Goal: Communication & Community: Answer question/provide support

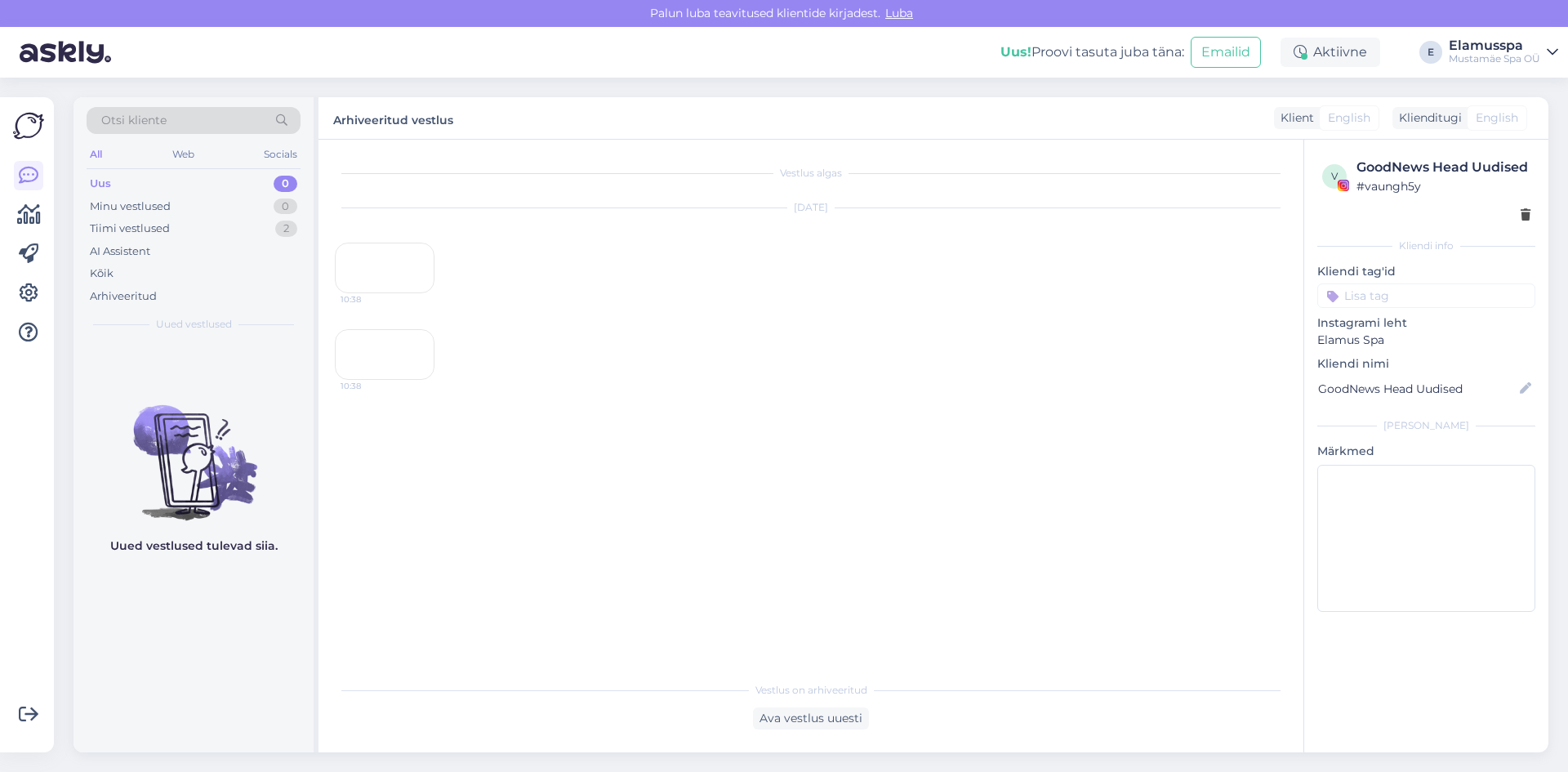
click at [552, 311] on div "[DATE] 10:38" at bounding box center [811, 250] width 952 height 121
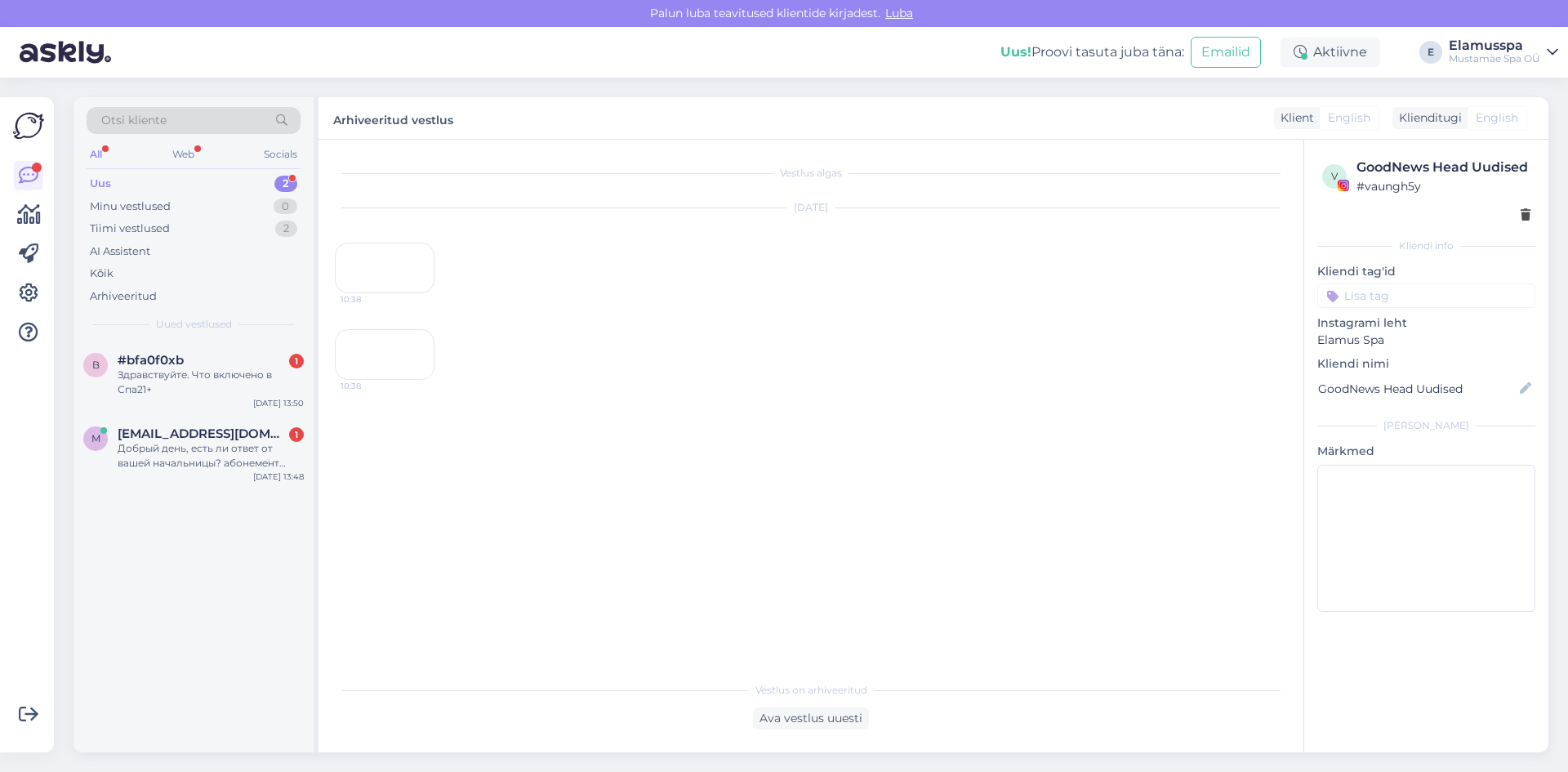
click at [164, 112] on span "Otsi kliente" at bounding box center [134, 121] width 66 height 17
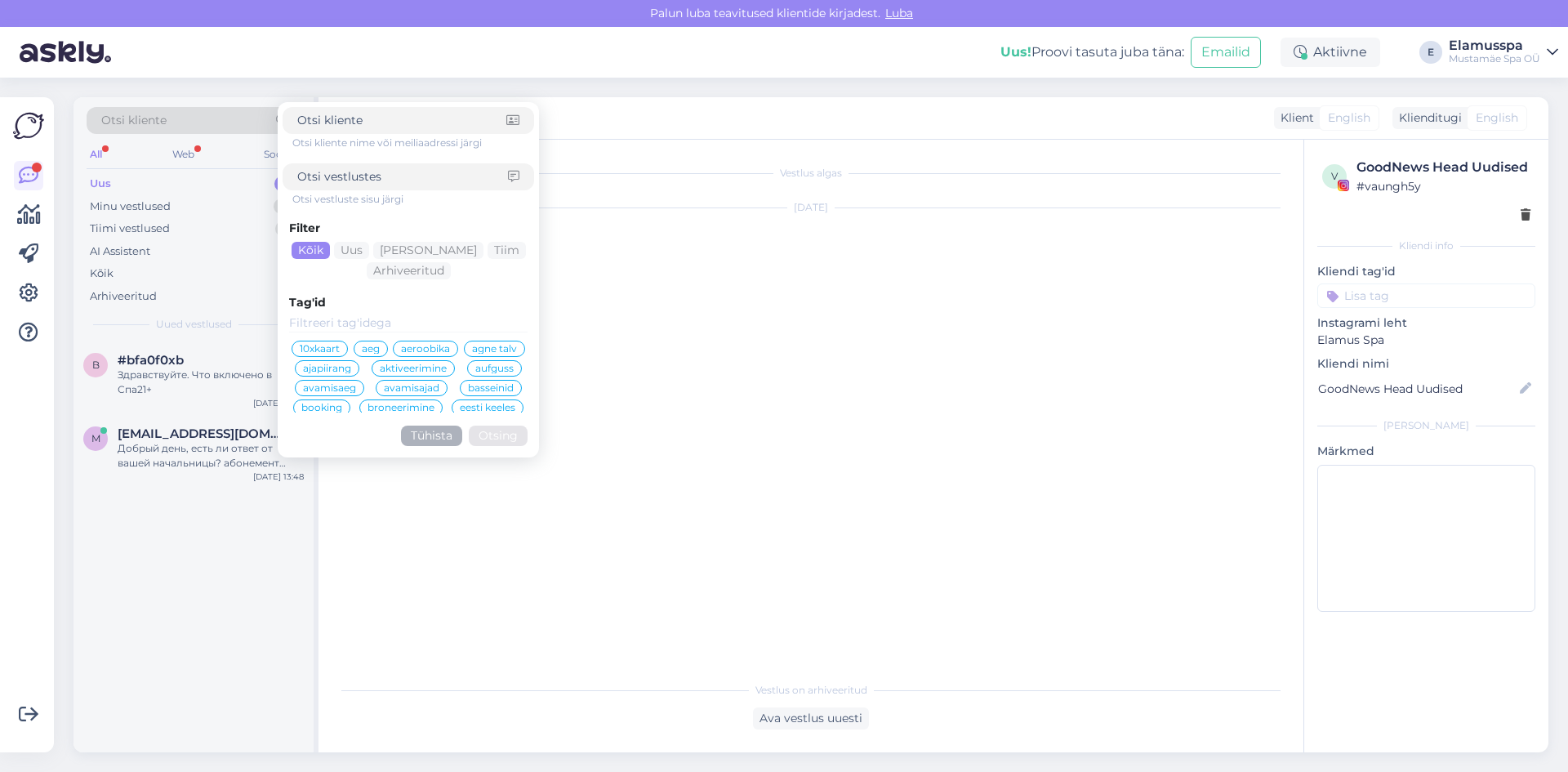
click at [341, 124] on input at bounding box center [401, 121] width 209 height 17
drag, startPoint x: 341, startPoint y: 143, endPoint x: 344, endPoint y: 171, distance: 28.2
click at [341, 153] on div "Otsi kliente nime või meiliaadressi järgi Otsi vestluste sisu järgi Filter Kõik…" at bounding box center [408, 280] width 251 height 345
click at [344, 171] on input at bounding box center [402, 176] width 210 height 17
type input "здарова"
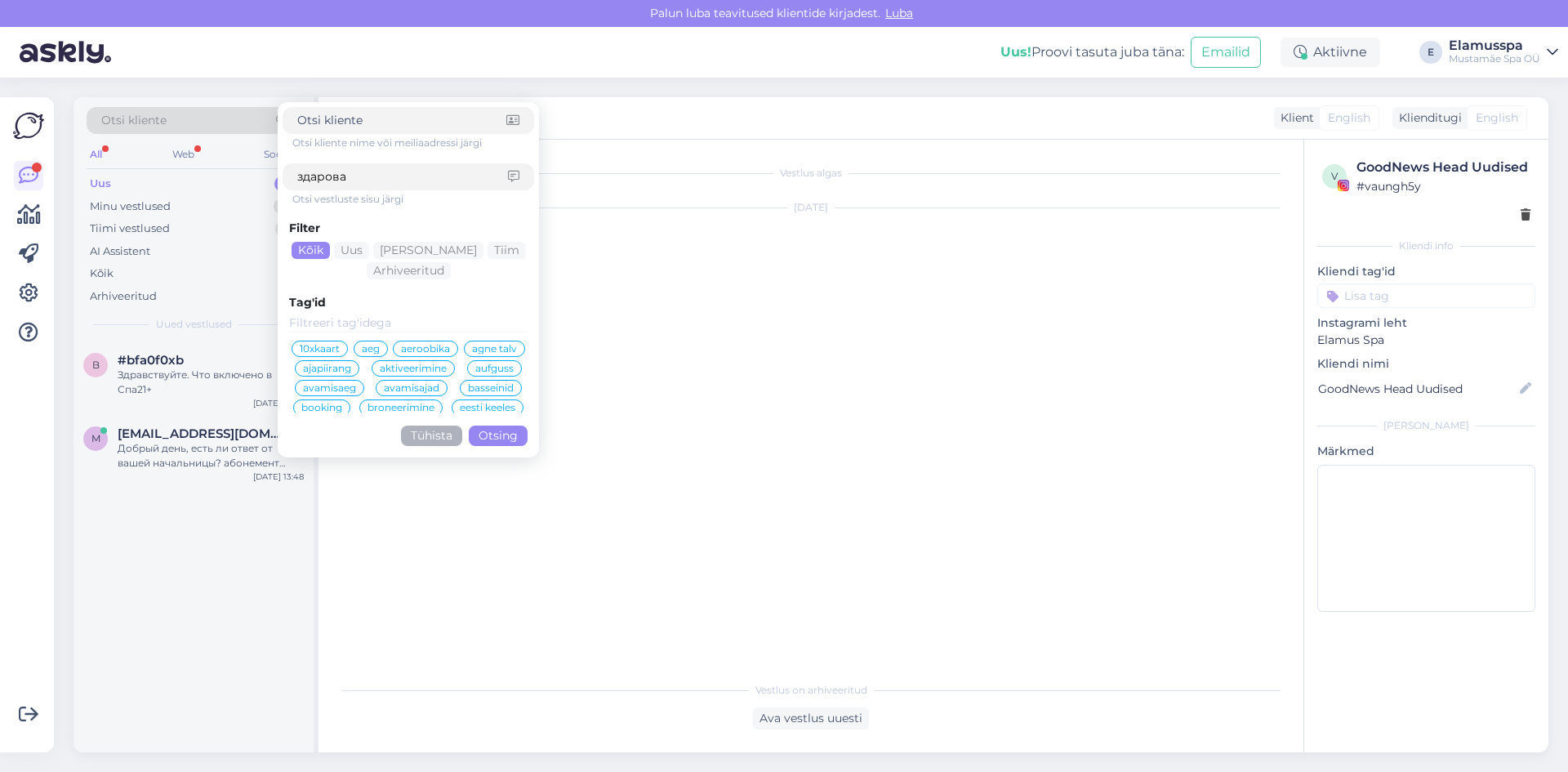
click button "Otsing" at bounding box center [498, 436] width 59 height 21
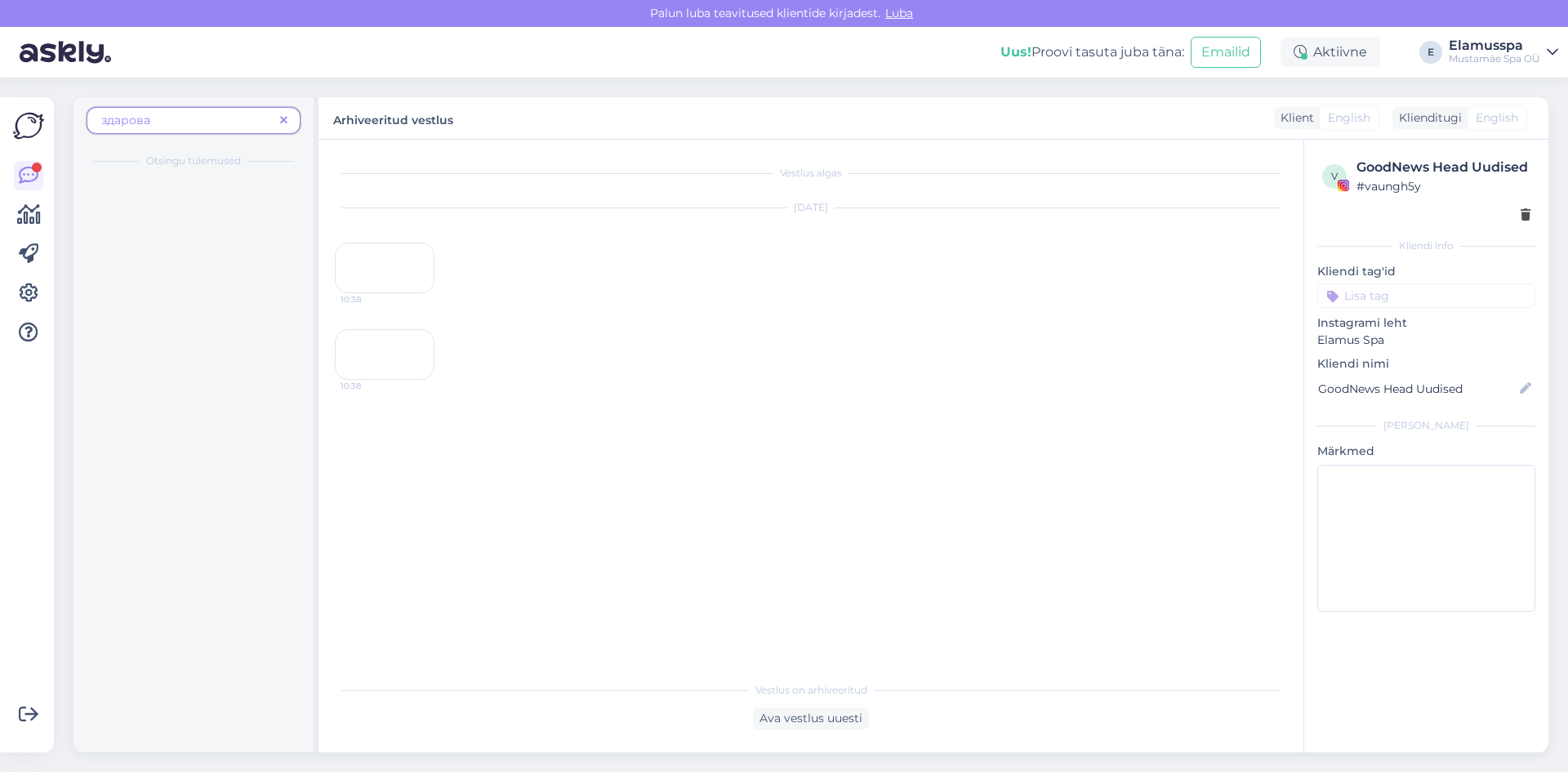
click at [189, 200] on div at bounding box center [193, 465] width 240 height 574
click at [290, 118] on span at bounding box center [284, 121] width 21 height 17
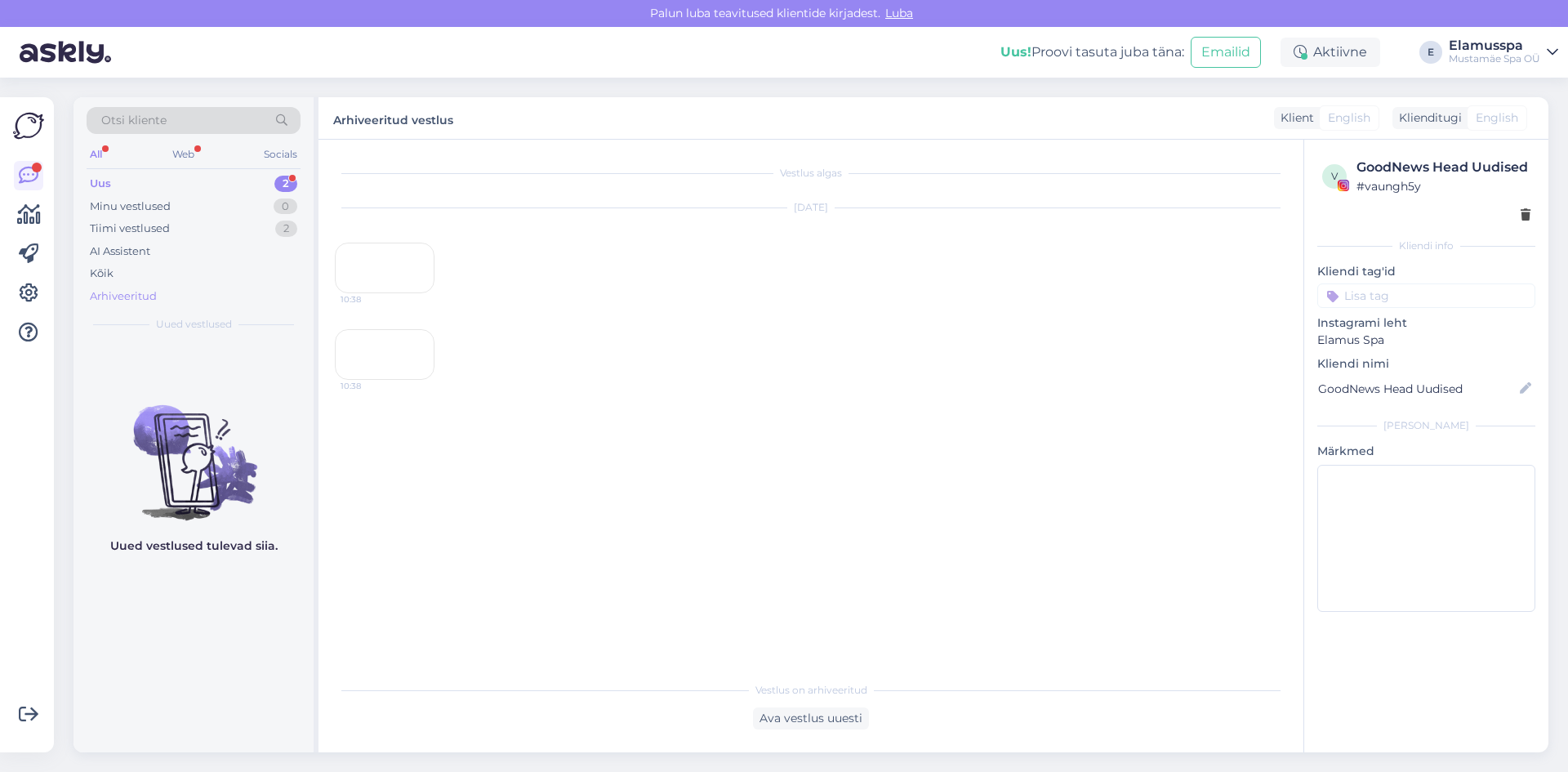
click at [134, 285] on div "Arhiveeritud" at bounding box center [193, 296] width 214 height 22
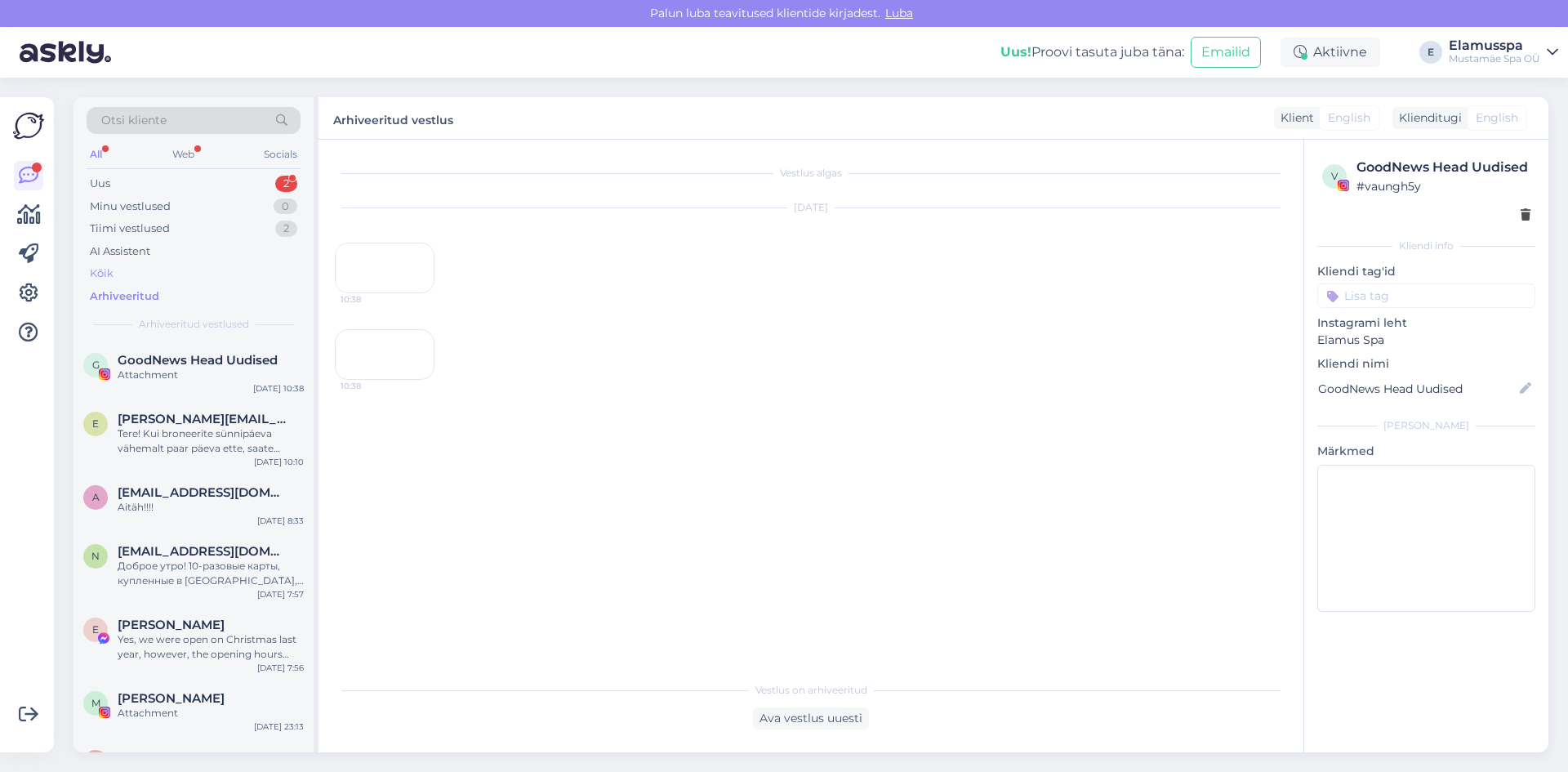
click at [135, 264] on div "Kõik" at bounding box center [193, 273] width 214 height 22
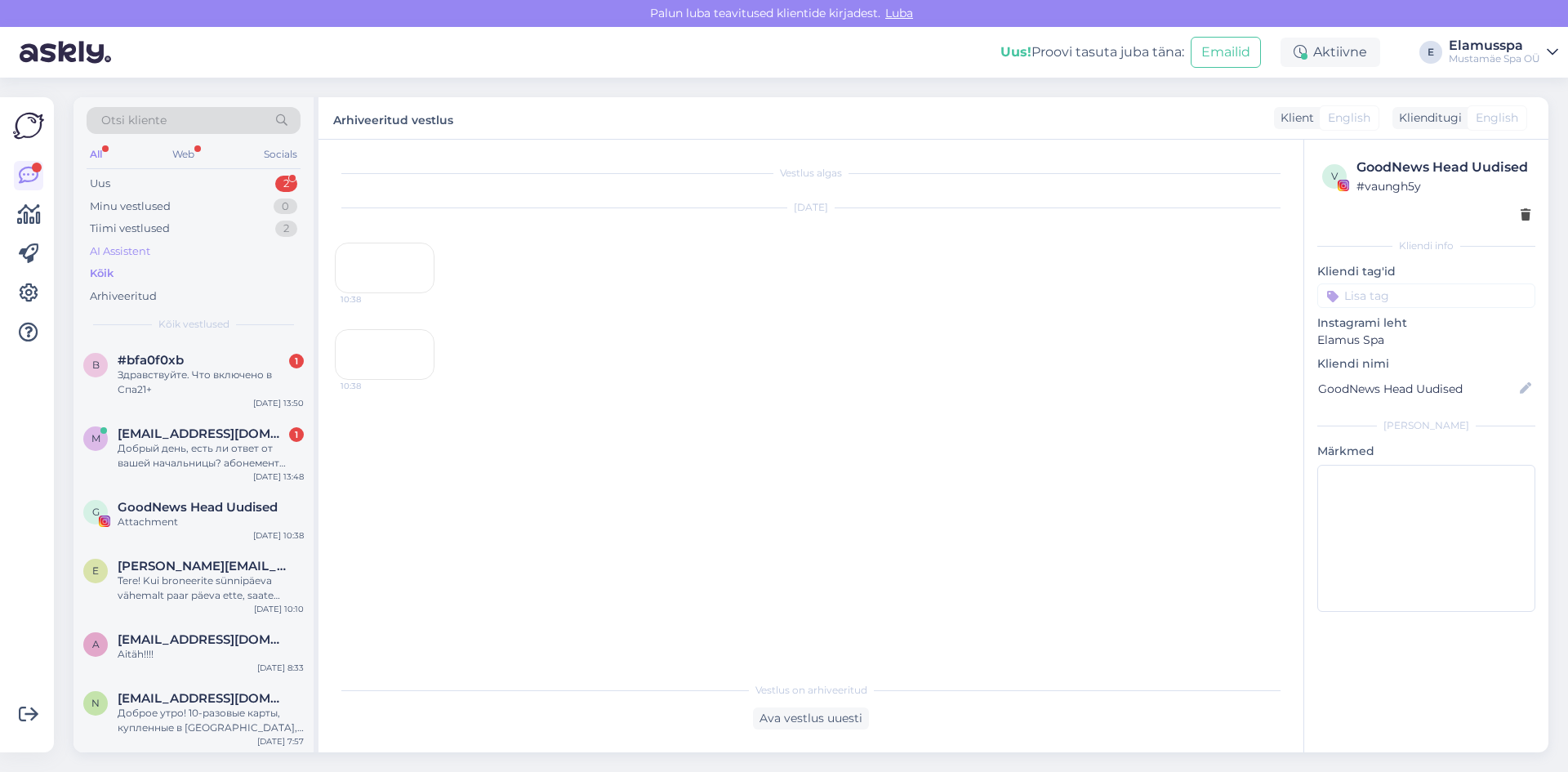
click at [140, 255] on div "AI Assistent" at bounding box center [120, 252] width 61 height 17
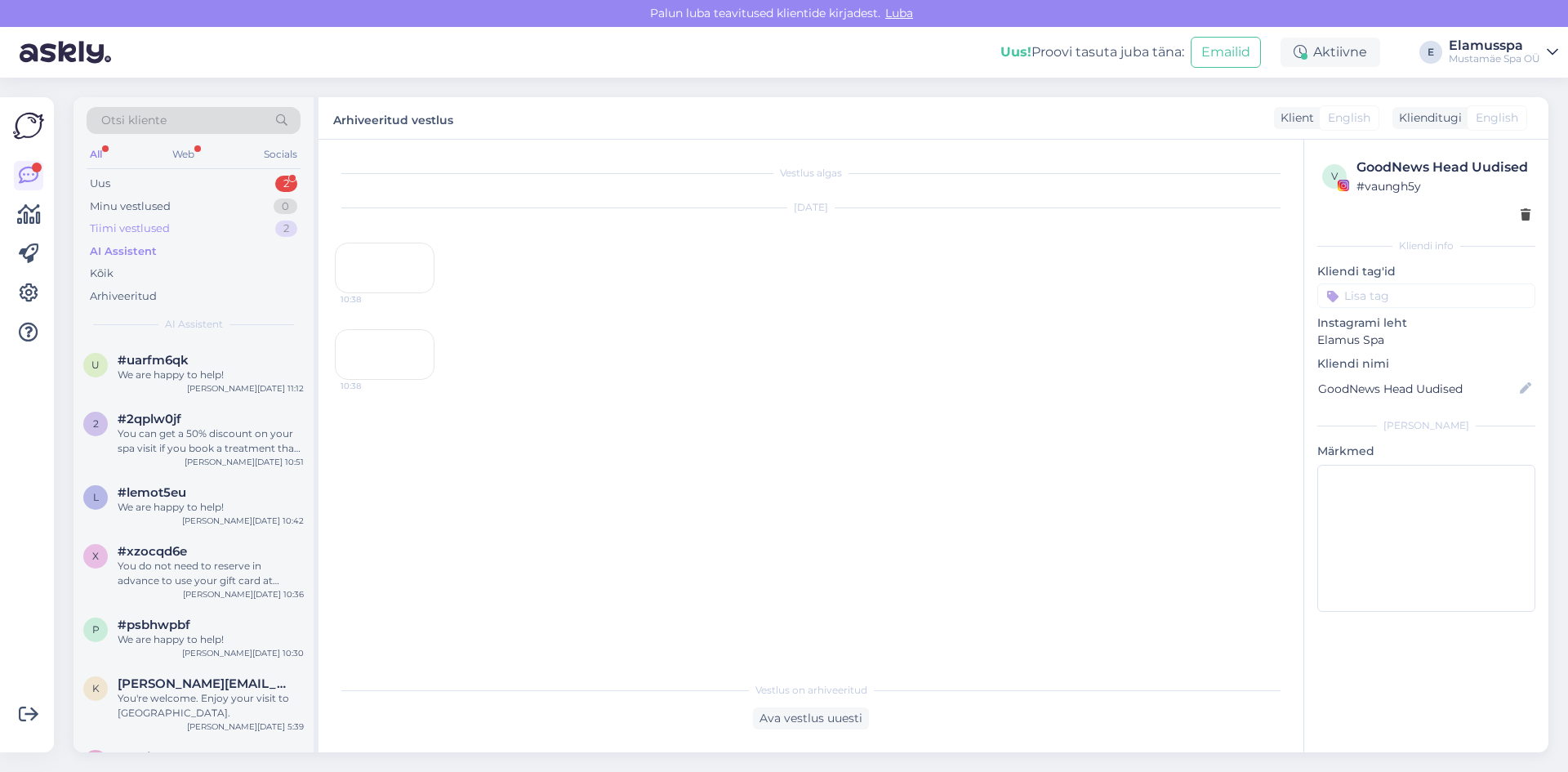
click at [139, 233] on div "Tiimi vestlused" at bounding box center [130, 229] width 80 height 17
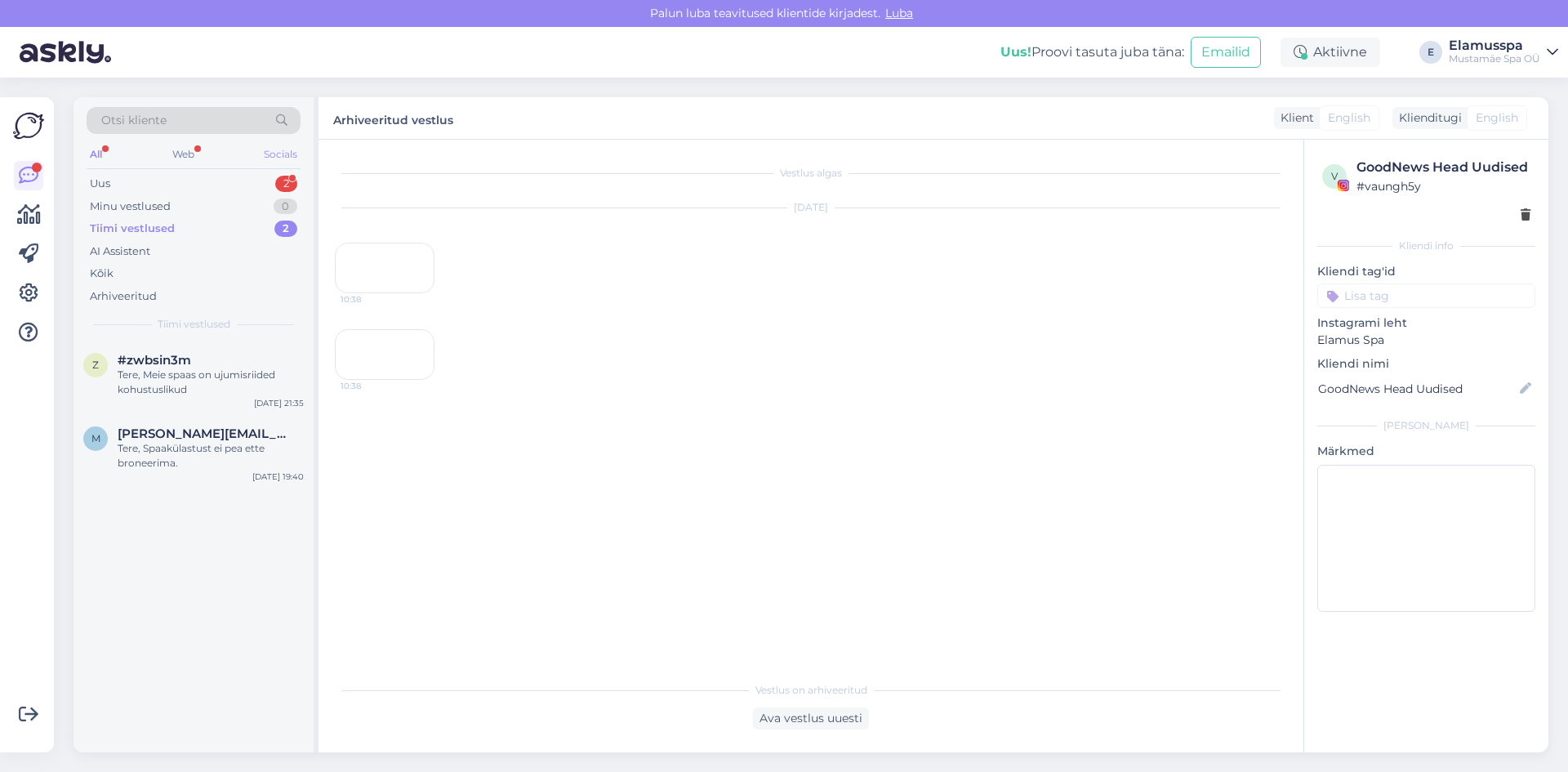
click at [274, 156] on div "Socials" at bounding box center [280, 155] width 40 height 22
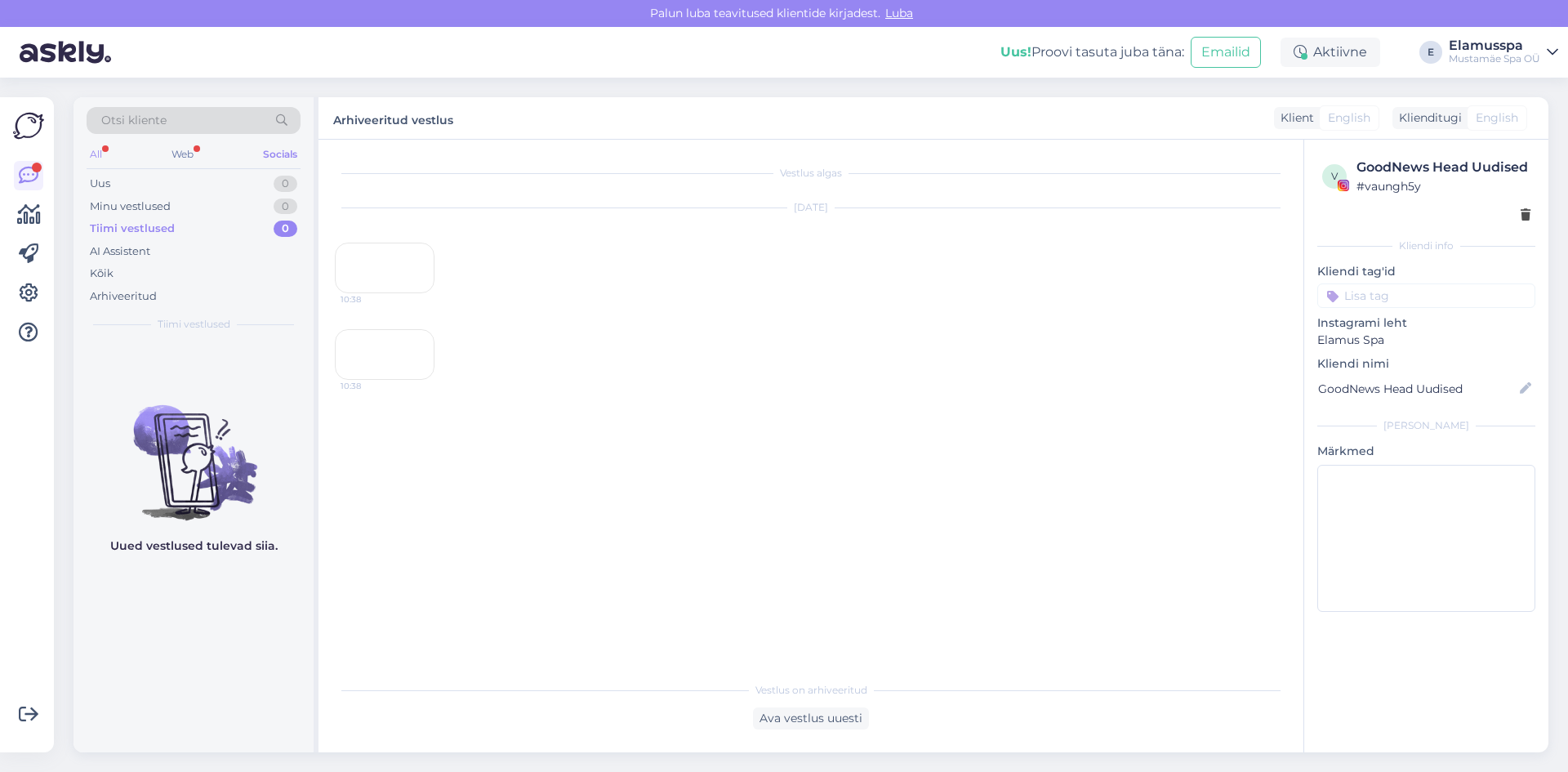
click at [95, 153] on div "All" at bounding box center [96, 155] width 19 height 22
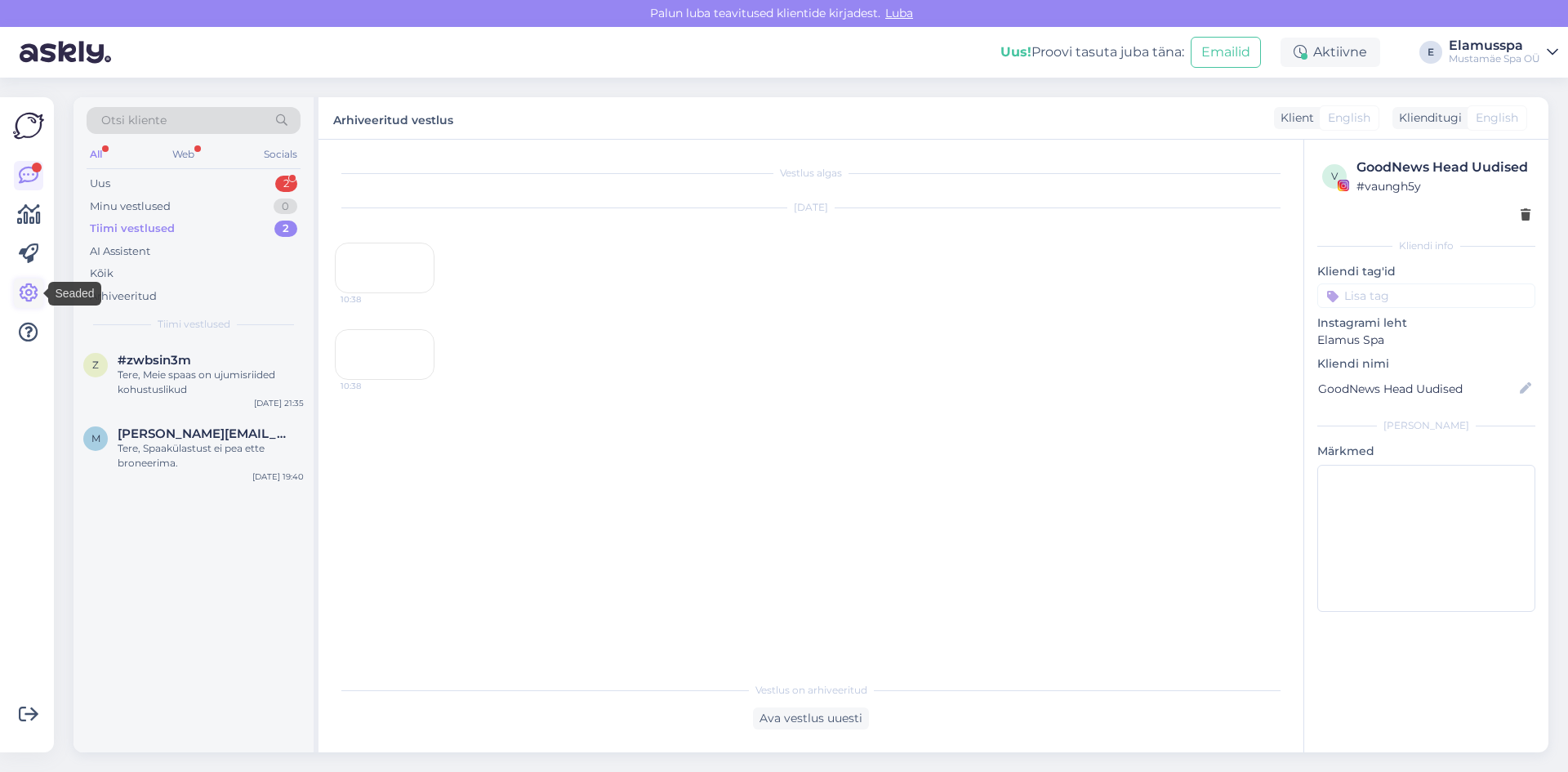
click at [30, 289] on icon at bounding box center [29, 294] width 20 height 20
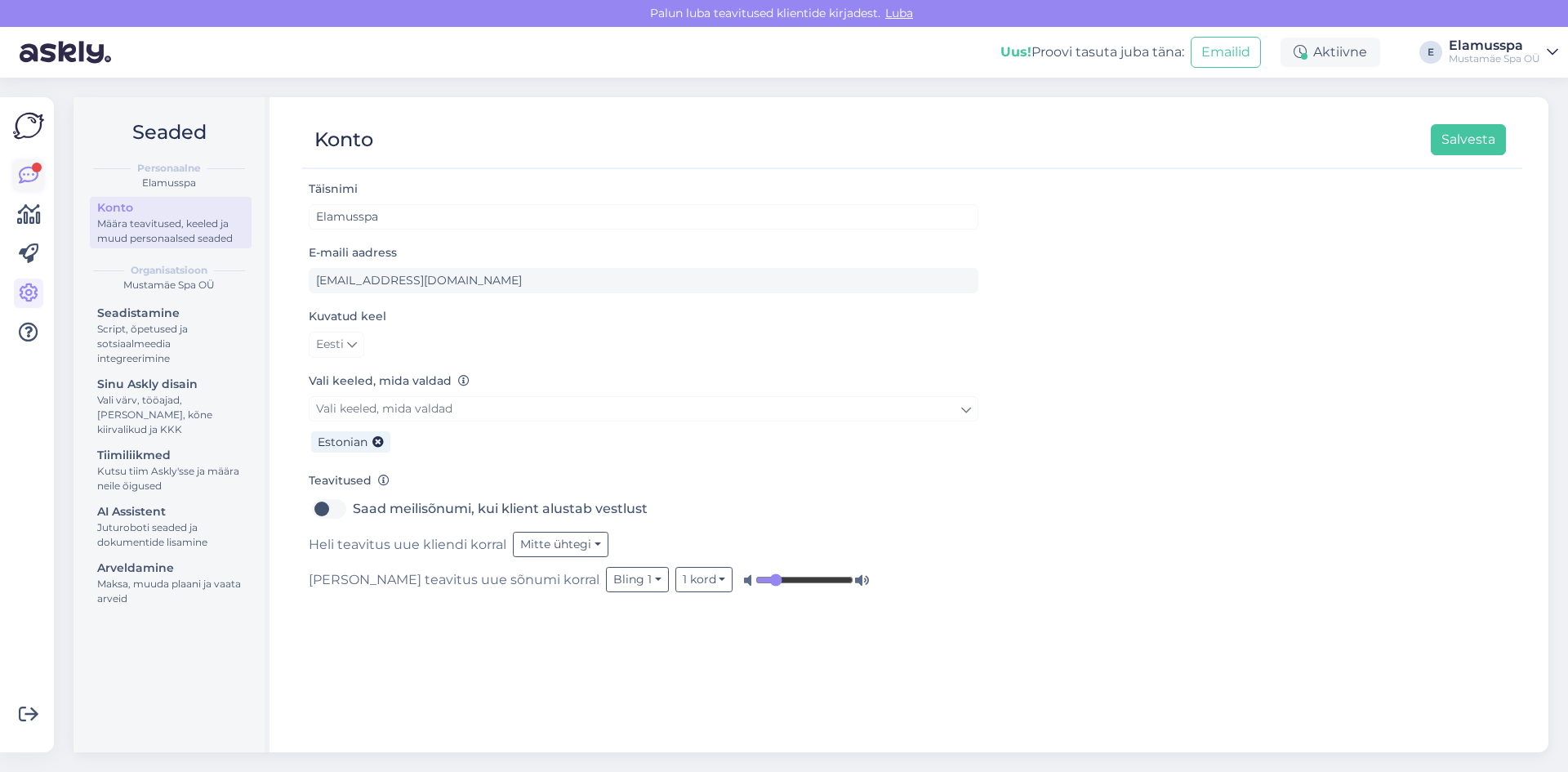
click at [30, 164] on link at bounding box center [28, 175] width 29 height 29
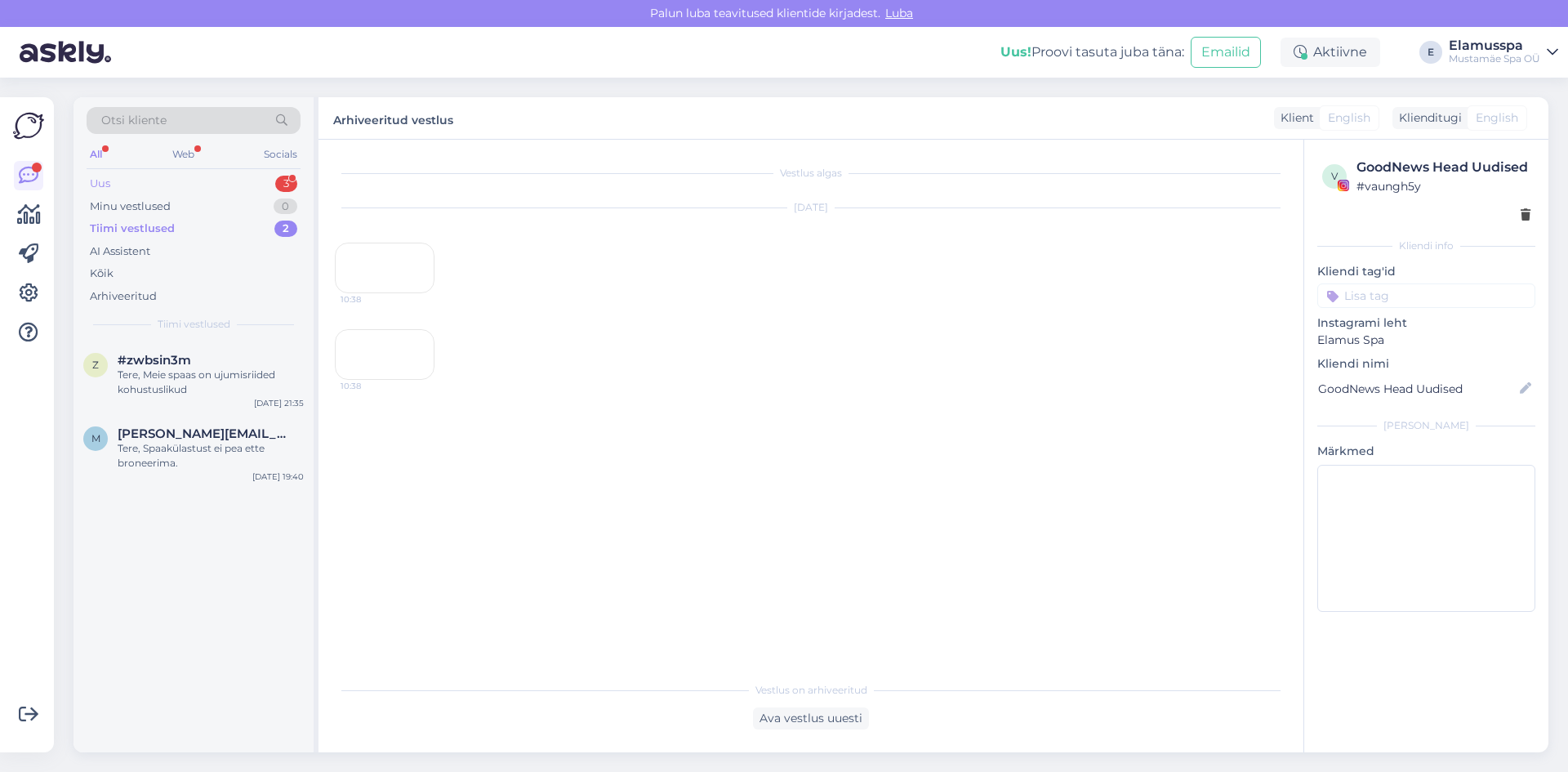
click at [159, 187] on div "Uus 3" at bounding box center [193, 183] width 214 height 22
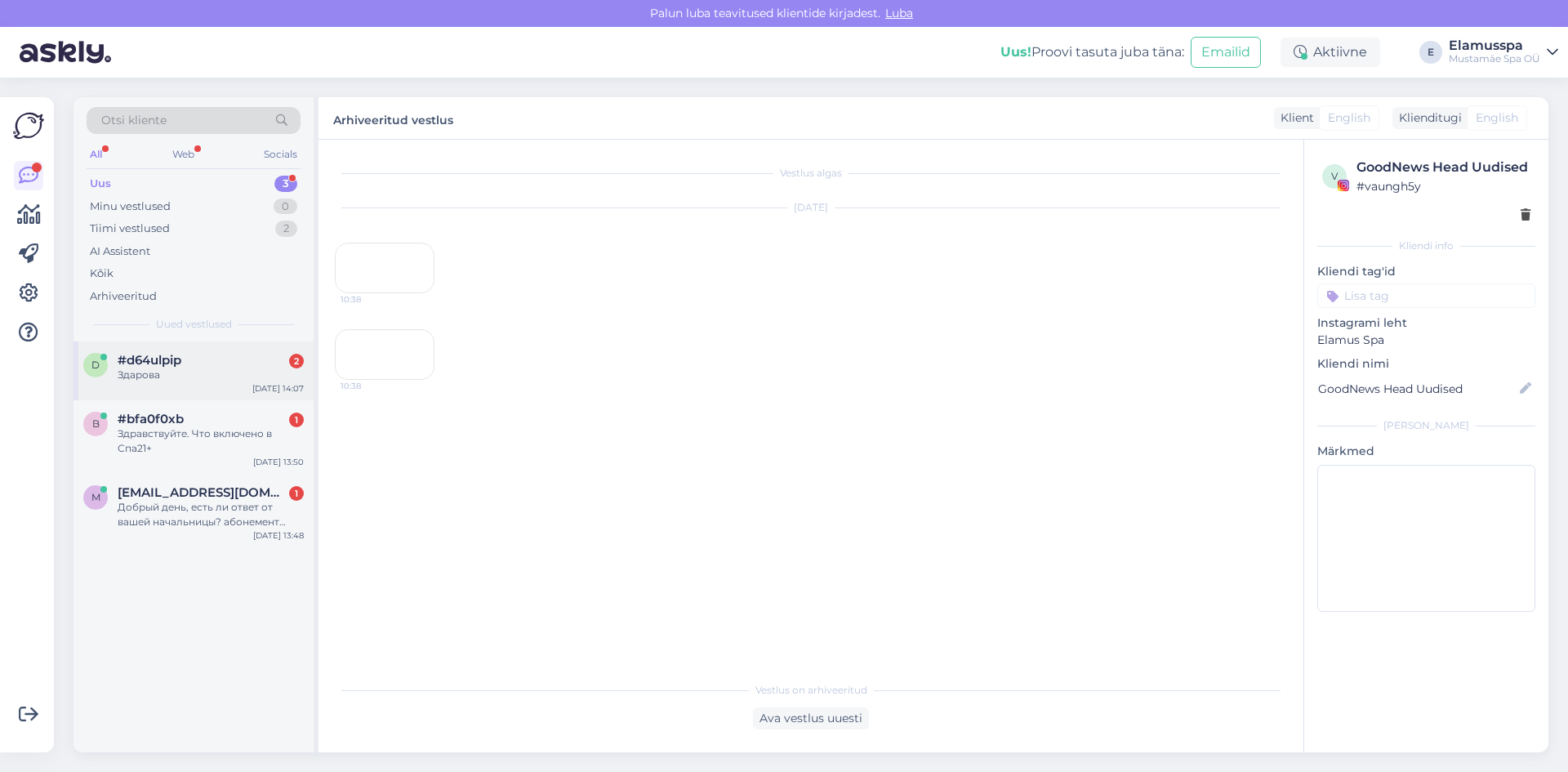
click at [164, 375] on div "Здарова" at bounding box center [210, 375] width 186 height 15
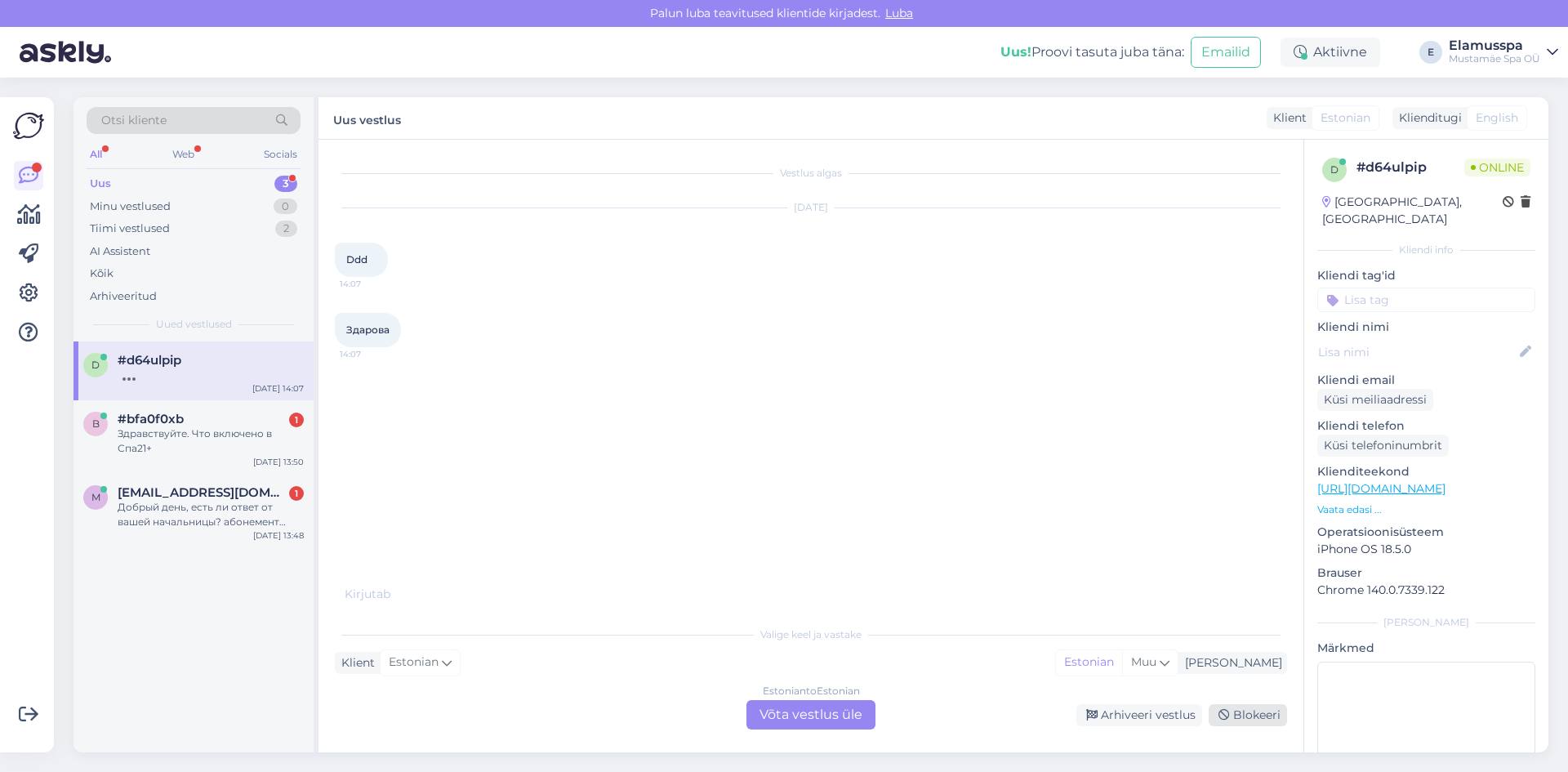
click at [1268, 720] on div "Blokeeri" at bounding box center [1248, 715] width 78 height 22
click at [265, 433] on div "Здравствуйте. Что включено в Спа21+" at bounding box center [210, 441] width 186 height 29
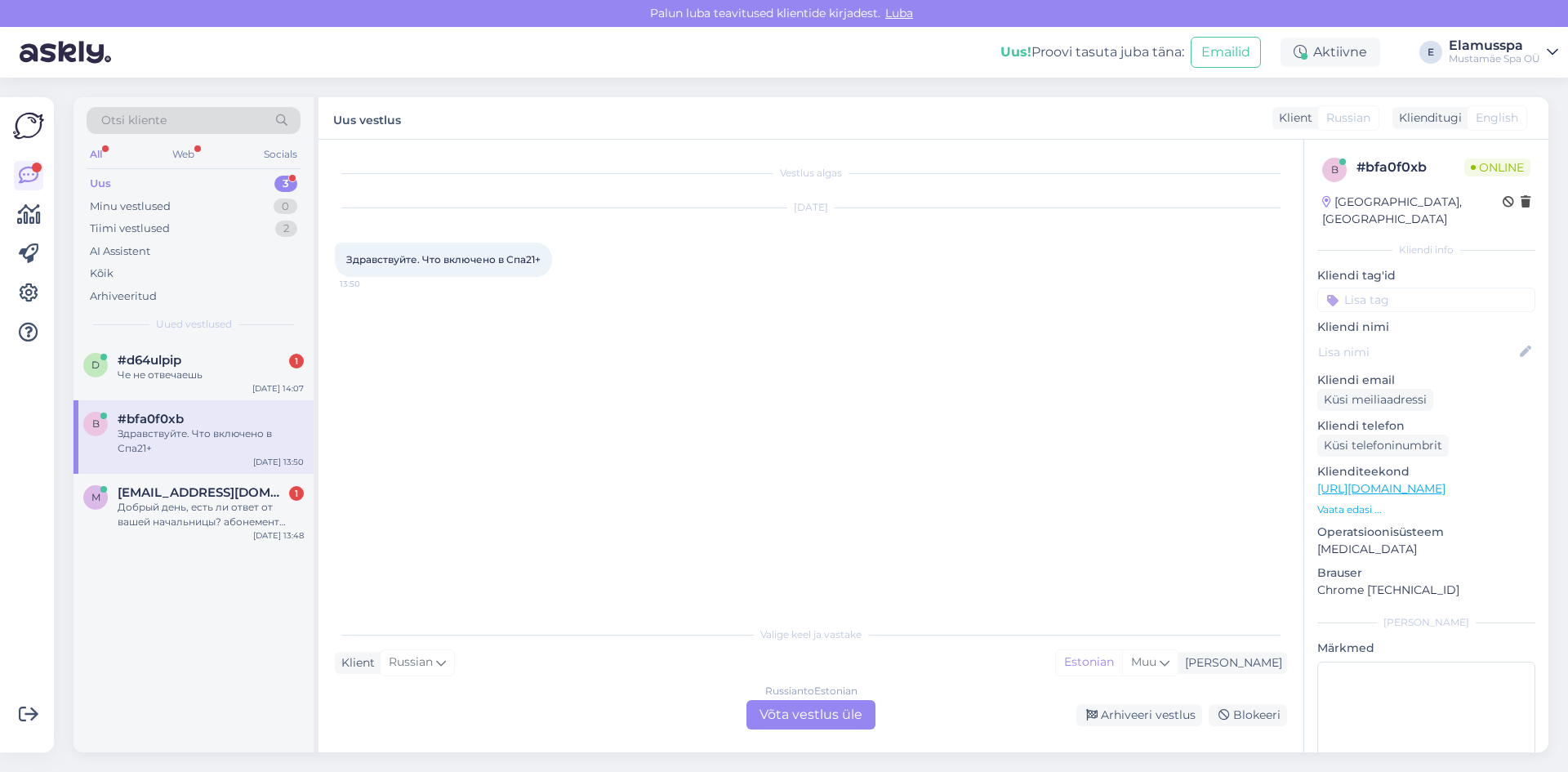
click at [843, 716] on div "Russian to Estonian Võta vestlus üle" at bounding box center [810, 714] width 129 height 29
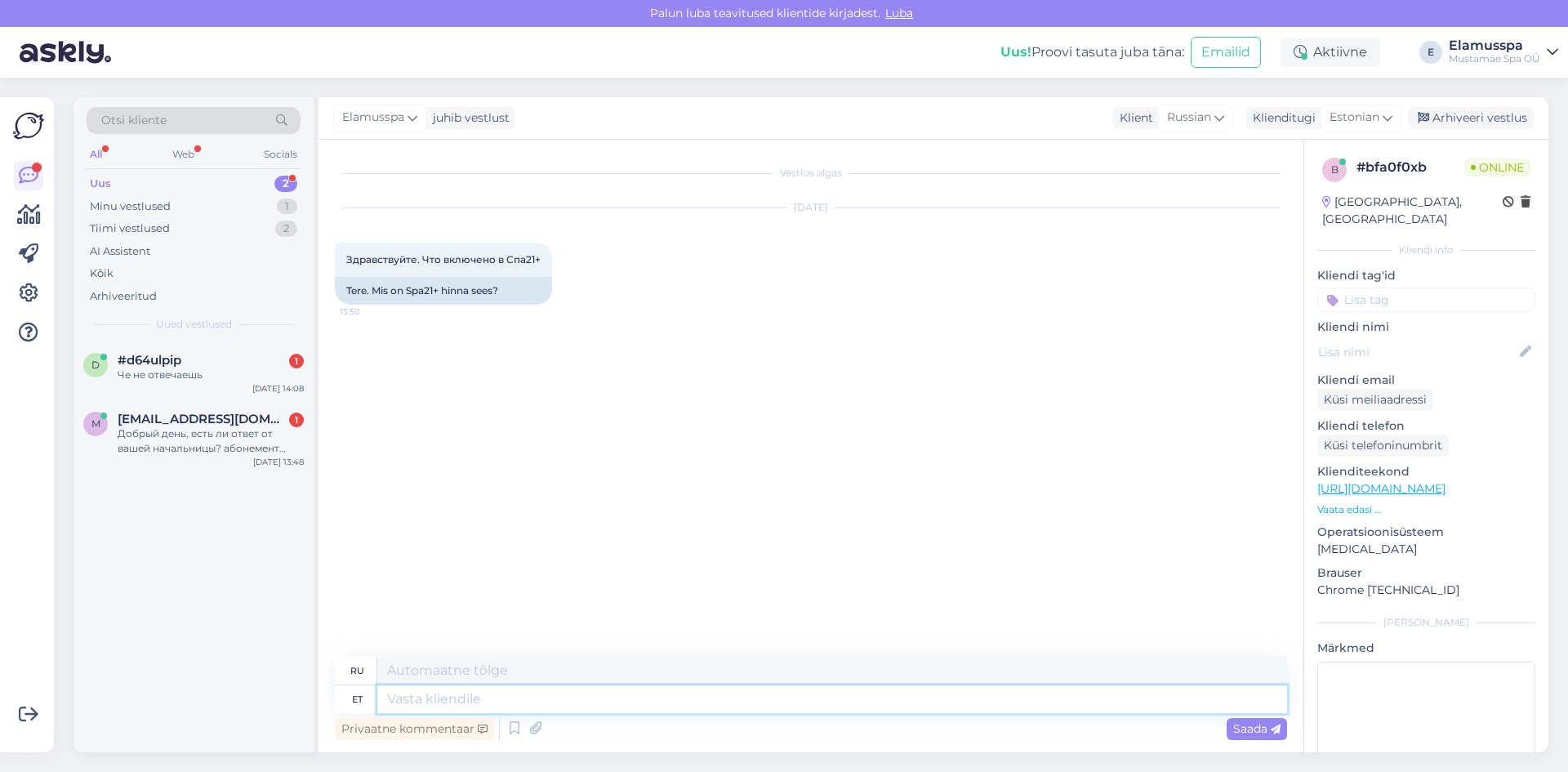
click at [461, 711] on textarea at bounding box center [833, 699] width 910 height 27
type textarea "Здравствуйте,"
type textarea "Привет,"
type textarea "Здравствуйте, халаты с"
type textarea "Здравствуйте, халаты"
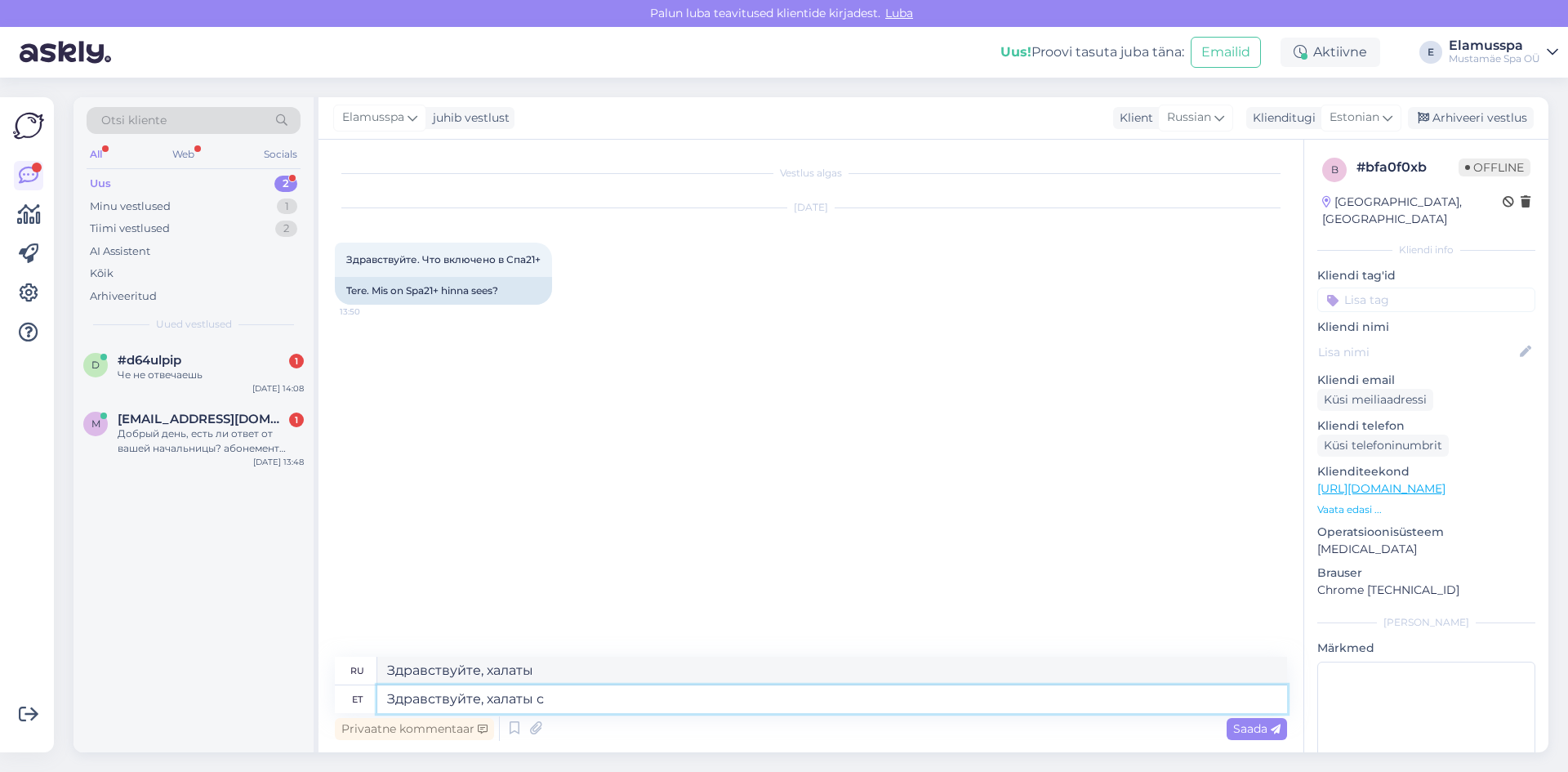
type textarea "Здравствуйте, халаты с м"
type textarea "Здравствуйте, халаты с"
type textarea "Здравствуйте, халаты с полот"
type textarea "Привет, рубашки поло"
type textarea "Здравствуйте, халаты с полотенцами, [PERSON_NAME]"
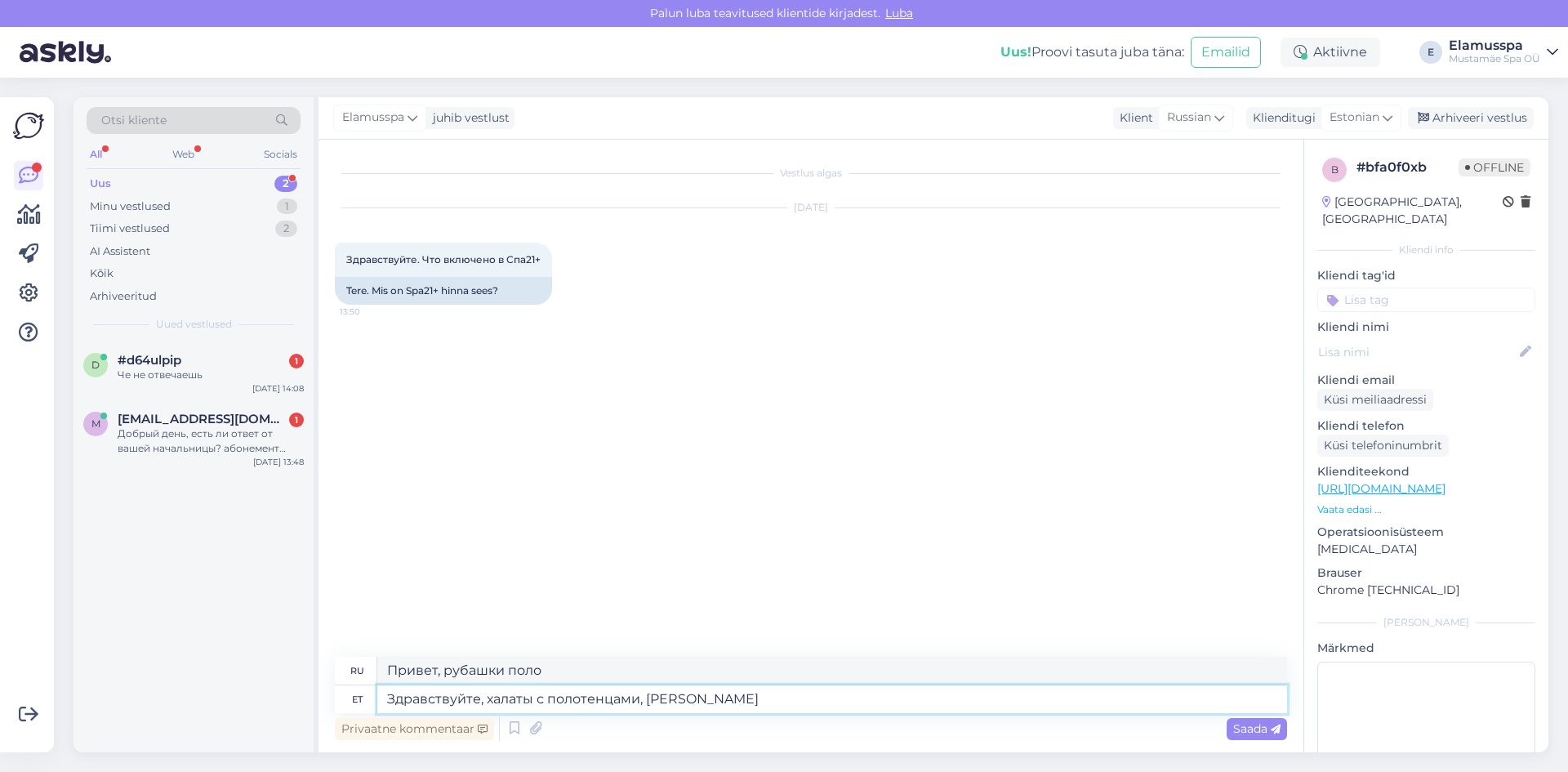
type textarea "Здравствуйте, халаты с полотенцами,"
type textarea "Здравствуйте, халаты с полотенцами, а та"
type textarea "Здравствуйте, халаты с полотенцами, [PERSON_NAME]"
type textarea "Здравствуйте, халаты с полотенцами, а так же"
type textarea "Привет, халаты с полотенцами и т.д."
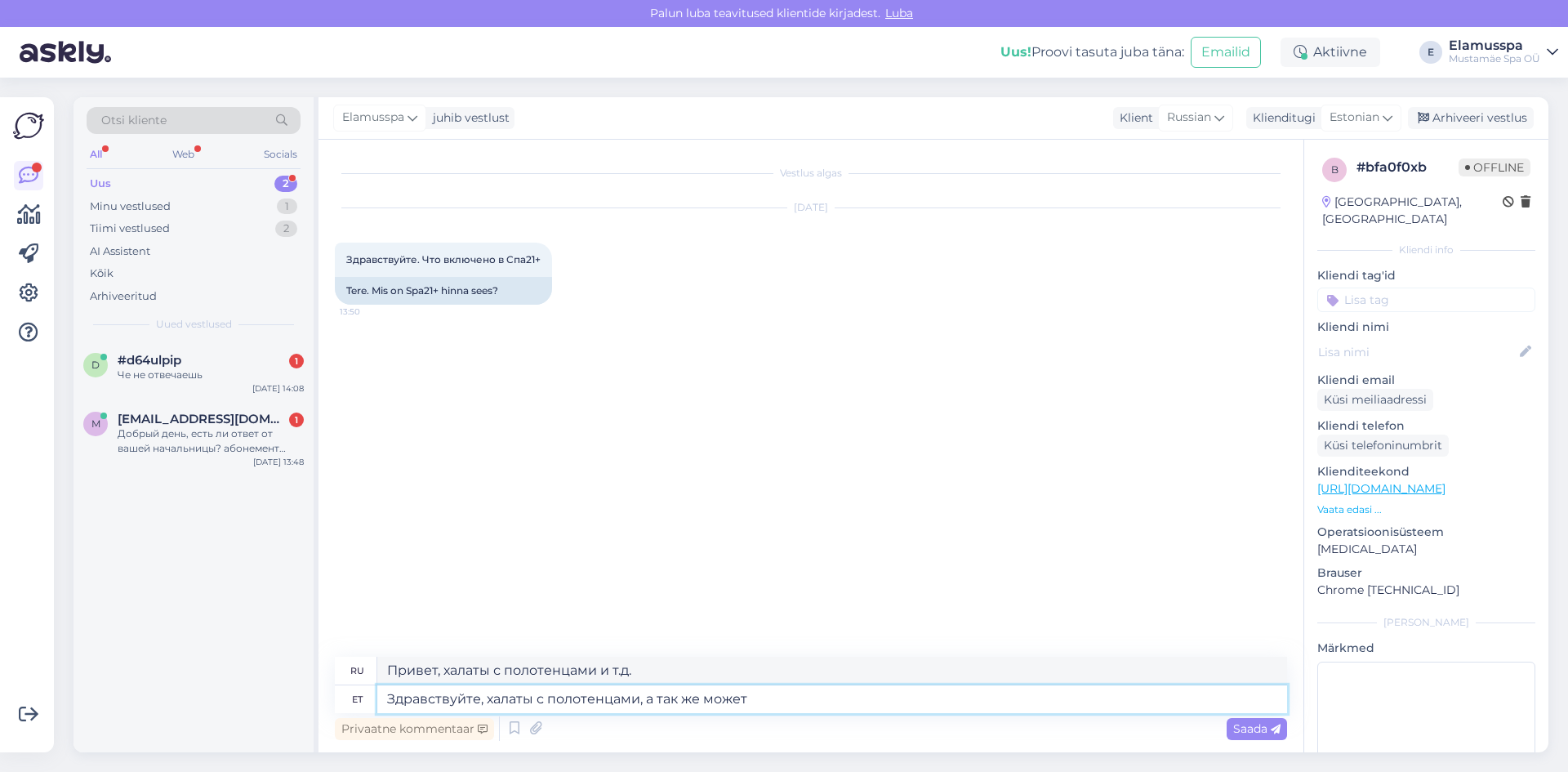
type textarea "Здравствуйте, халаты с полотенцами, а так же можете"
type textarea "Здравствуйте, халаты с полотенцами, и вы можете"
type textarea "Здравствуйте, халаты с полотенцами, а так же"
type textarea "Привет, халаты с полотенцами и т.д."
type textarea "Здравствуйте, халаты с полотенцами, а так же будет д"
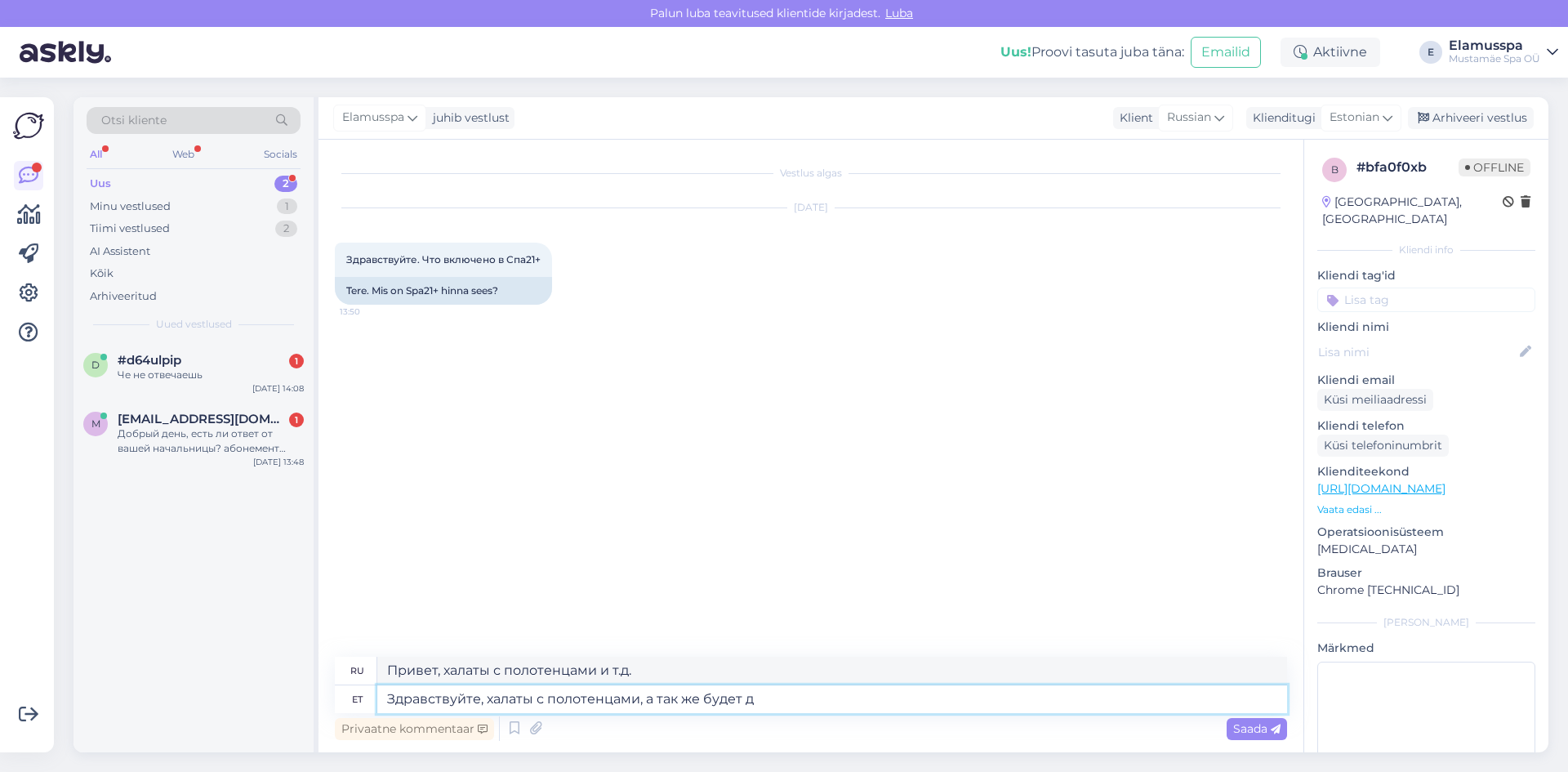
type textarea "Здравствуйте, халаты с толенцами, так же будет"
type textarea "Здравствуйте, халаты с полотенцами, а так же будет доступе"
type textarea "Здравствуйте, халаты и полотенца будут доступны."
type textarea "Здравствуйте, халаты с полотенцами, а так же будет доступен весь спа"
type textarea "Здравствуйте, халаты с полотенцами и всё остальное будет в наличии."
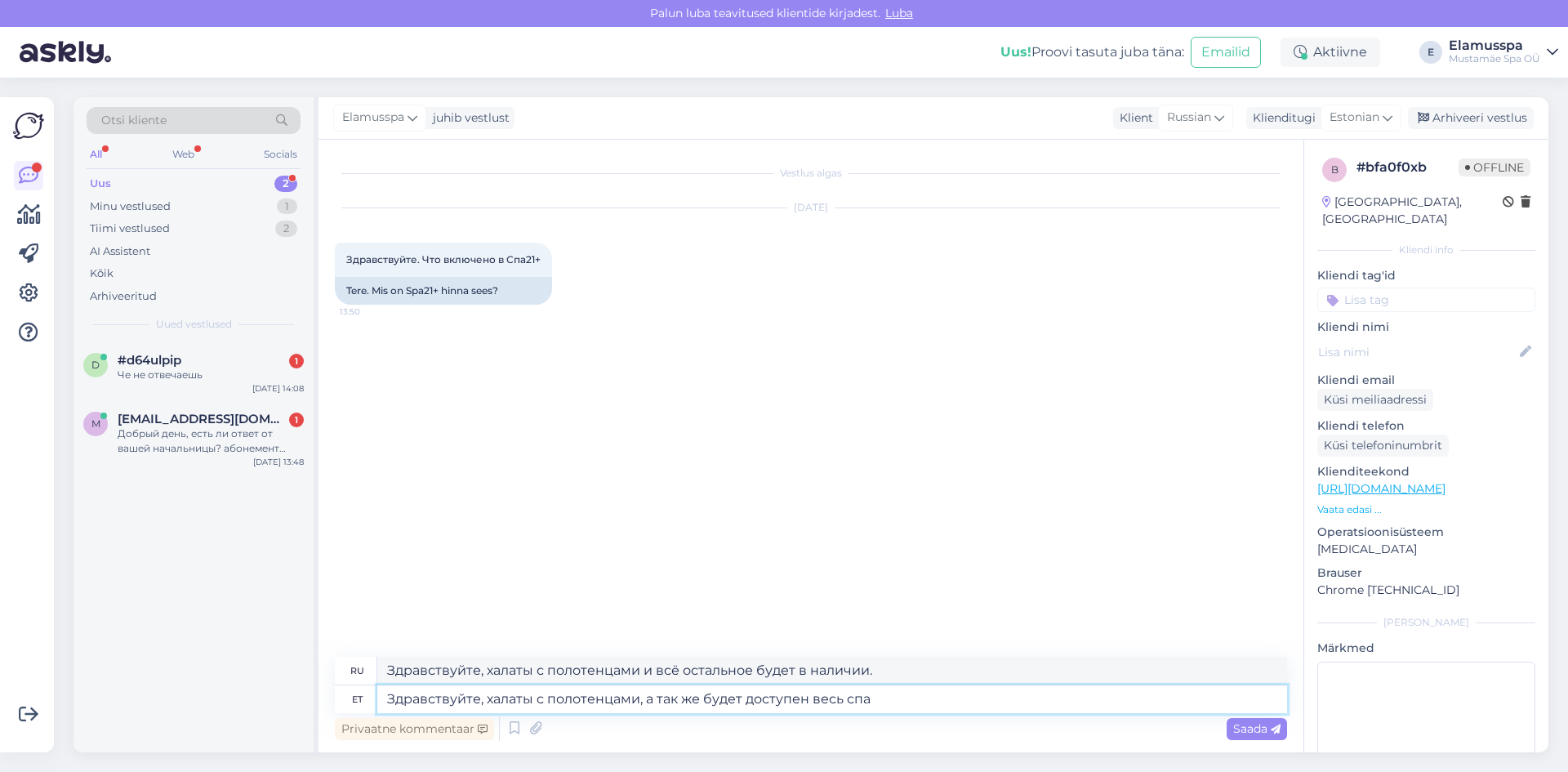
type textarea "Здравствуйте, халаты с полотенцами, а так же будет доступен весь спа ц"
type textarea "Здравствуйте, халаты с полотенцами и весь спа-центр будут доступны."
type textarea "Здравствуйте, халаты с полотенцами, а так же будет доступен весь спа центр."
type textarea "Здравствуйте, халаты с полотенцами и весь спа-центр будут в вашем распоряжении."
click at [937, 703] on textarea "Здравствуйте, халаты с полотенцами, а так же будет доступен весь спа центр." at bounding box center [833, 699] width 910 height 27
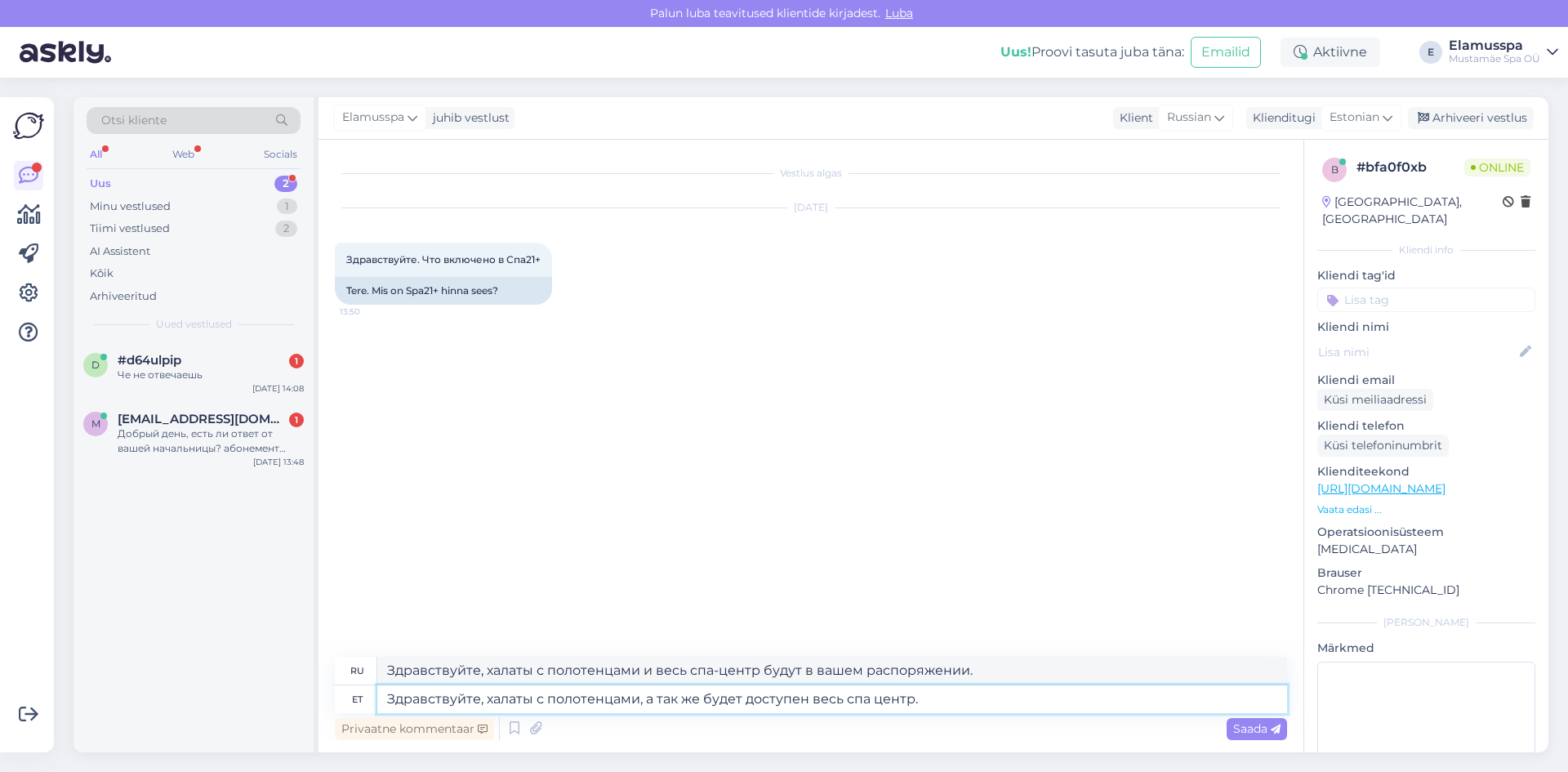
type textarea "Здравствуйте, халаты с полотенцами, а так же будет доступен весь спа центр."
drag, startPoint x: 1007, startPoint y: 668, endPoint x: 0, endPoint y: 526, distance: 1017.0
click at [0, 526] on div "Võimalused Veendu, et Askly loob sulle väärtust. Sulge Ühenda FB ja IG sõnumid …" at bounding box center [784, 424] width 1568 height 695
paste textarea ", а так же будет доступен весь спа центр"
type textarea "Здравствуйте, халаты с полотенцами, а так же будет доступен весь спа центр."
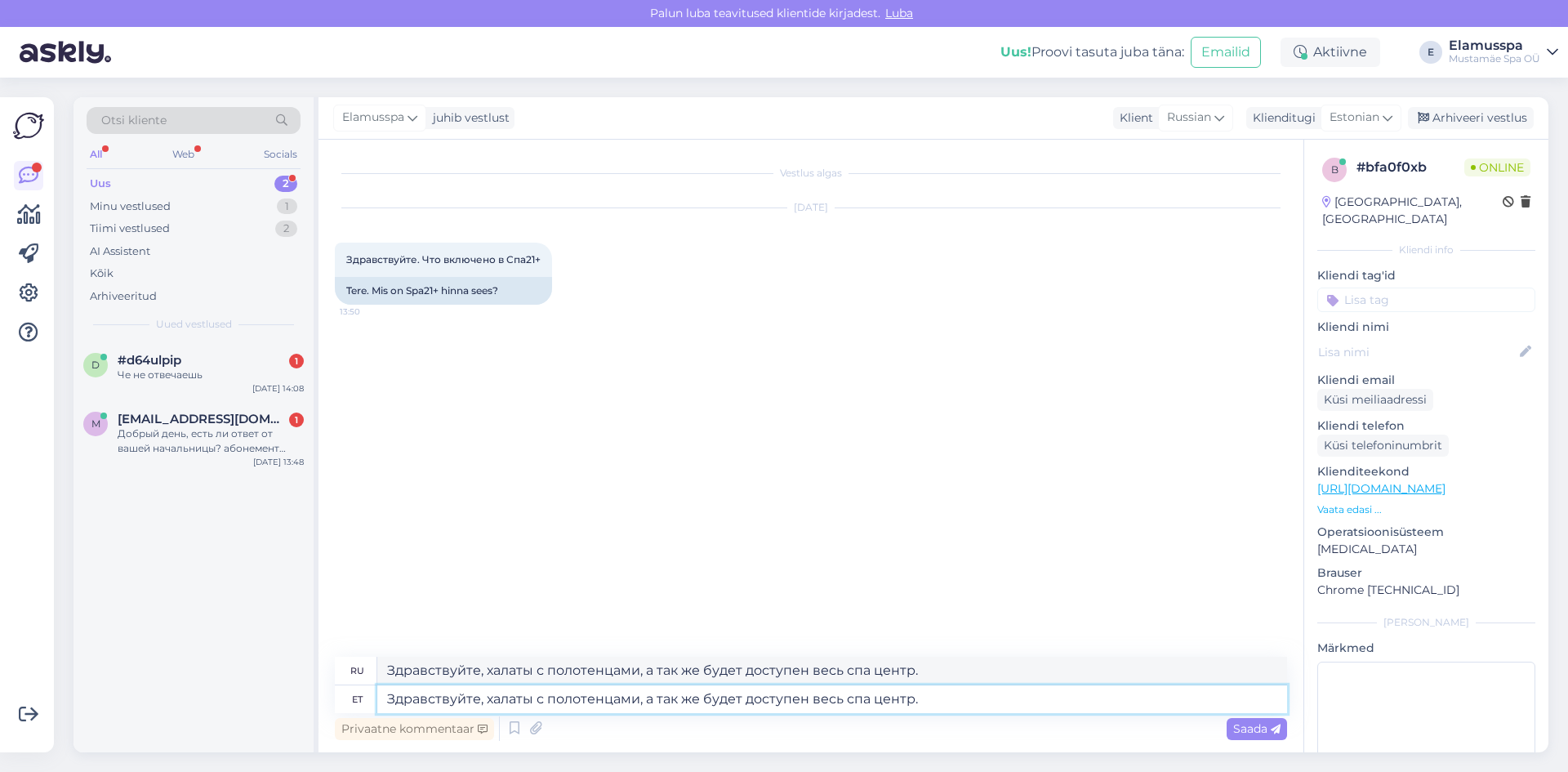
click at [963, 698] on textarea "Здравствуйте, халаты с полотенцами, а так же будет доступен весь спа центр." at bounding box center [833, 699] width 910 height 27
click at [1243, 727] on span "Saada" at bounding box center [1257, 729] width 47 height 15
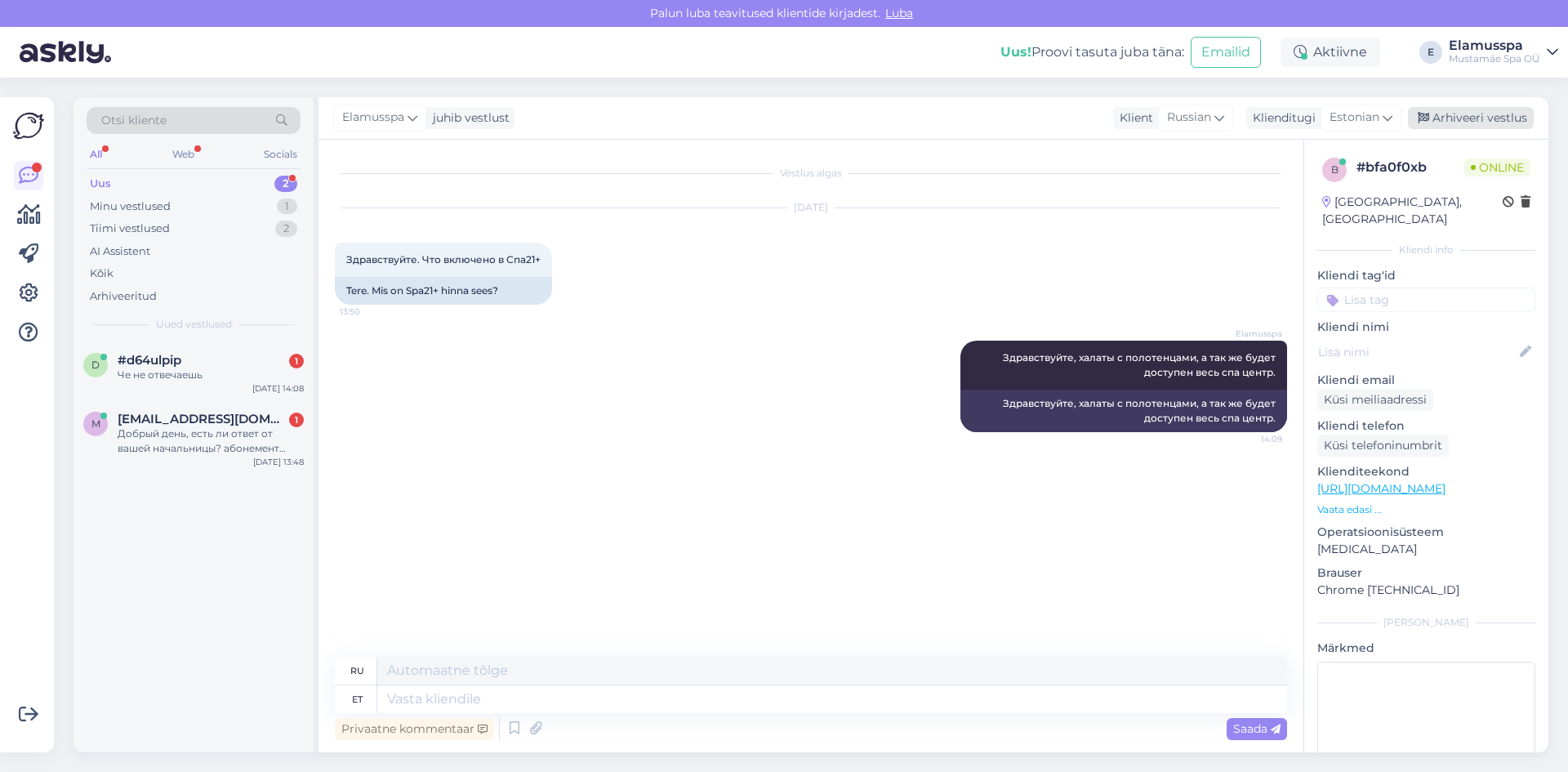
click at [1472, 116] on div "Arhiveeri vestlus" at bounding box center [1471, 118] width 126 height 22
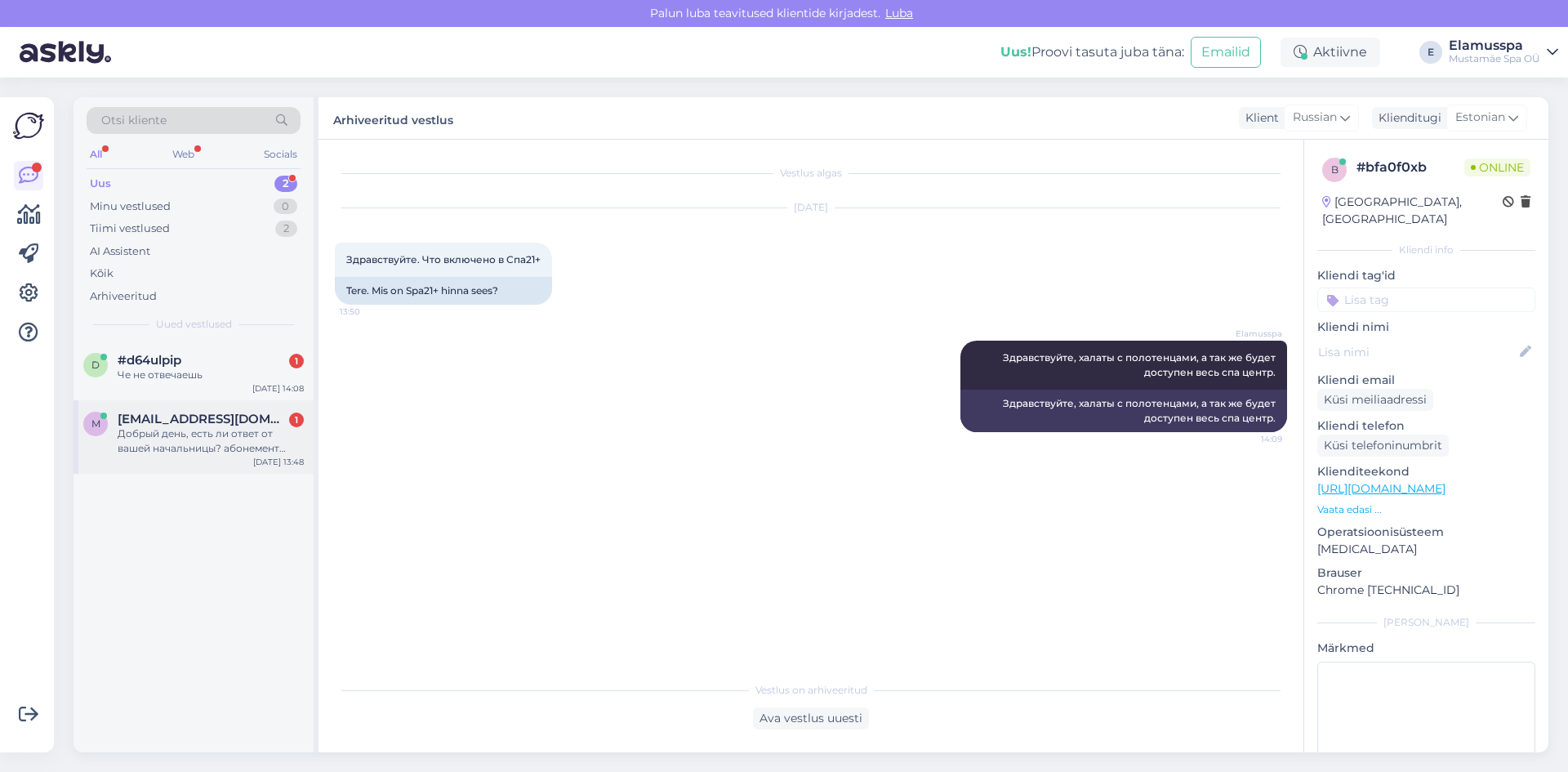
click at [146, 431] on div "Добрый день, есть ли ответ от вашей начальницы? абонемент заканчивается 22/09 -…" at bounding box center [210, 441] width 186 height 29
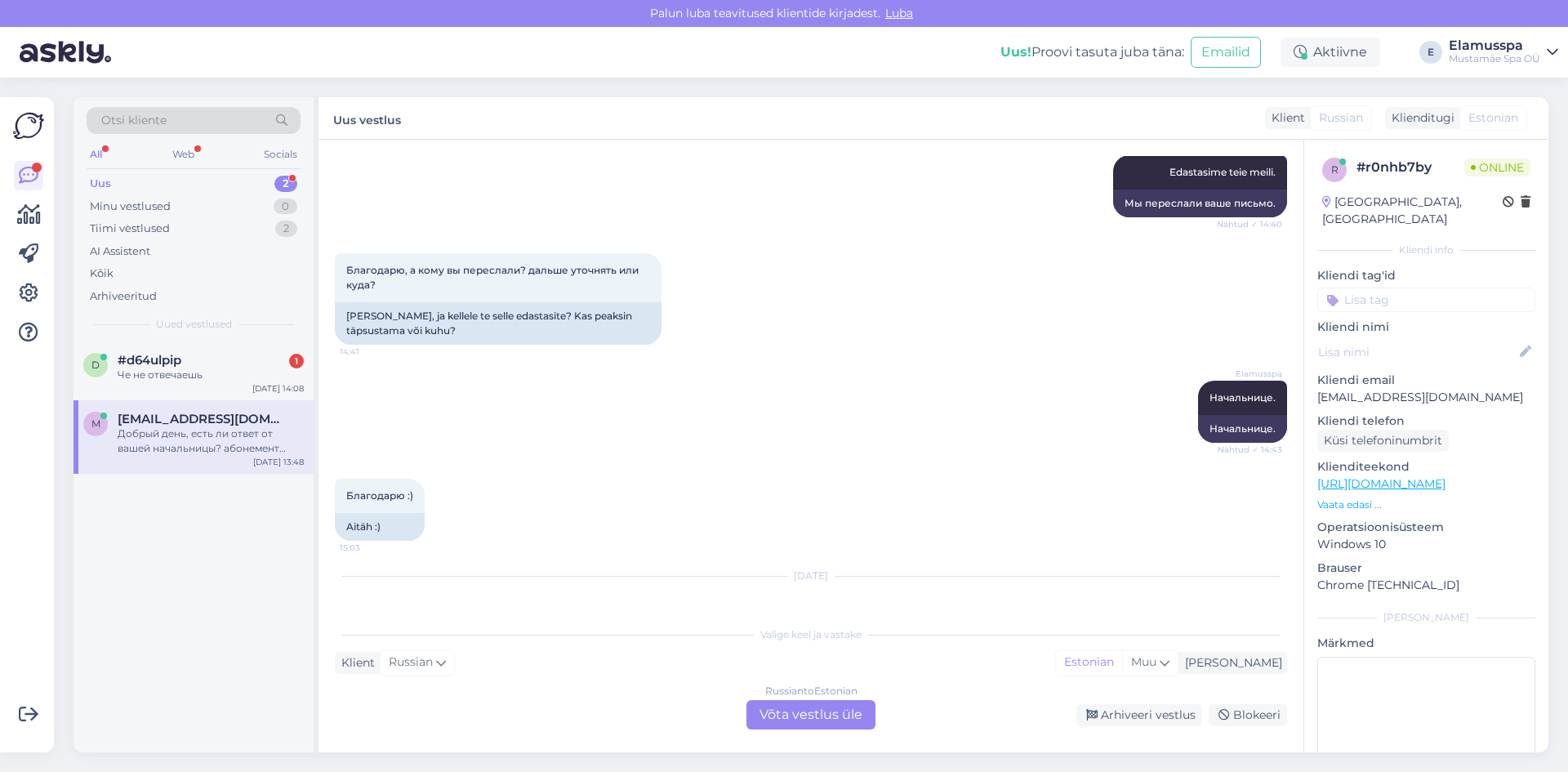
scroll to position [842, 0]
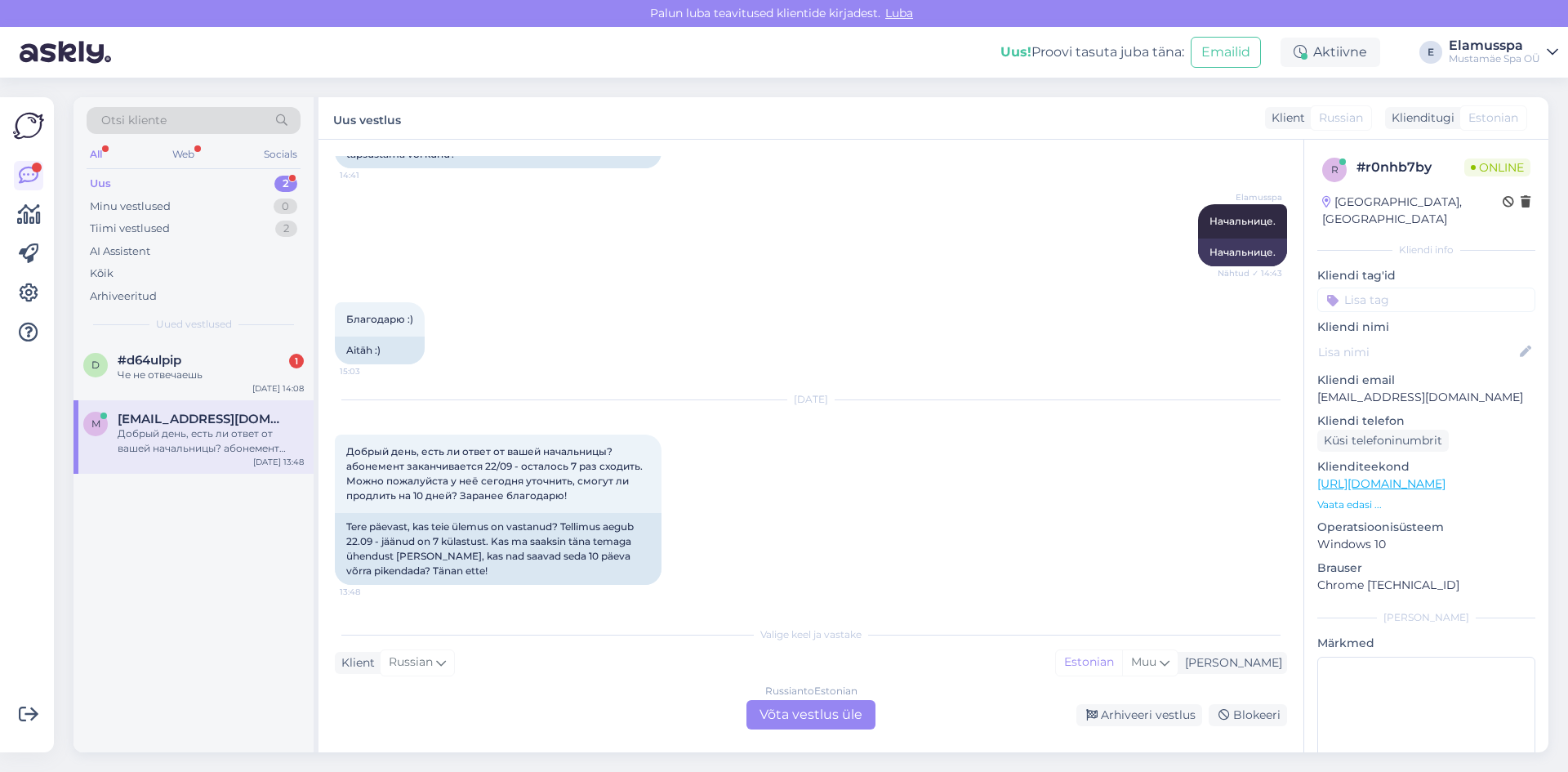
drag, startPoint x: 809, startPoint y: 555, endPoint x: 819, endPoint y: 543, distance: 15.6
click at [815, 547] on div "[DATE] Добрый день, есть ли ответ от вашей начальницы? абонемент заканчивается …" at bounding box center [811, 492] width 952 height 220
click at [810, 535] on div "[DATE] Добрый день, есть ли ответ от вашей начальницы? абонемент заканчивается …" at bounding box center [811, 492] width 952 height 220
click at [798, 709] on div "Russian to Estonian Võta vestlus üle" at bounding box center [810, 714] width 129 height 29
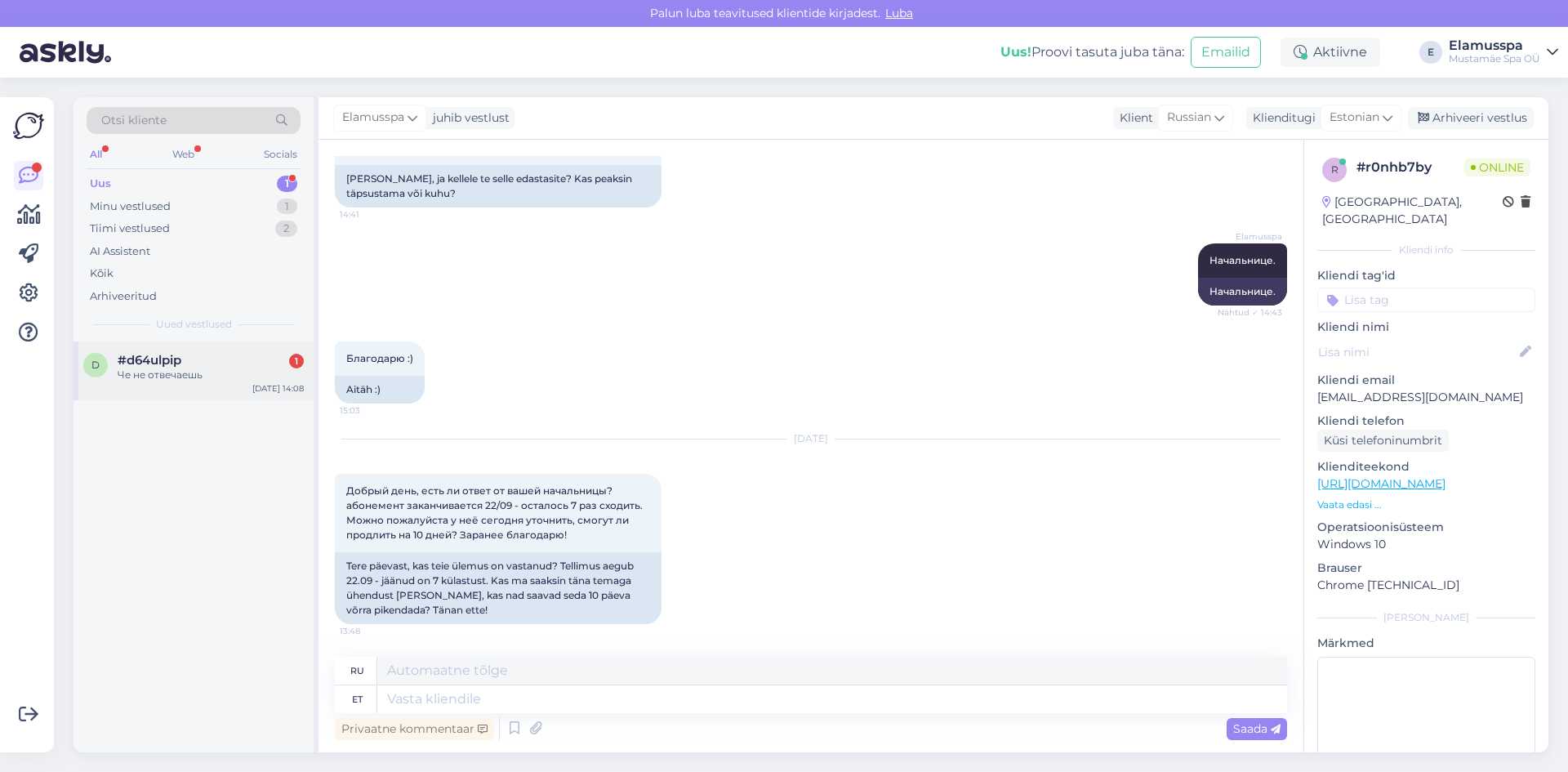
click at [160, 384] on div "d #d64ulpip 1 Че не отвечаешь [DATE] 14:08" at bounding box center [193, 370] width 240 height 59
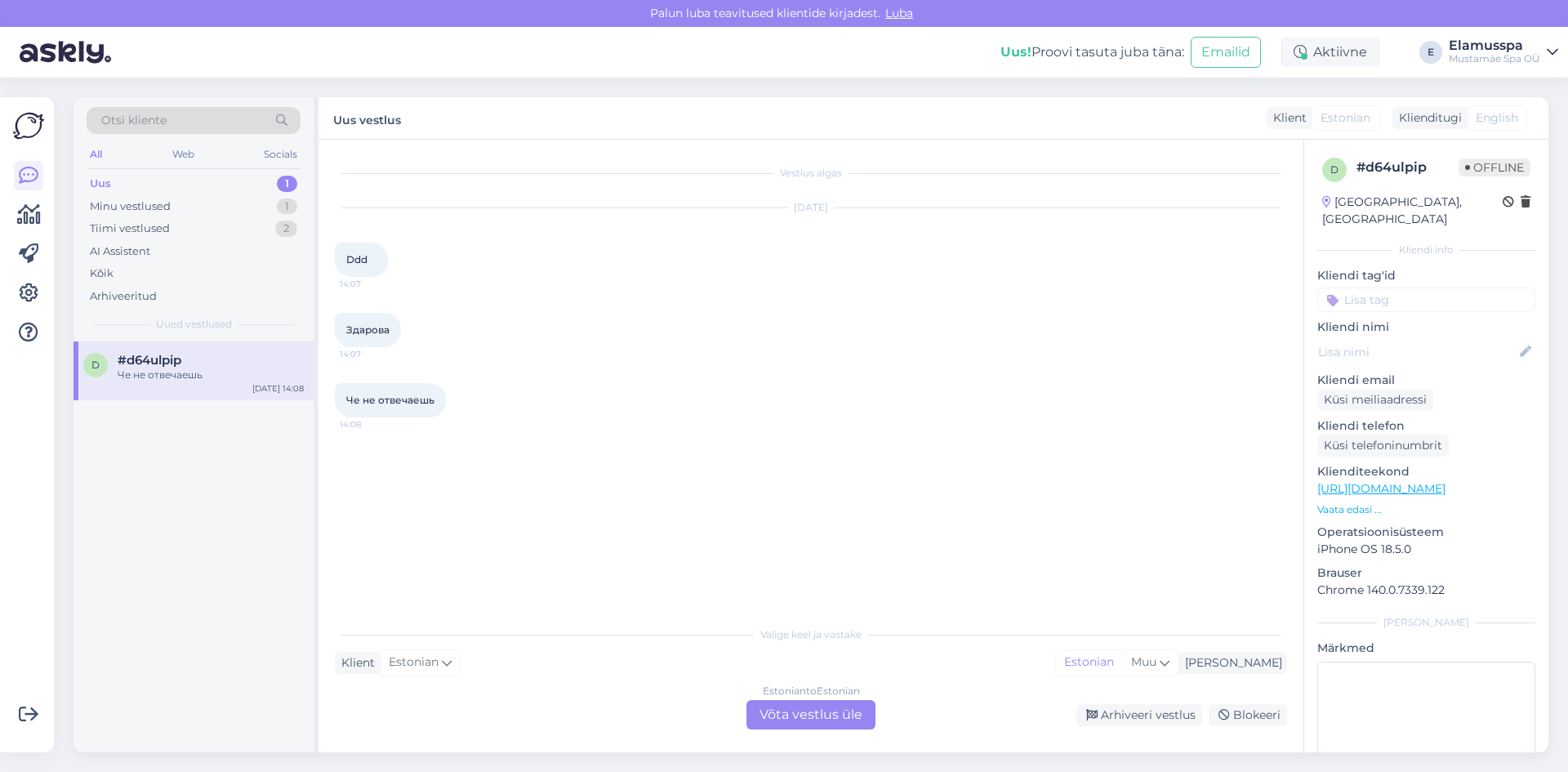
scroll to position [0, 0]
click at [1169, 725] on div "Arhiveeri vestlus" at bounding box center [1139, 715] width 126 height 22
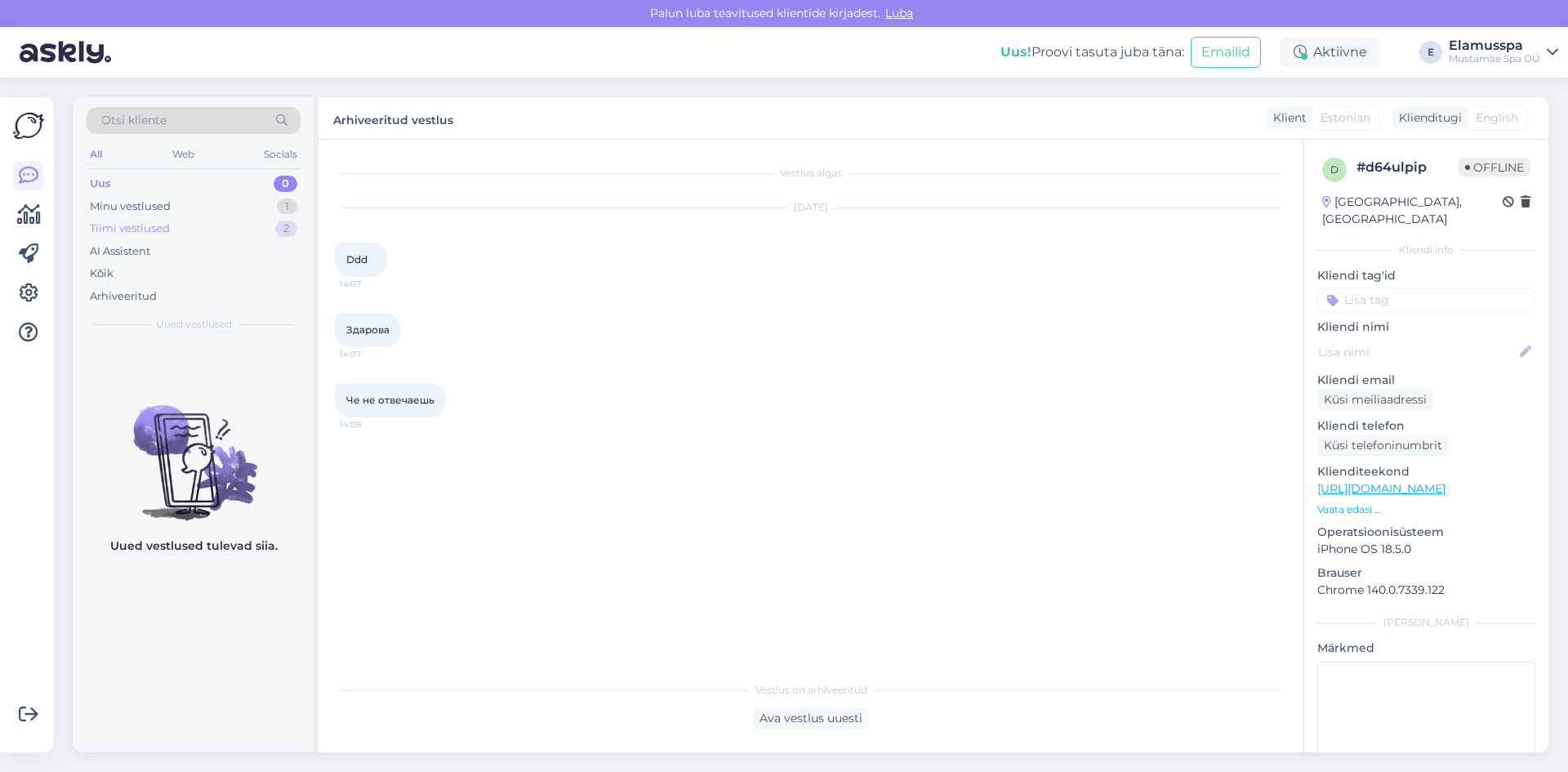
click at [181, 231] on div "Tiimi vestlused 2" at bounding box center [193, 228] width 214 height 22
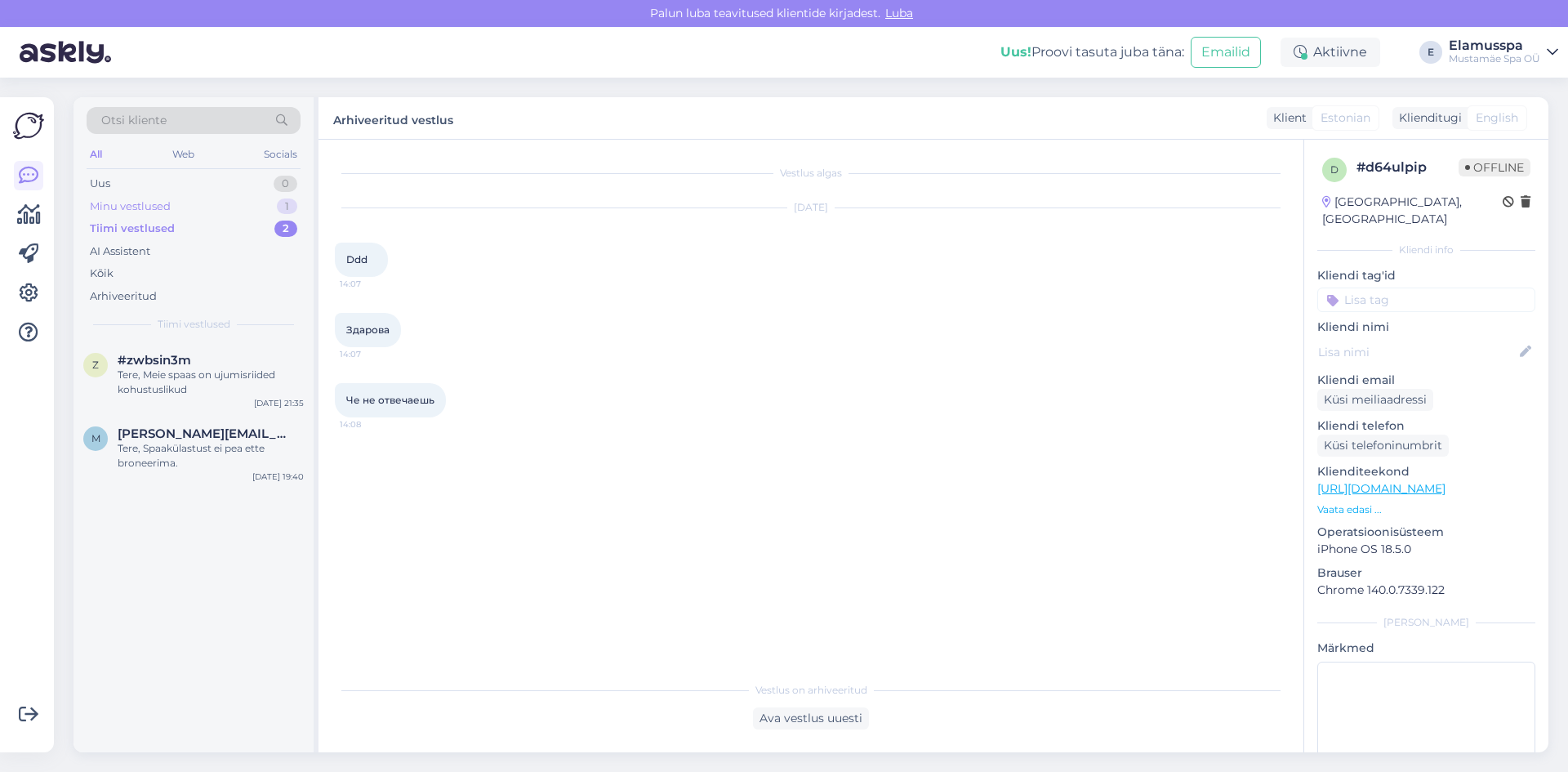
click at [169, 205] on div "Minu vestlused" at bounding box center [130, 207] width 81 height 17
click at [205, 241] on div "AI Assistent" at bounding box center [193, 251] width 214 height 22
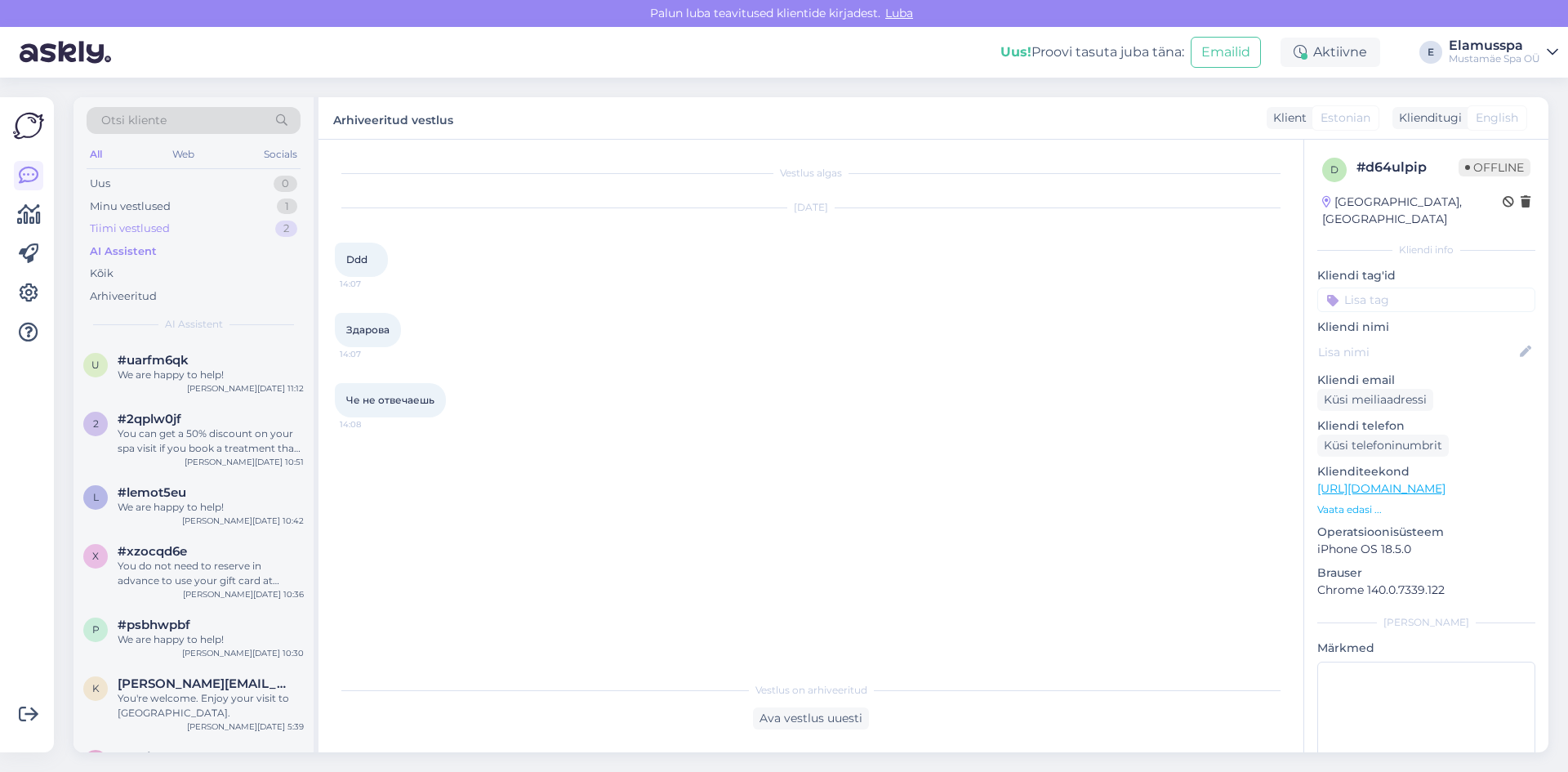
click at [206, 227] on div "Tiimi vestlused 2" at bounding box center [193, 228] width 214 height 22
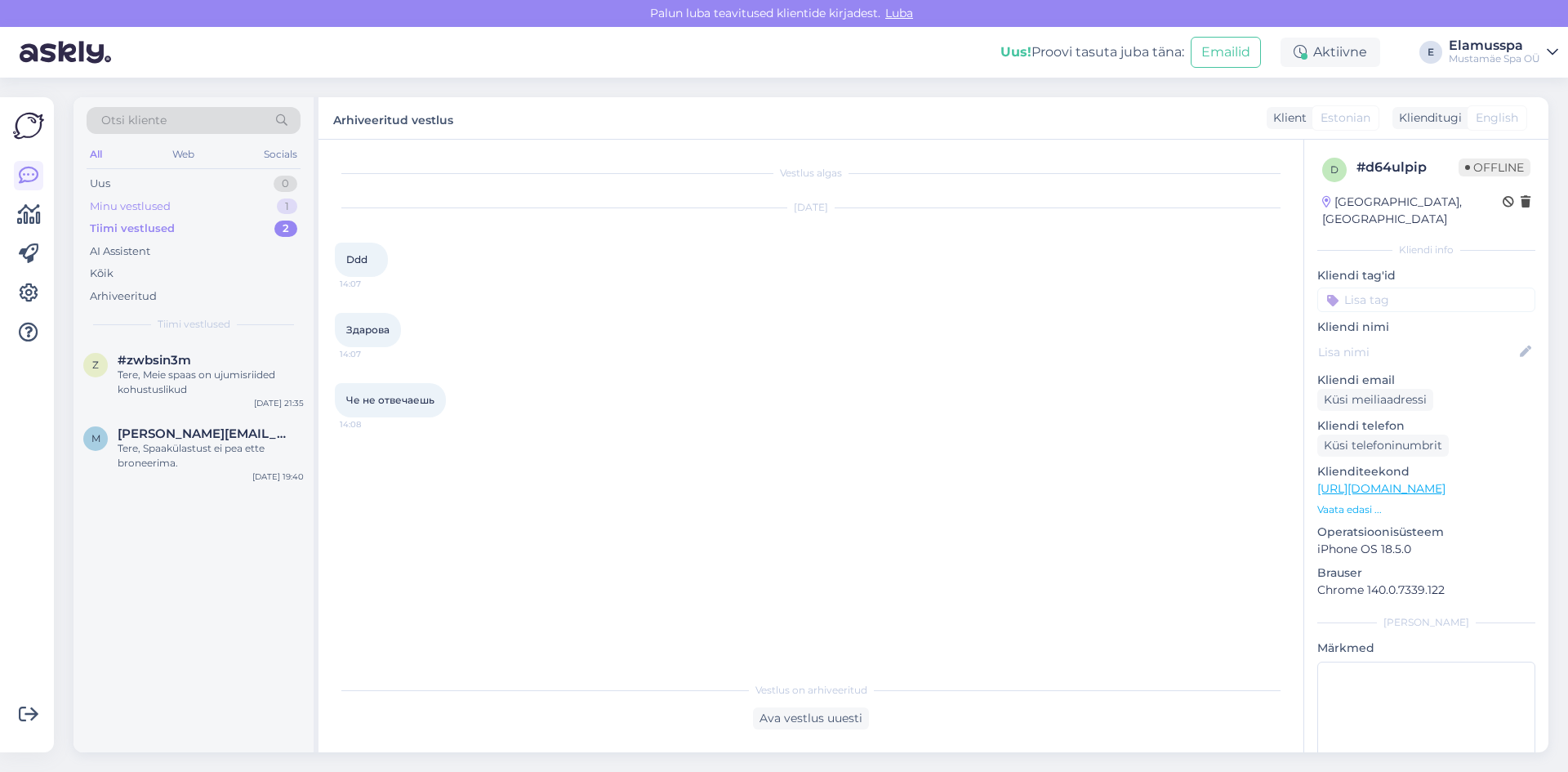
click at [179, 205] on div "Minu vestlused 1" at bounding box center [193, 206] width 214 height 22
click at [201, 398] on div "m [EMAIL_ADDRESS][DOMAIN_NAME] Добрый день, есть ли ответ от вашей начальницы? …" at bounding box center [193, 378] width 240 height 73
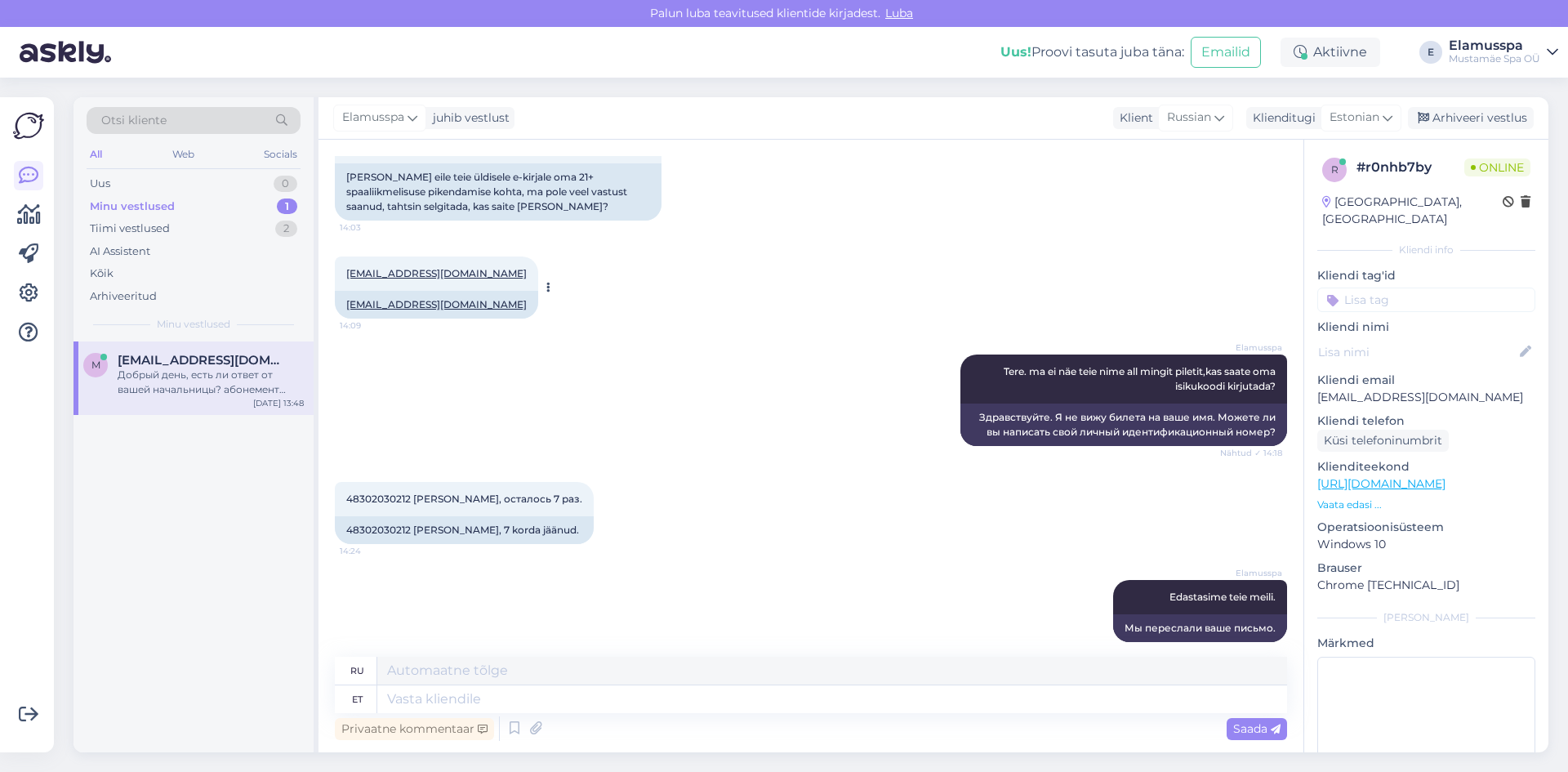
scroll to position [408, 0]
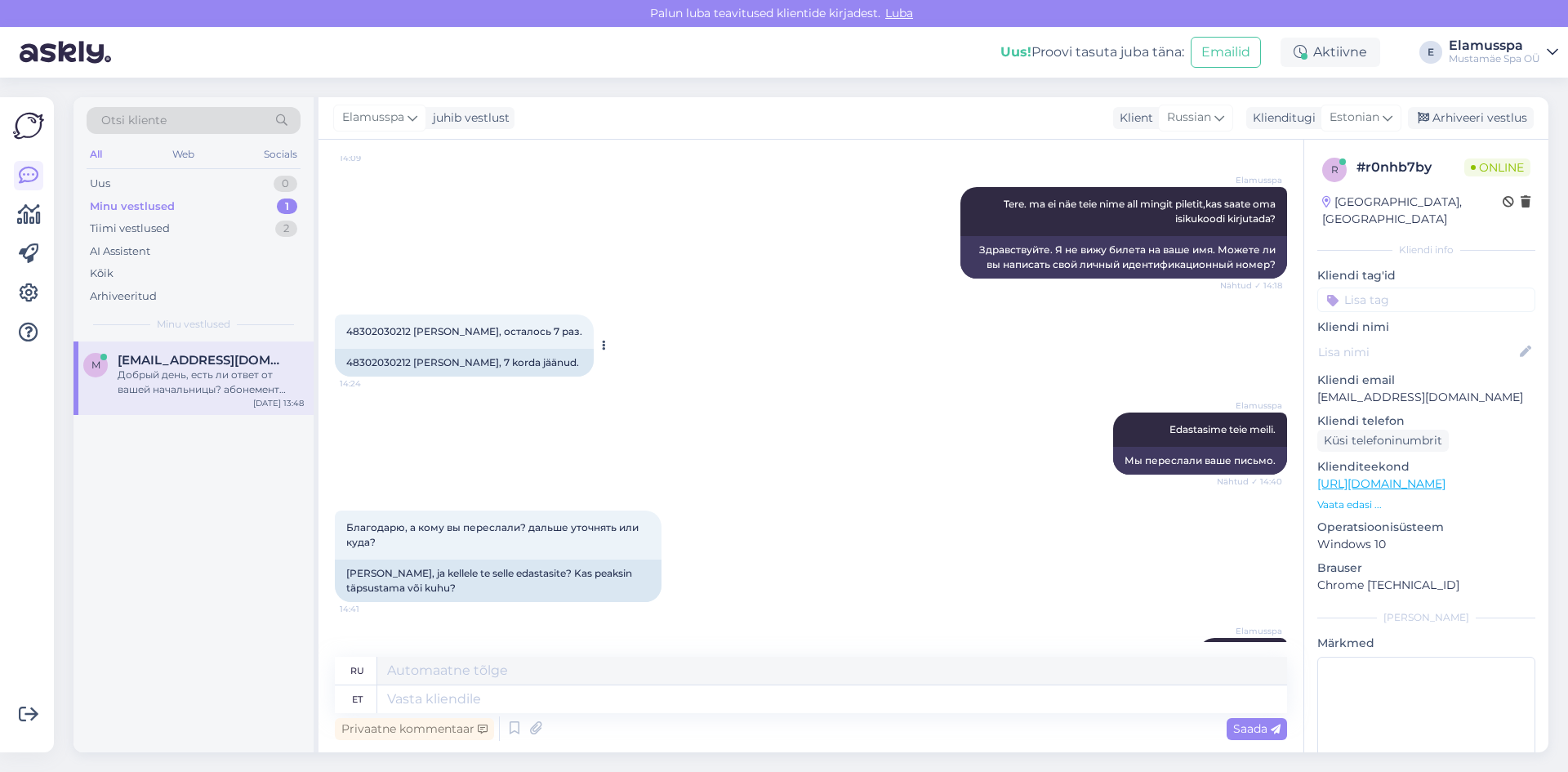
click at [493, 359] on div "48302030212 [PERSON_NAME], 7 korda jäänud." at bounding box center [464, 362] width 259 height 27
copy div "Rizenkamf"
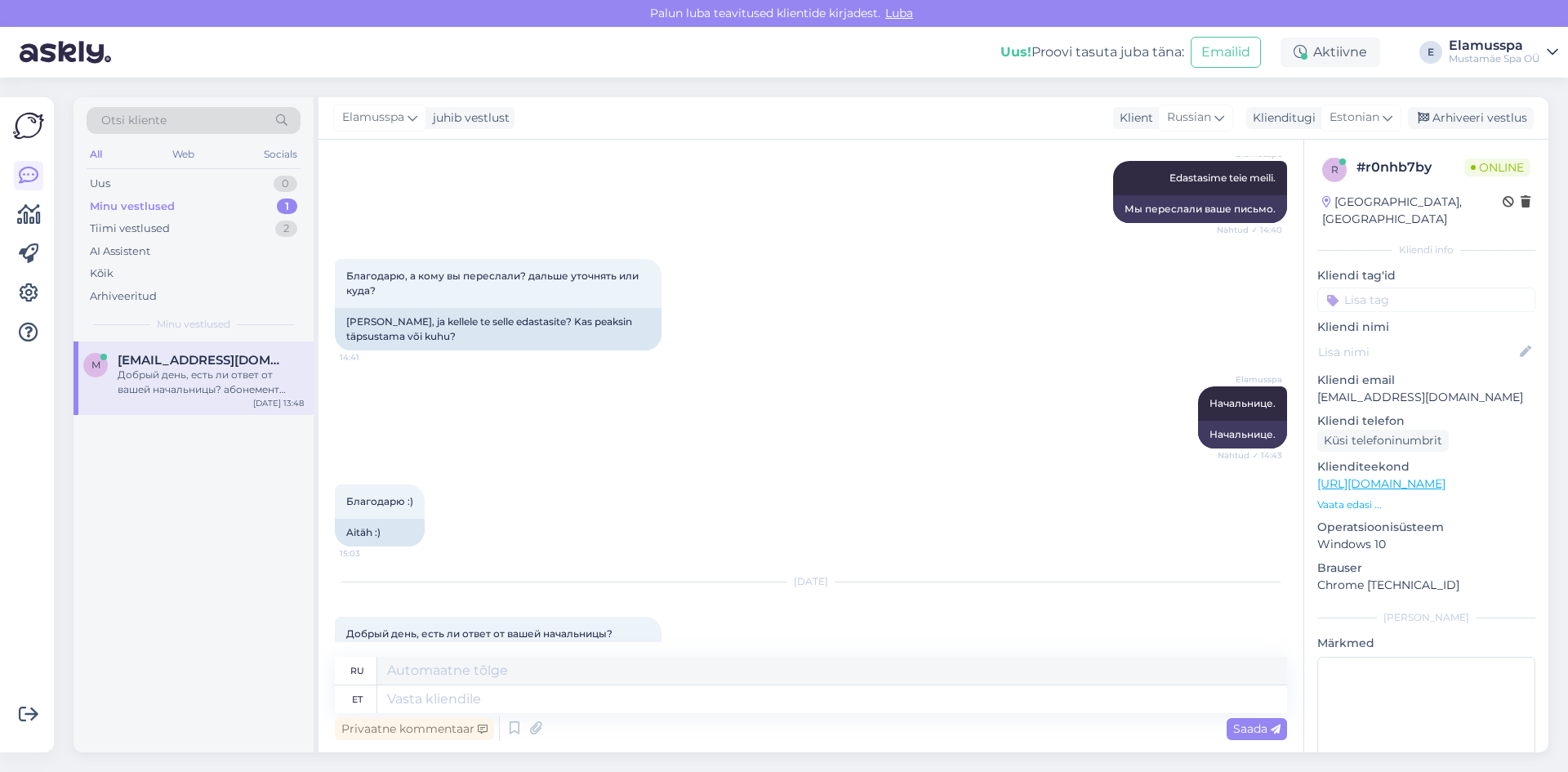
scroll to position [803, 0]
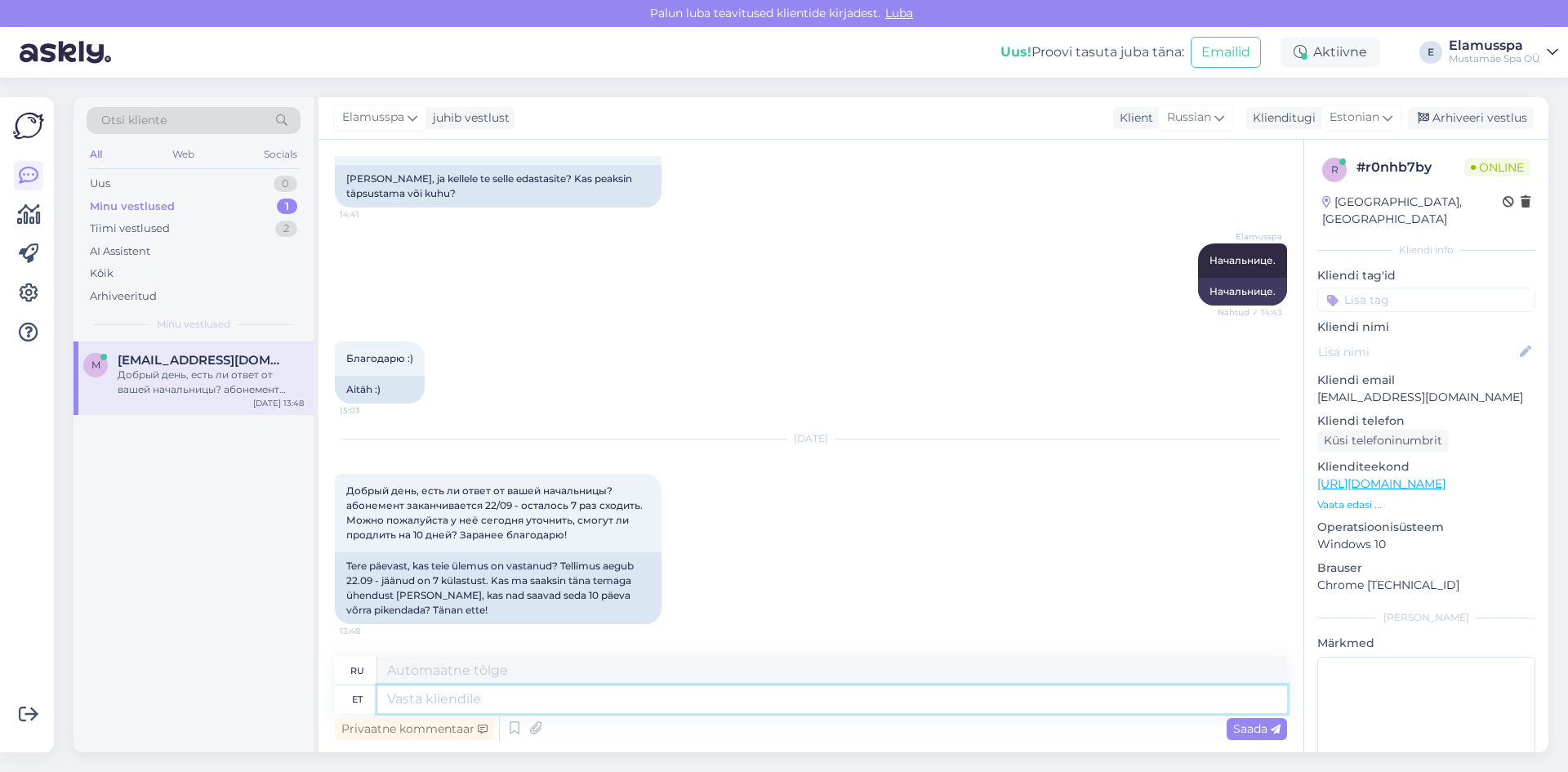
click at [573, 694] on textarea at bounding box center [833, 699] width 910 height 27
type textarea "Добрый"
type textarea "Хороший"
type textarea "Добрый день!"
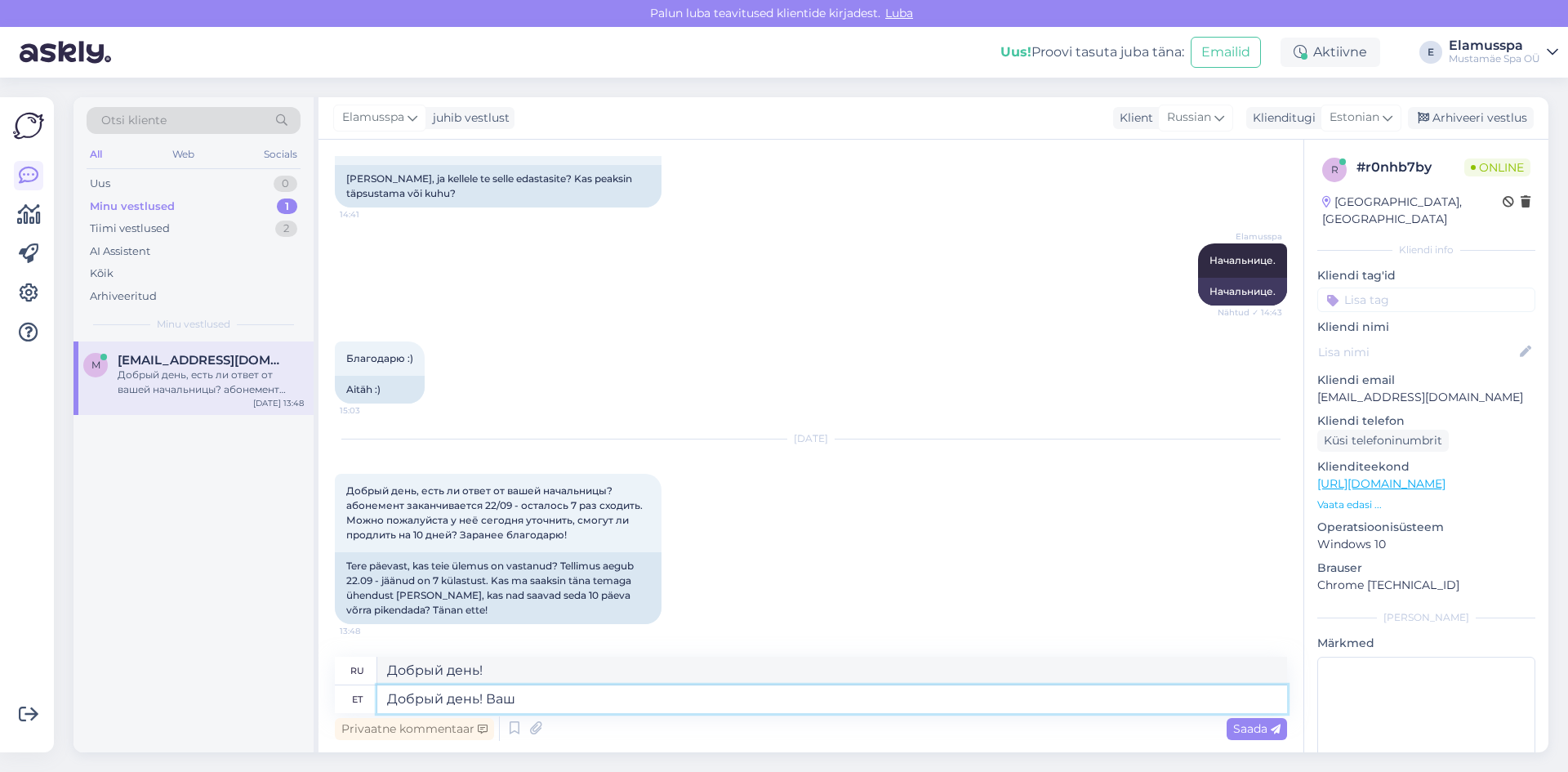
type textarea "Добрый день! Ваш"
type textarea "Добрый день! Ваш абонемент"
type textarea "Добрый день! Ваша подписка"
type textarea "Добрый день! Ваш абонемент продлен"
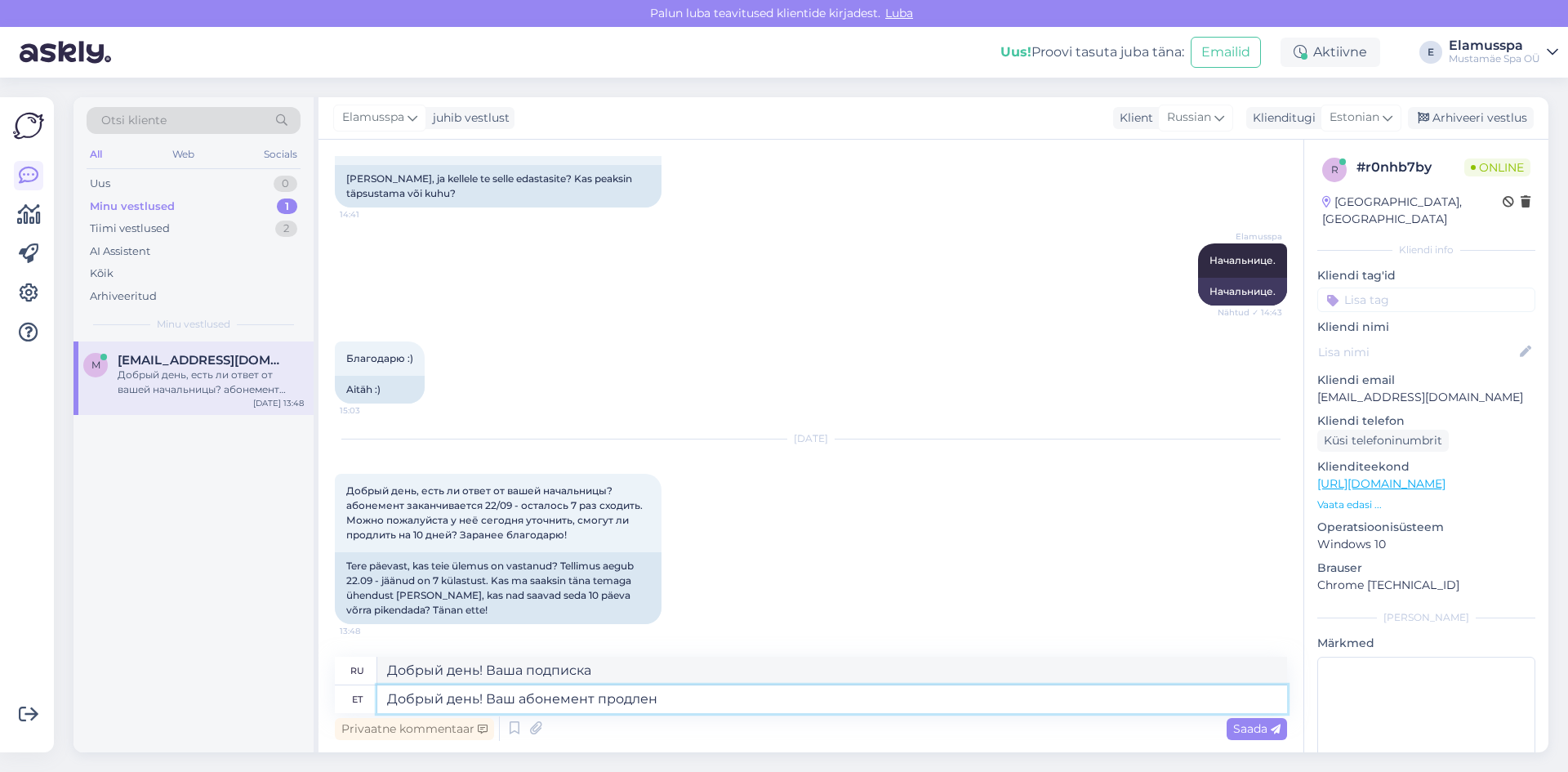
type textarea "Добрый день! Ваш абонемент продл"
type textarea "Добрый день! Ваш абонемент продлен"
type textarea "Добрый день! Ваша подписка продлена"
type textarea "Добрый день! Ваш абонемент продлен на"
type textarea "Добрый день! Продление вашего абонемента на"
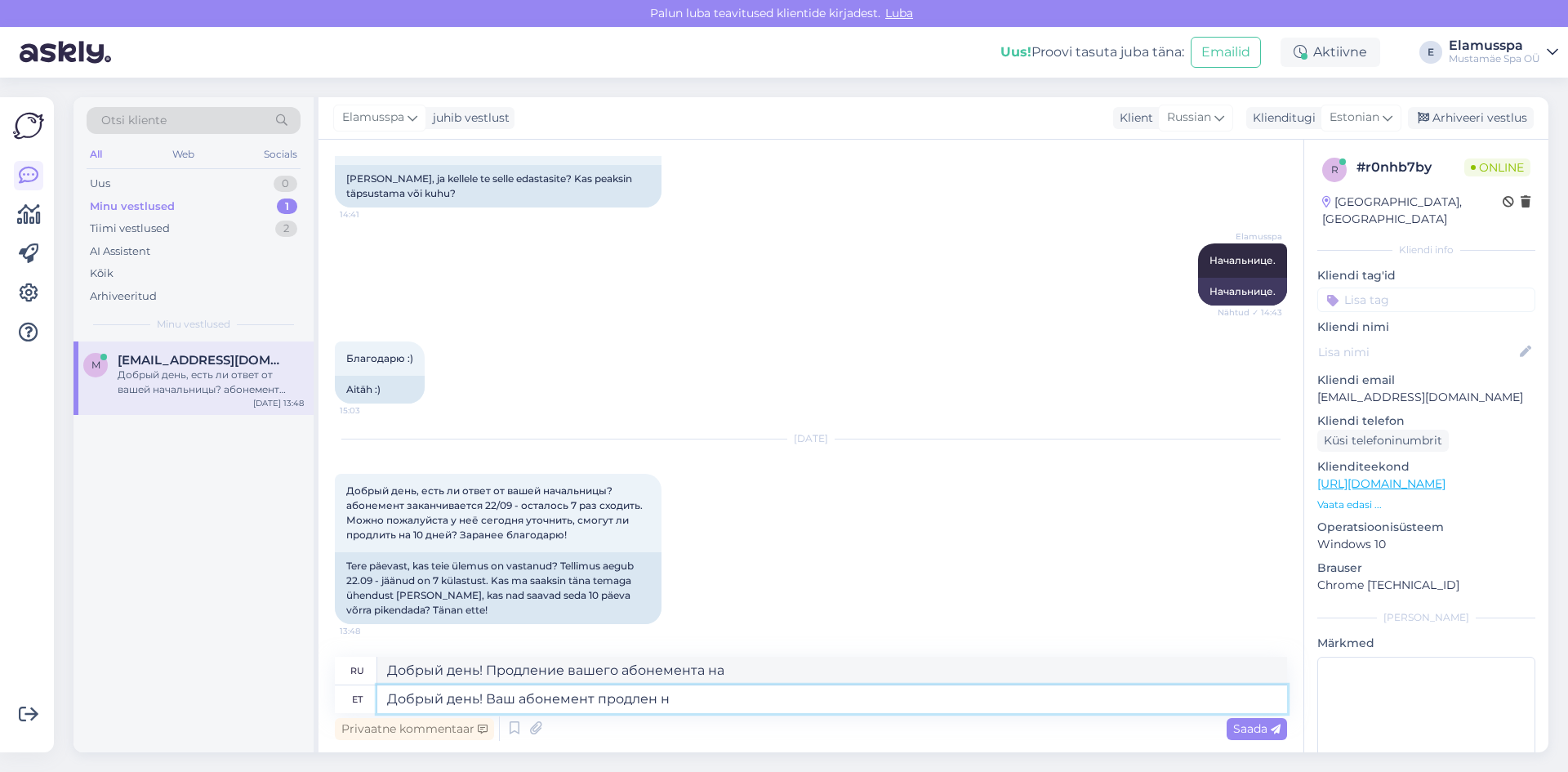
type textarea "Добрый день! Ваш абонемент продлен"
type textarea "Добрый день! Ваша подписка продлена"
type textarea "Добрый день! Ваш абонемент продлен до"
type textarea "Добрый день! Продление вашего абонемента до"
type textarea "Добрый день! Ваш абонемент продлен до [DATE] Ю"
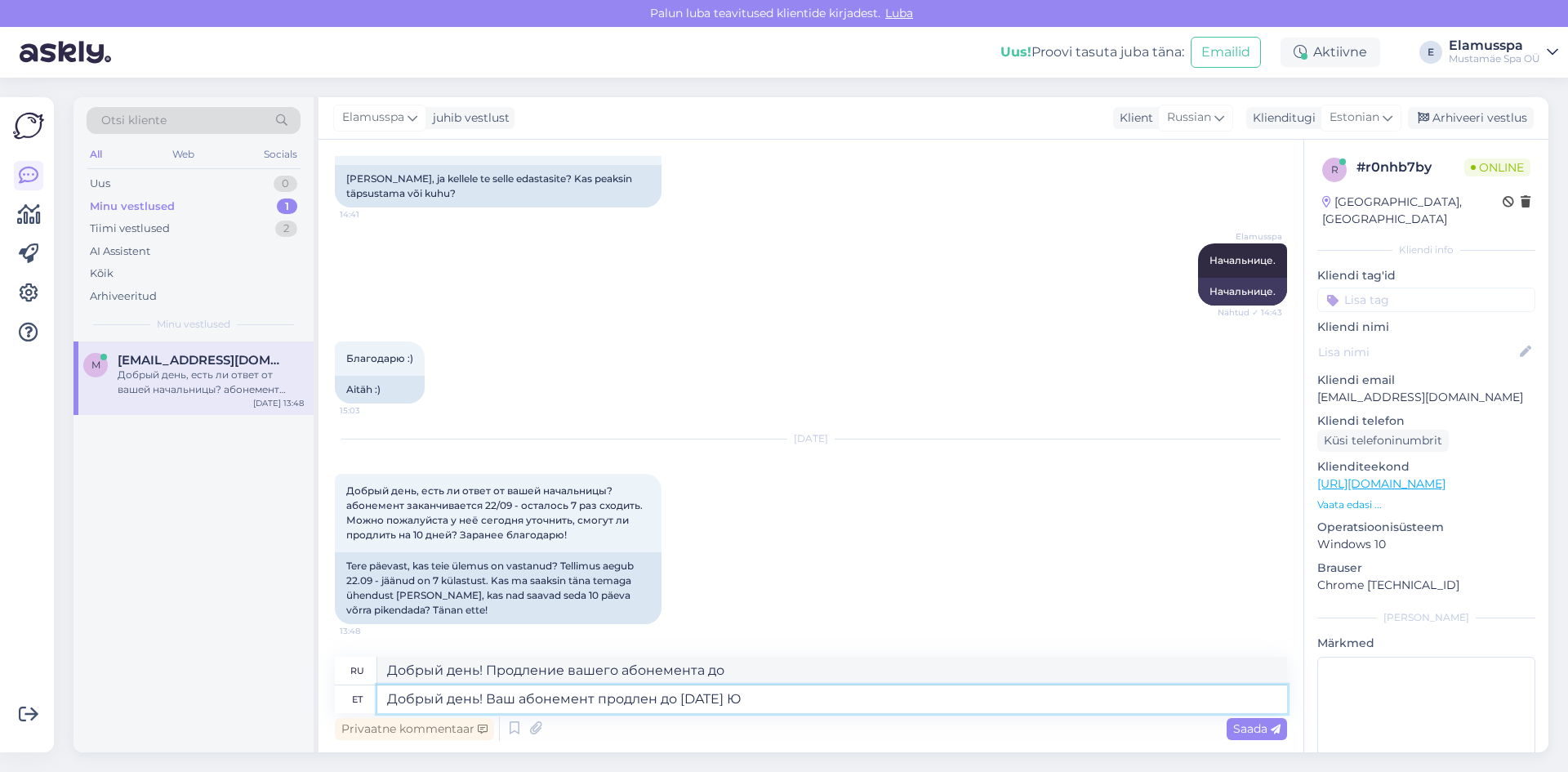
type textarea "Добрый день! Ваш абонемент продлен до [DATE]"
type textarea "Добрый день! Ваш абонемент продлен до [DATE] :)"
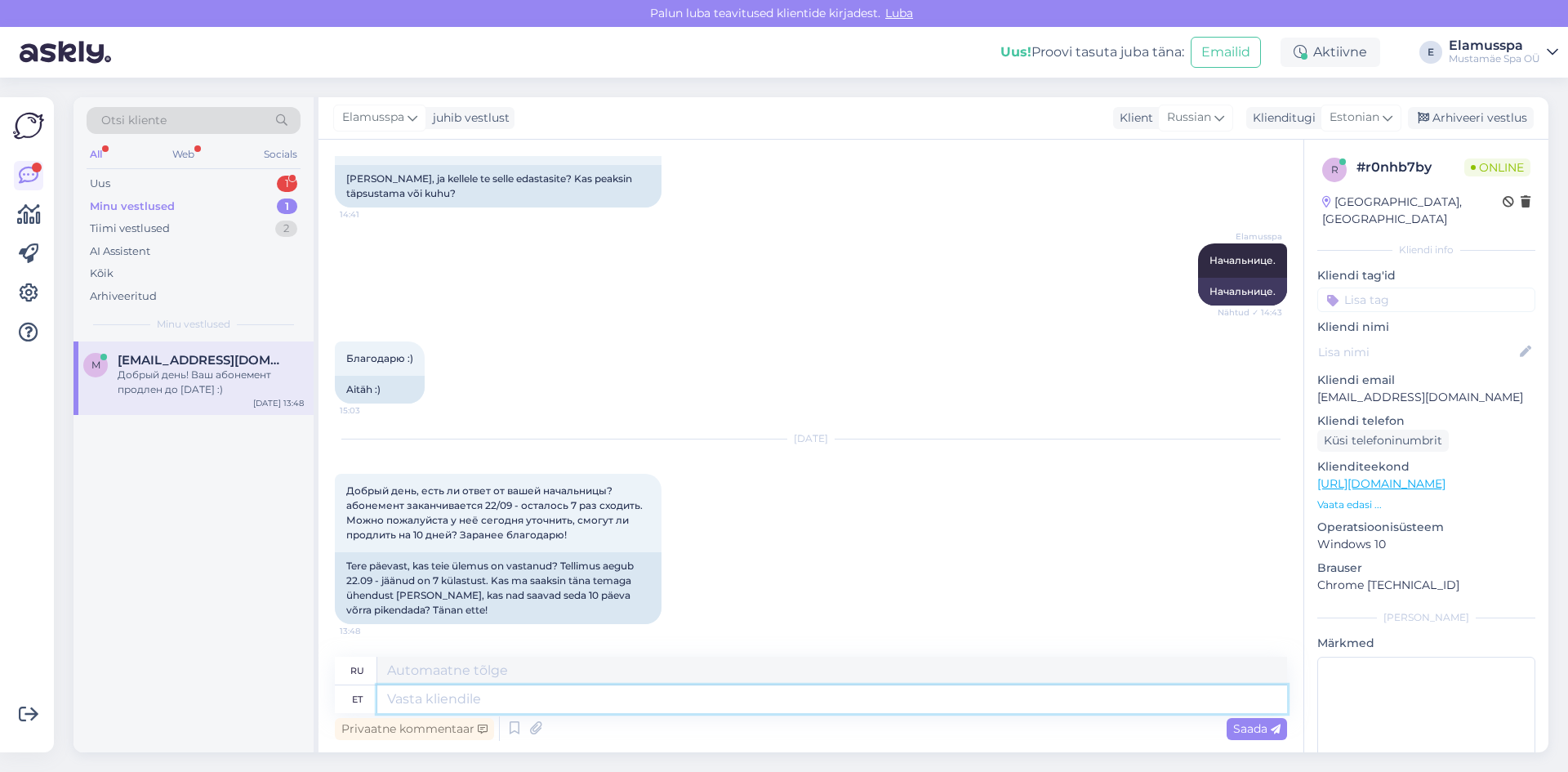
scroll to position [901, 0]
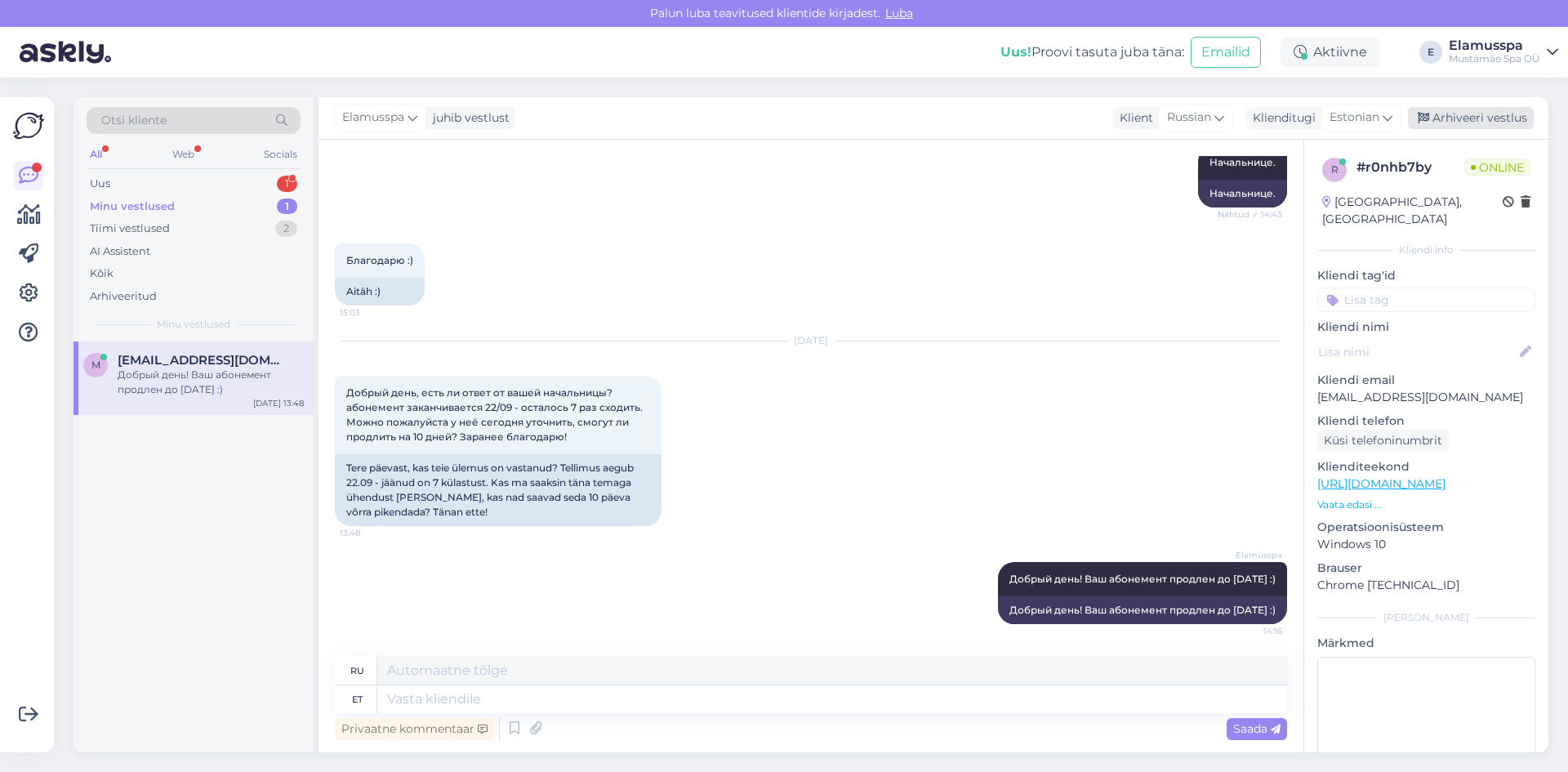
click at [1429, 121] on icon at bounding box center [1424, 119] width 12 height 12
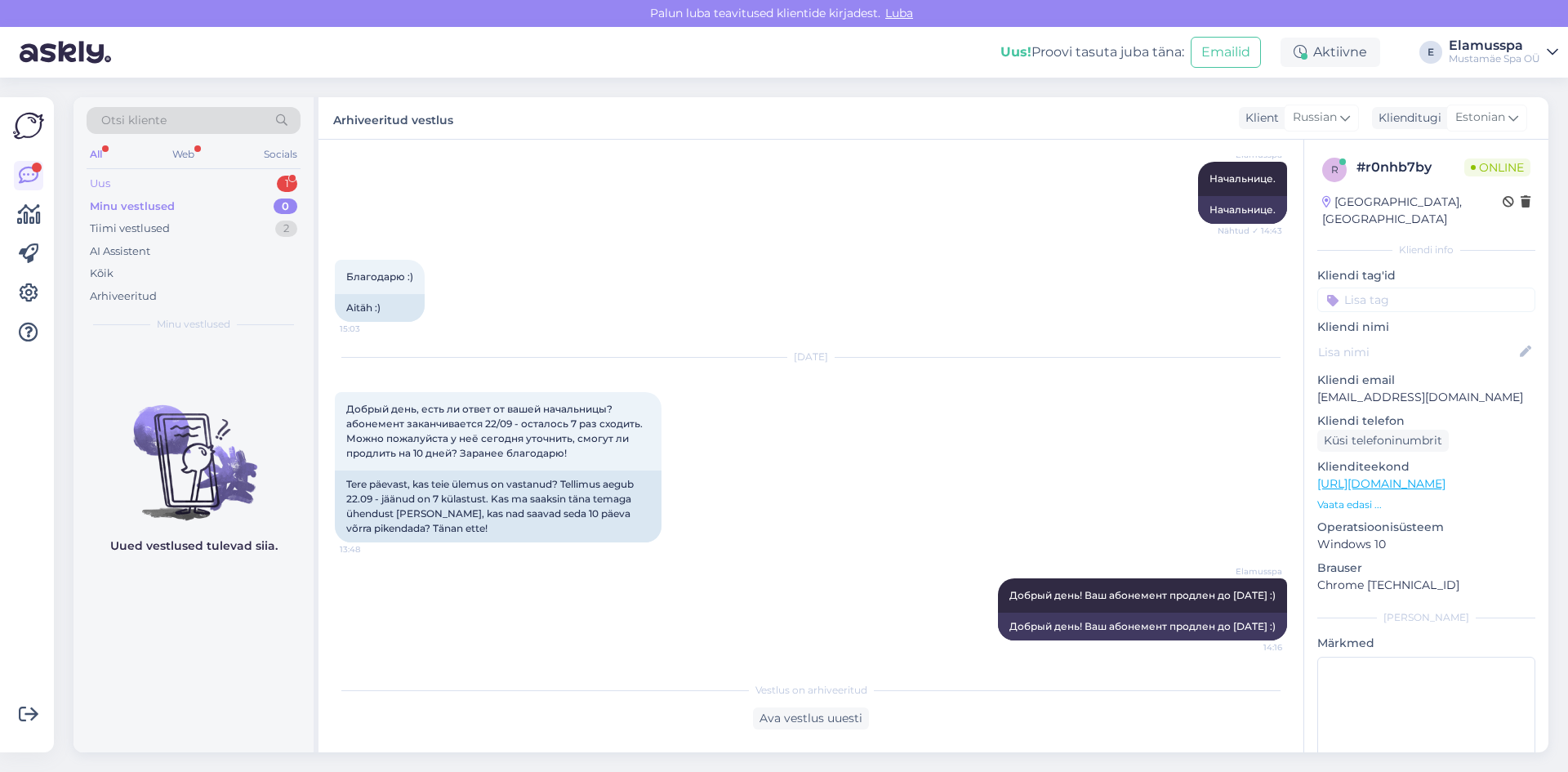
click at [276, 175] on div "Uus 1" at bounding box center [193, 183] width 214 height 22
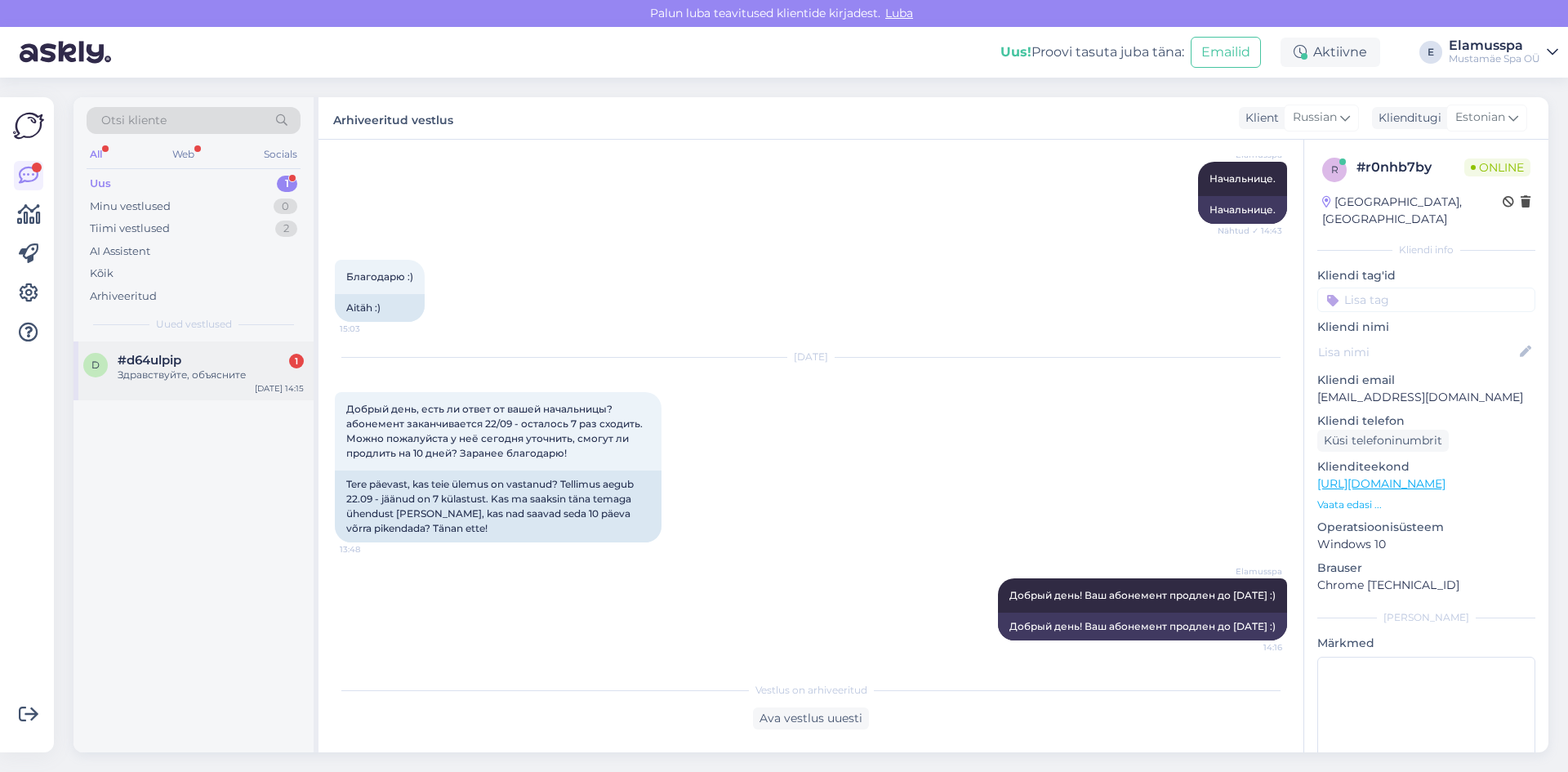
click at [218, 374] on div "Здравствуйте, объясните" at bounding box center [210, 375] width 186 height 15
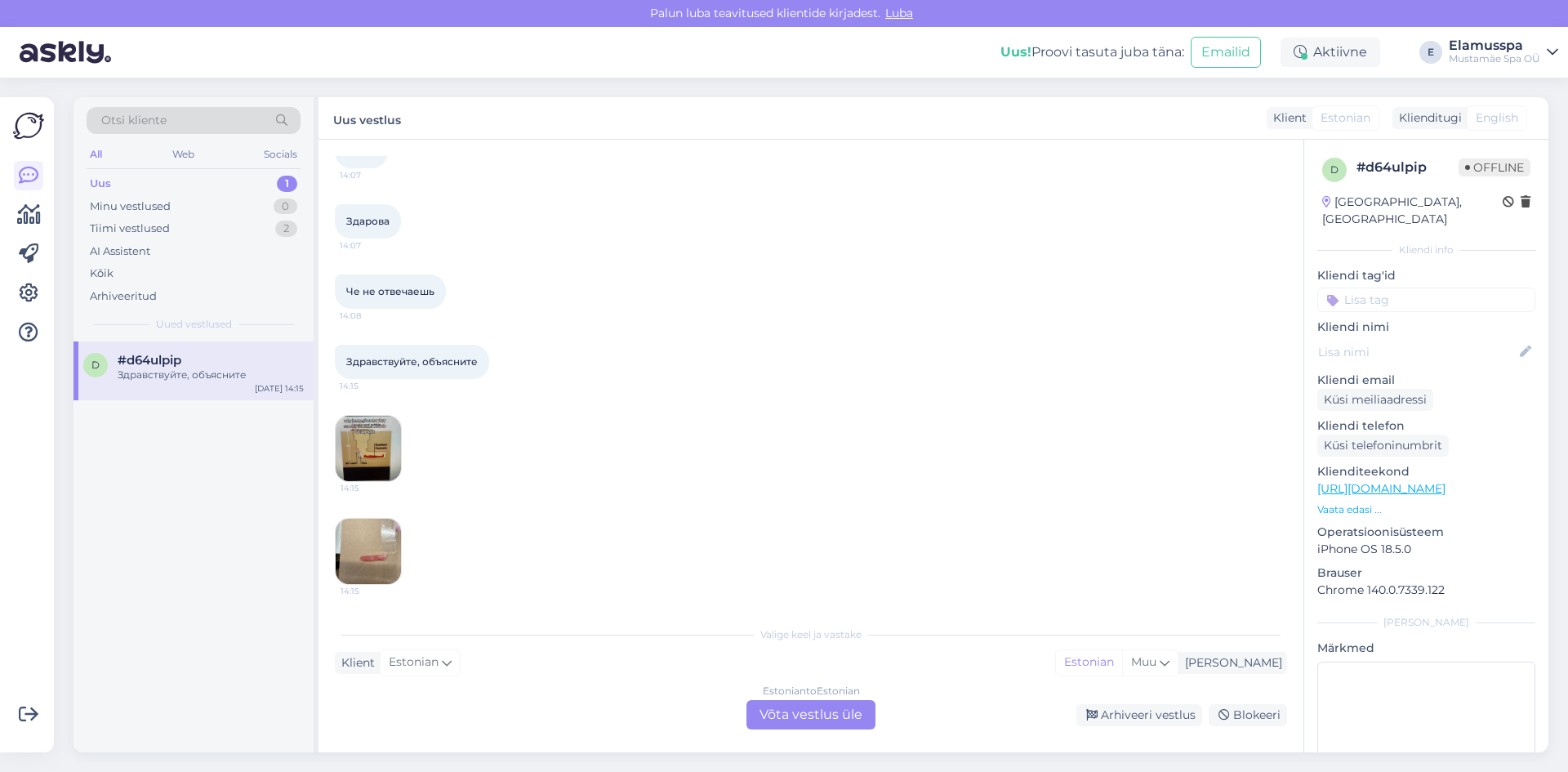
click at [375, 443] on img at bounding box center [369, 448] width 66 height 66
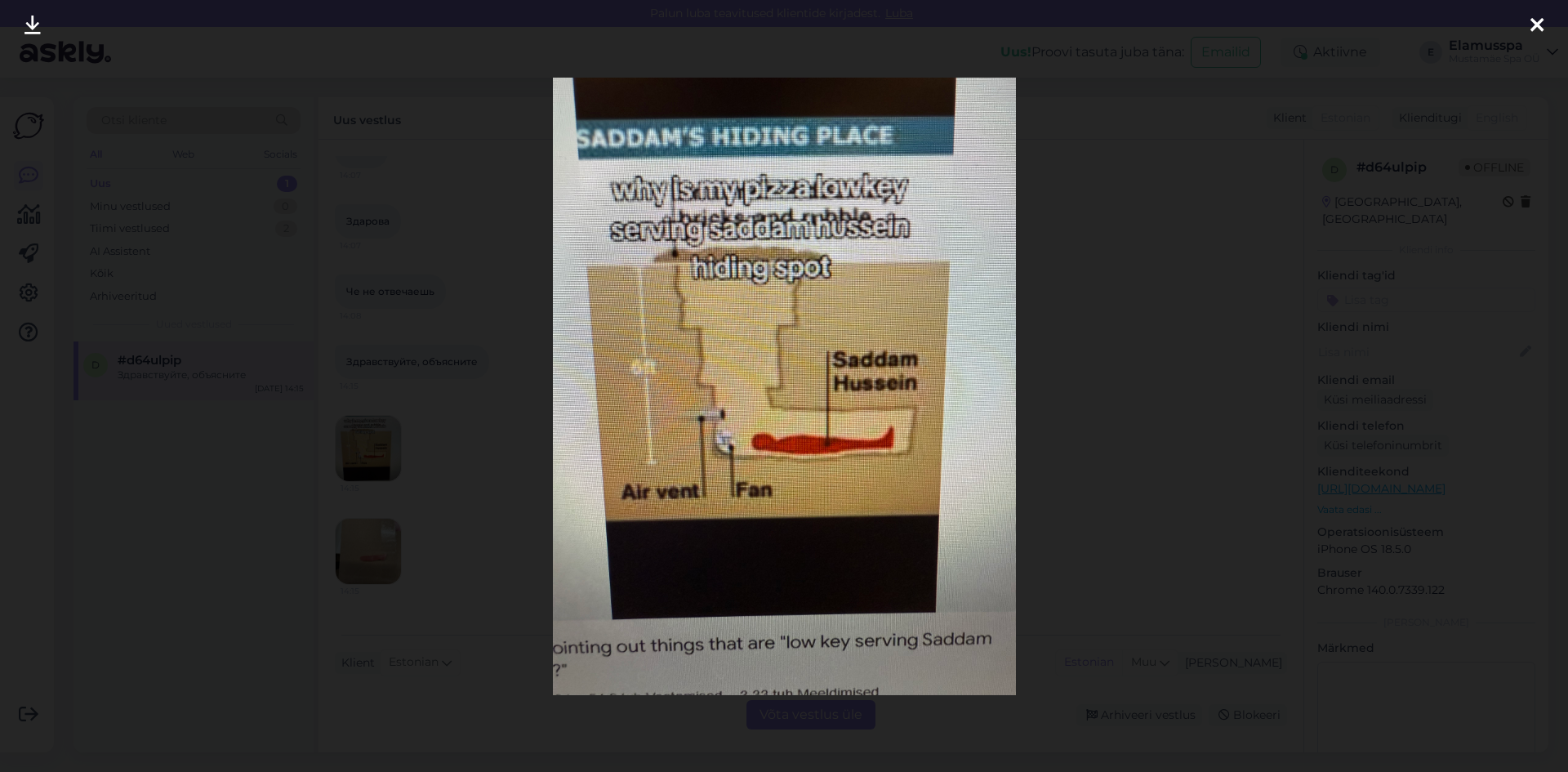
click at [1015, 368] on img at bounding box center [784, 386] width 463 height 617
click at [328, 562] on div at bounding box center [784, 386] width 1568 height 772
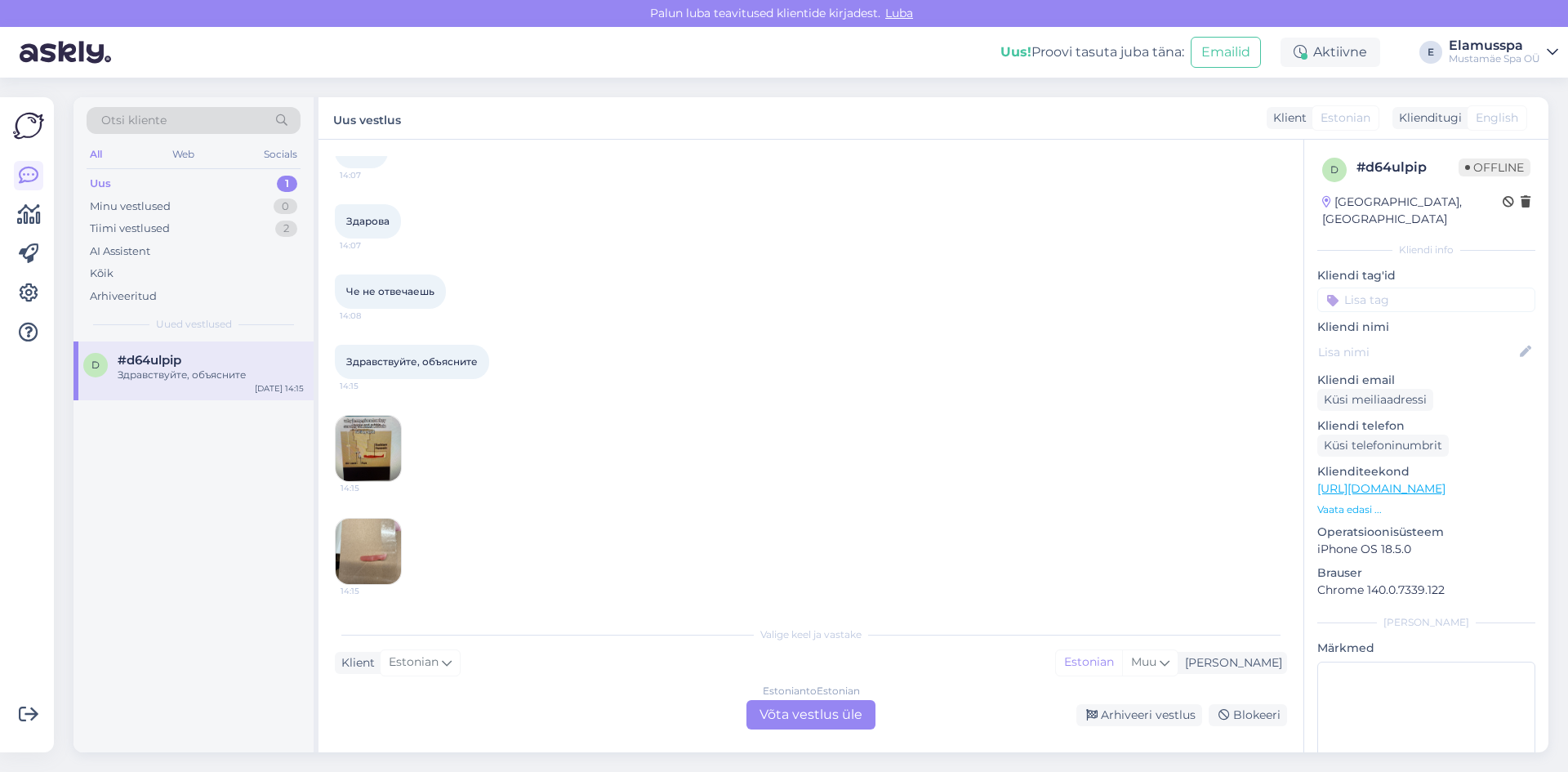
click at [359, 556] on img at bounding box center [369, 552] width 66 height 66
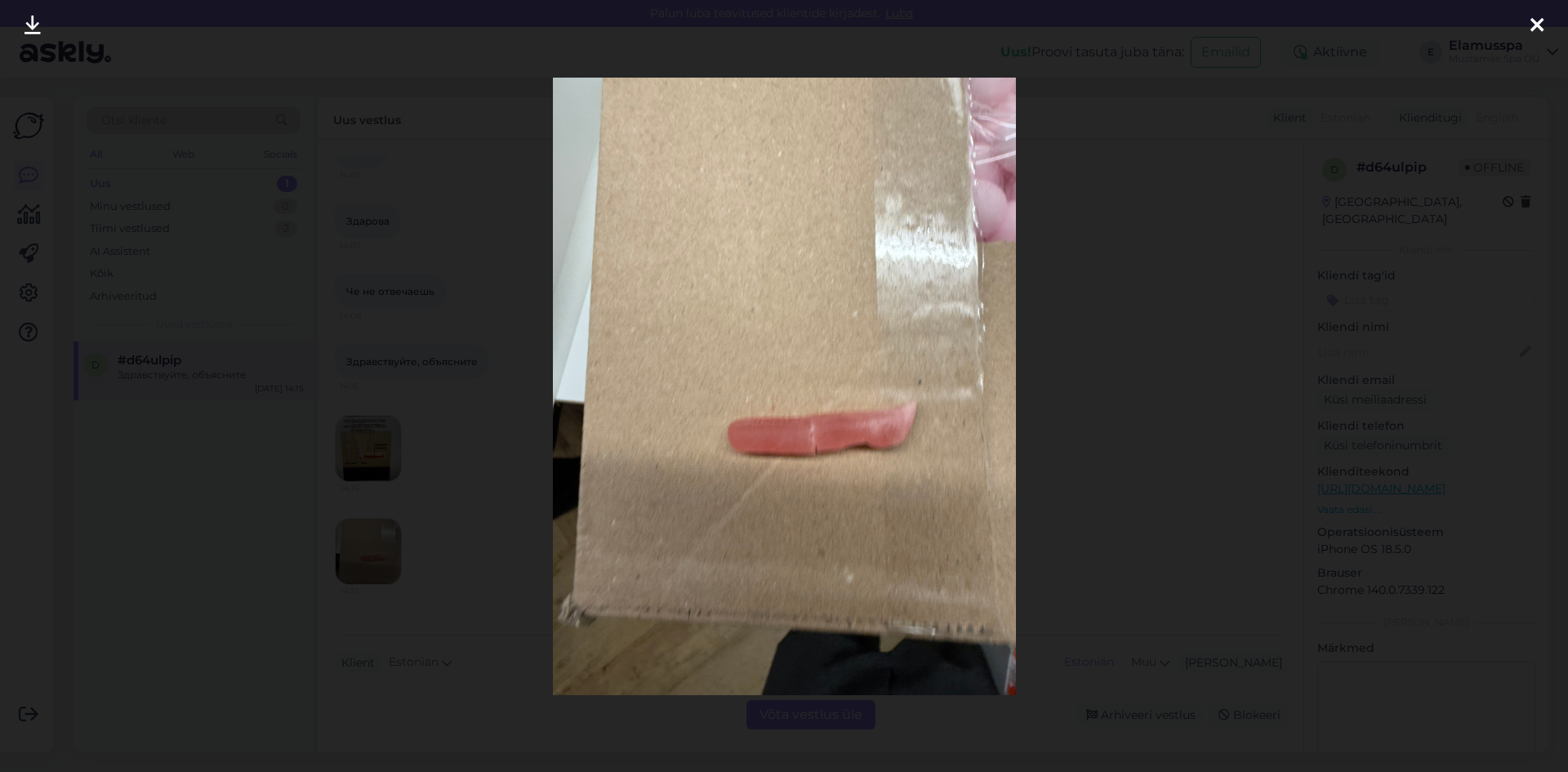
click at [529, 461] on div at bounding box center [784, 386] width 1568 height 772
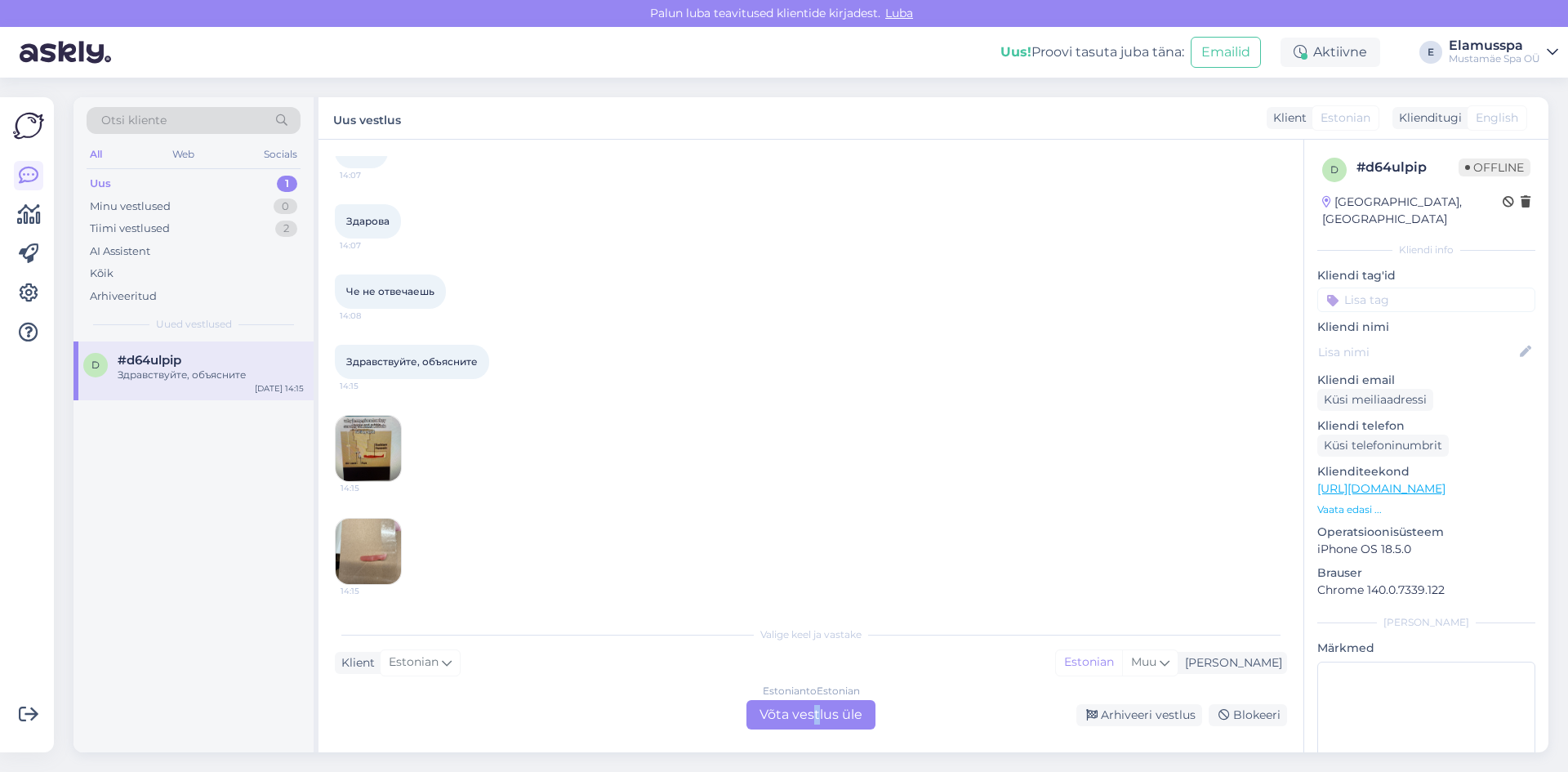
click at [818, 707] on div "Estonian to Estonian Võta vestlus üle" at bounding box center [810, 714] width 129 height 29
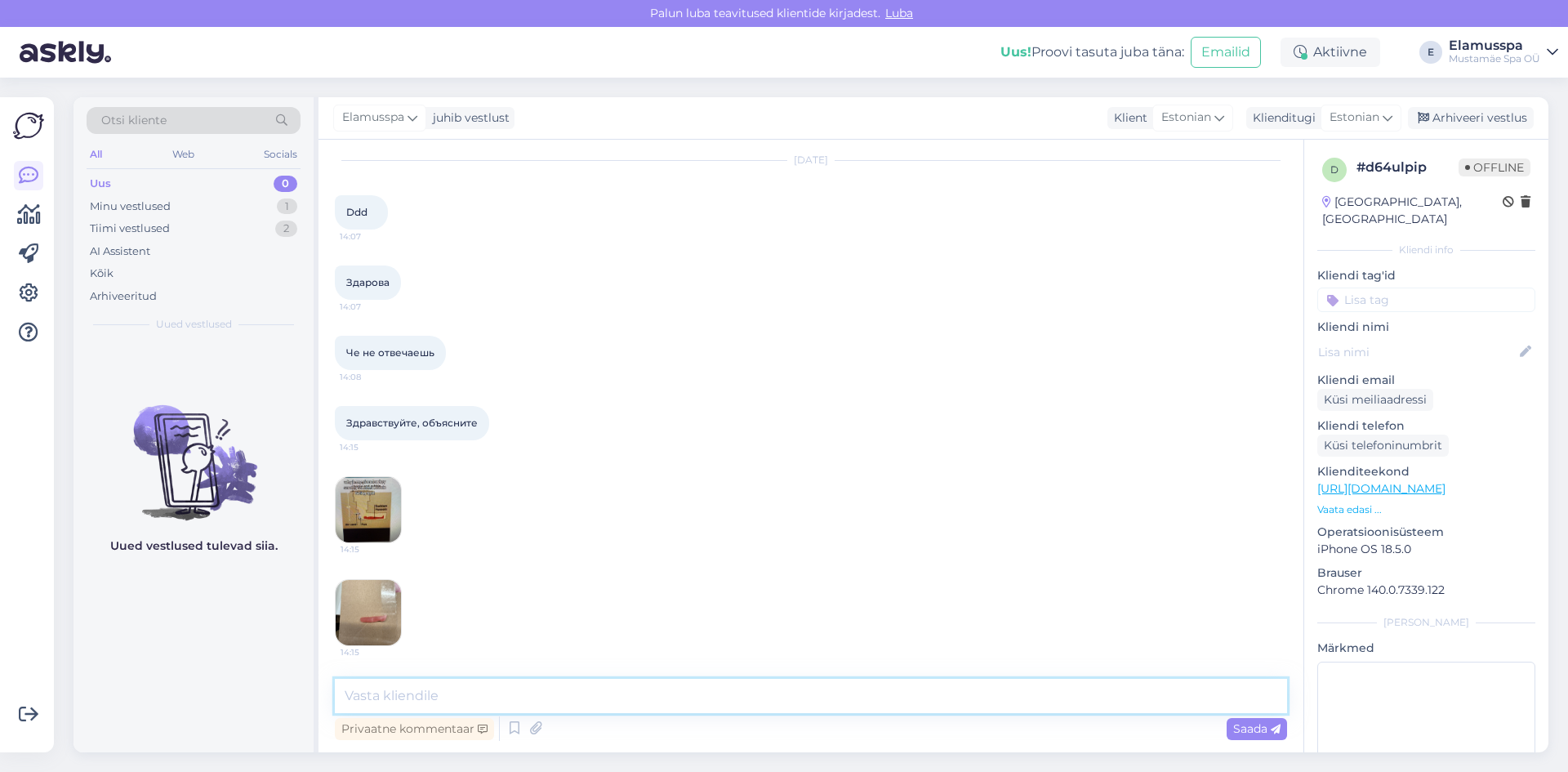
click at [581, 691] on textarea at bounding box center [811, 695] width 952 height 34
type textarea "д"
click at [403, 699] on textarea at bounding box center [811, 695] width 952 height 34
paste textarea "LOREMIPSUMDOL-SITAMETCONSECTET ADIPIS ELITSEDDOE TEMPORINCIDIDU UTLAB ETDOLORE …"
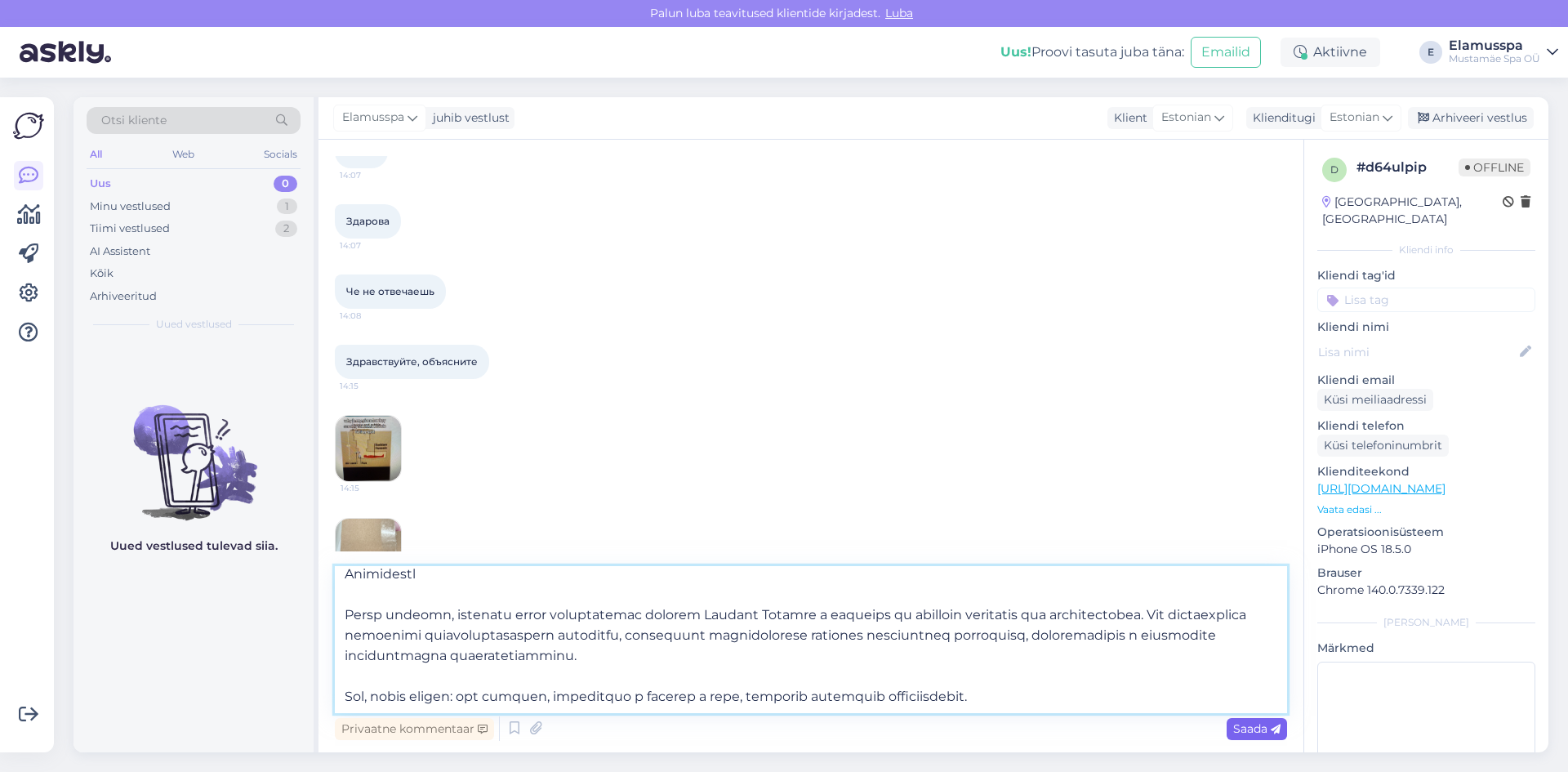
type textarea "LOREMIPSUMDOL-SITAMETCONSECTET ADIPIS ELITSEDDOE TEMPORINCIDIDU UTLAB ETDOLORE …"
click at [1259, 735] on span "Saada" at bounding box center [1257, 729] width 47 height 15
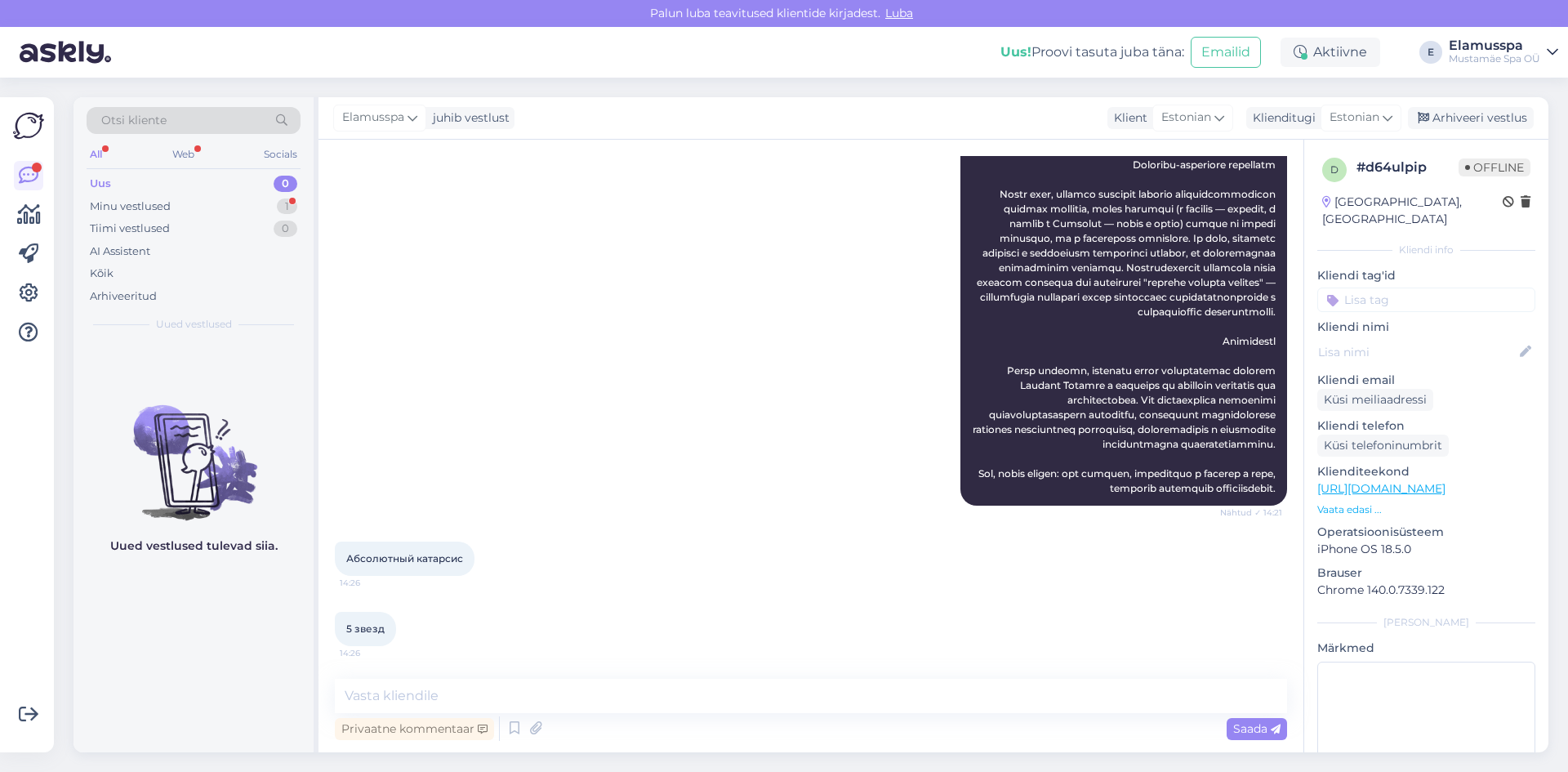
scroll to position [1434, 0]
click at [127, 215] on div "Minu vestlused 1" at bounding box center [193, 206] width 214 height 22
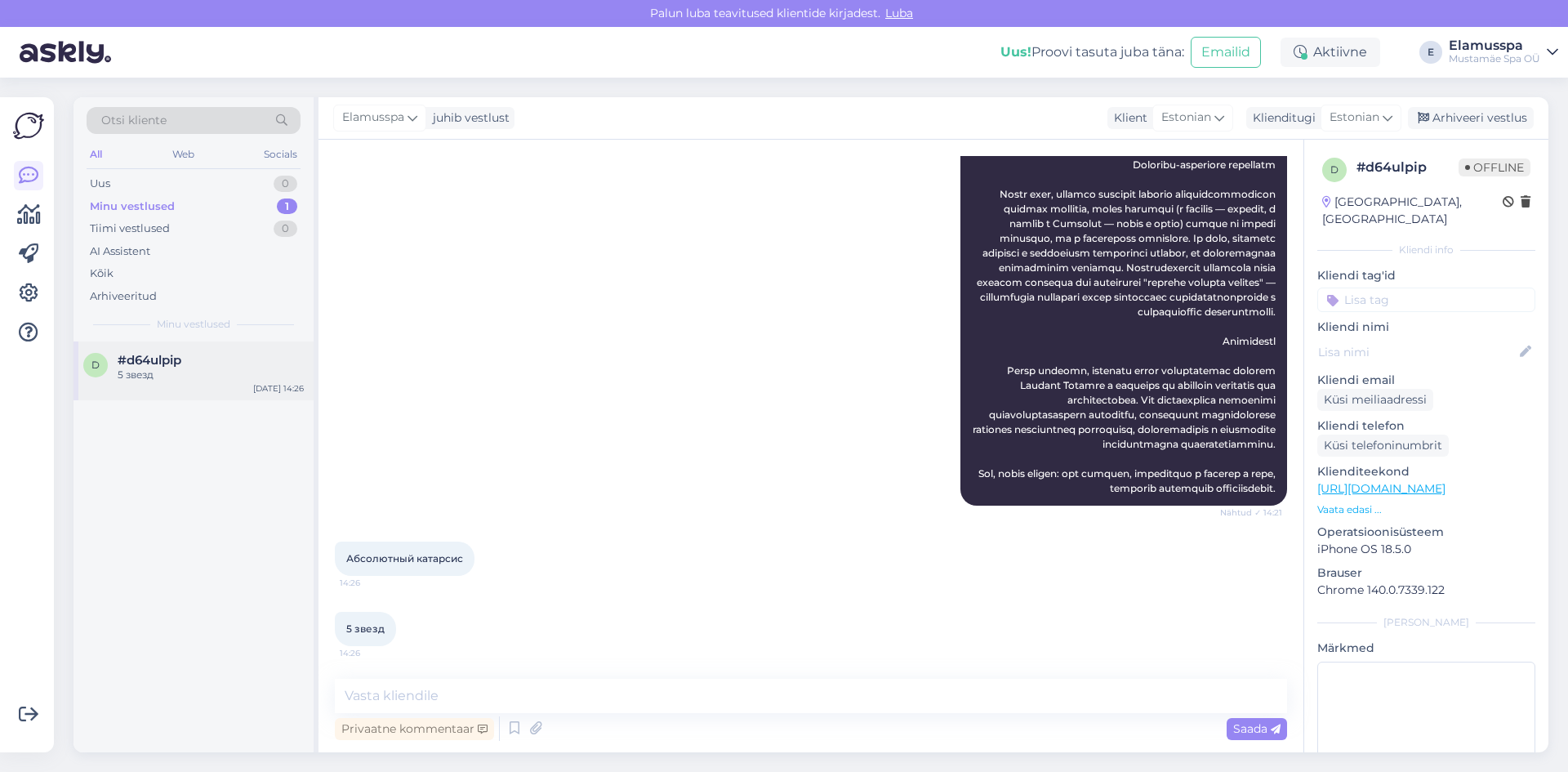
click at [178, 355] on span "#d64ulpip" at bounding box center [149, 360] width 64 height 15
click at [471, 699] on textarea at bounding box center [811, 695] width 952 height 34
type textarea "я"
type textarea "с"
type textarea "е"
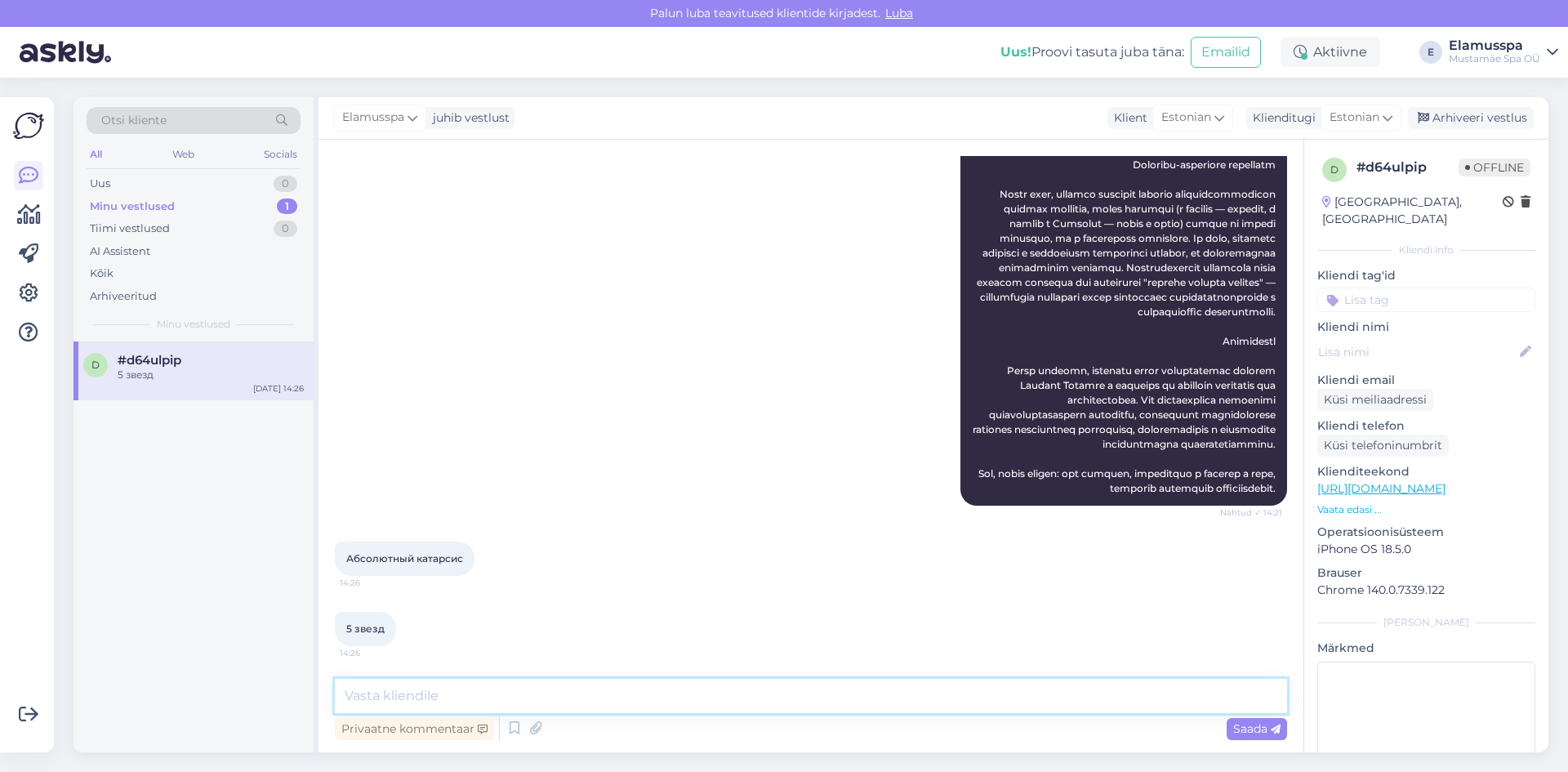
click at [532, 701] on textarea at bounding box center [811, 695] width 952 height 34
type textarea "[PERSON_NAME]"
click at [121, 287] on div "Arhiveeritud" at bounding box center [193, 296] width 214 height 22
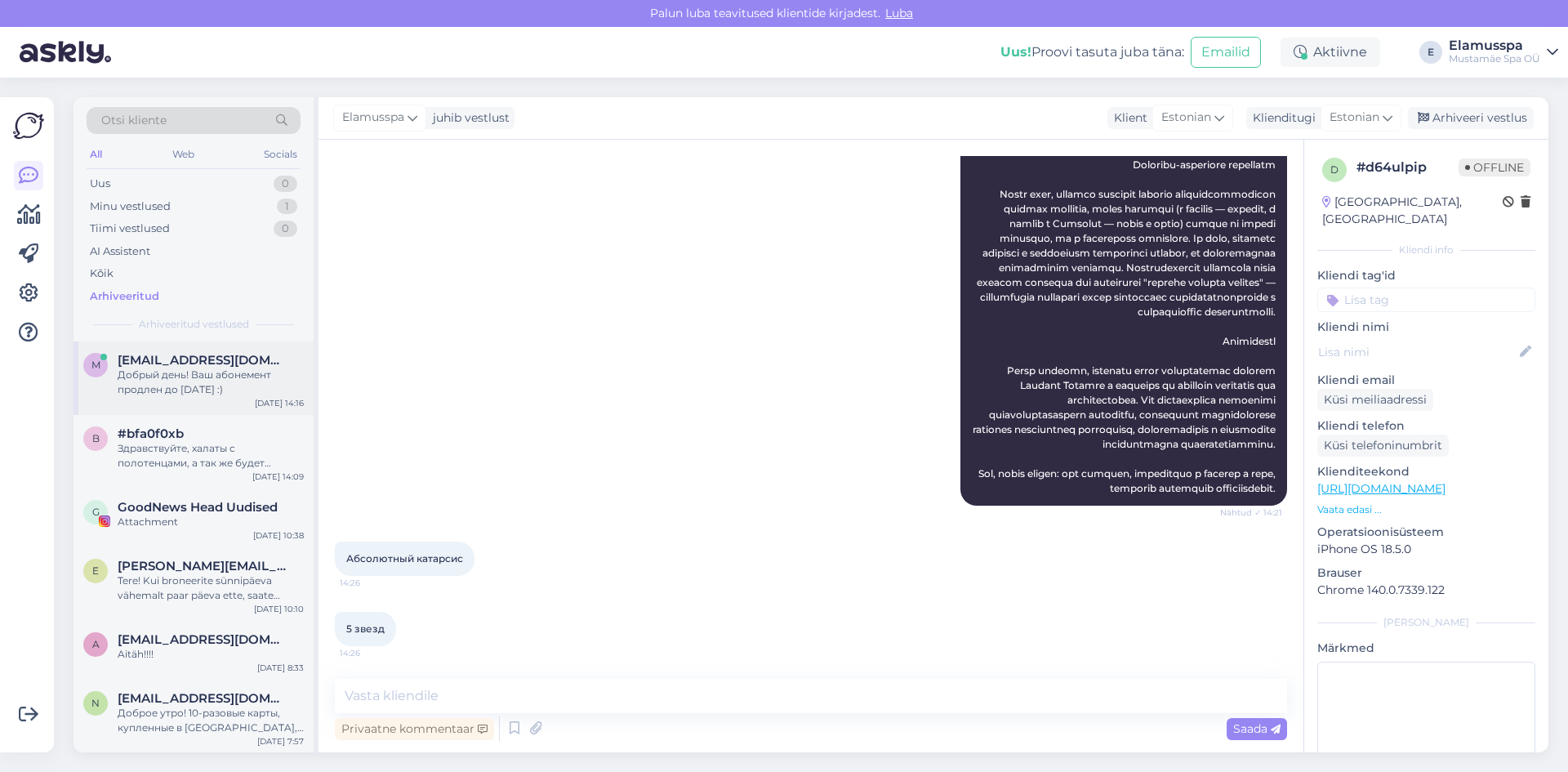
click at [152, 382] on div "Добрый день! Ваш абонемент продлен до [DATE] :)" at bounding box center [210, 382] width 186 height 29
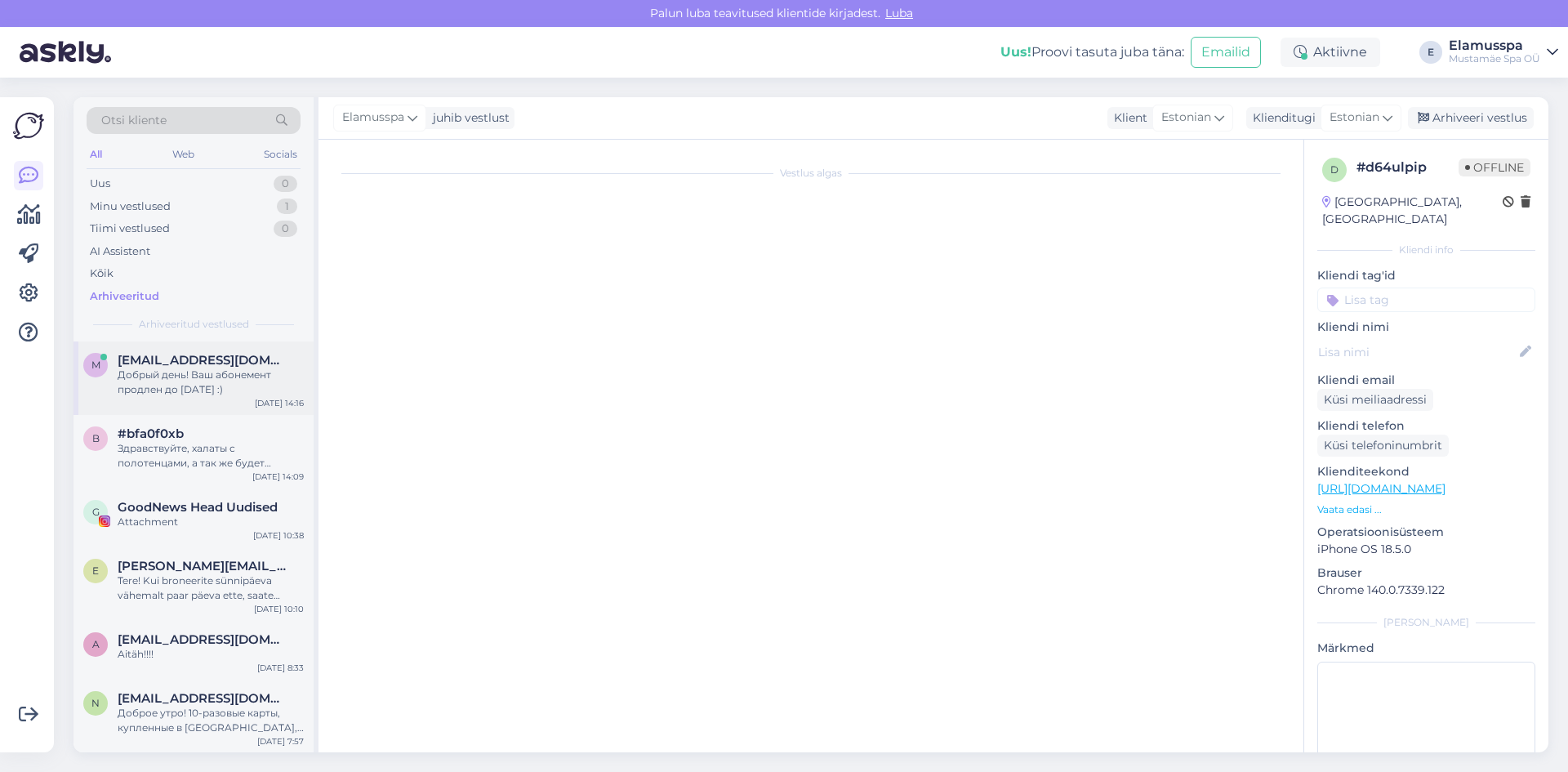
scroll to position [884, 0]
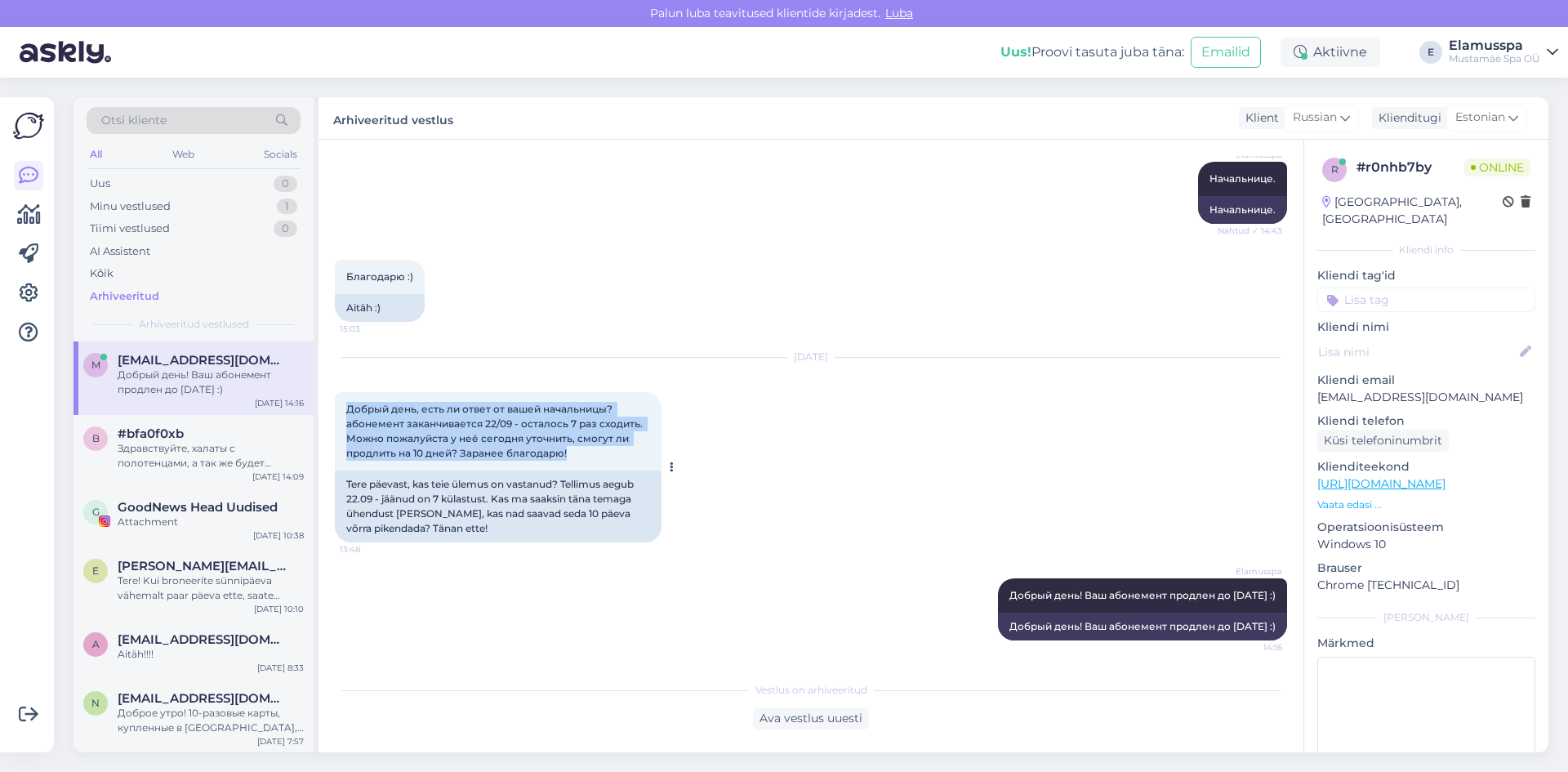
drag, startPoint x: 348, startPoint y: 412, endPoint x: 579, endPoint y: 461, distance: 236.1
click at [579, 461] on div "Добрый день, есть ли ответ от вашей начальницы? абонемент заканчивается 22/09 -…" at bounding box center [498, 431] width 327 height 78
copy span "Добрый день, есть ли ответ от вашей начальницы? абонемент заканчивается 22/09 -…"
click at [167, 213] on div "Minu vestlused" at bounding box center [130, 207] width 81 height 17
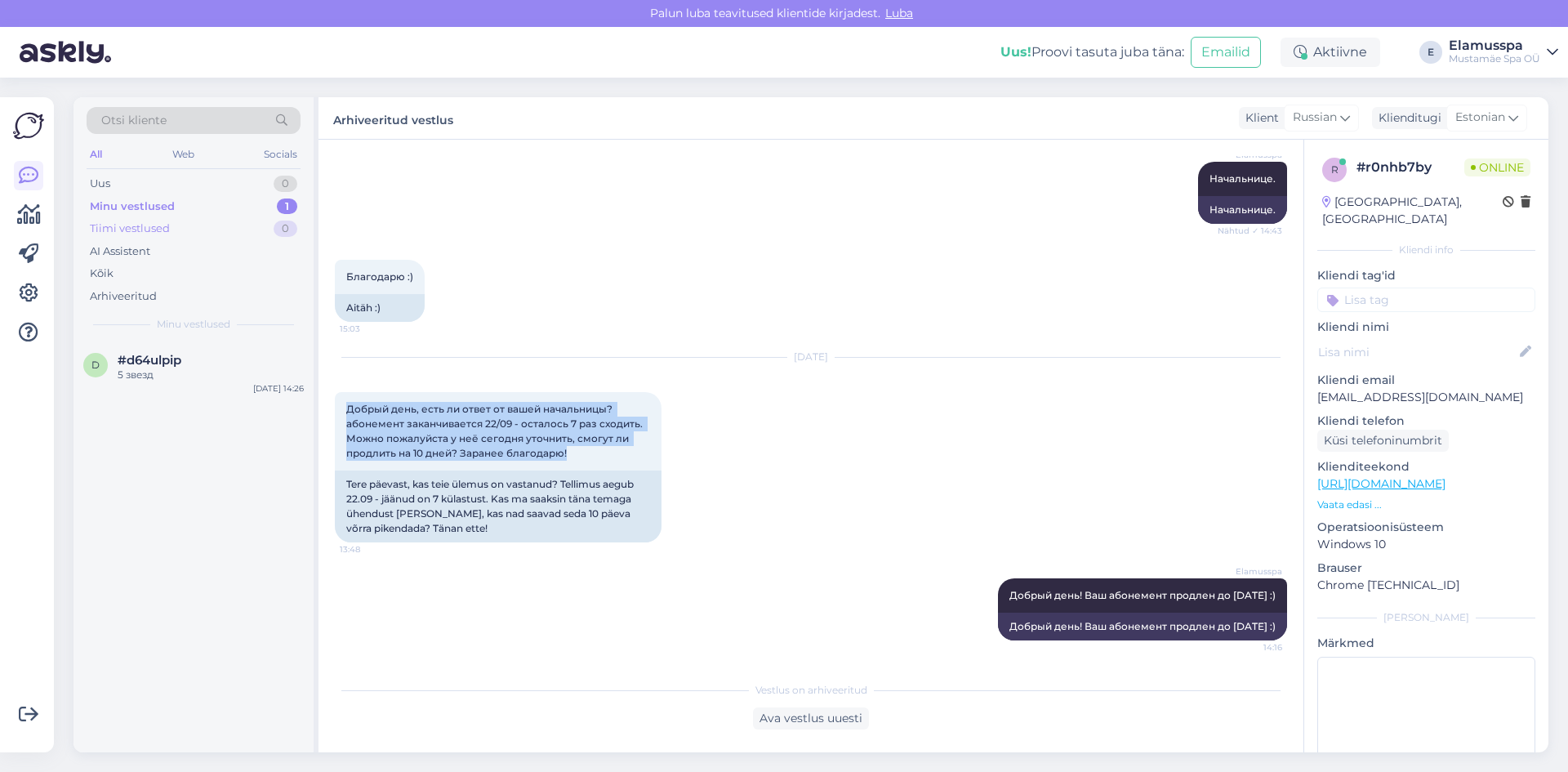
click at [118, 222] on div "Tiimi vestlused" at bounding box center [130, 229] width 80 height 17
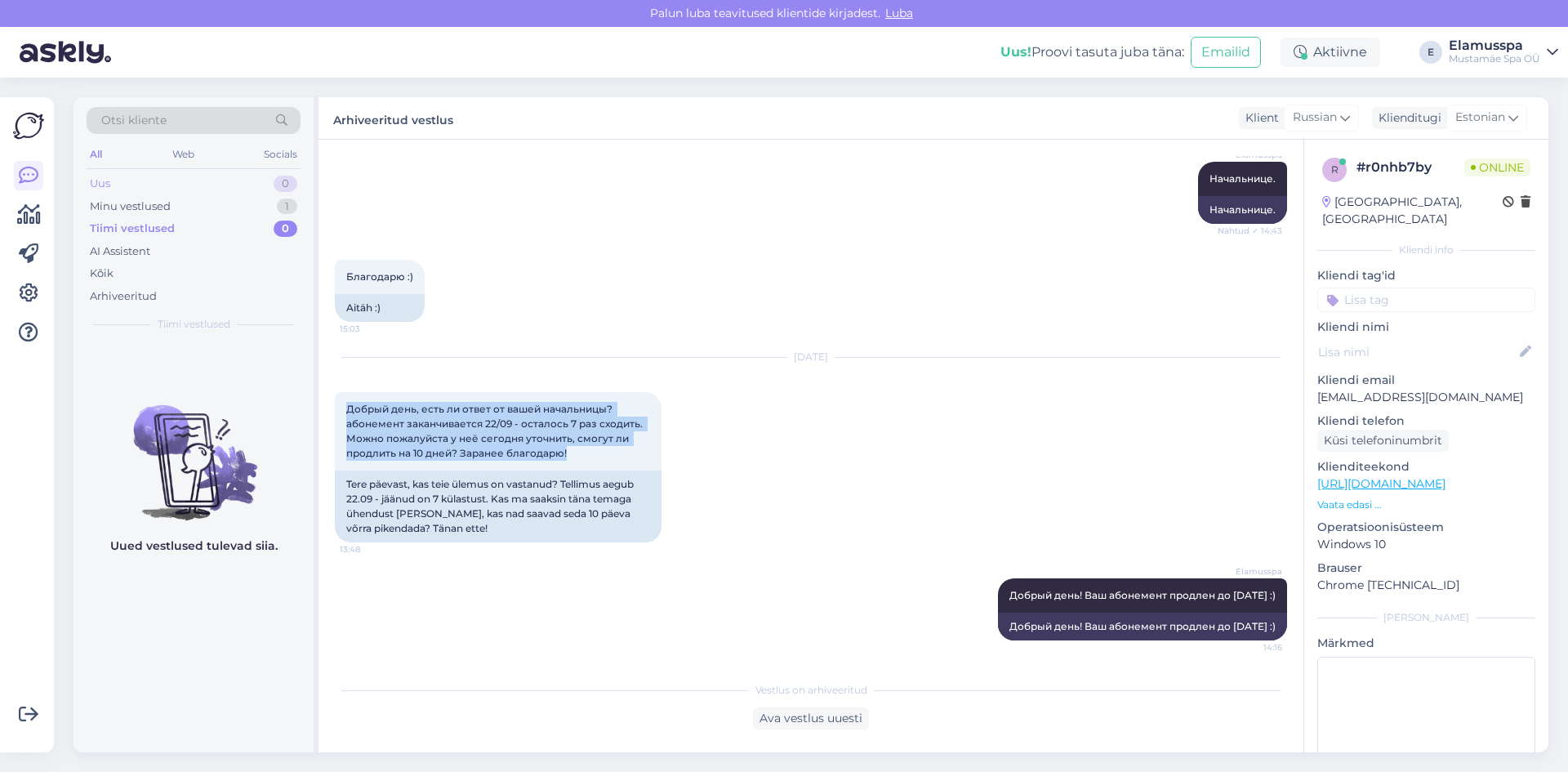
click at [137, 185] on div "Uus 0" at bounding box center [193, 183] width 214 height 22
click at [151, 193] on div "Uus 0" at bounding box center [193, 183] width 214 height 22
click at [143, 203] on div "Minu vestlused" at bounding box center [130, 207] width 81 height 17
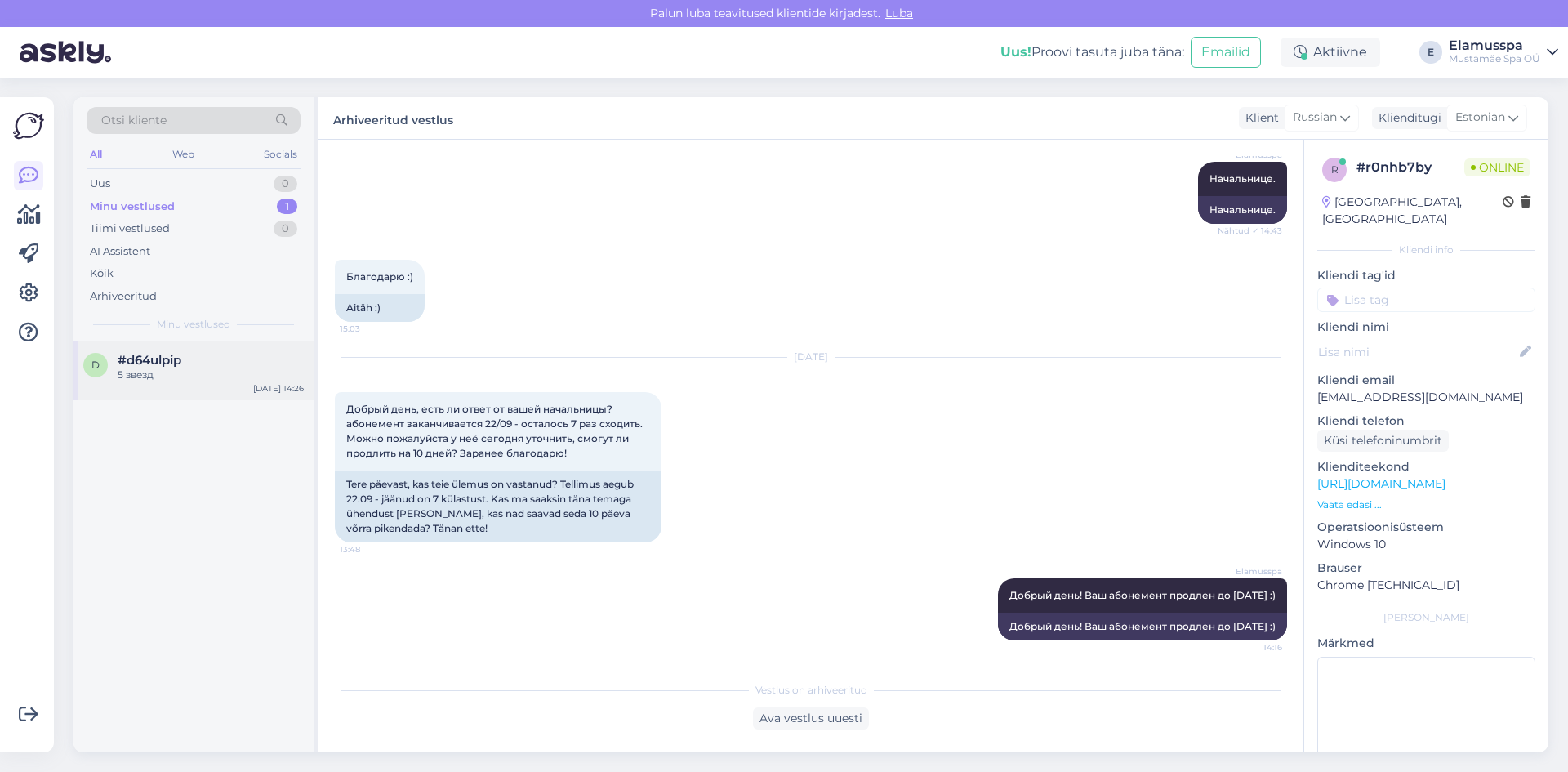
click at [188, 369] on div "5 звезд" at bounding box center [210, 375] width 186 height 15
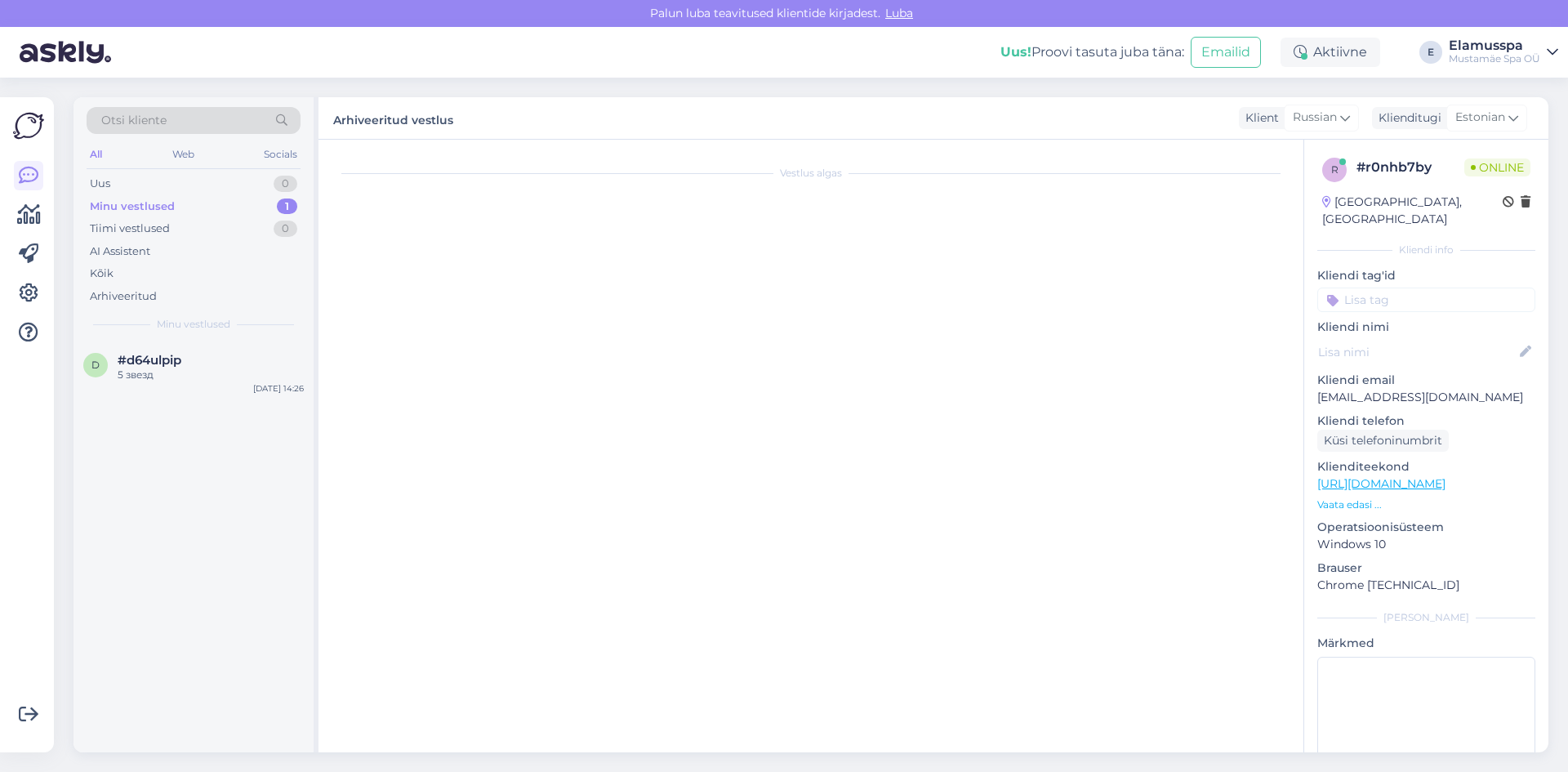
scroll to position [1434, 0]
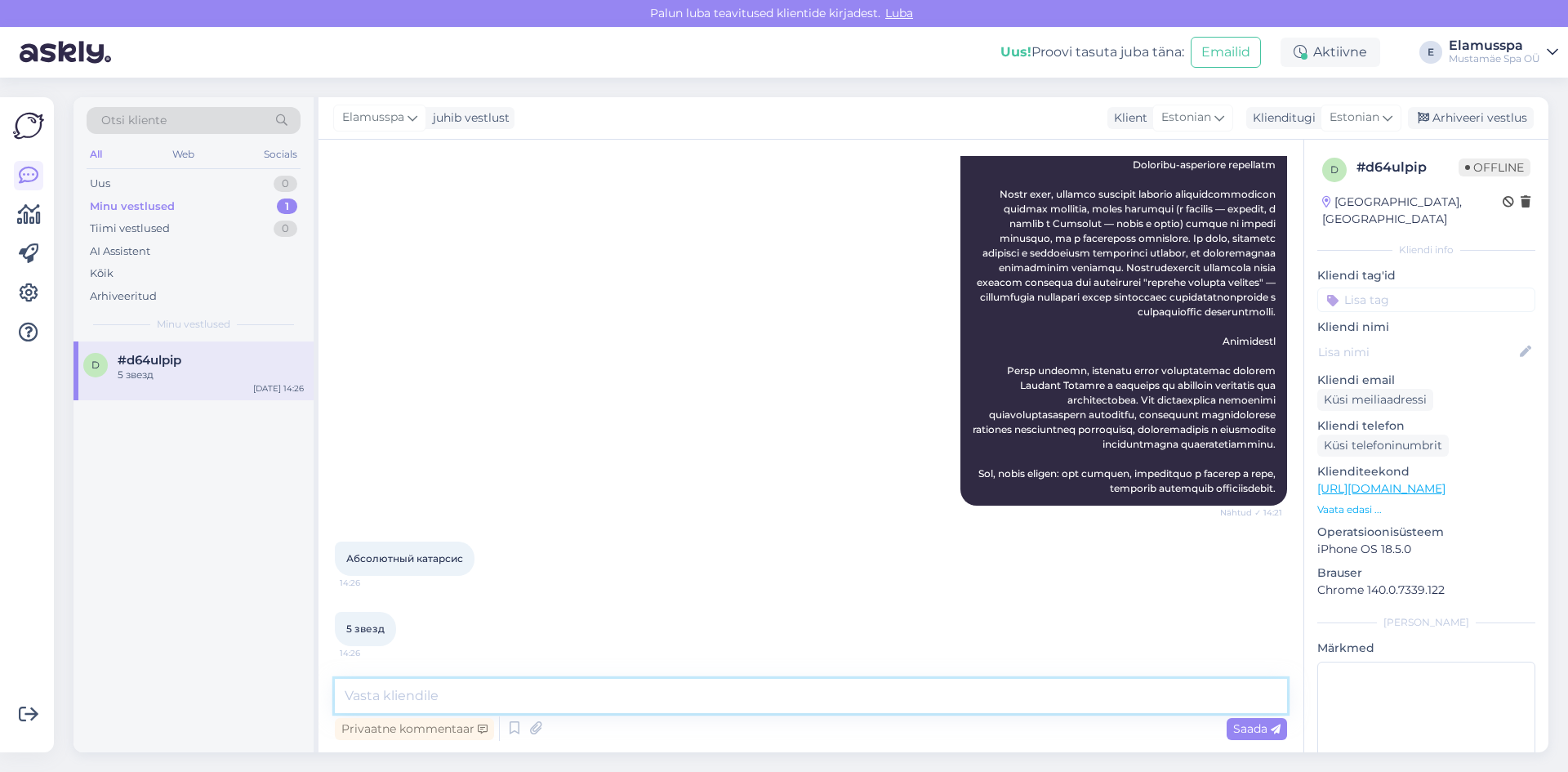
click at [496, 690] on textarea at bounding box center [811, 695] width 952 height 34
paste textarea "Добрый день, есть ли ответ от вашей начальницы? абонемент заканчивается 22/09 -…"
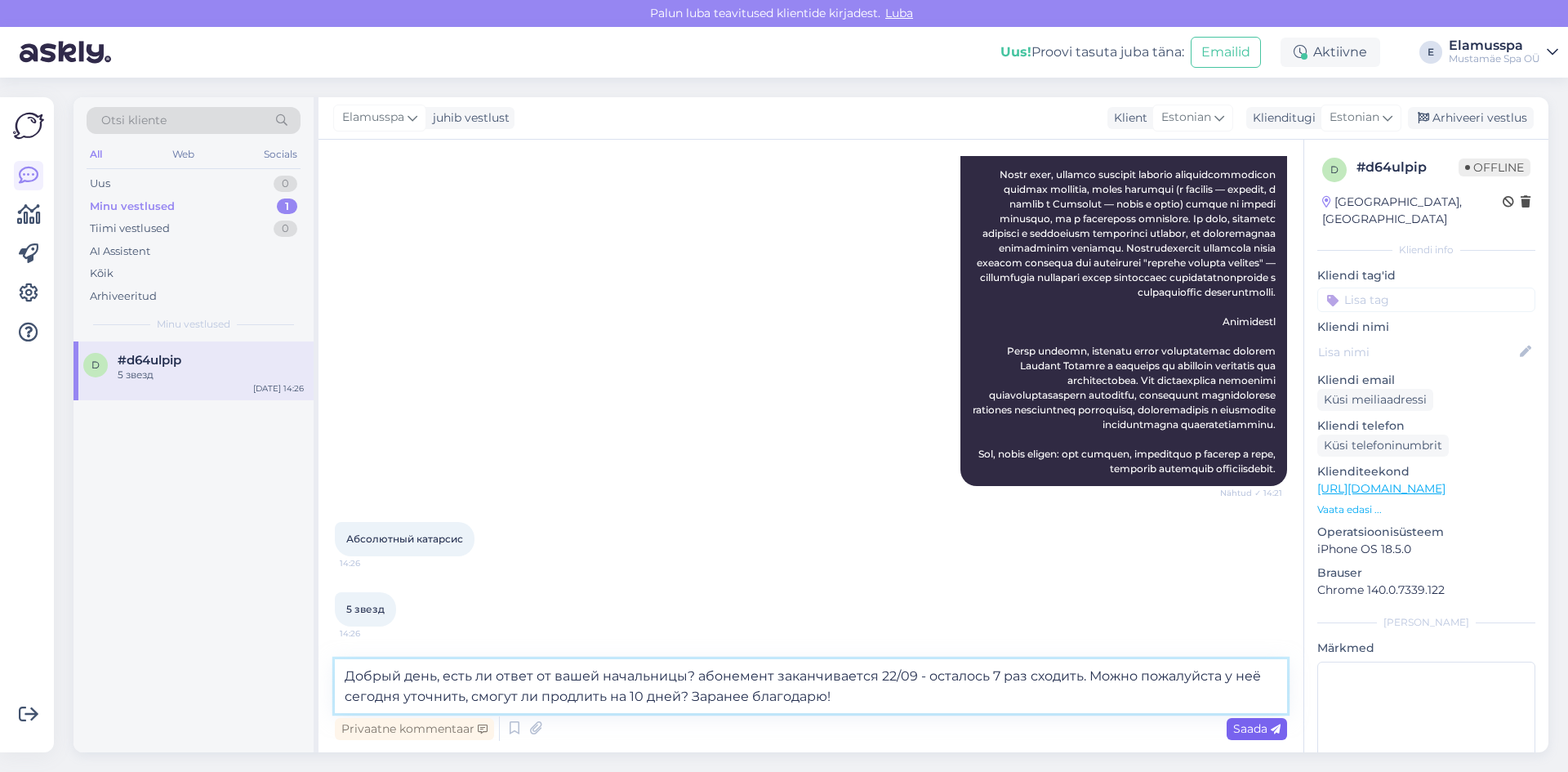
type textarea "Добрый день, есть ли ответ от вашей начальницы? абонемент заканчивается 22/09 -…"
click at [1249, 729] on span "Saada" at bounding box center [1257, 729] width 47 height 15
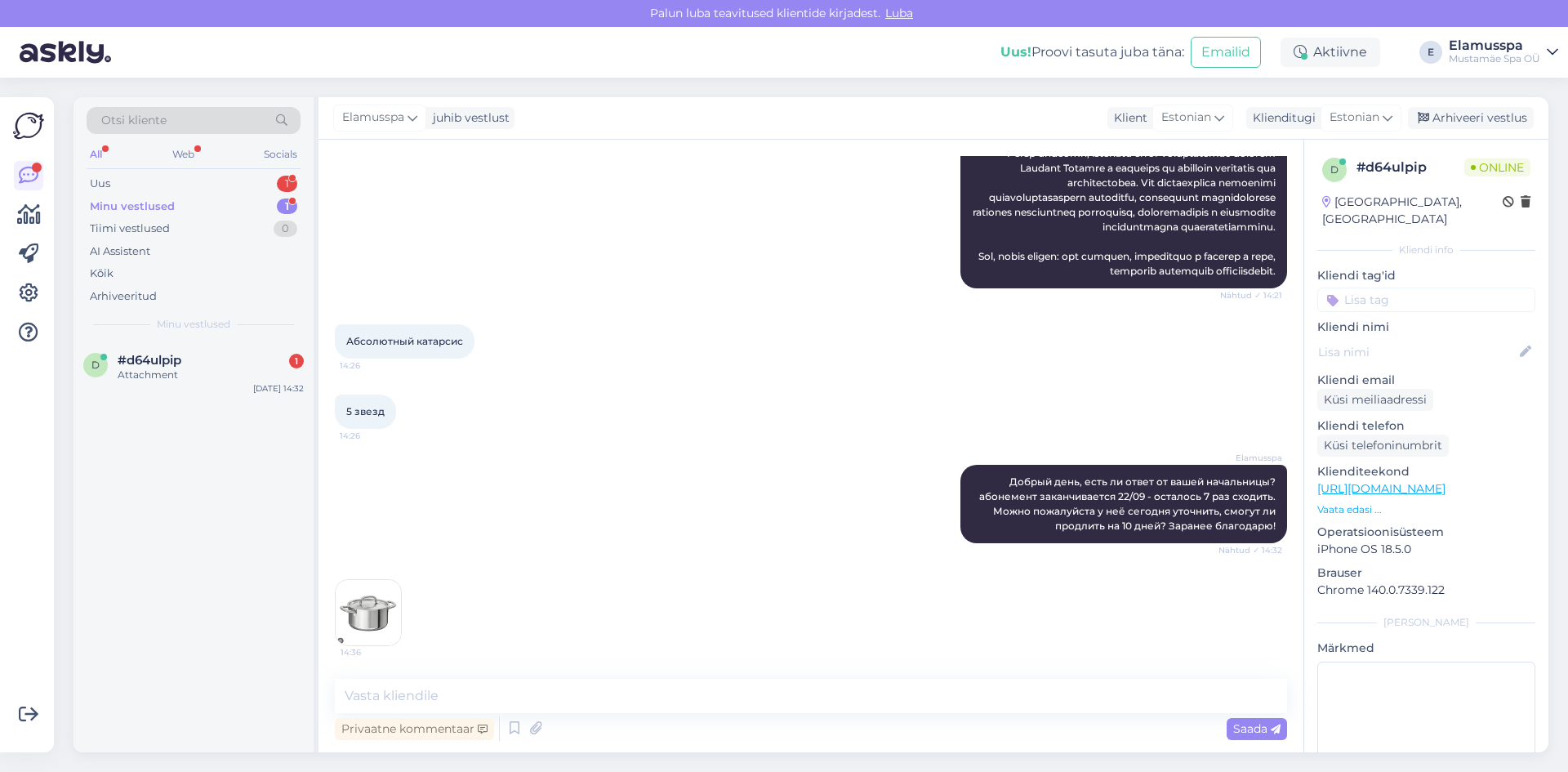
scroll to position [1651, 0]
click at [383, 599] on img at bounding box center [369, 612] width 66 height 66
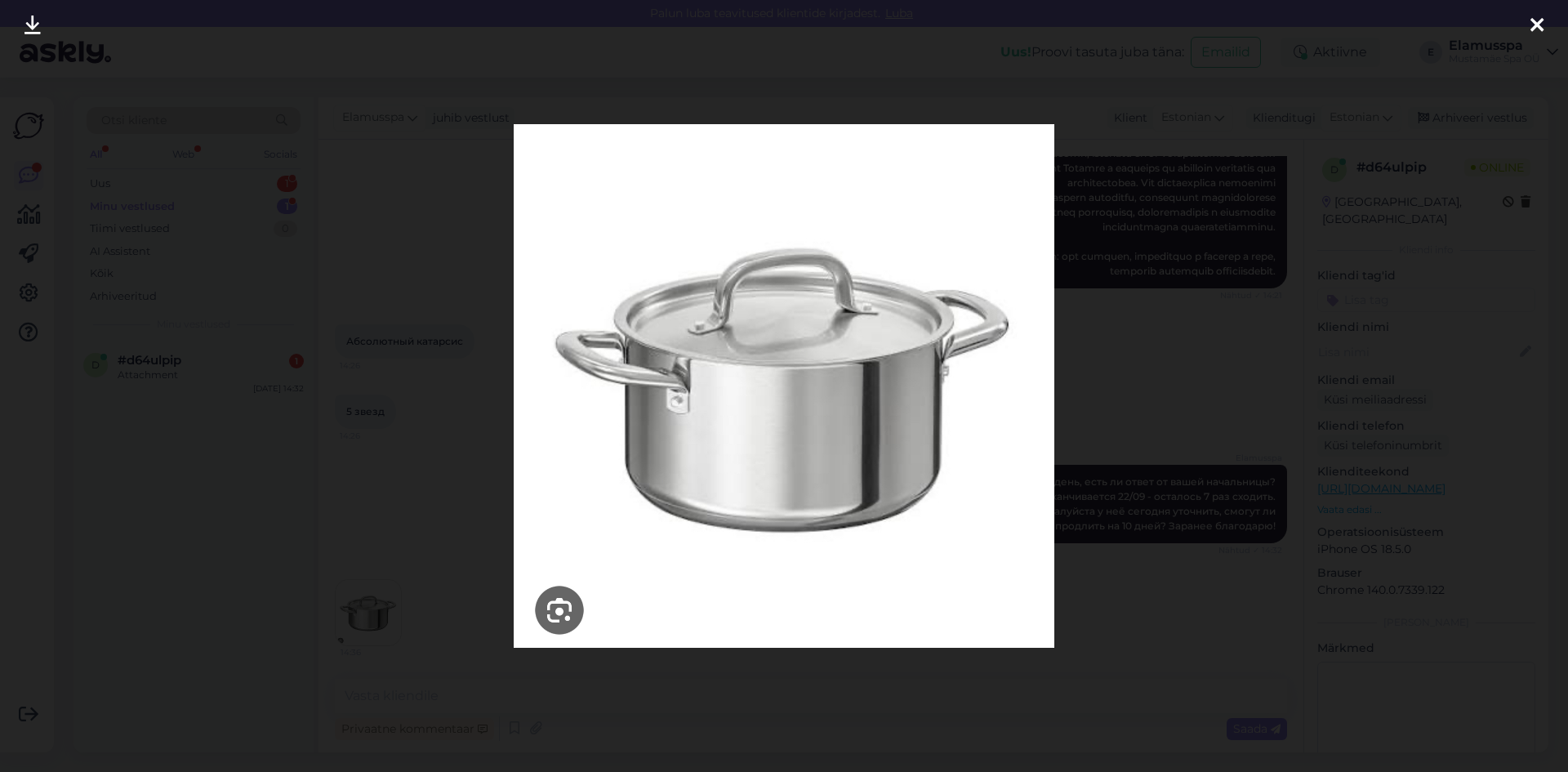
click at [1202, 549] on div at bounding box center [784, 386] width 1568 height 772
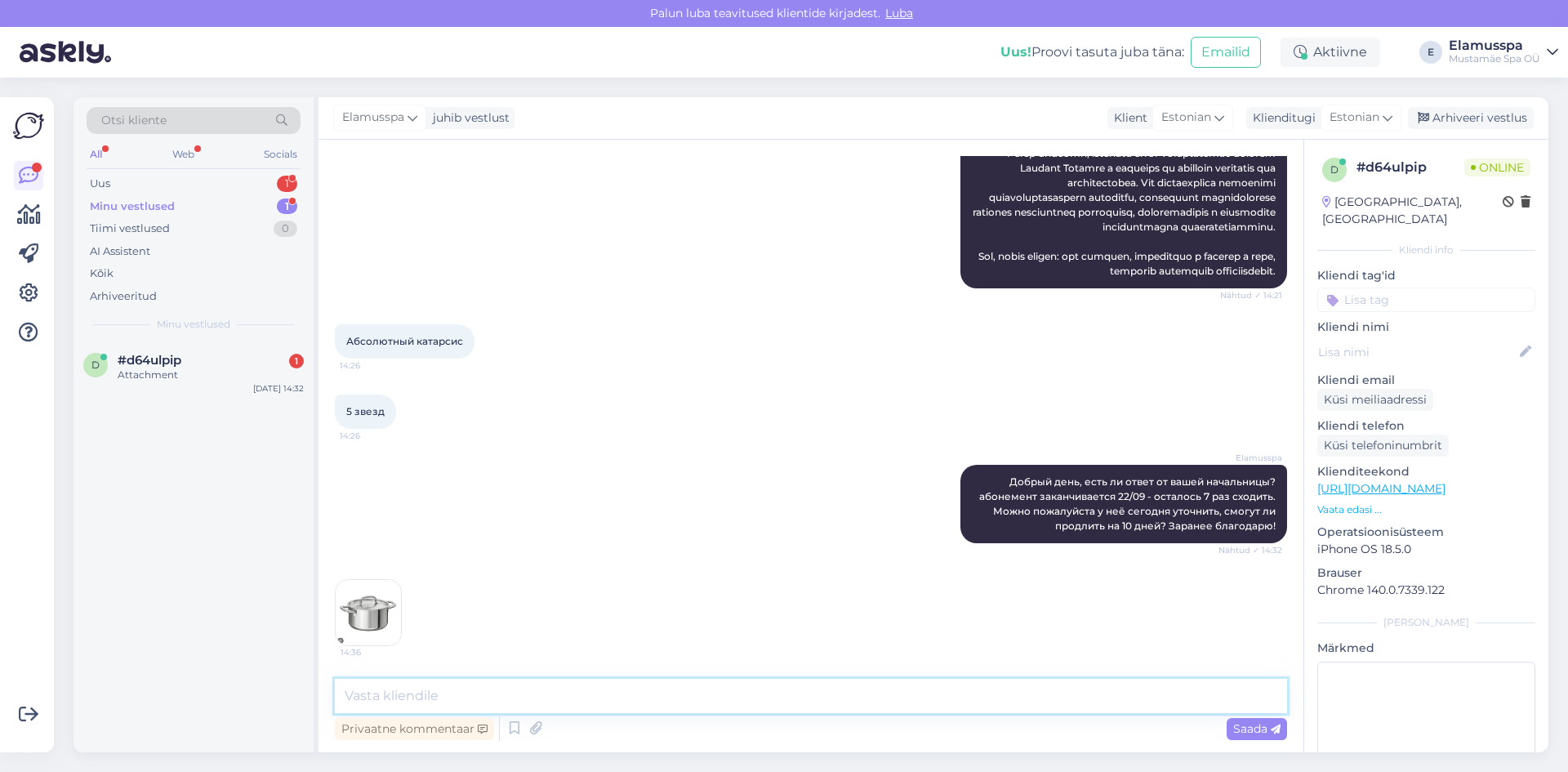
click at [755, 695] on textarea at bounding box center [811, 695] width 952 height 34
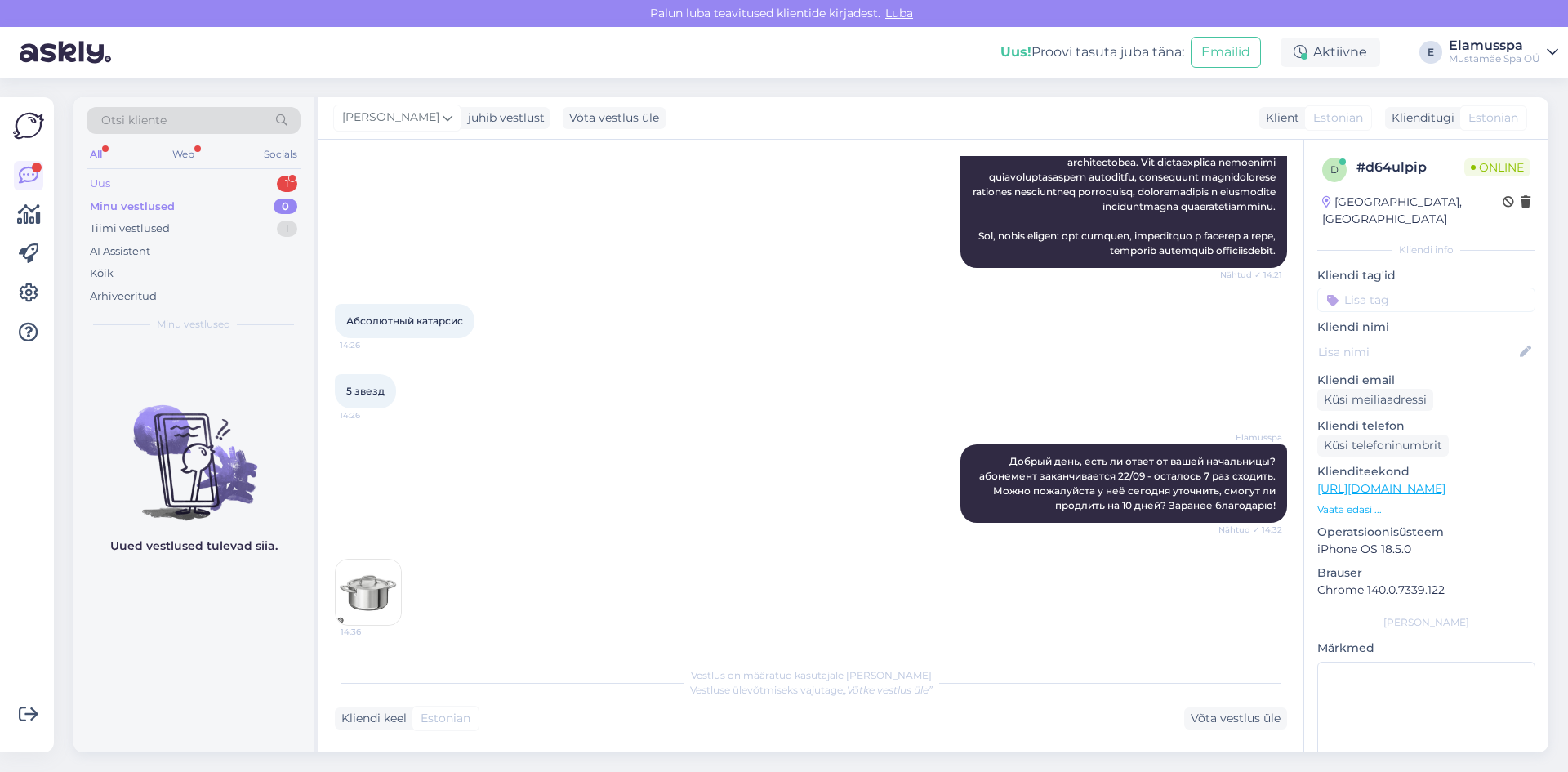
click at [263, 186] on div "Uus 1" at bounding box center [193, 183] width 214 height 22
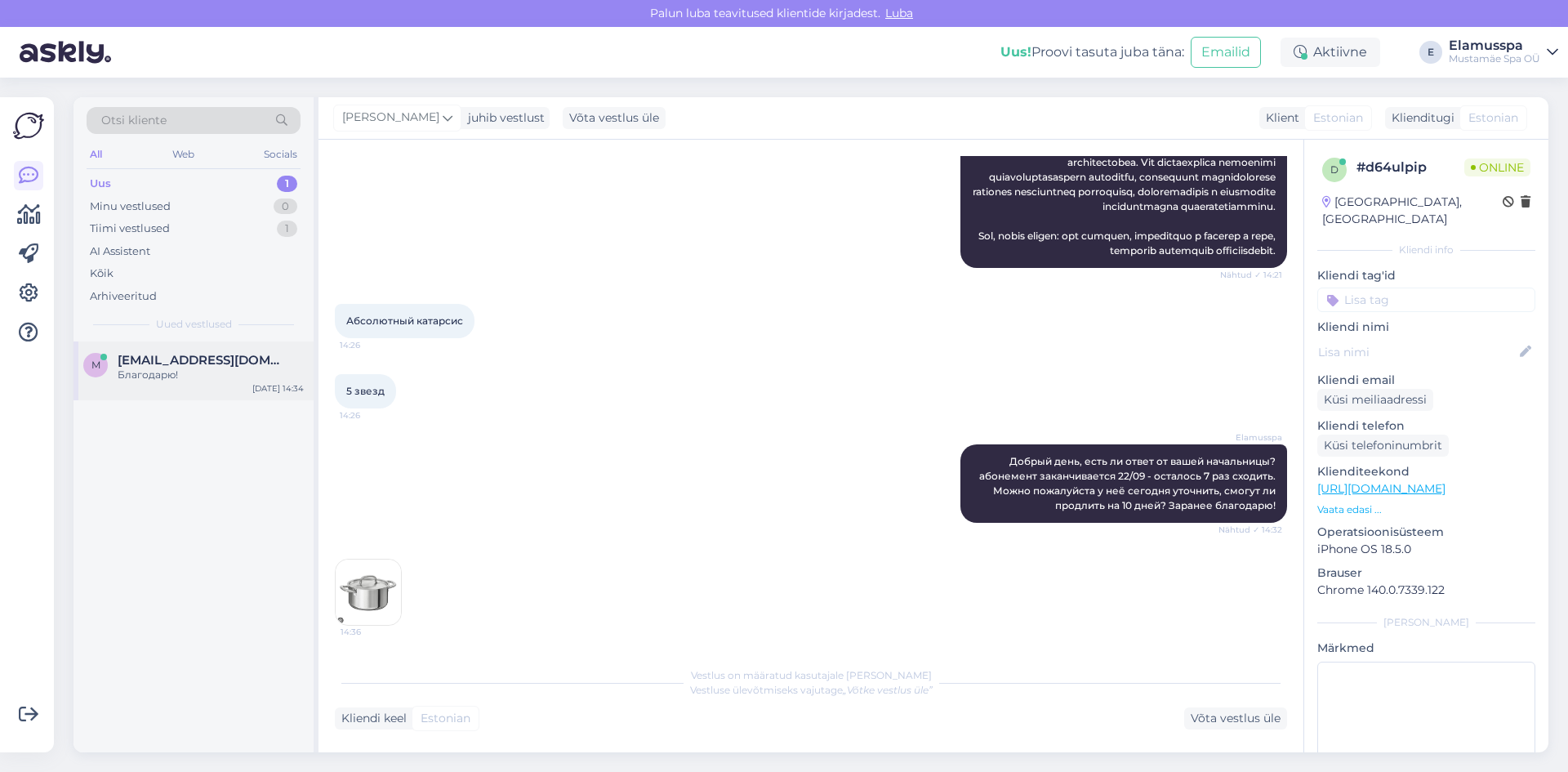
click at [224, 348] on div "m [EMAIL_ADDRESS][DOMAIN_NAME] Благодарю! [DATE] 14:34" at bounding box center [193, 370] width 240 height 59
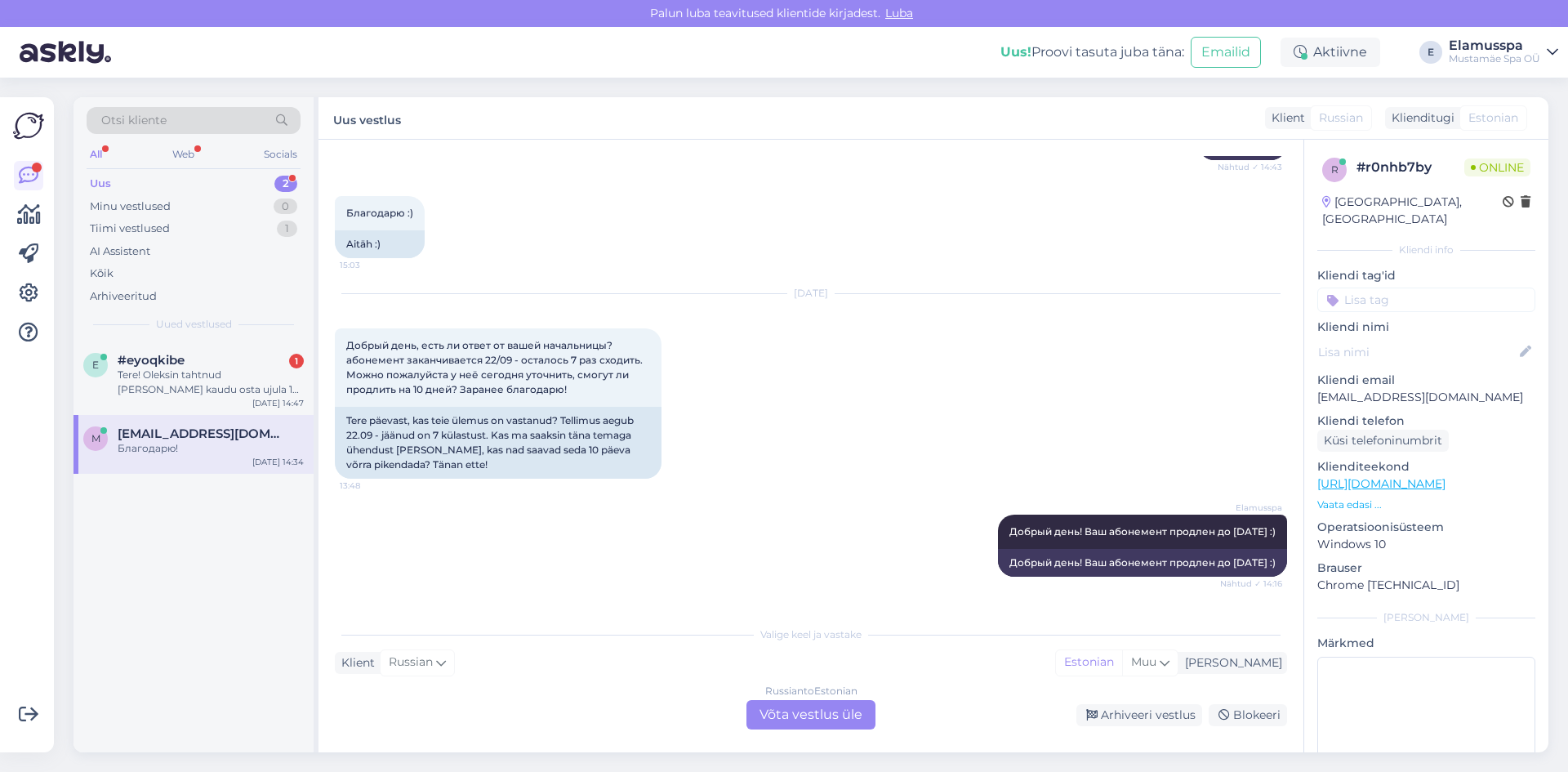
scroll to position [875, 0]
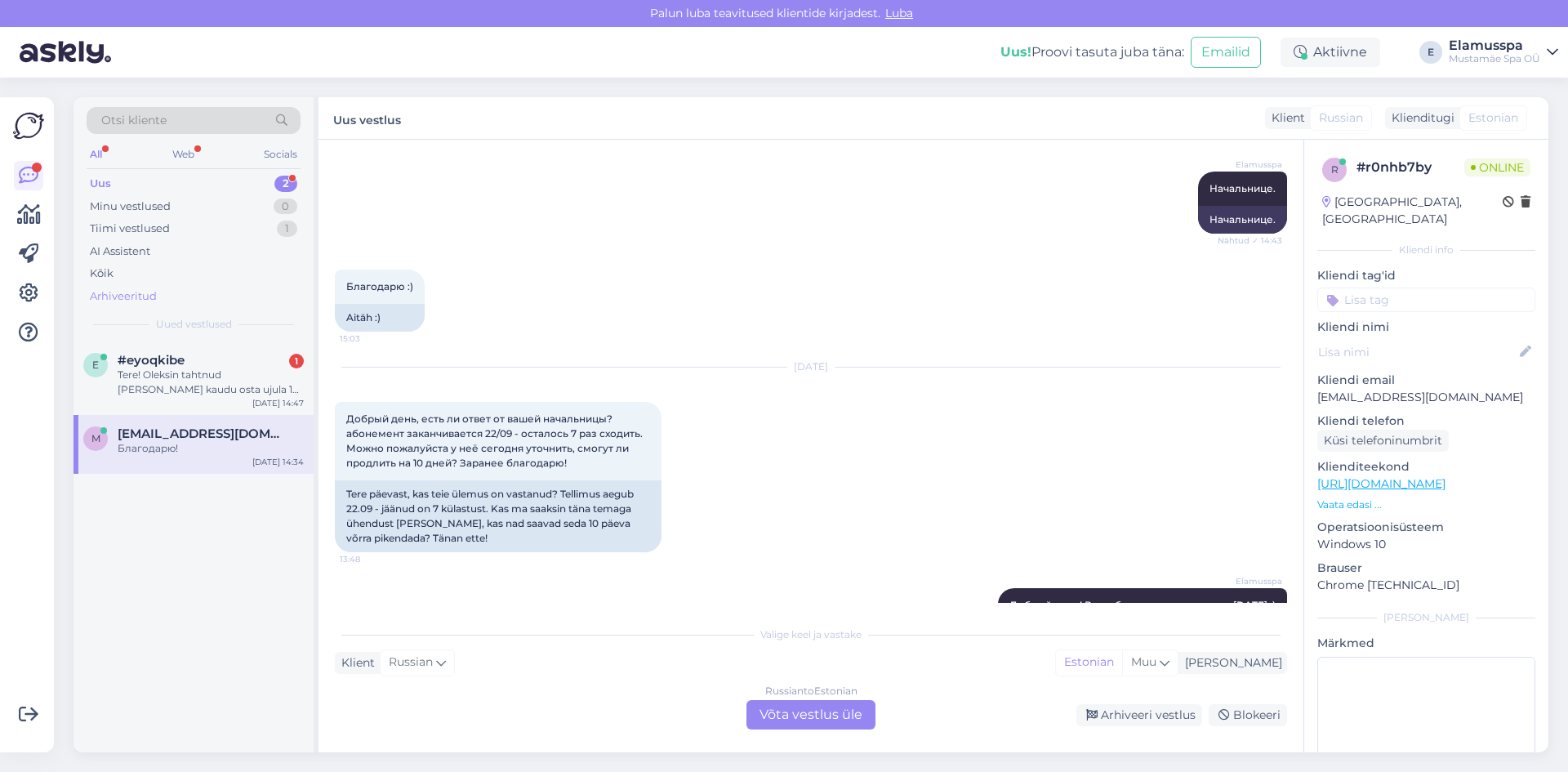
click at [194, 289] on div "Arhiveeritud" at bounding box center [193, 296] width 214 height 22
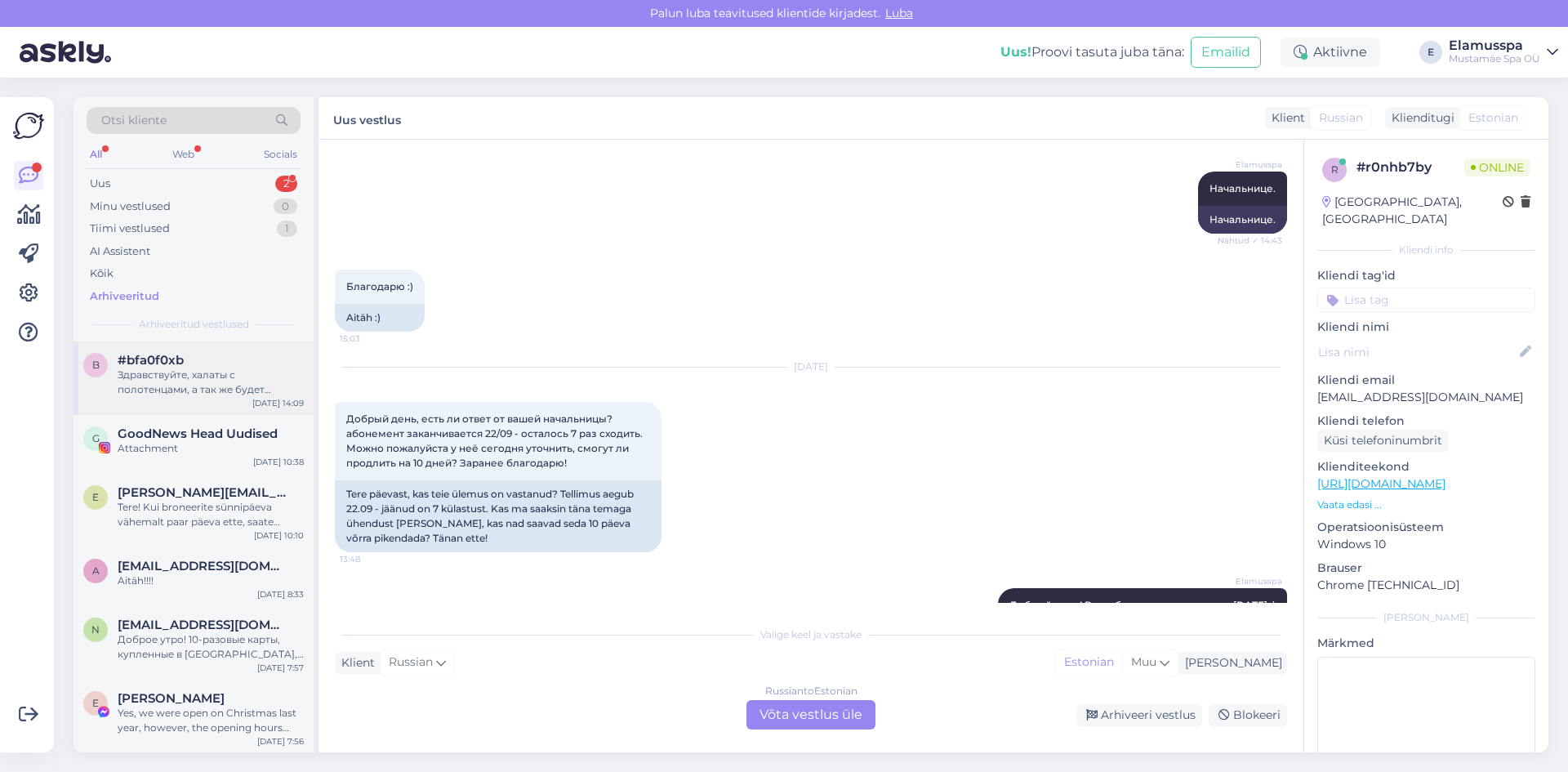
click at [216, 384] on div "Здравствуйте, халаты с полотенцами, а так же будет доступен весь спа центр." at bounding box center [210, 382] width 186 height 29
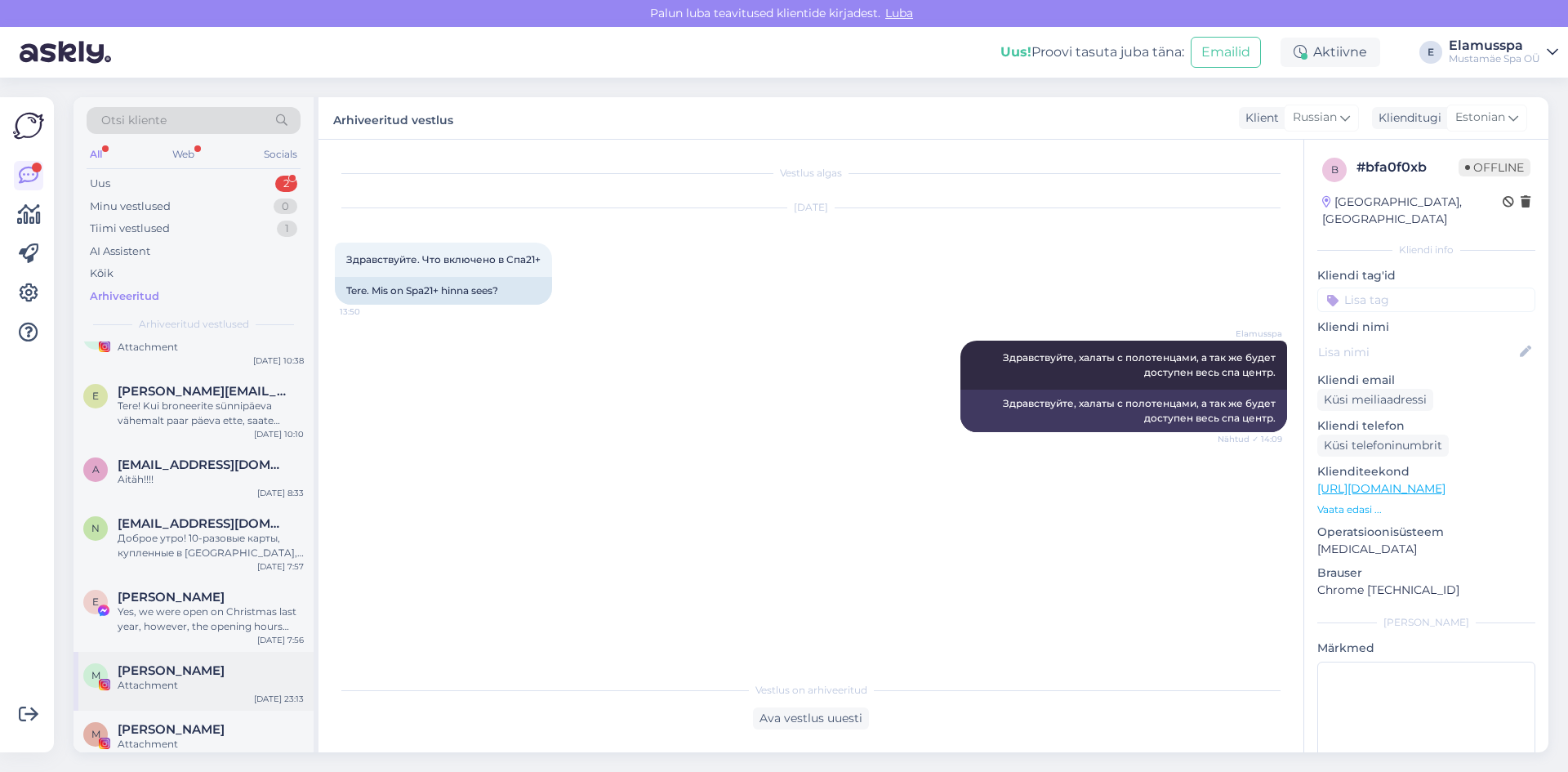
scroll to position [0, 0]
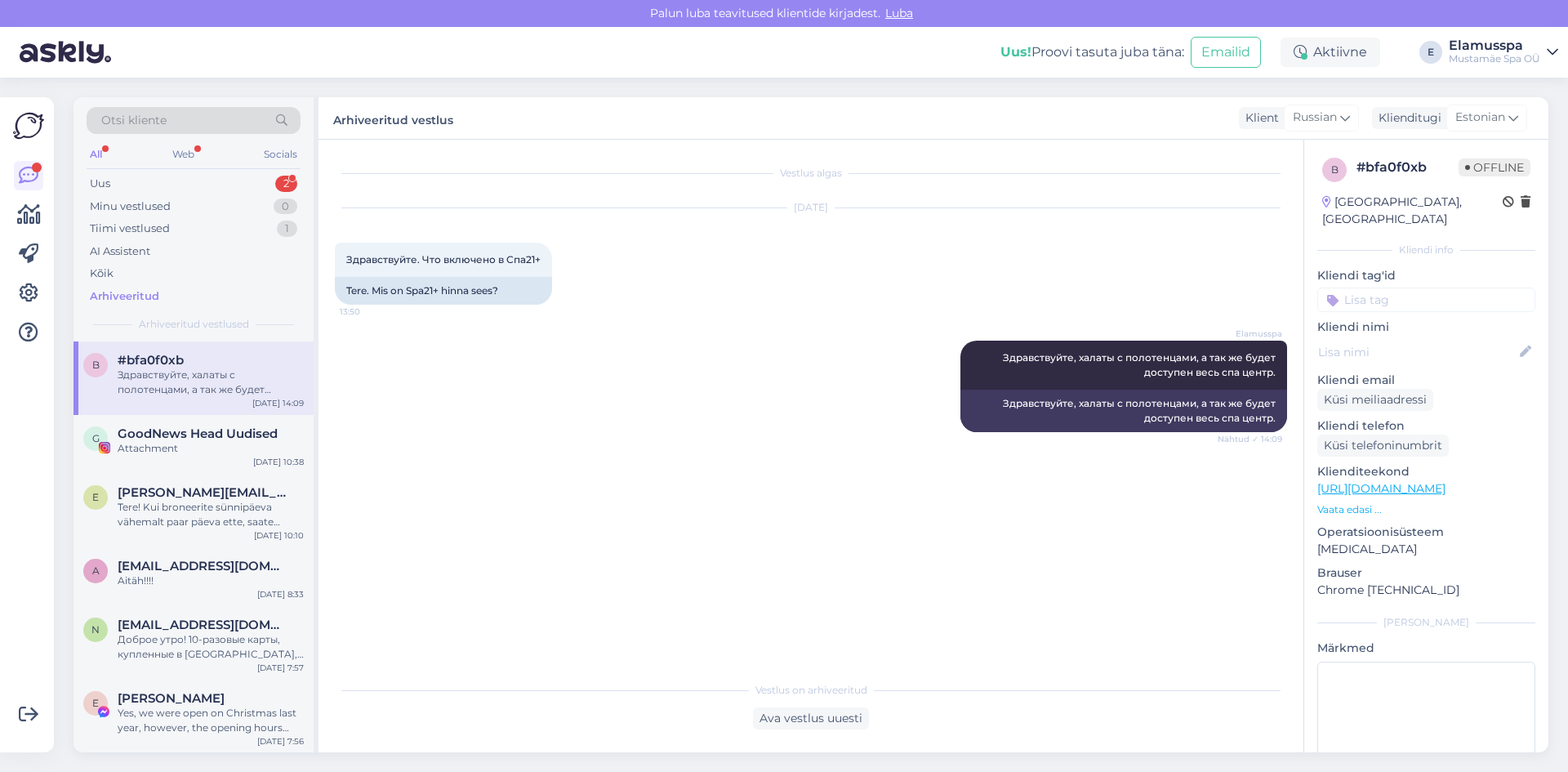
click at [166, 296] on div "Arhiveeritud" at bounding box center [193, 296] width 214 height 22
click at [250, 445] on div "Attachment" at bounding box center [210, 448] width 186 height 15
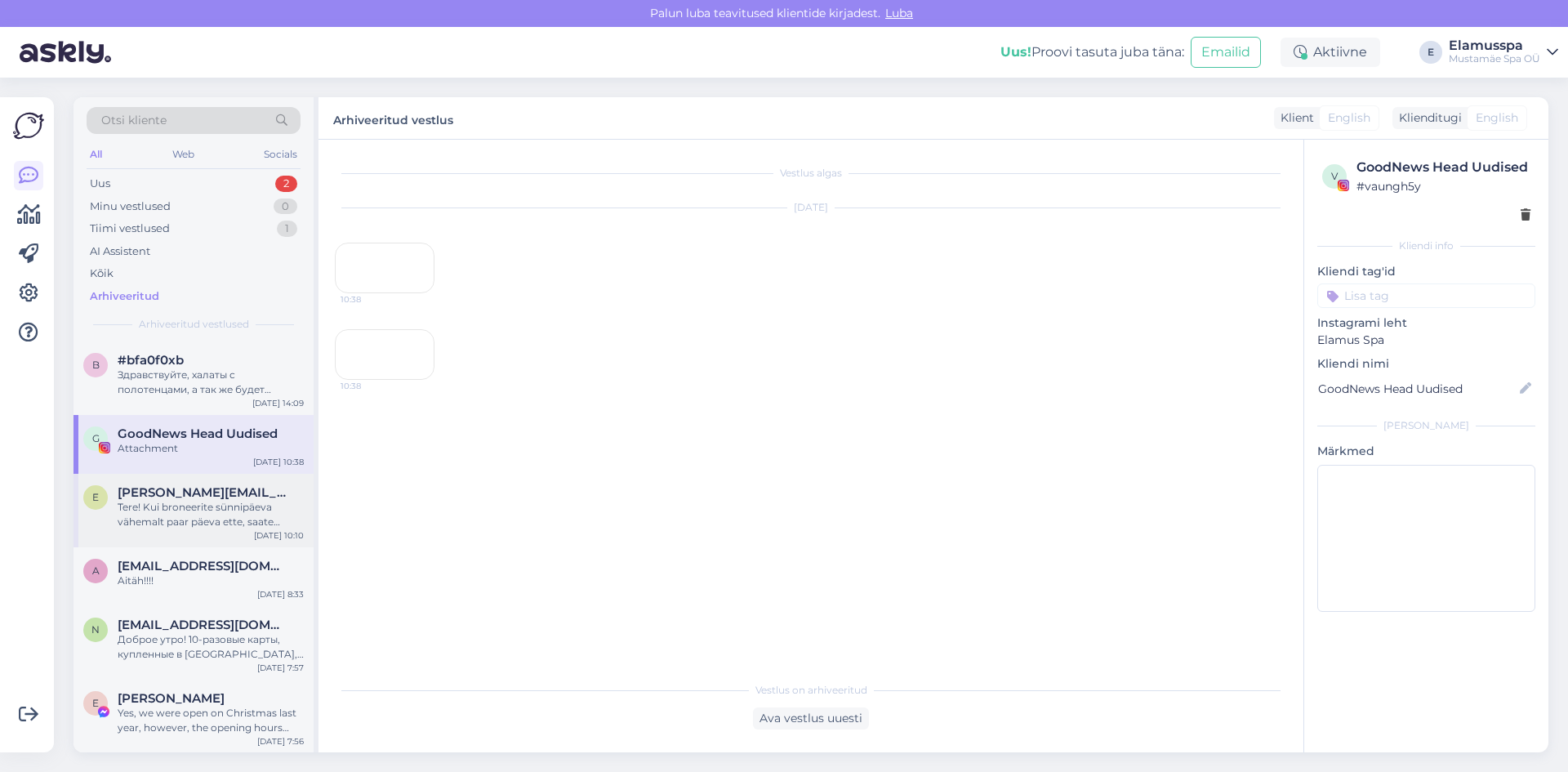
click at [225, 507] on div "Tere! Kui broneerite sünnipäeva vähemalt paar päeva ette, saate kindlasti ka gr…" at bounding box center [210, 514] width 186 height 29
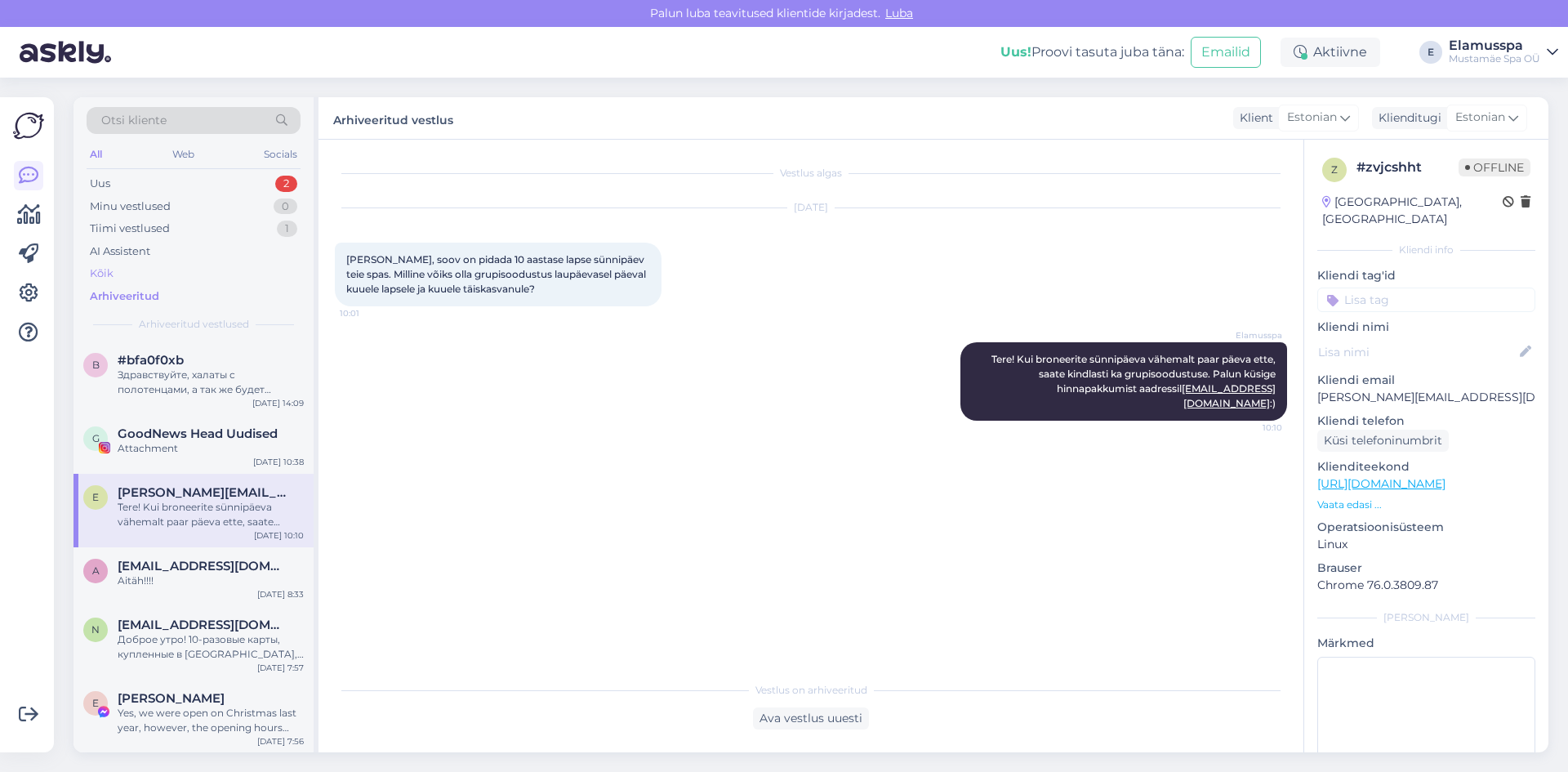
click at [131, 273] on div "Kõik" at bounding box center [193, 273] width 214 height 22
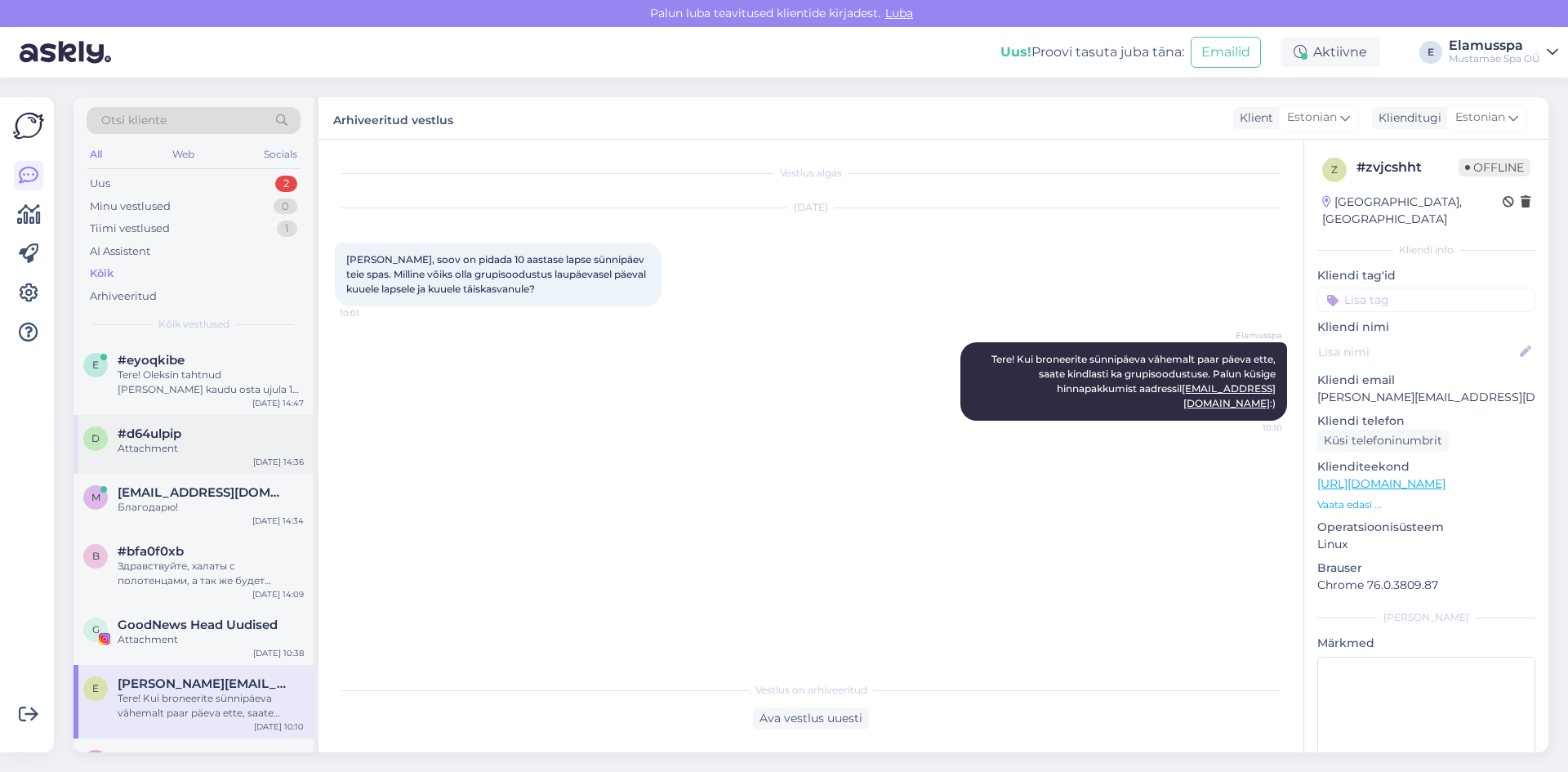
click at [225, 446] on div "Attachment" at bounding box center [210, 448] width 186 height 15
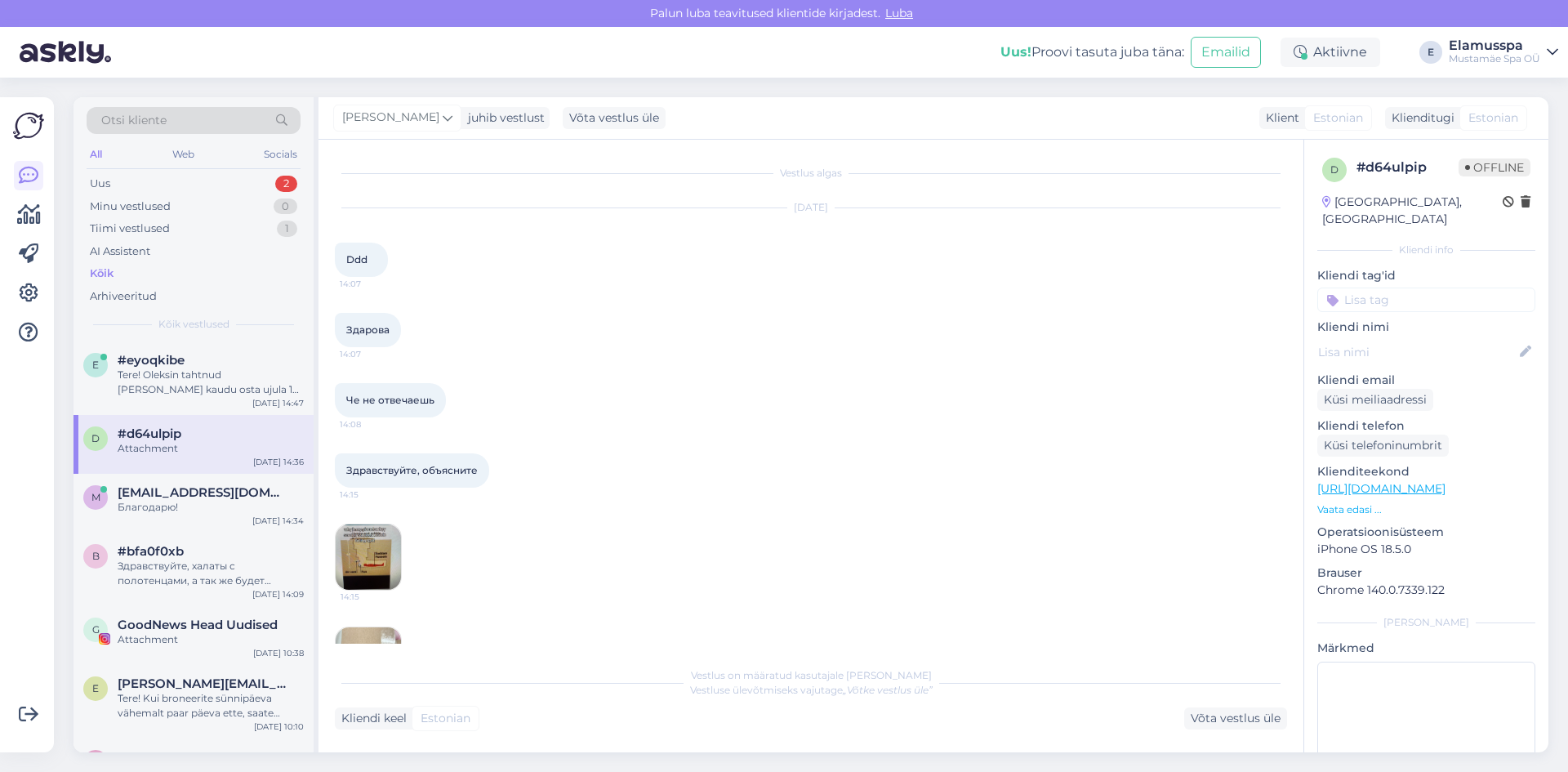
scroll to position [1672, 0]
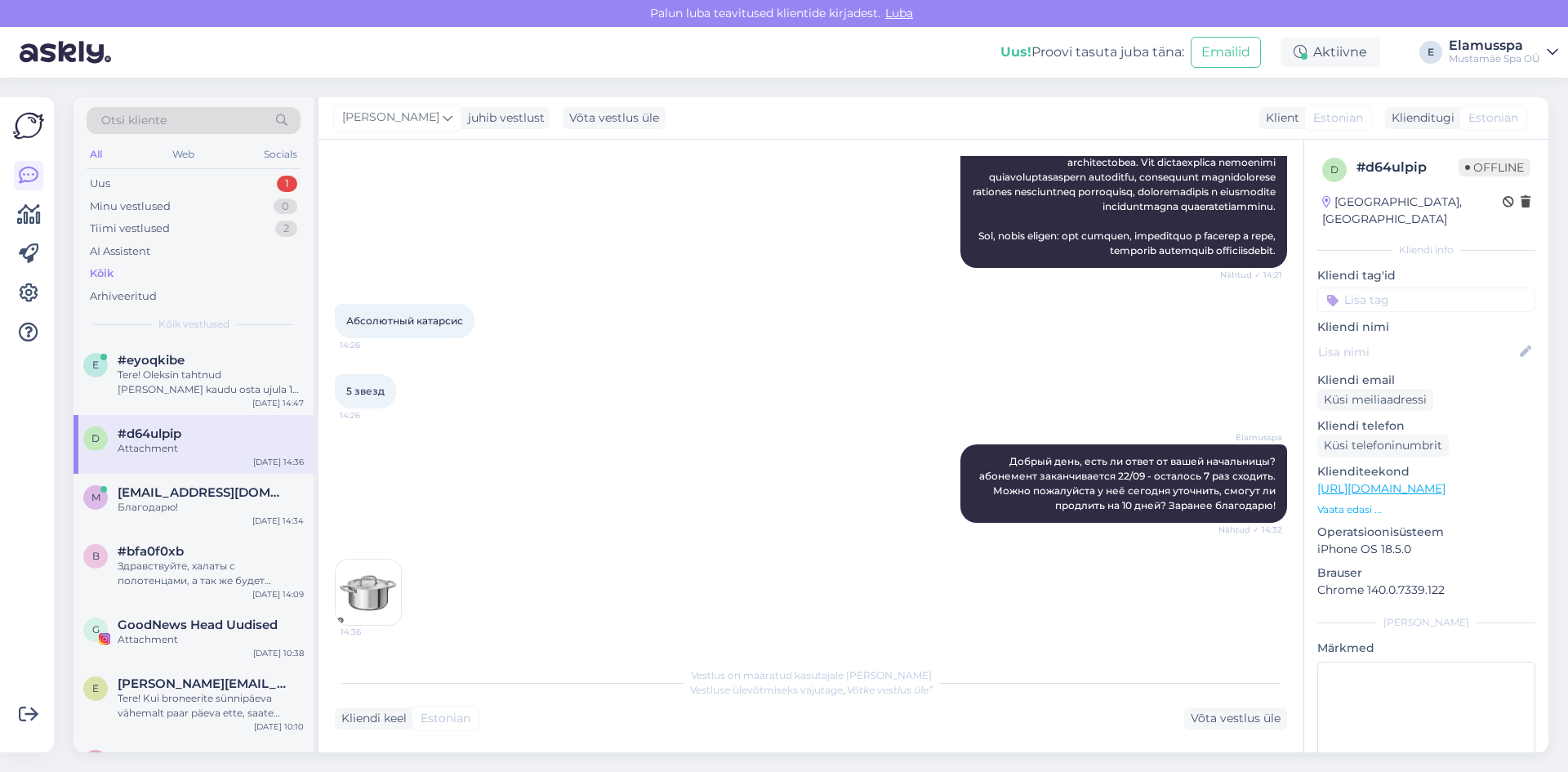
click at [347, 582] on img at bounding box center [369, 592] width 66 height 66
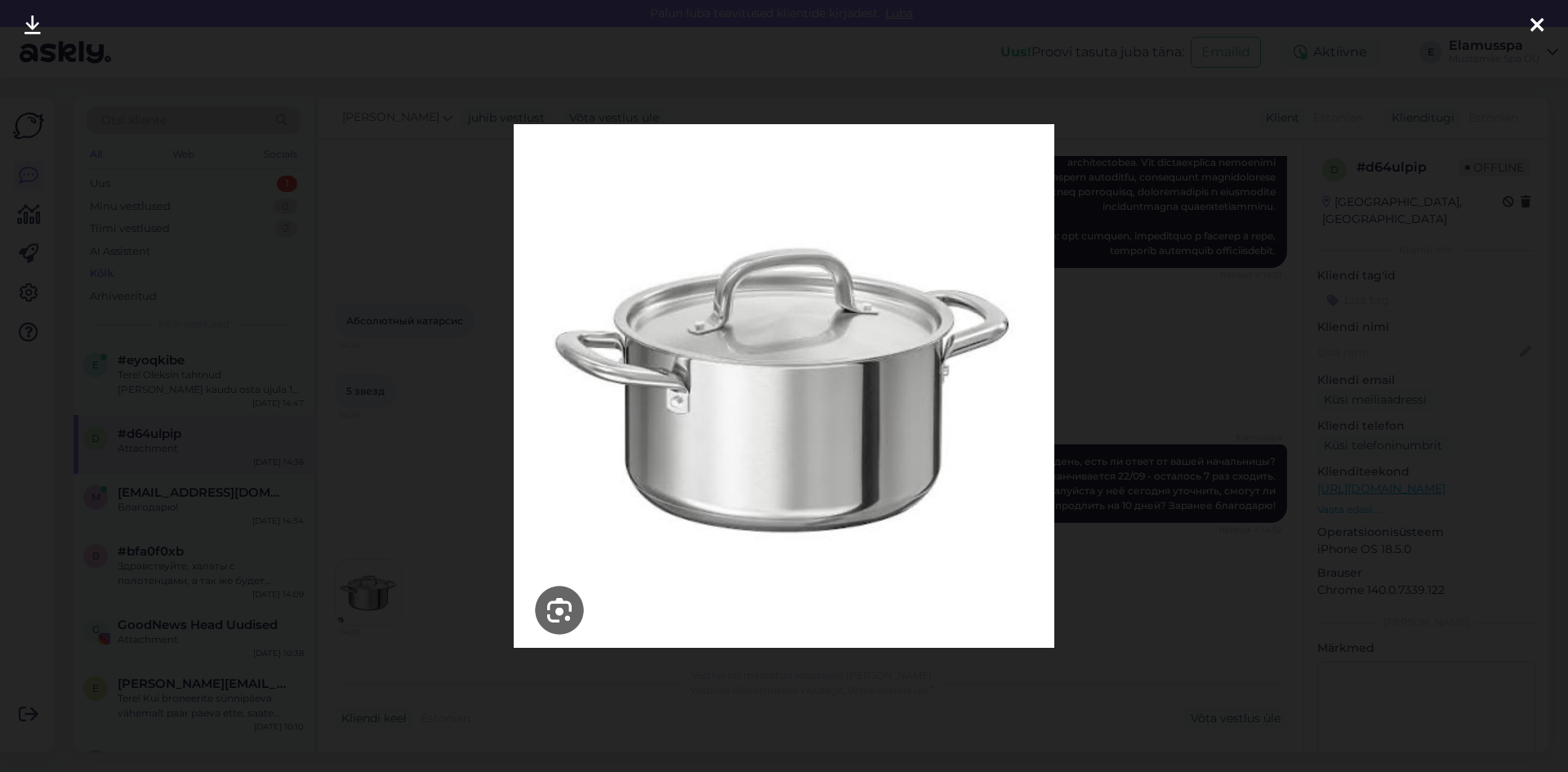
click at [1163, 370] on div at bounding box center [784, 386] width 1568 height 772
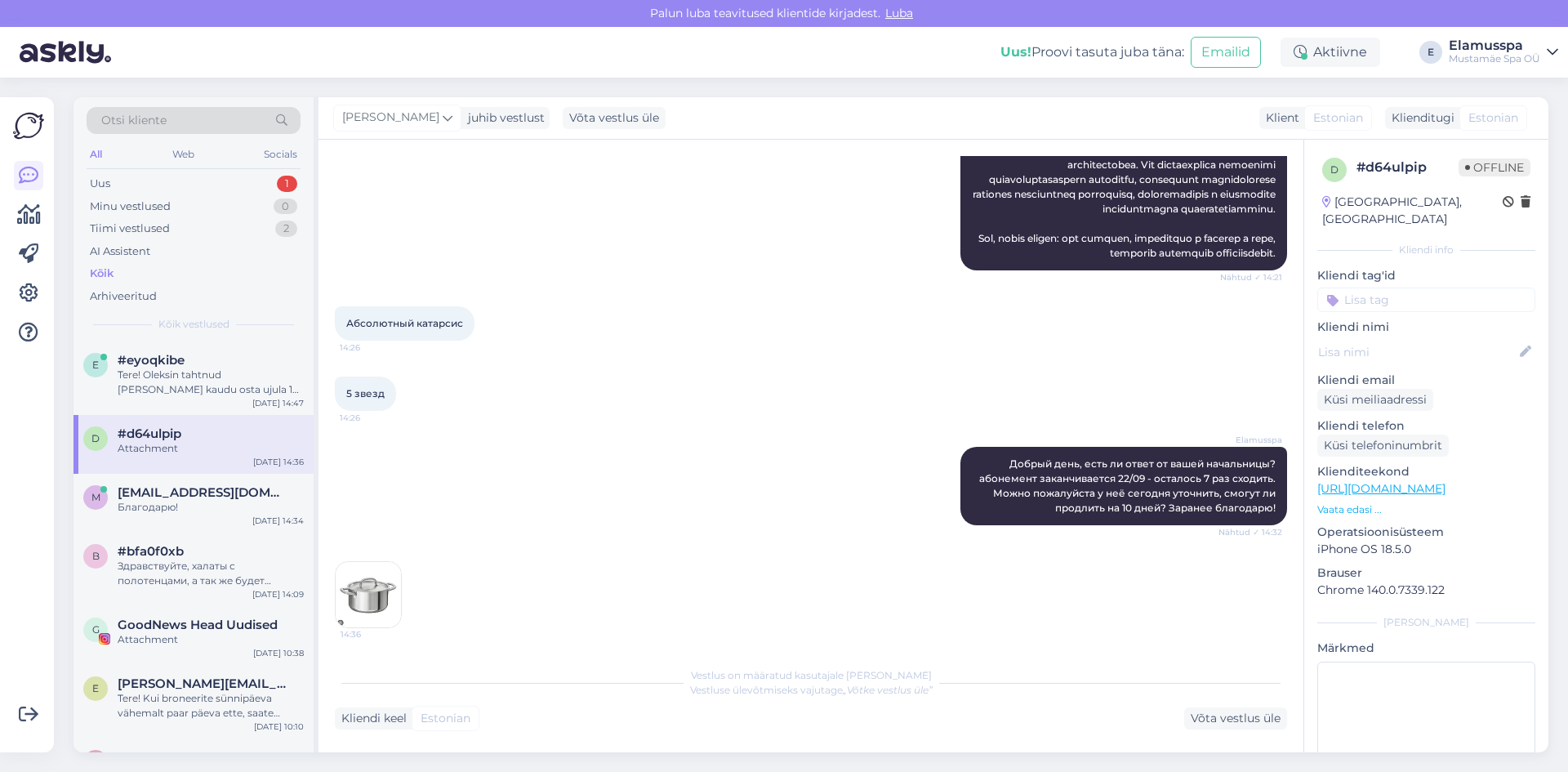
scroll to position [1427, 0]
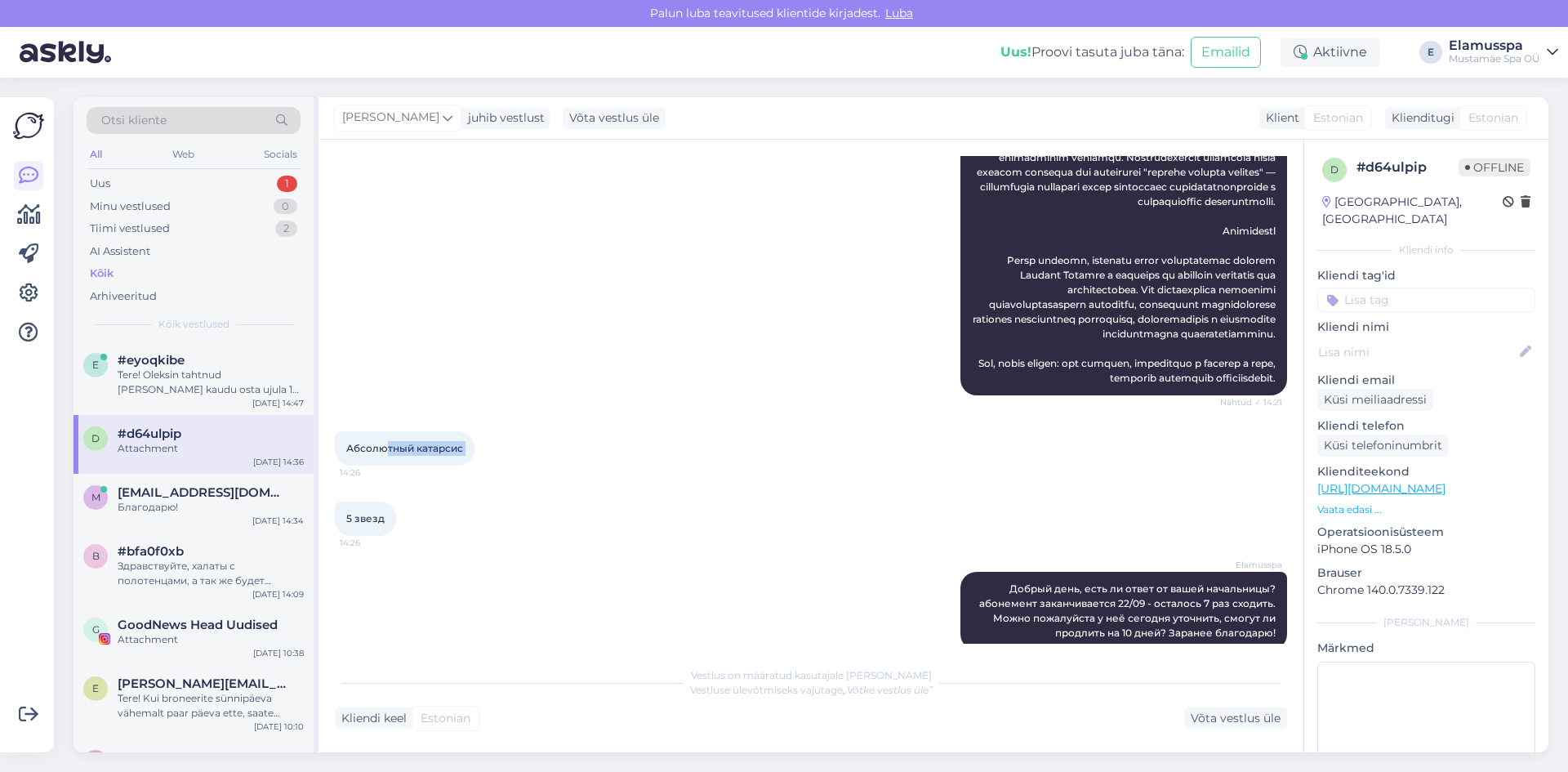
drag, startPoint x: 388, startPoint y: 572, endPoint x: 487, endPoint y: 579, distance: 99.2
click at [474, 466] on div "Абсолютный катарсис 14:26" at bounding box center [405, 448] width 140 height 34
drag, startPoint x: 351, startPoint y: 635, endPoint x: 443, endPoint y: 632, distance: 92.0
click at [443, 632] on div "Vestlus algas [DATE] Ddd 14:07 Здарова 14:07 Че не отвечаешь 14:08 Здравствуйте…" at bounding box center [819, 400] width 967 height 487
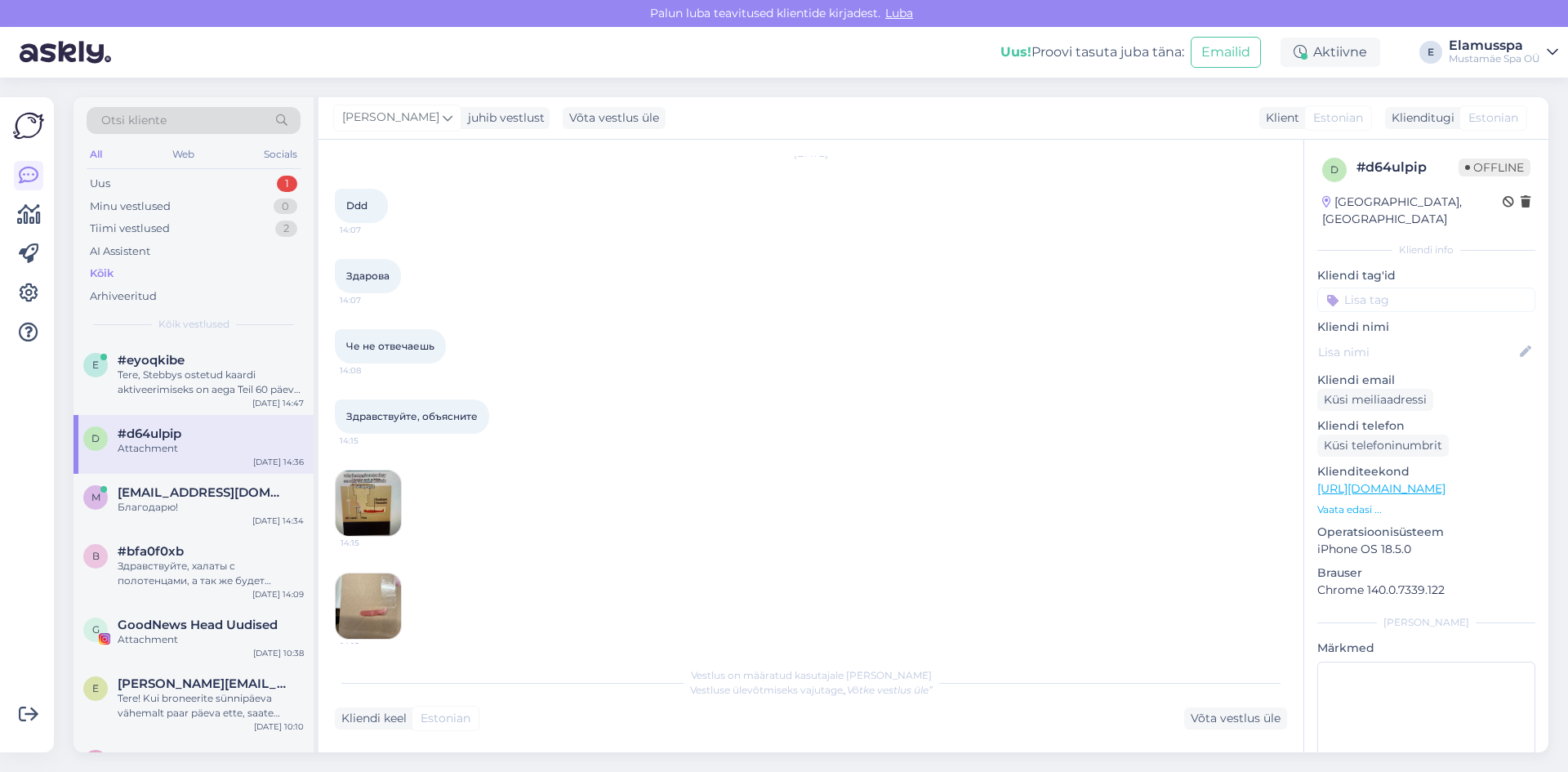
scroll to position [82, 0]
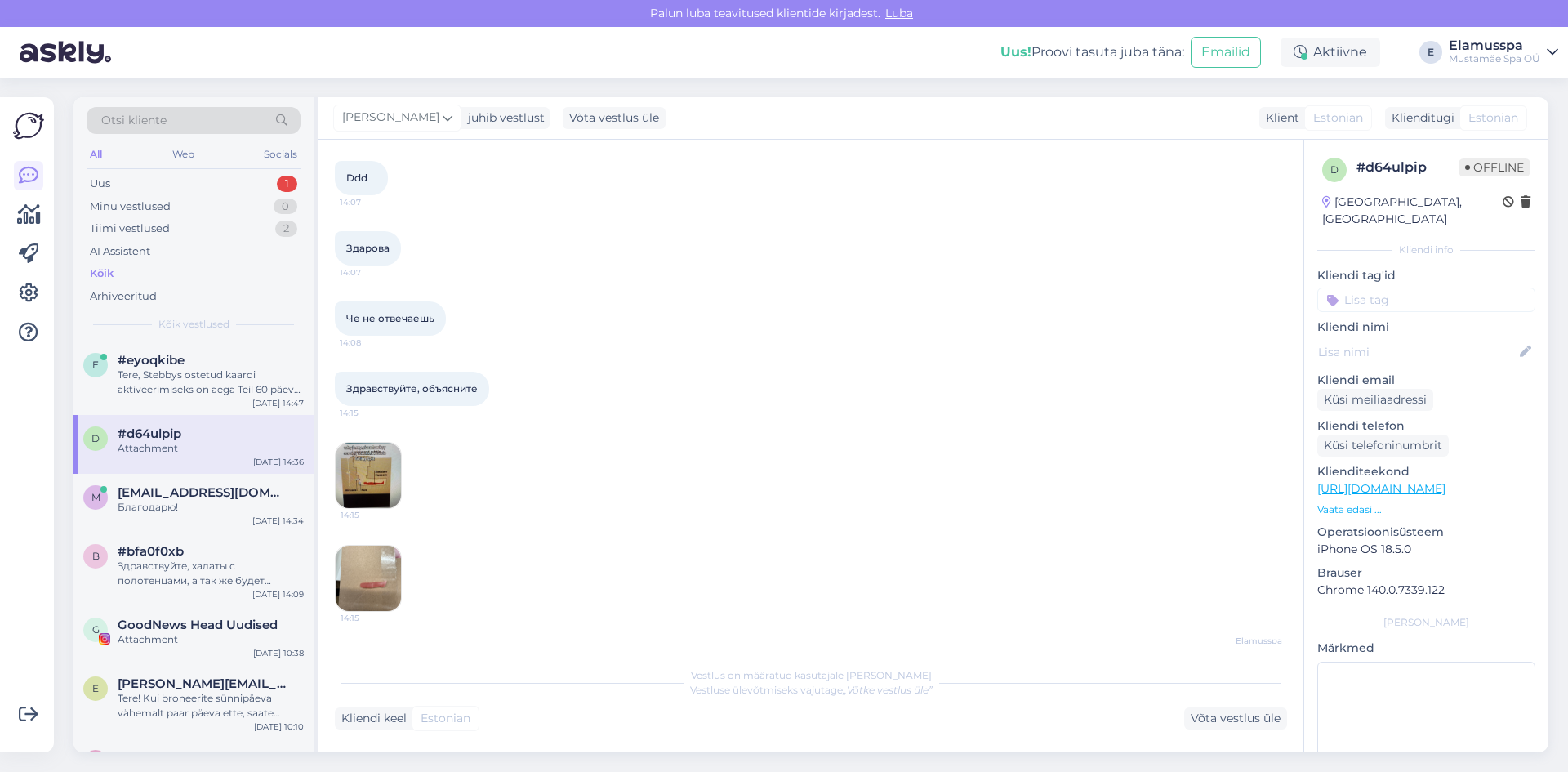
click at [394, 566] on img at bounding box center [369, 578] width 66 height 66
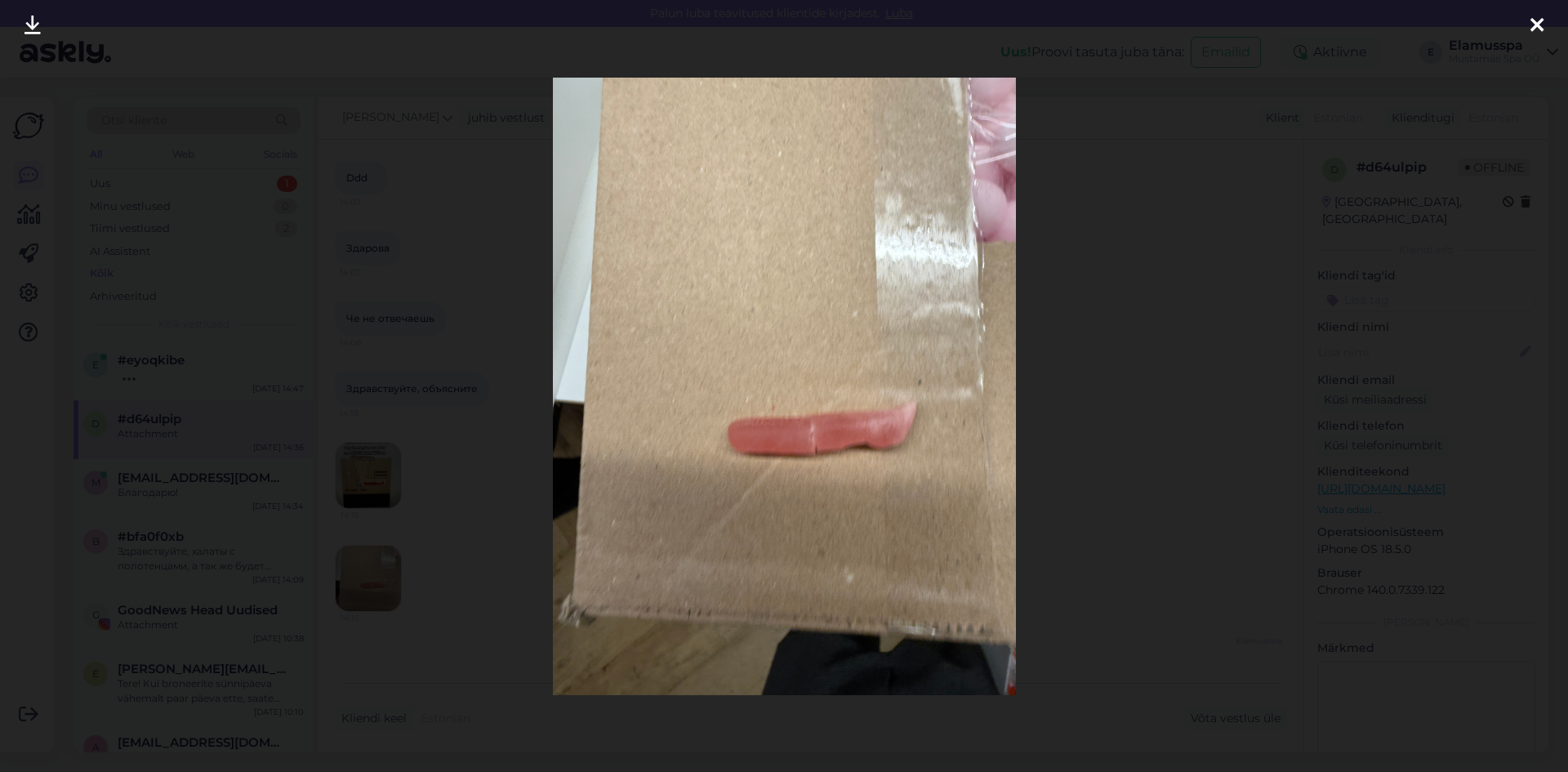
click at [1076, 423] on div at bounding box center [784, 386] width 1568 height 772
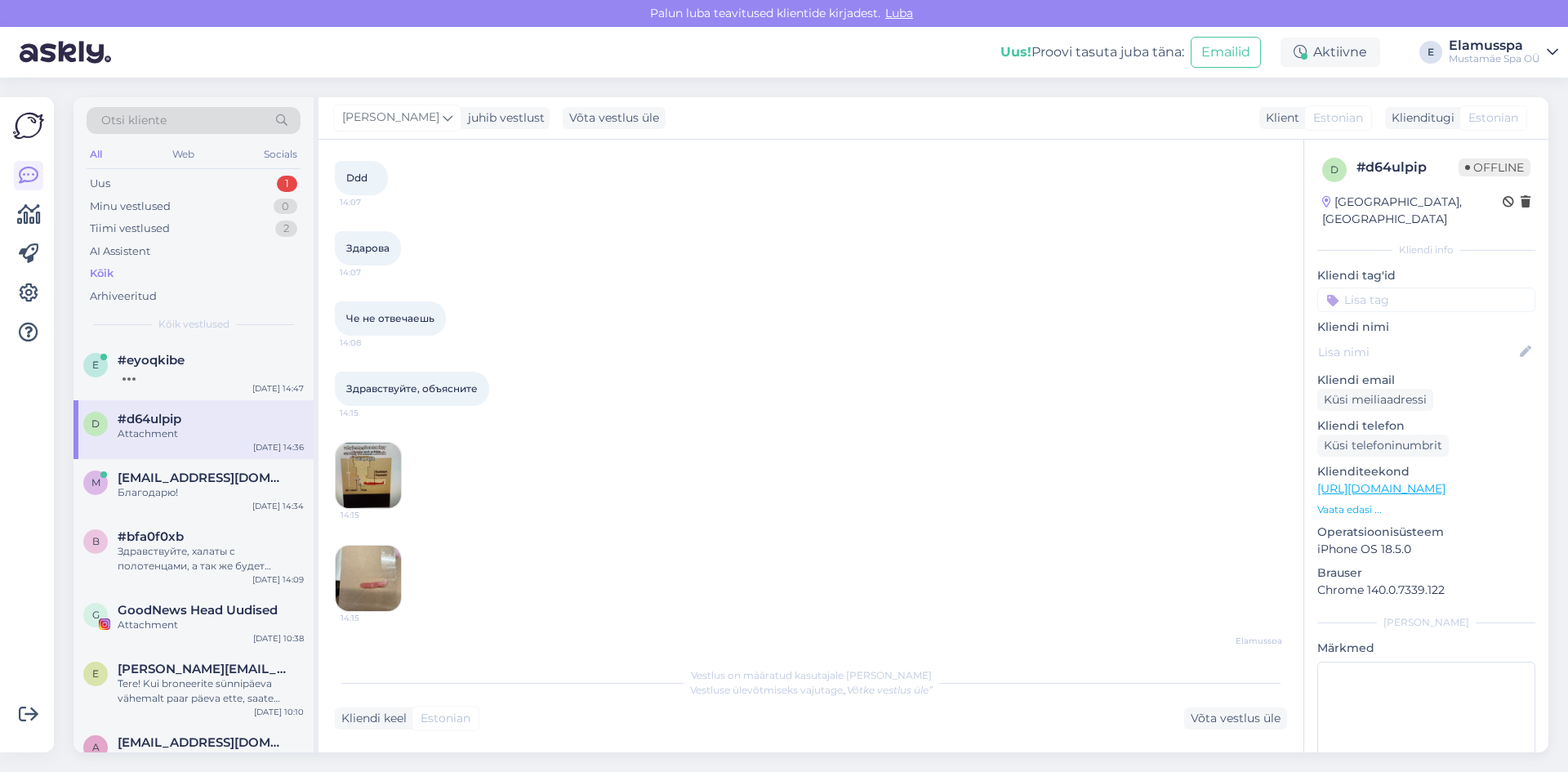
click at [361, 453] on img at bounding box center [369, 475] width 66 height 66
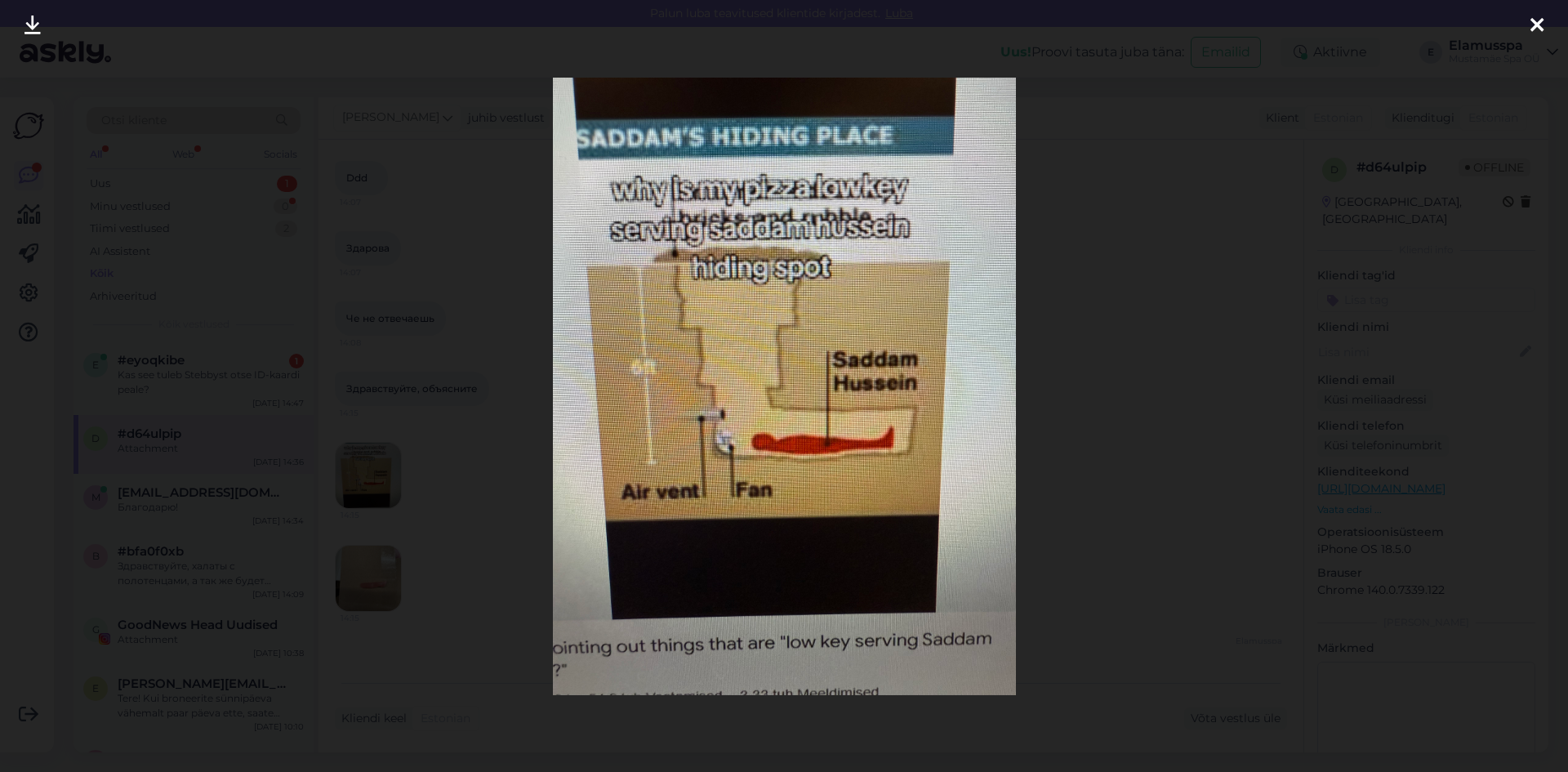
click at [1066, 403] on div at bounding box center [784, 386] width 1568 height 772
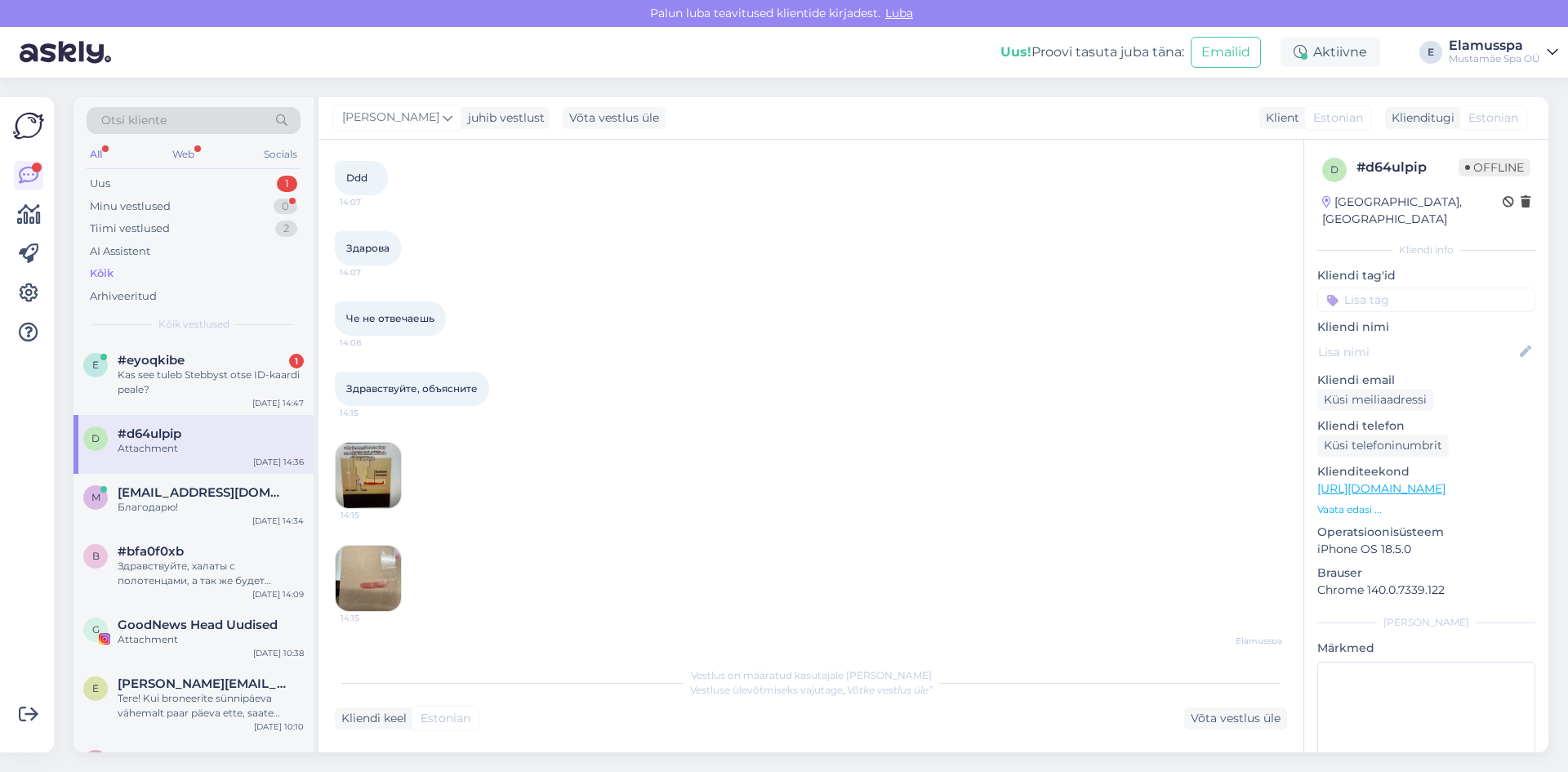
click at [360, 578] on img at bounding box center [369, 578] width 66 height 66
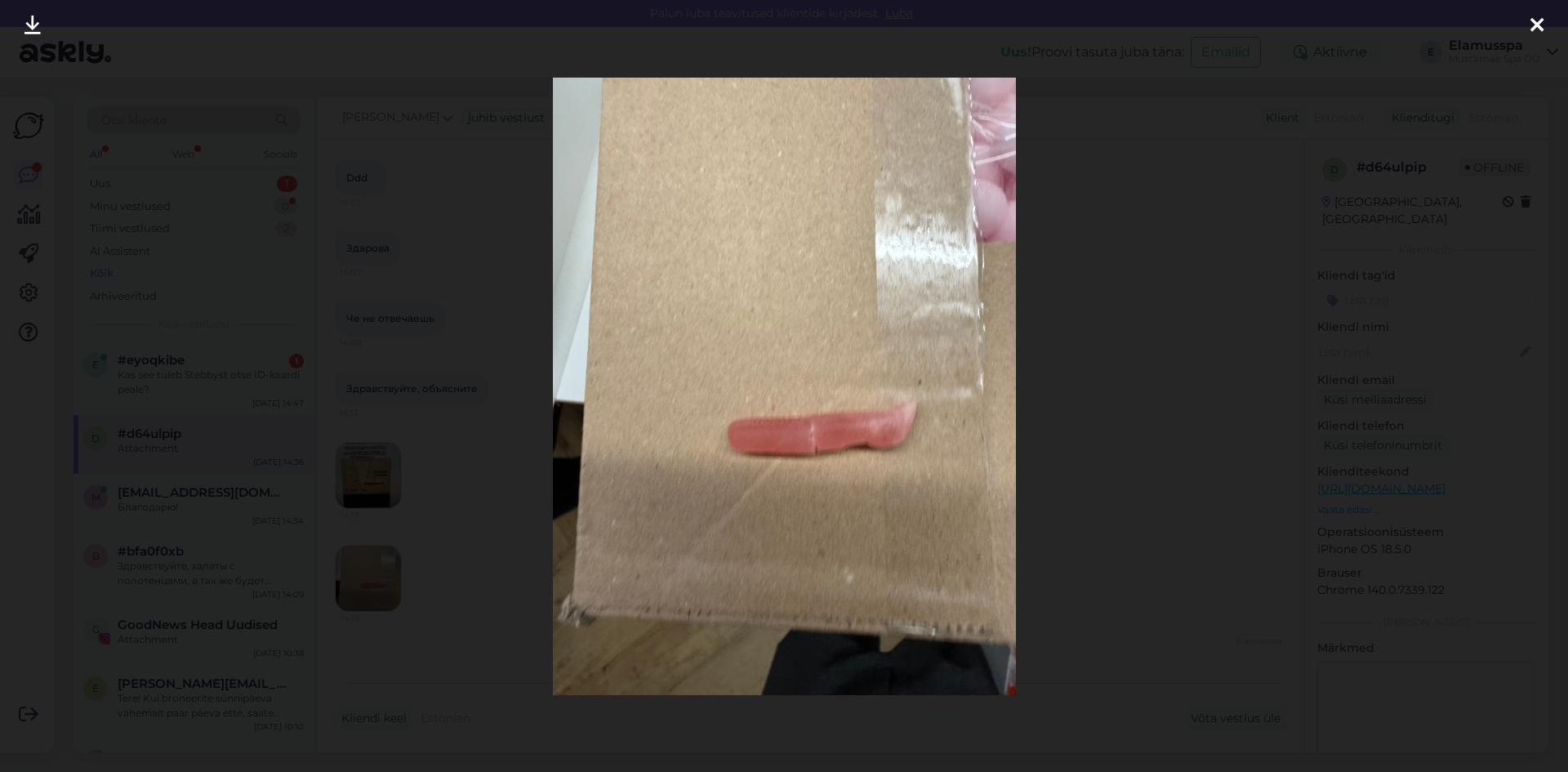
click at [1148, 462] on div at bounding box center [784, 386] width 1568 height 772
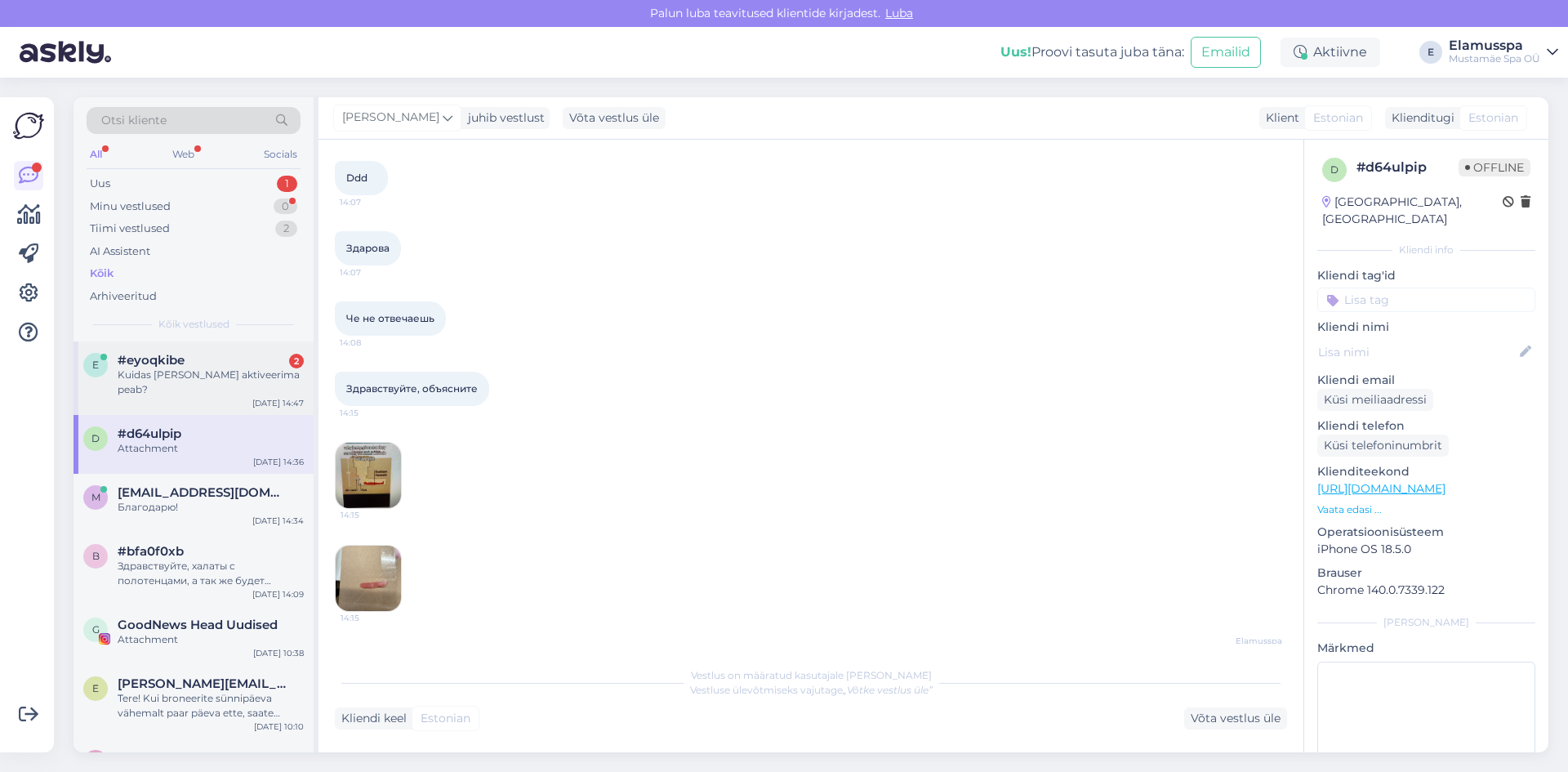
click at [258, 384] on div "Kuidas [PERSON_NAME] aktiveerima peab?" at bounding box center [210, 382] width 186 height 29
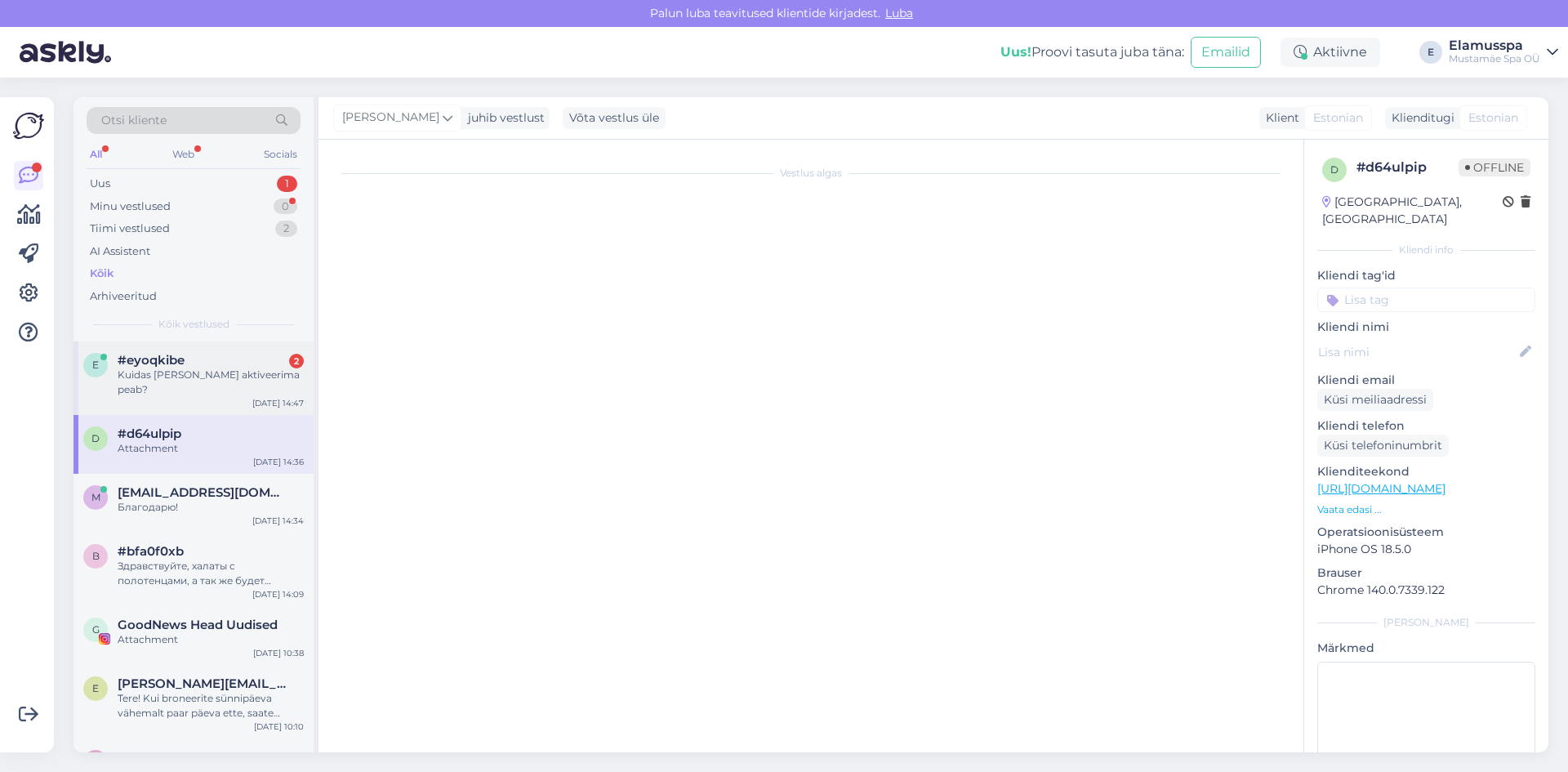
scroll to position [0, 0]
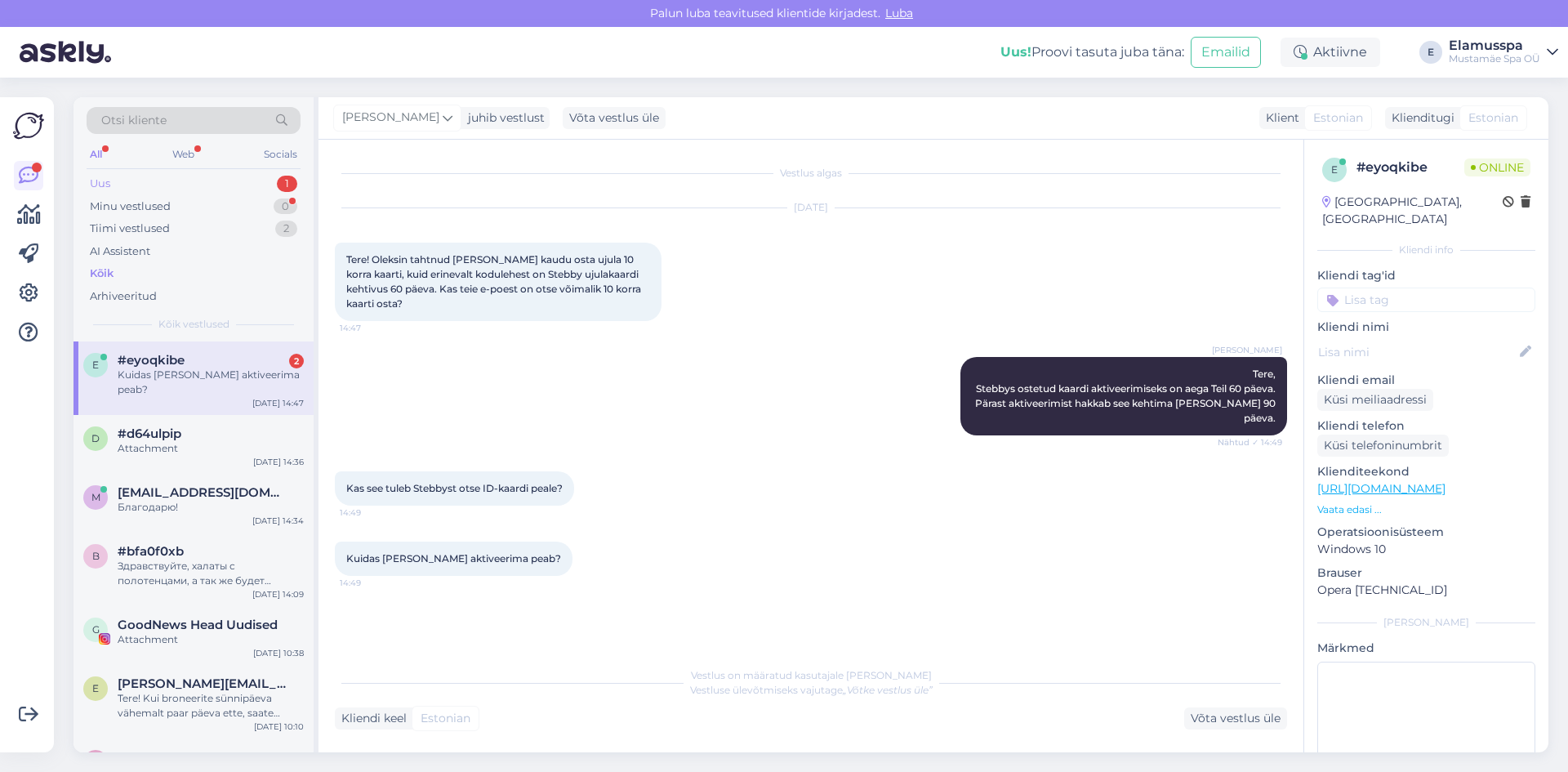
click at [143, 192] on div "Uus 1" at bounding box center [193, 183] width 214 height 22
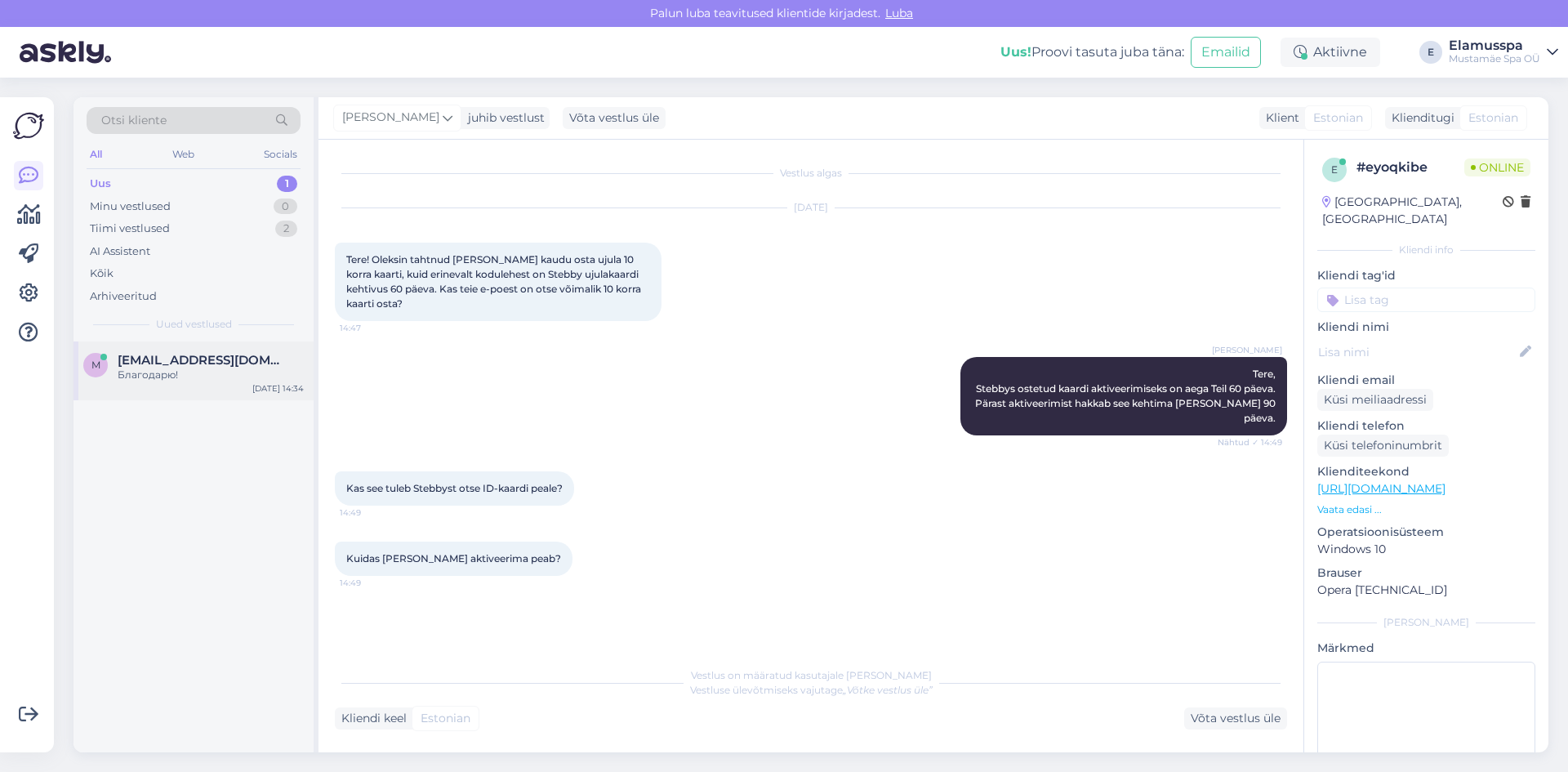
click at [136, 364] on span "[EMAIL_ADDRESS][DOMAIN_NAME]" at bounding box center [202, 360] width 170 height 15
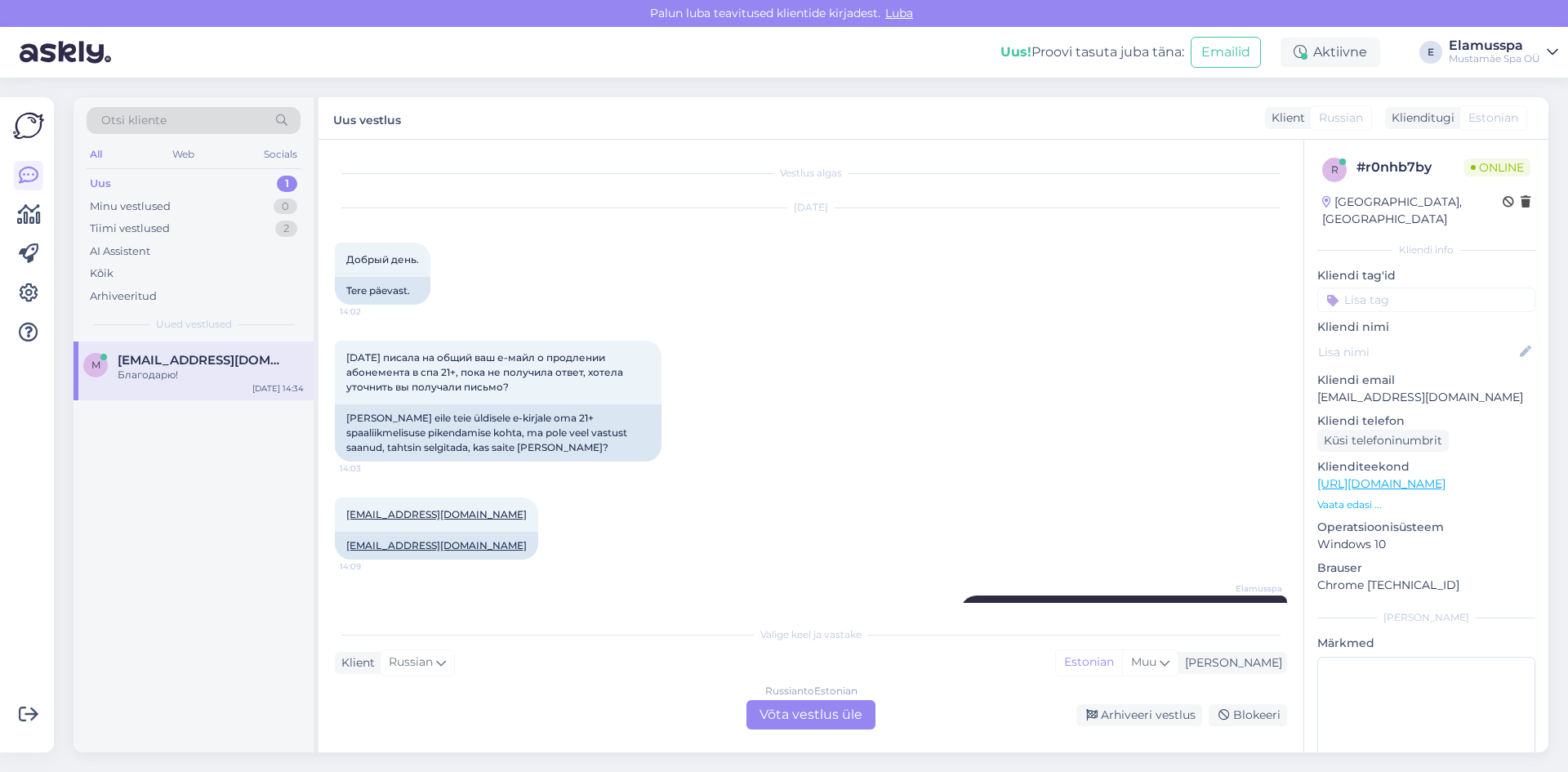
scroll to position [1038, 0]
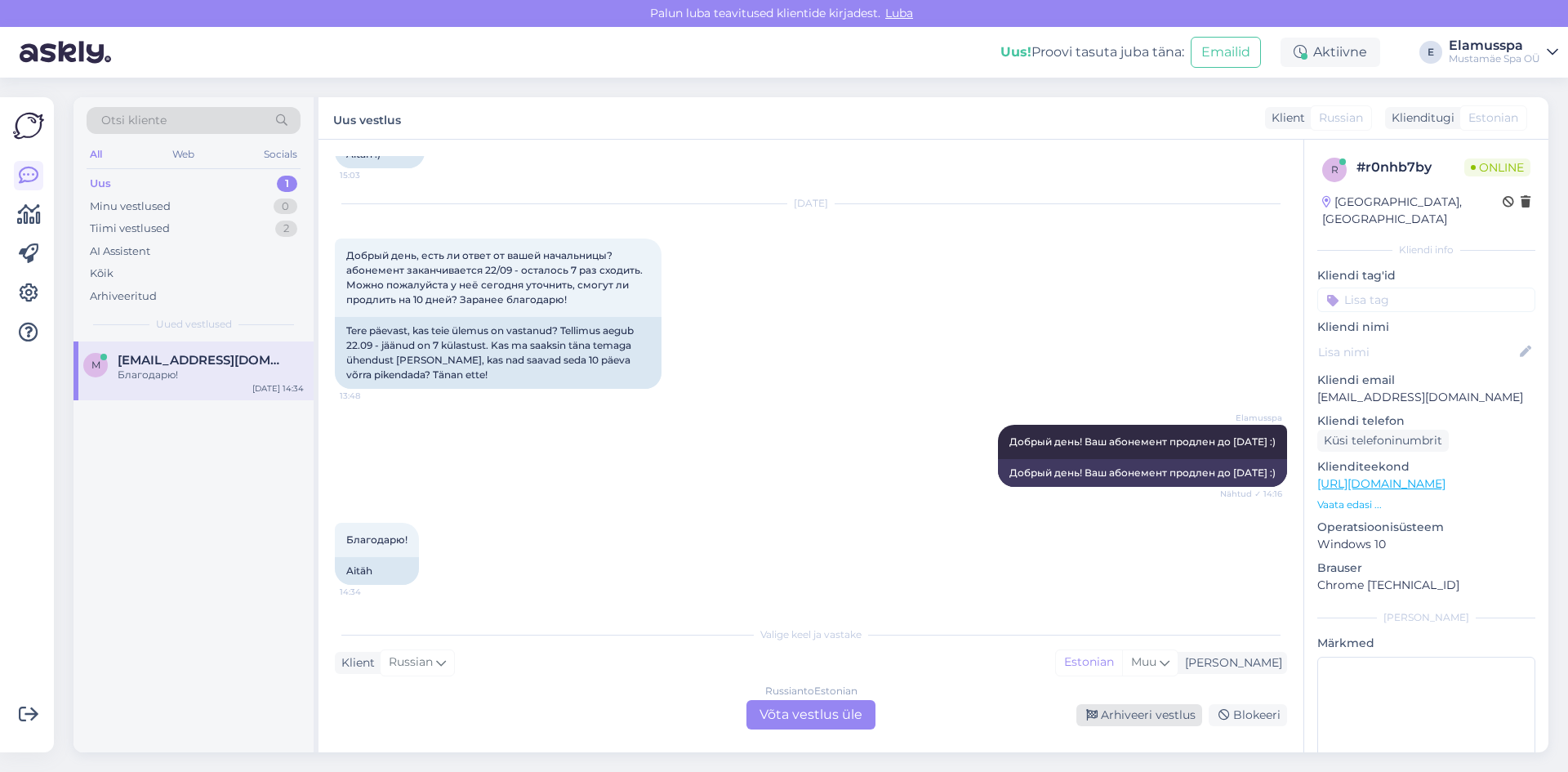
click at [1129, 713] on div "Arhiveeri vestlus" at bounding box center [1139, 715] width 126 height 22
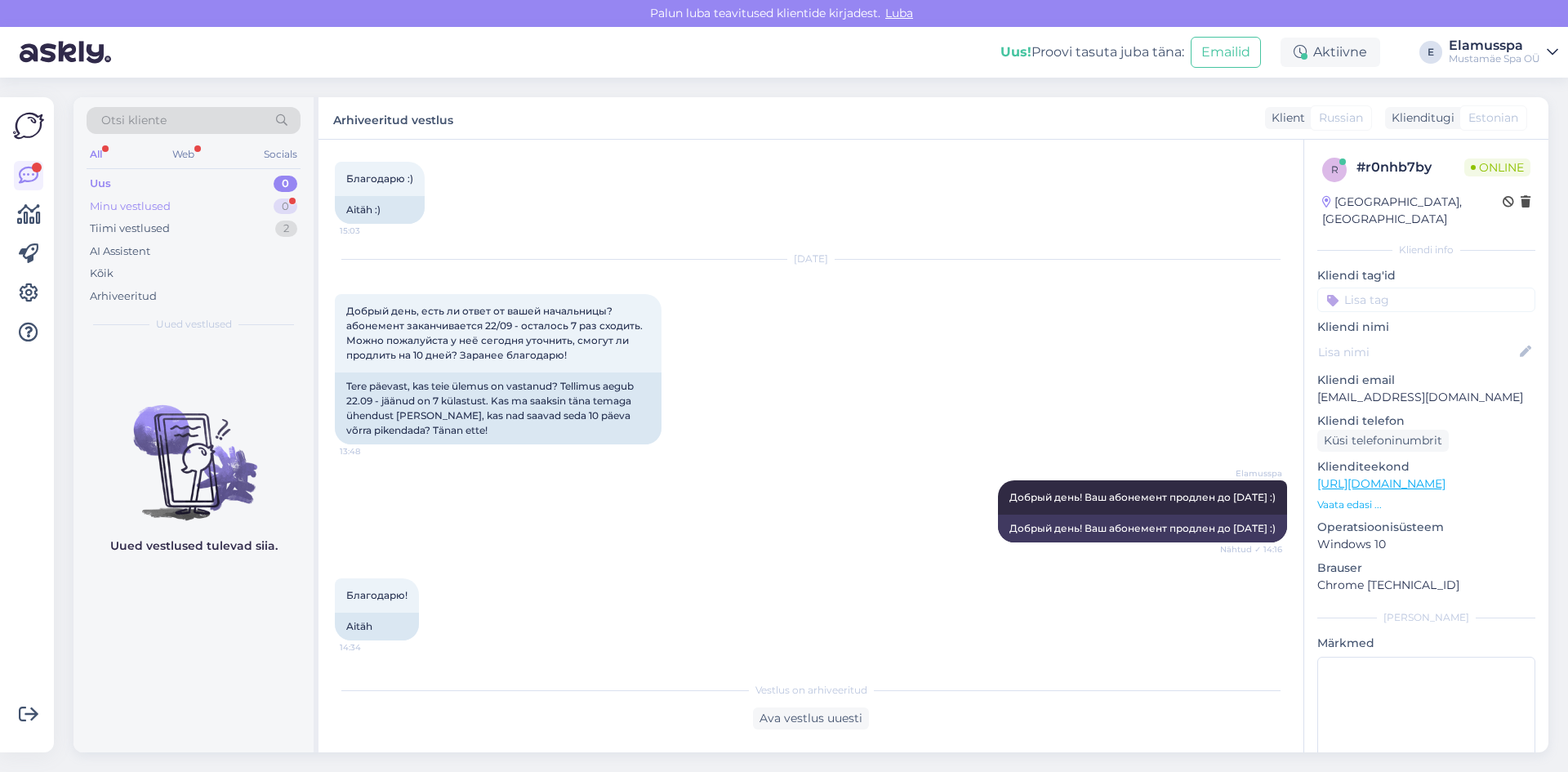
click at [271, 195] on div "Minu vestlused 0" at bounding box center [193, 206] width 214 height 22
click at [216, 230] on div "Tiimi vestlused 2" at bounding box center [193, 228] width 214 height 22
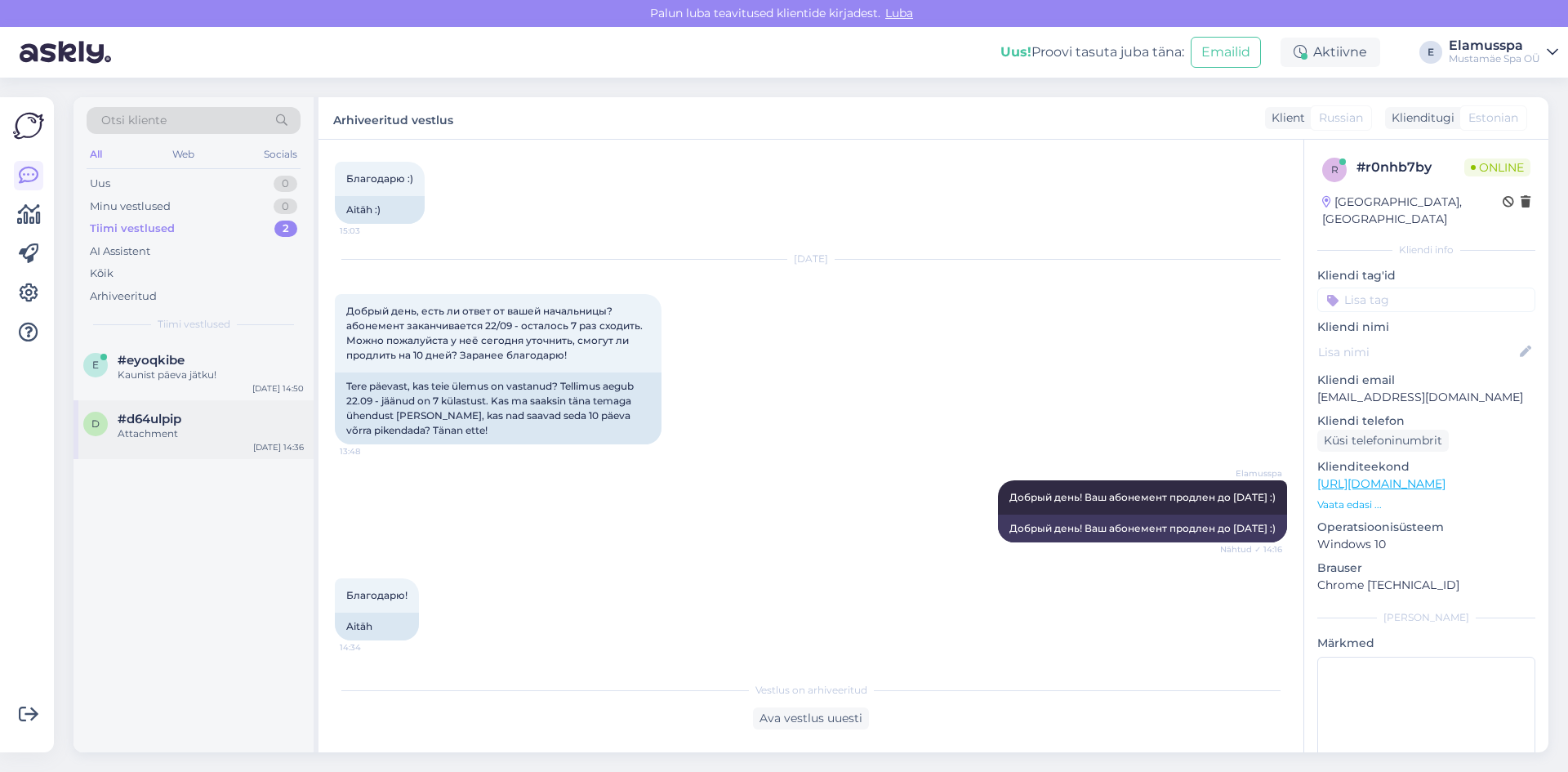
click at [180, 430] on div "Attachment" at bounding box center [210, 434] width 186 height 15
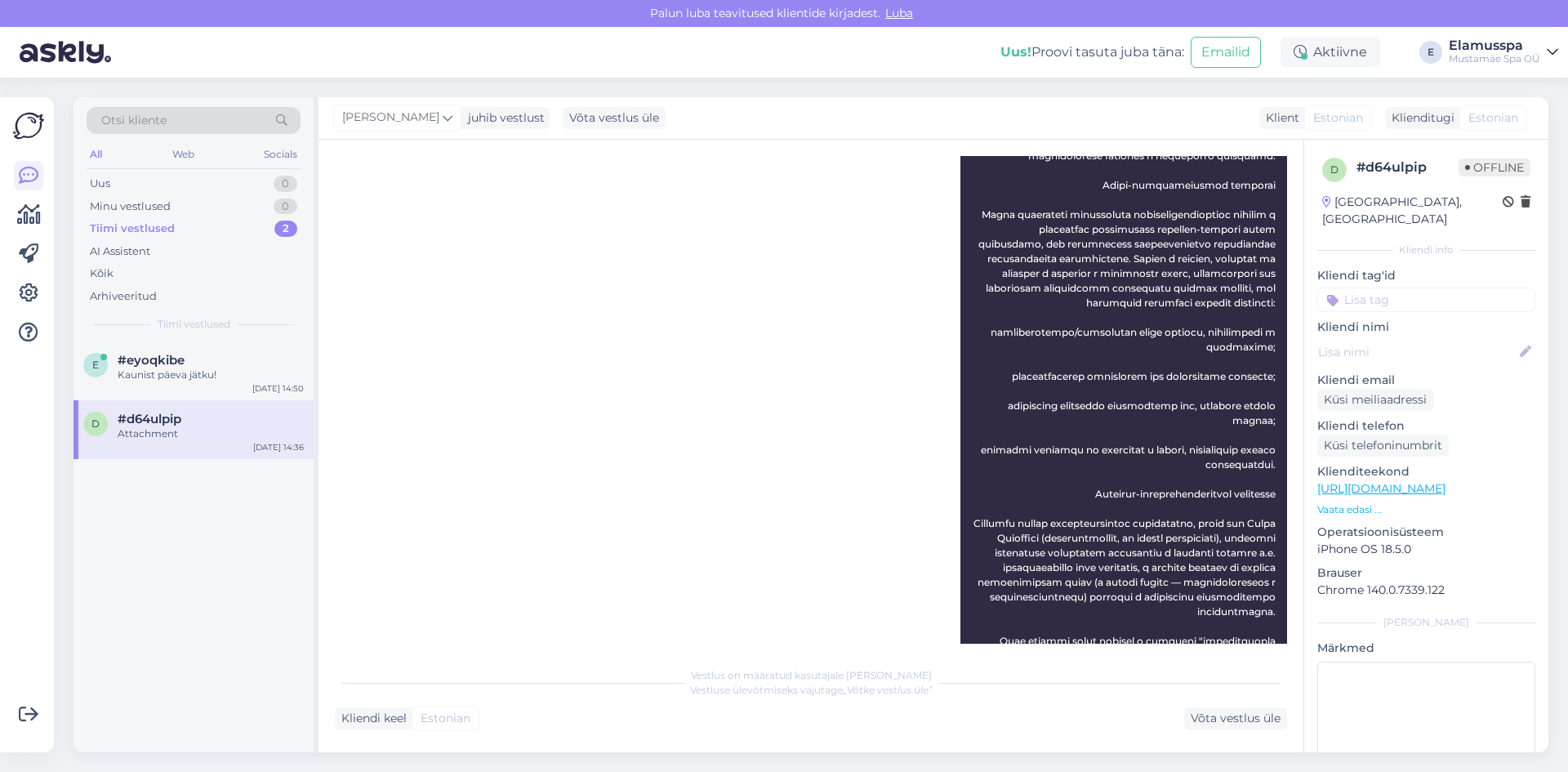
scroll to position [774, 0]
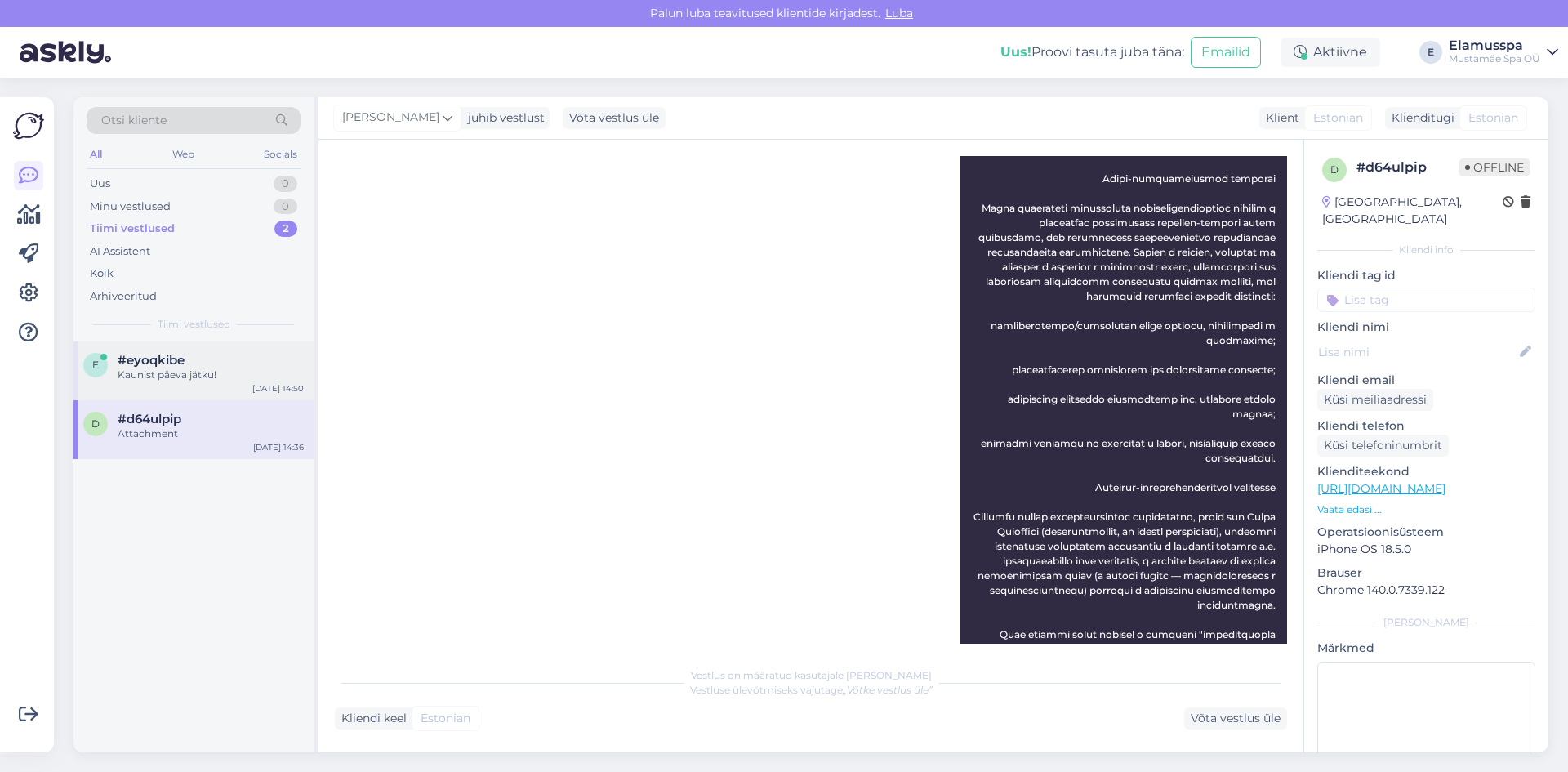
click at [285, 374] on div "Kaunist päeva jätku!" at bounding box center [210, 375] width 186 height 15
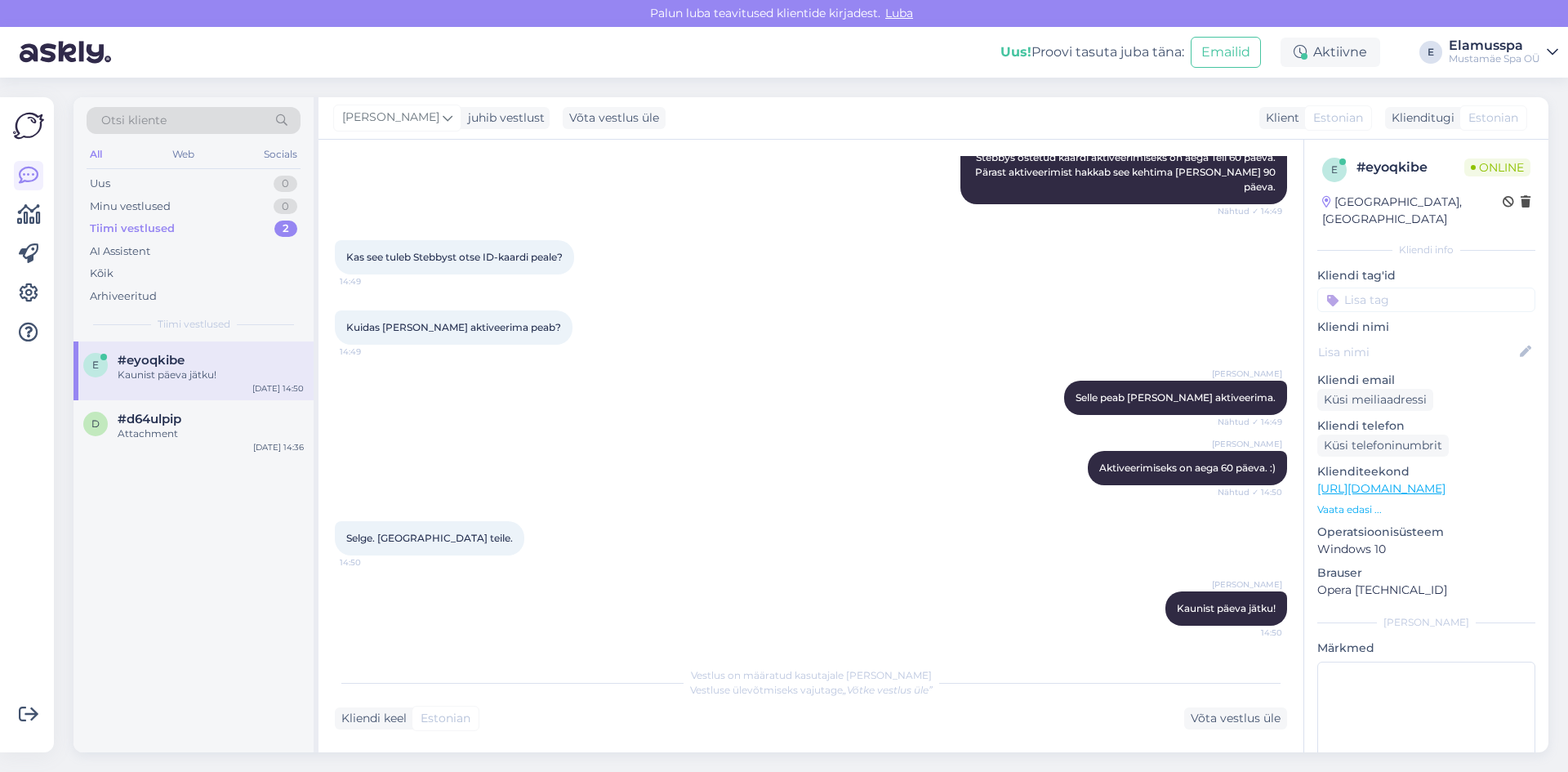
scroll to position [216, 0]
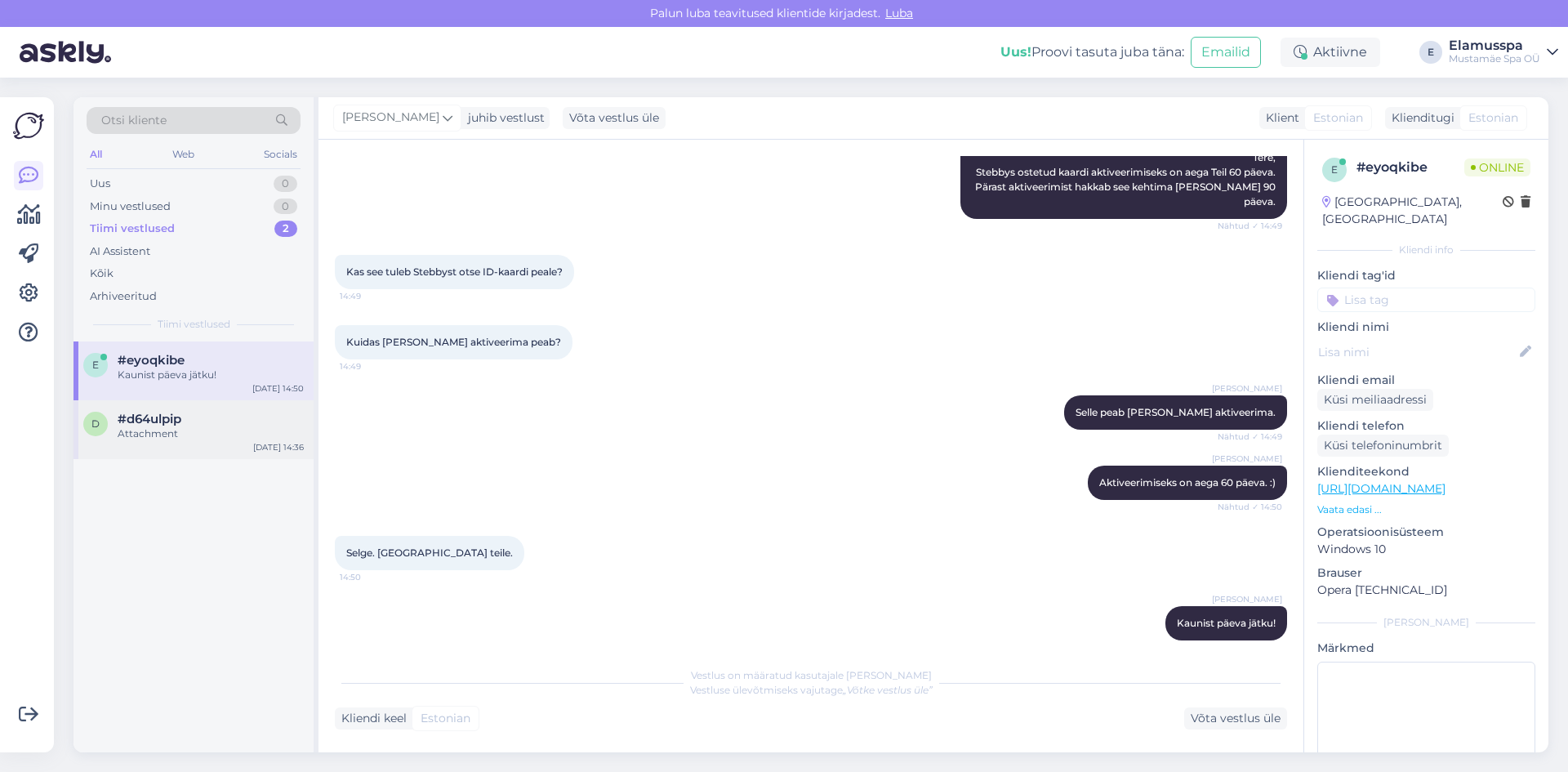
click at [220, 444] on div "d #d64ulpip Attachment [DATE] 14:36" at bounding box center [193, 429] width 240 height 59
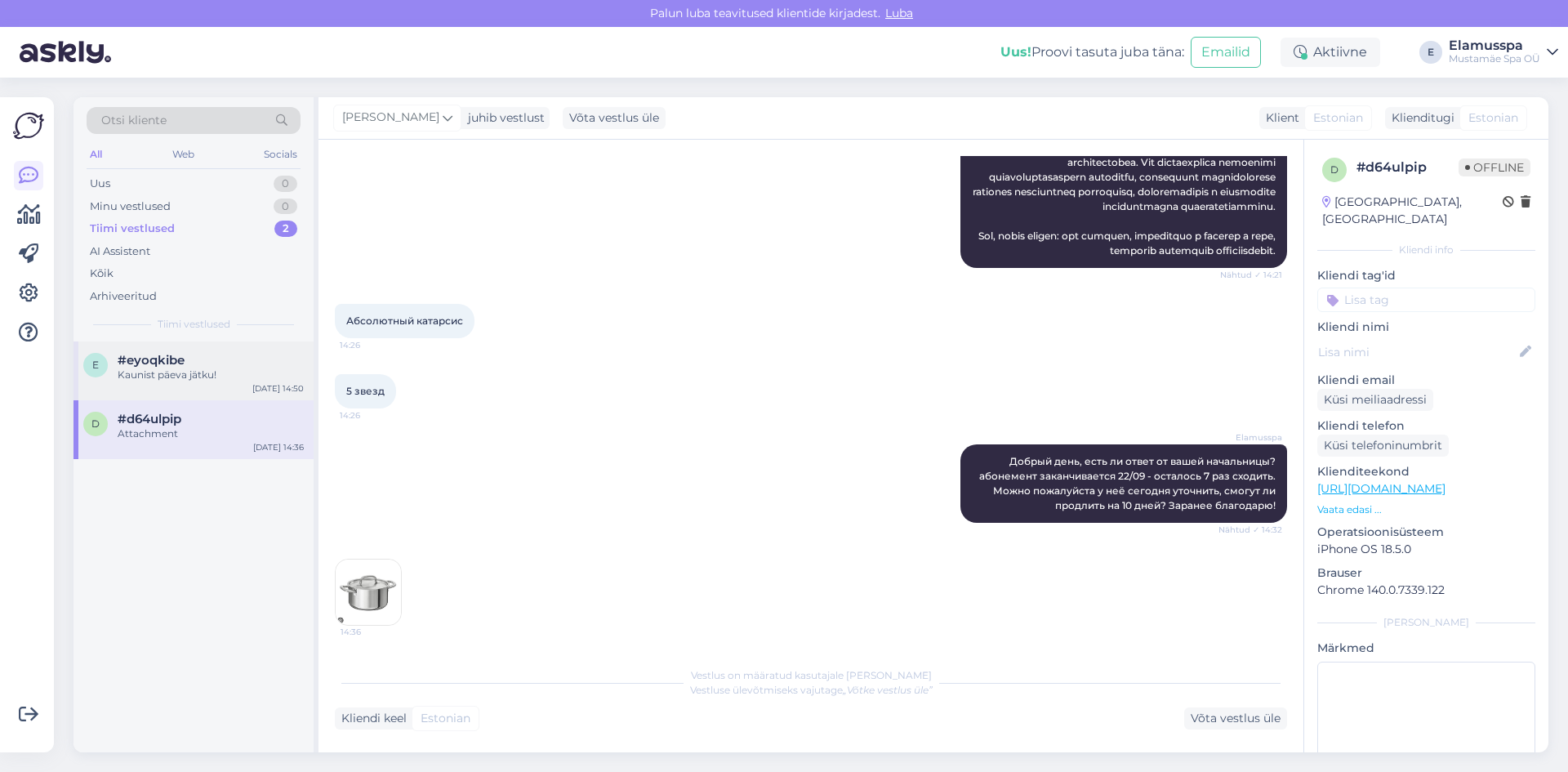
click at [222, 388] on div "e #eyoqkibe Kaunist päeva jätku! [DATE] 14:50" at bounding box center [193, 370] width 240 height 59
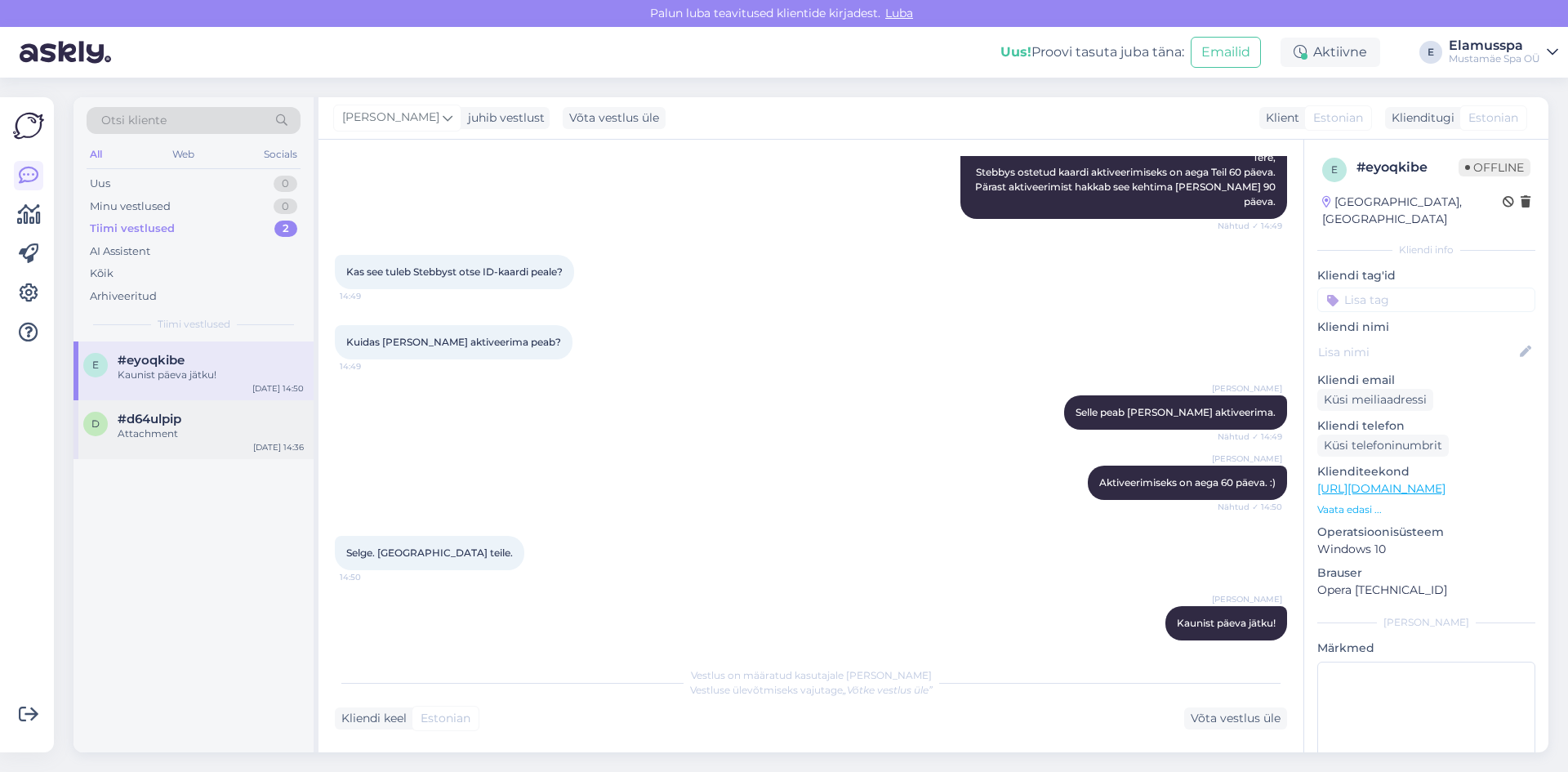
click at [230, 441] on div "d #d64ulpip Attachment [DATE] 14:36" at bounding box center [193, 429] width 240 height 59
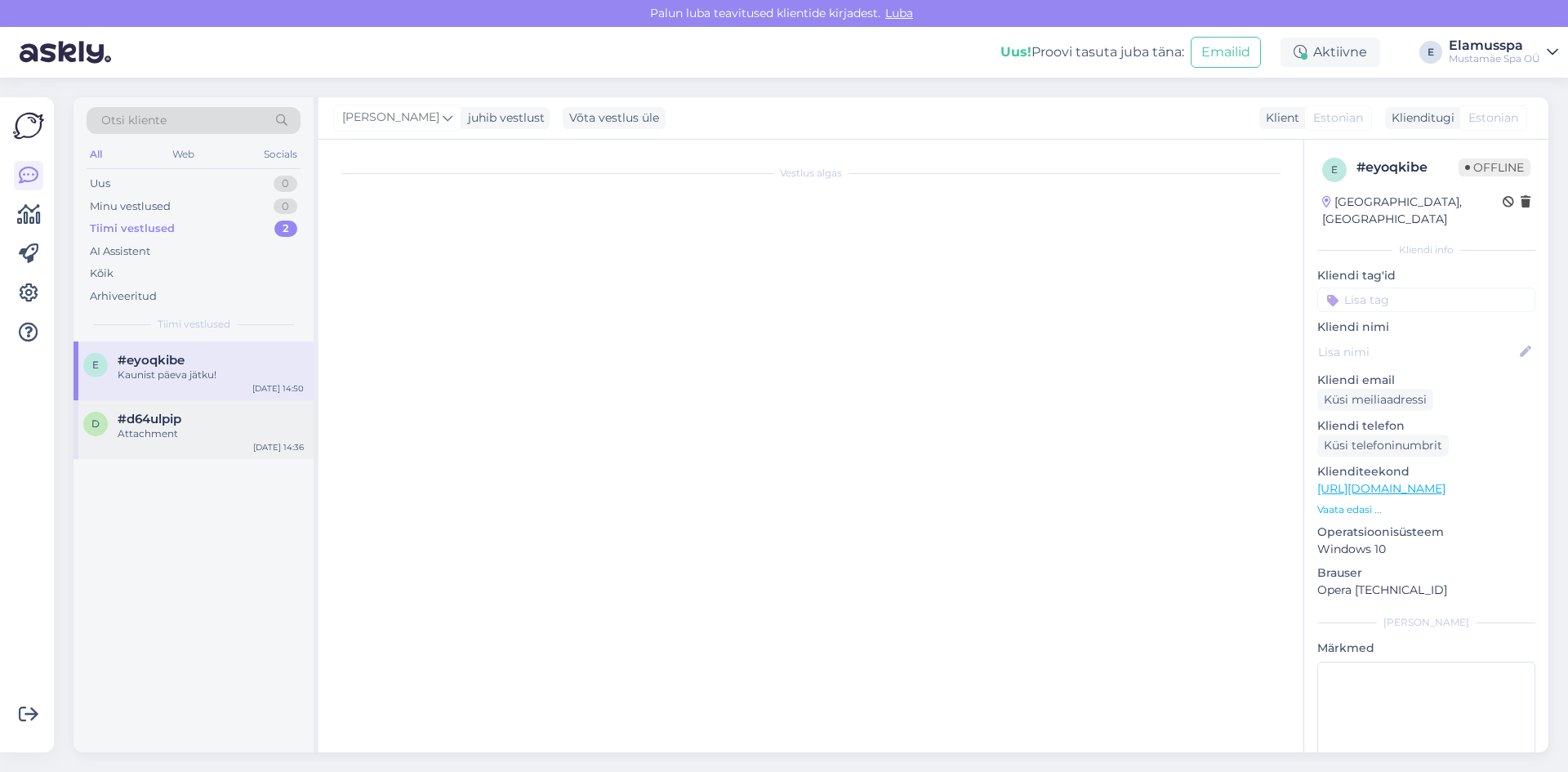
scroll to position [1672, 0]
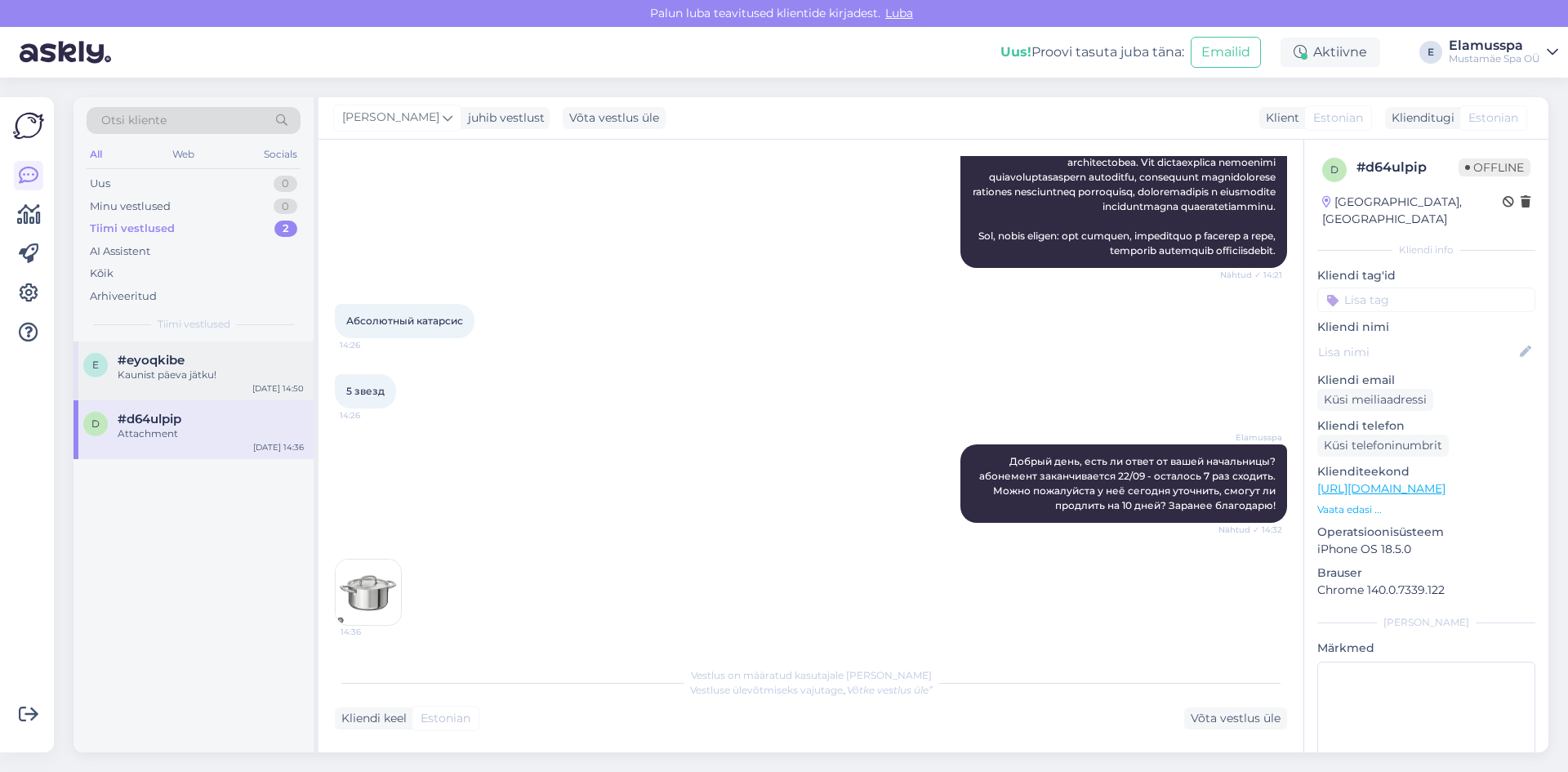
click at [185, 366] on div "#eyoqkibe" at bounding box center [210, 360] width 186 height 15
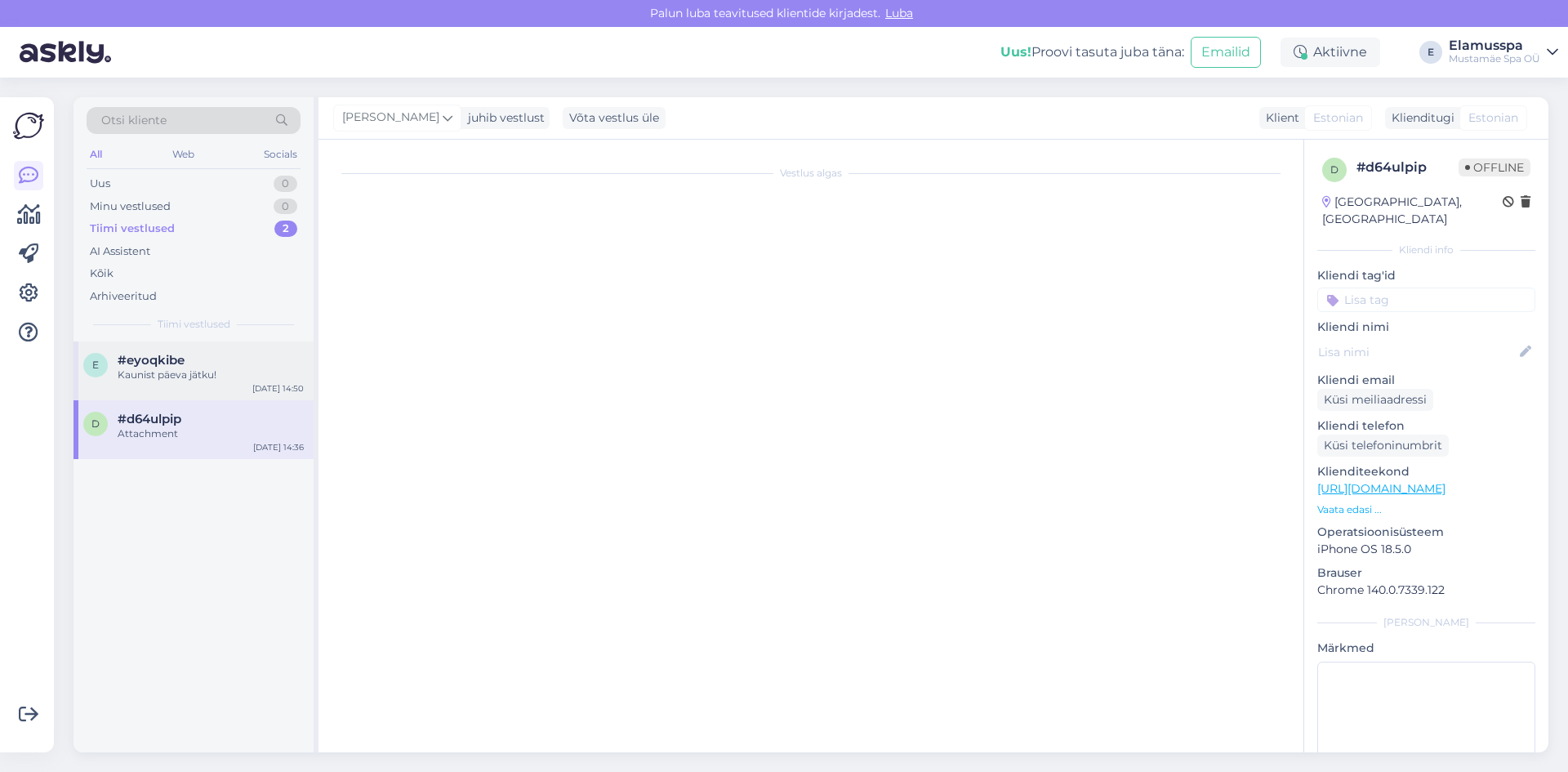
scroll to position [216, 0]
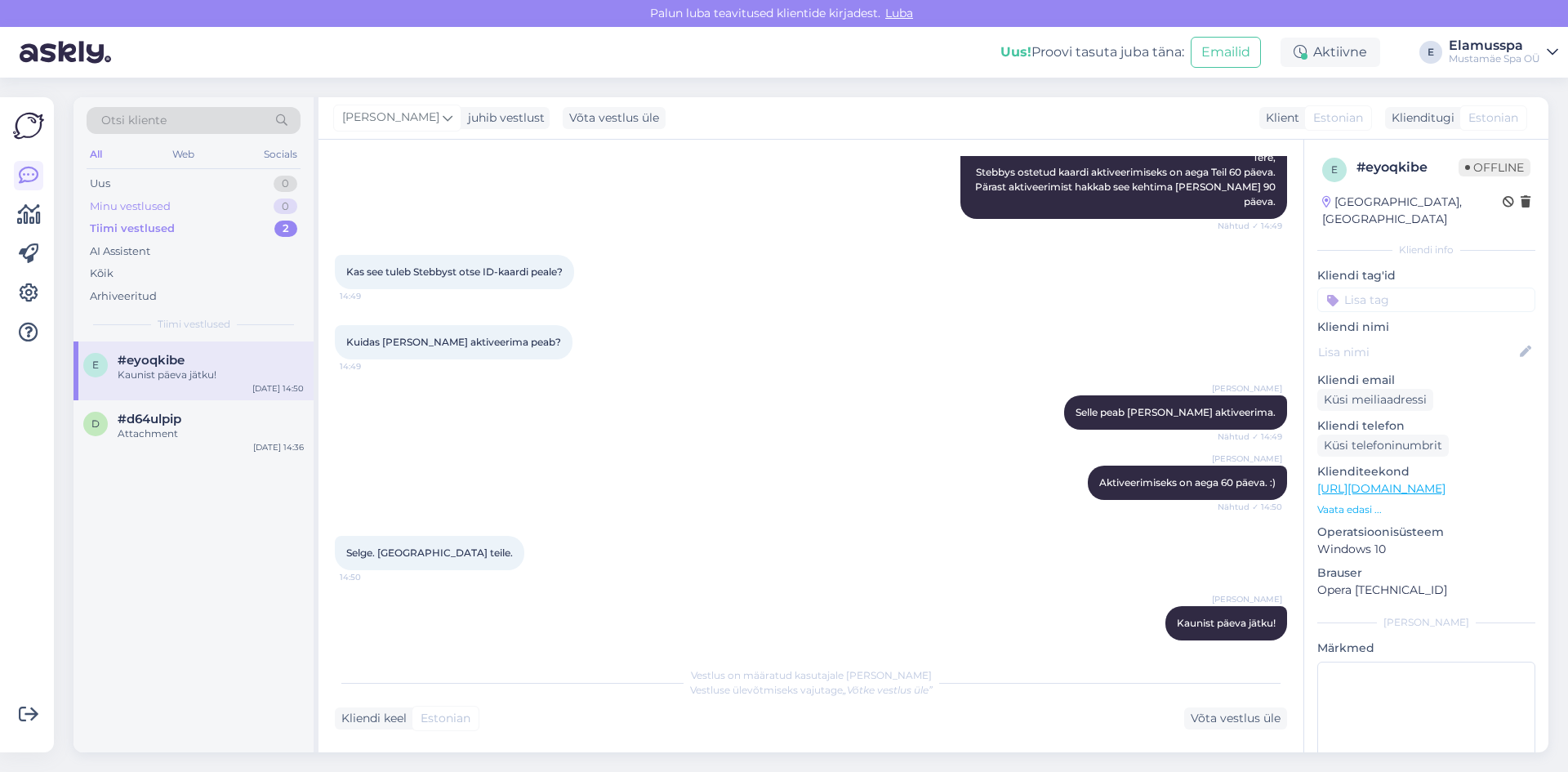
click at [185, 206] on div "Minu vestlused 0" at bounding box center [193, 206] width 214 height 22
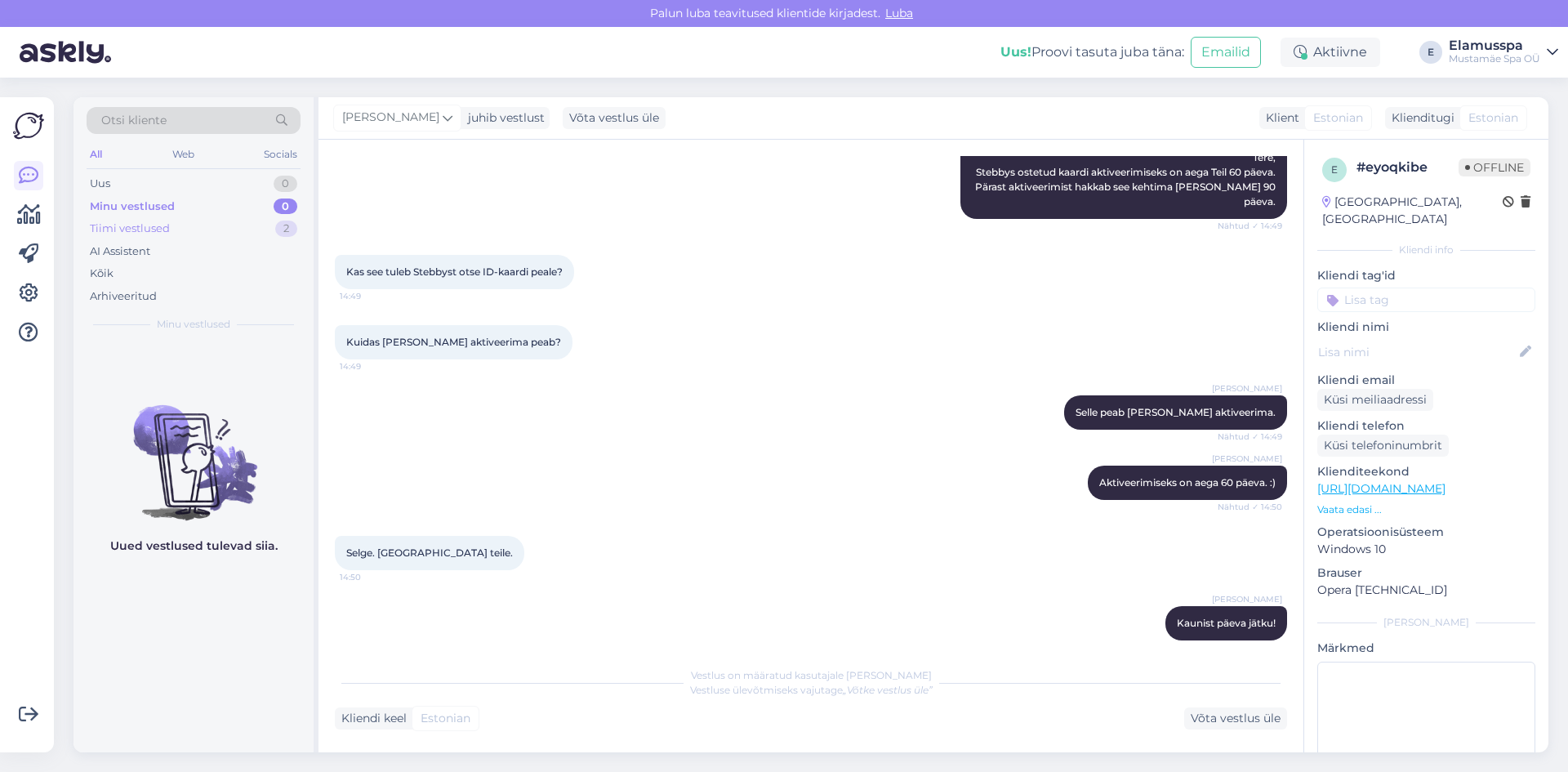
click at [158, 230] on div "Tiimi vestlused" at bounding box center [130, 229] width 80 height 17
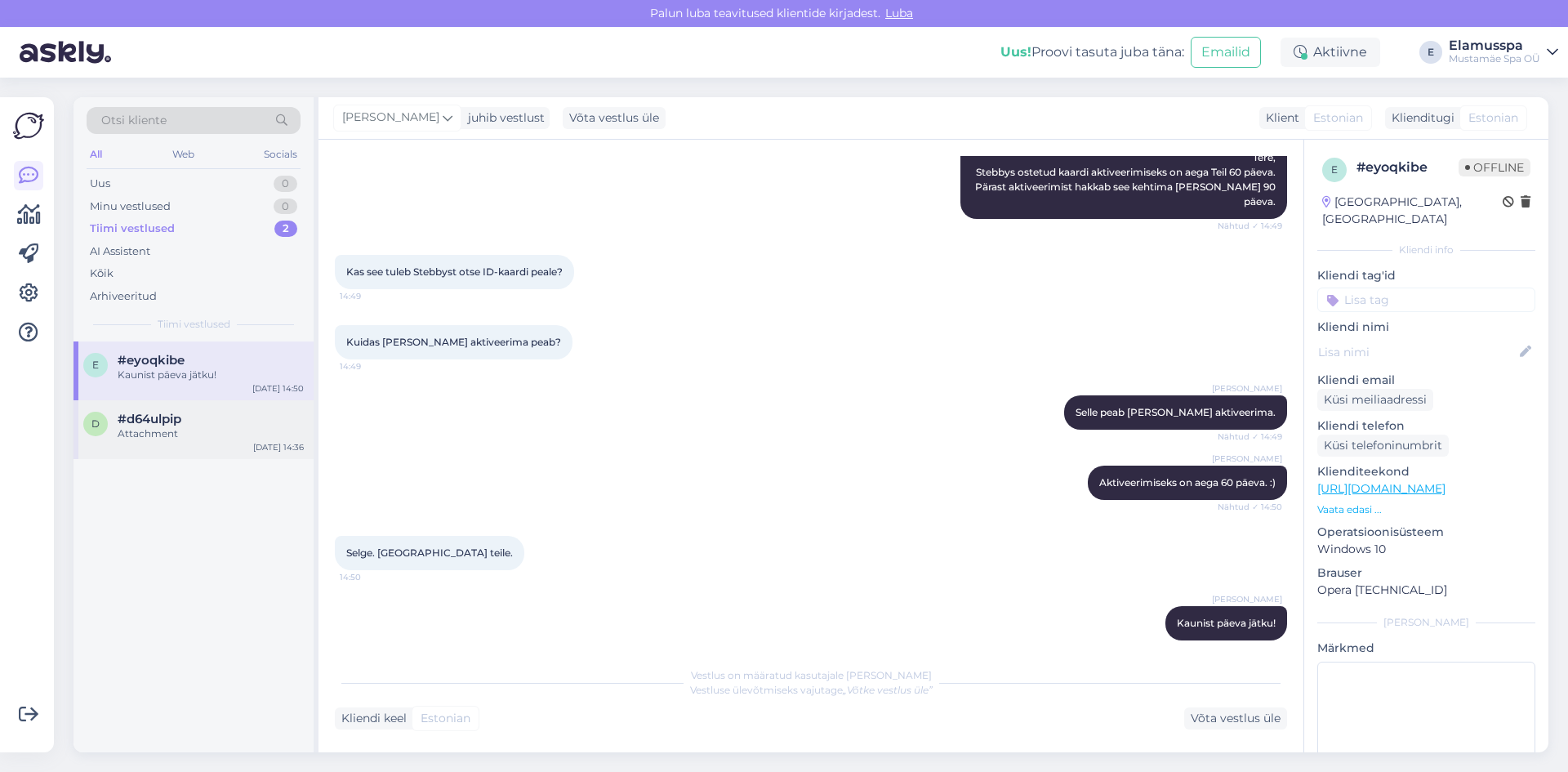
click at [193, 423] on div "#d64ulpip" at bounding box center [210, 419] width 186 height 15
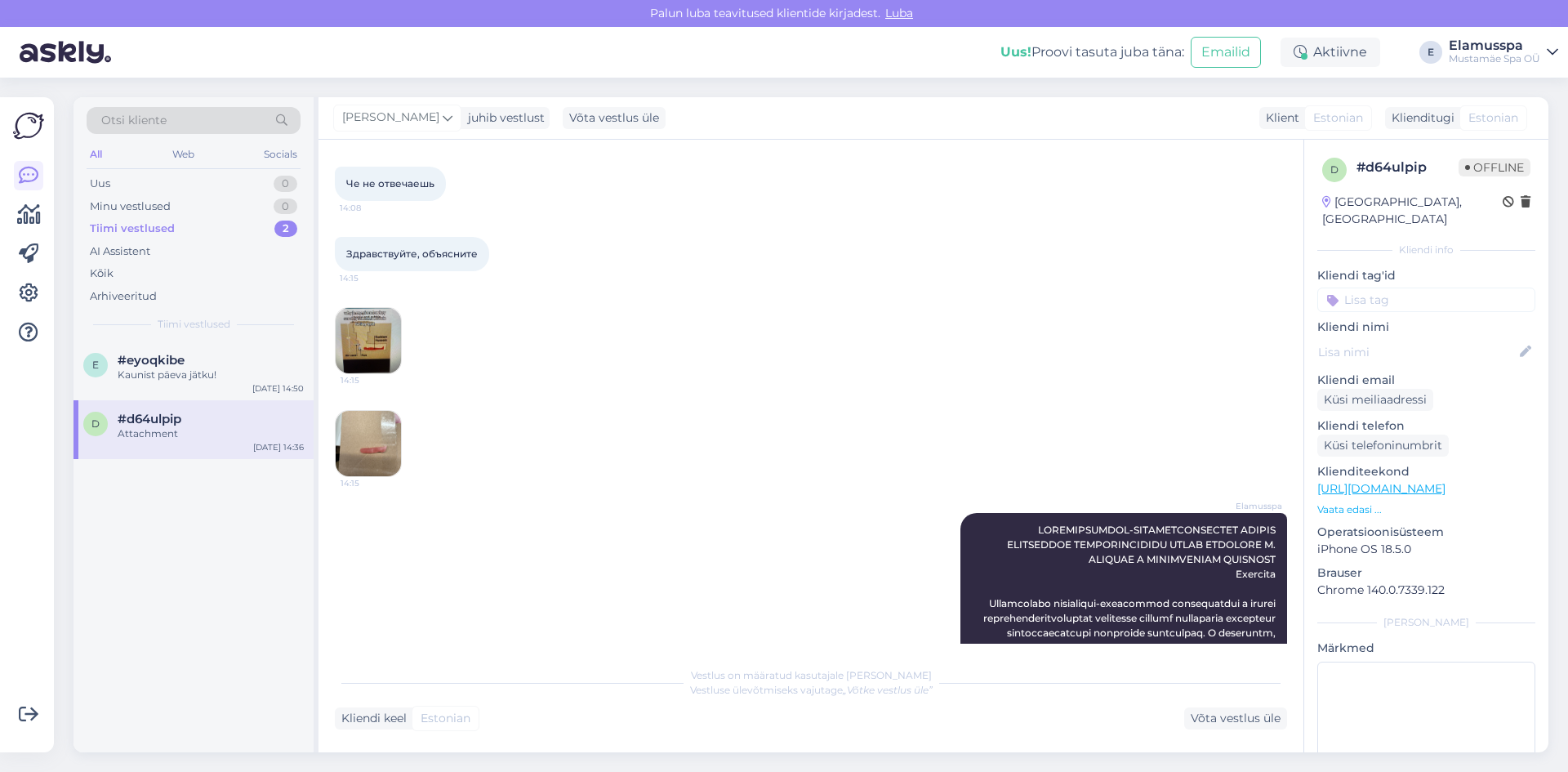
scroll to position [1672, 0]
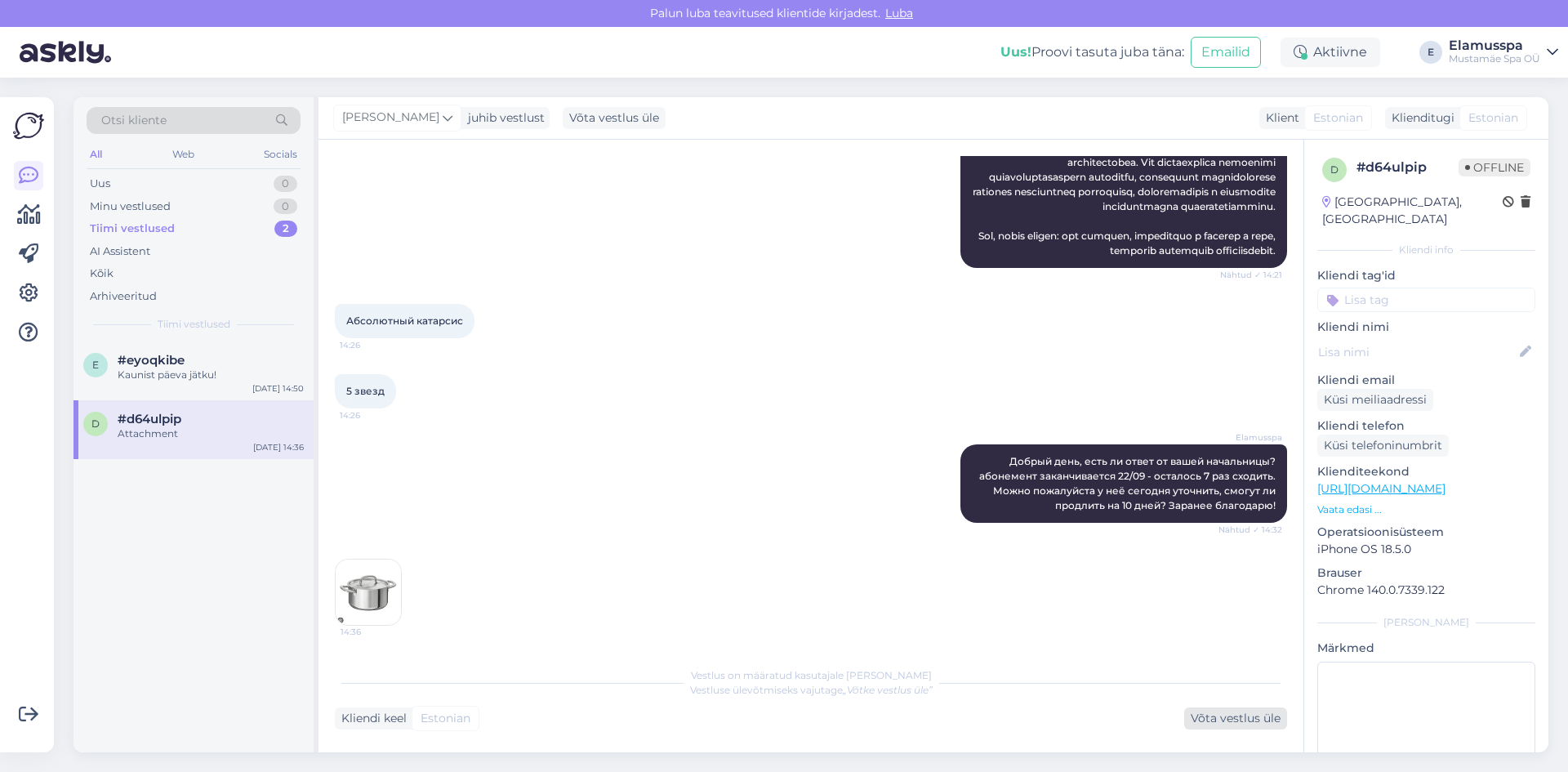
click at [1205, 723] on div "Võta vestlus üle" at bounding box center [1236, 718] width 103 height 22
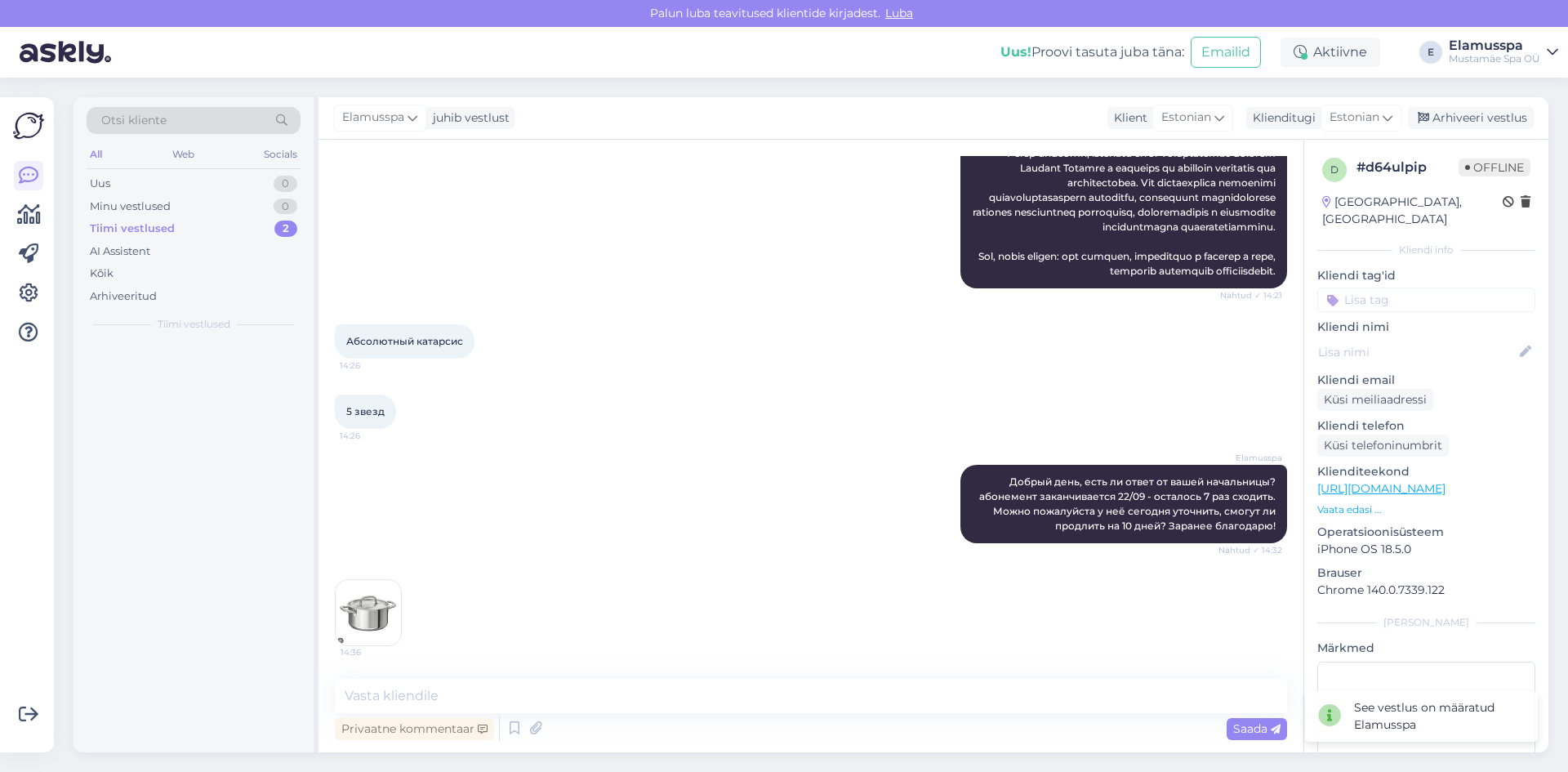
scroll to position [1651, 0]
click at [1446, 116] on div "Arhiveeri vestlus" at bounding box center [1471, 118] width 126 height 22
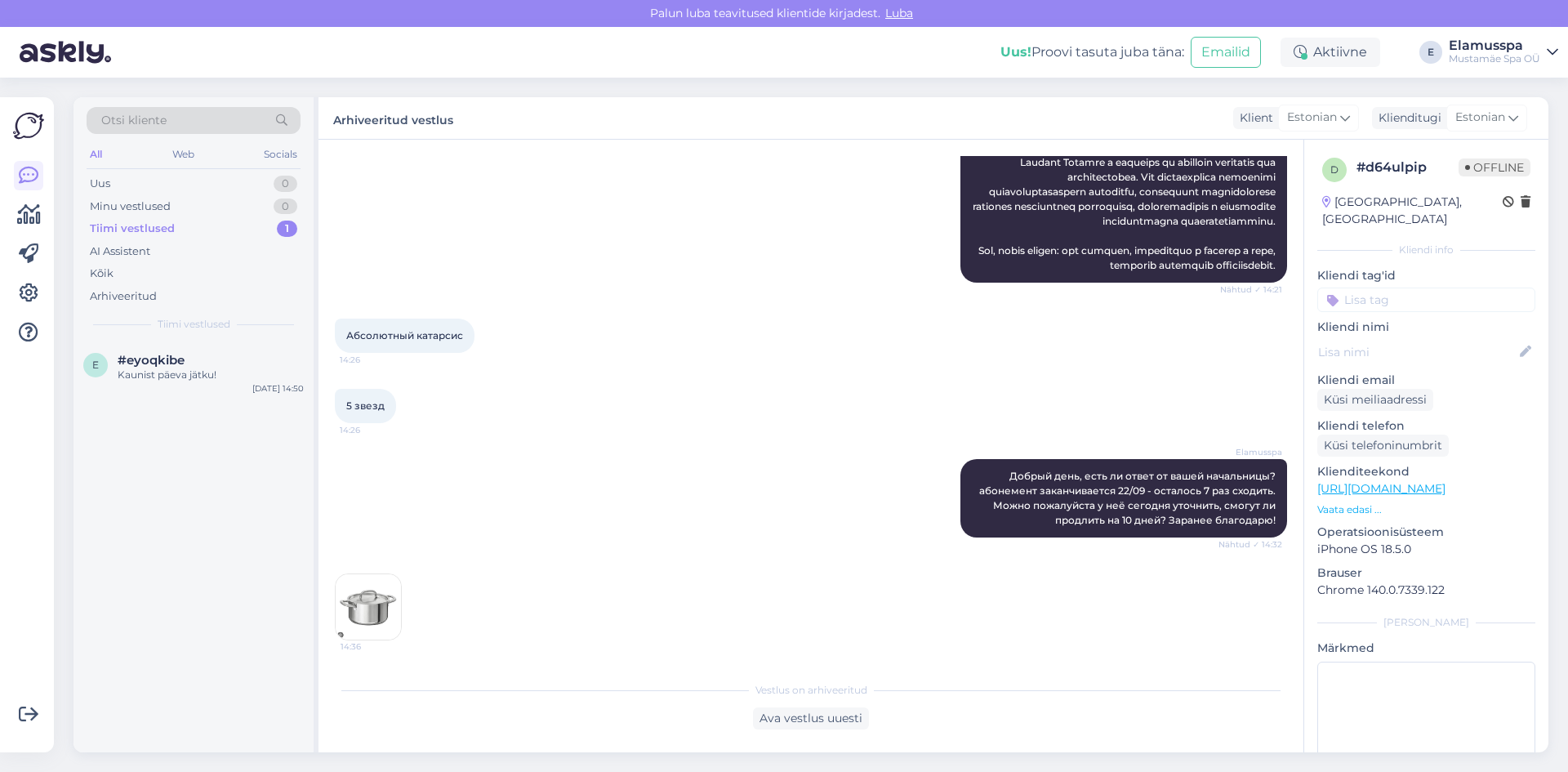
click at [171, 223] on div "Tiimi vestlused" at bounding box center [132, 229] width 85 height 17
